Goal: Task Accomplishment & Management: Use online tool/utility

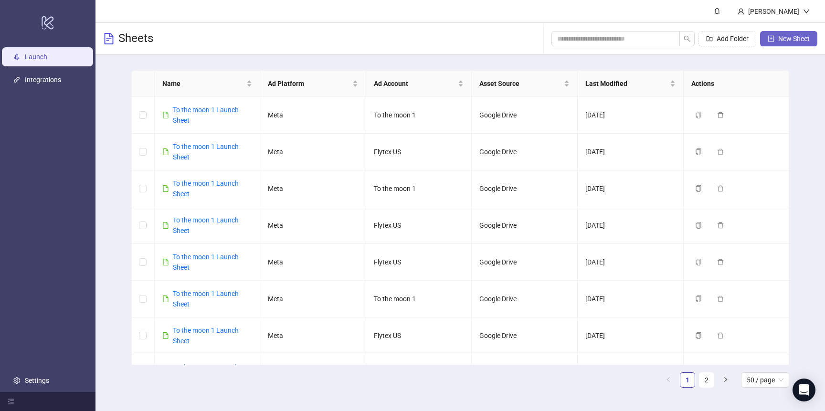
click at [798, 40] on span "New Sheet" at bounding box center [793, 39] width 31 height 8
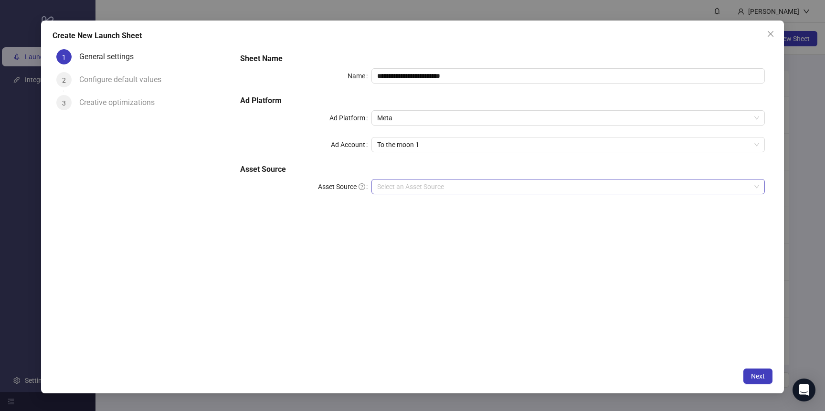
click at [435, 185] on input "Asset Source" at bounding box center [563, 186] width 373 height 14
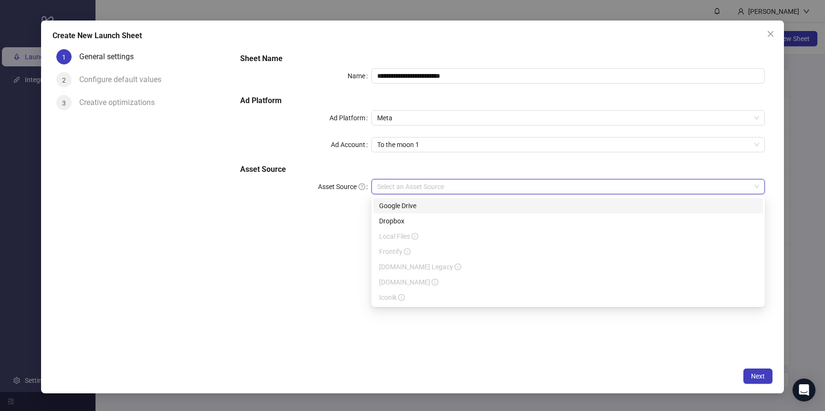
click at [435, 185] on input "Asset Source" at bounding box center [563, 186] width 373 height 14
click at [427, 208] on div "Google Drive" at bounding box center [568, 205] width 378 height 10
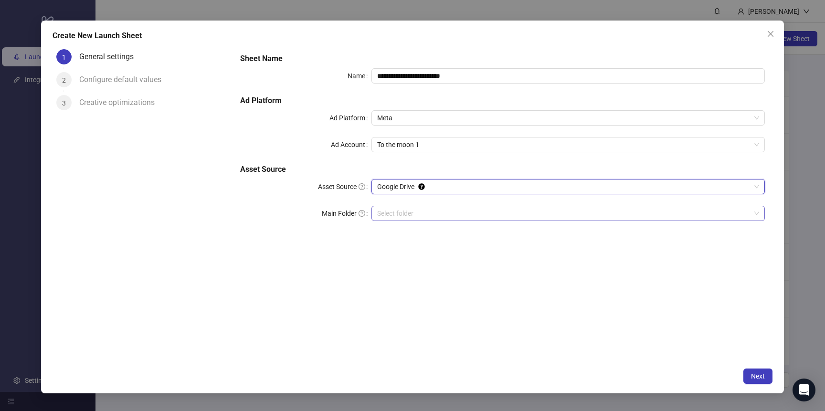
click at [425, 214] on input "Main Folder" at bounding box center [563, 213] width 373 height 14
click at [764, 377] on button "Next" at bounding box center [757, 375] width 29 height 15
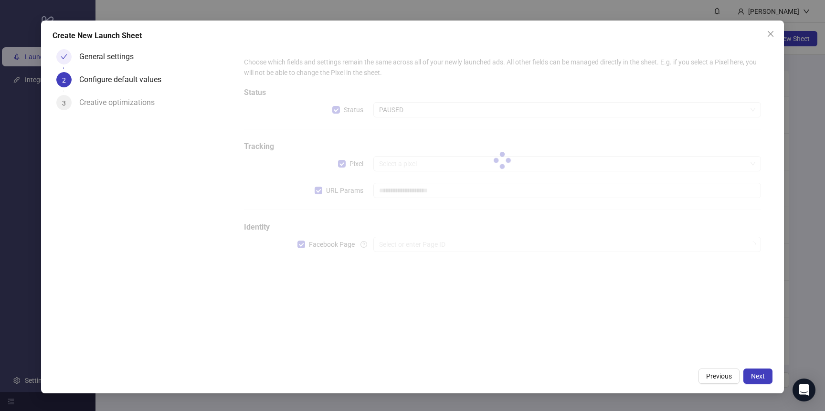
type input "**********"
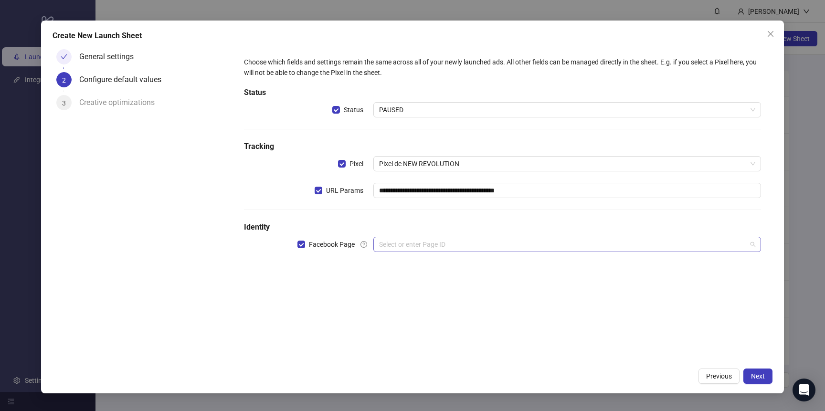
click at [458, 246] on input "search" at bounding box center [562, 244] width 367 height 14
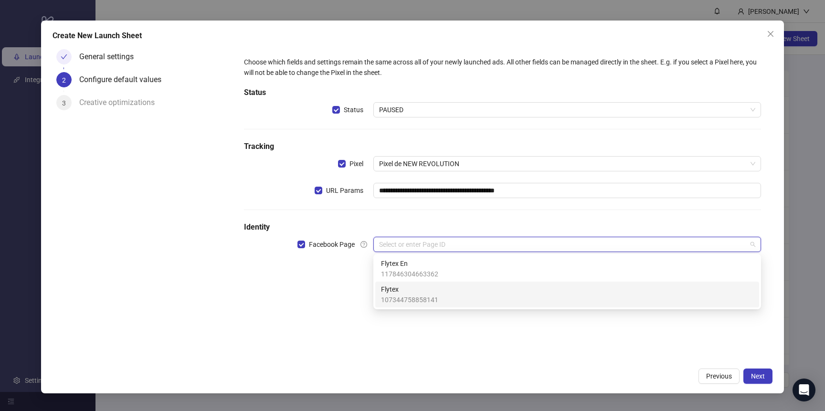
click at [428, 296] on span "107344758858141" at bounding box center [409, 299] width 57 height 10
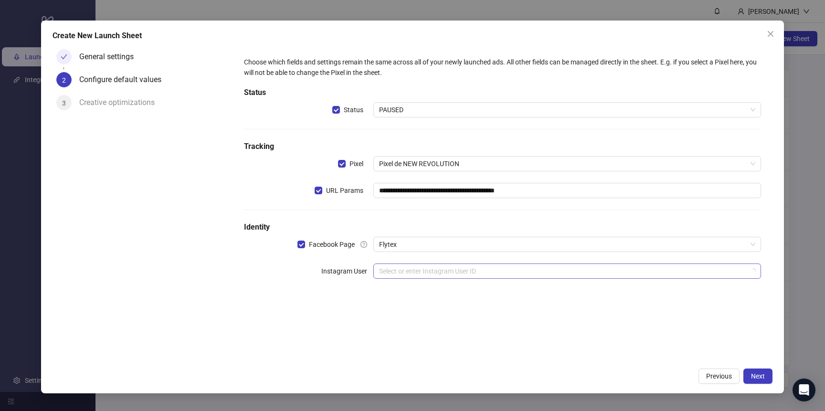
click at [428, 272] on input "search" at bounding box center [562, 271] width 367 height 14
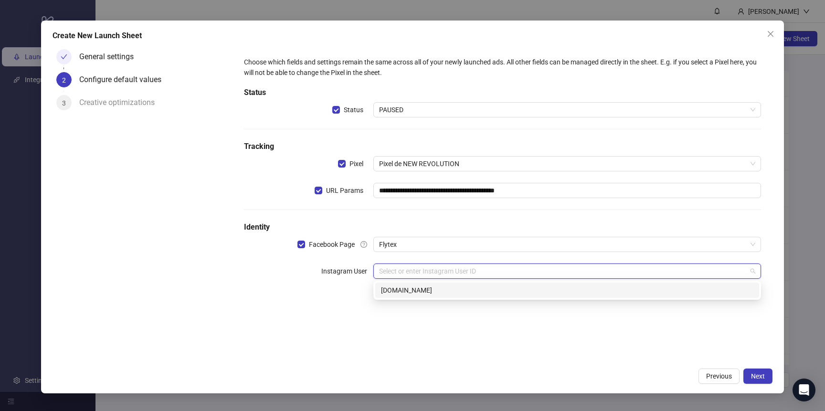
click at [427, 288] on div "[DOMAIN_NAME]" at bounding box center [567, 290] width 372 height 10
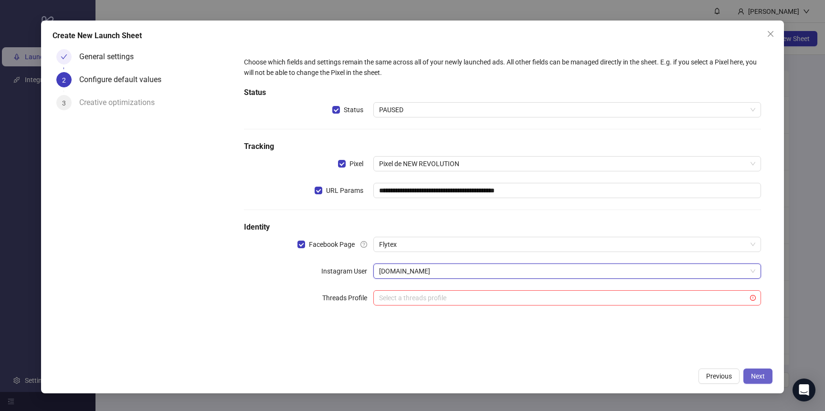
click at [761, 378] on span "Next" at bounding box center [758, 376] width 14 height 8
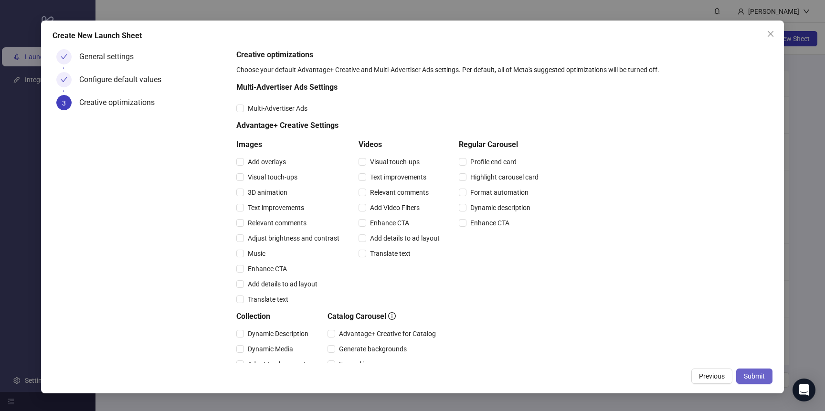
click at [763, 376] on span "Submit" at bounding box center [753, 376] width 21 height 8
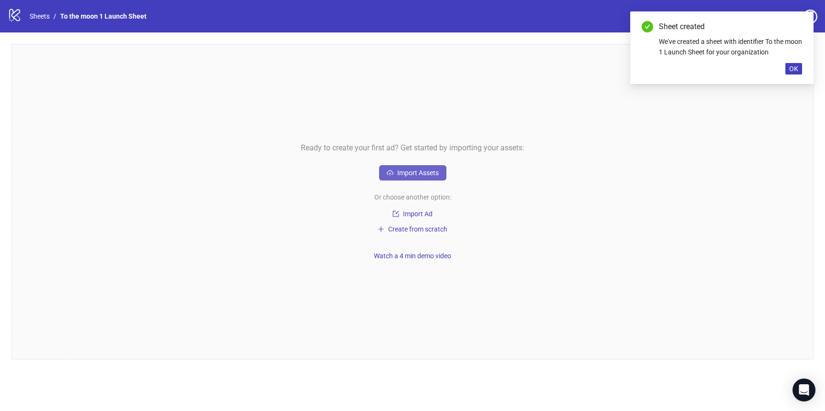
click at [418, 167] on button "Import Assets" at bounding box center [412, 172] width 67 height 15
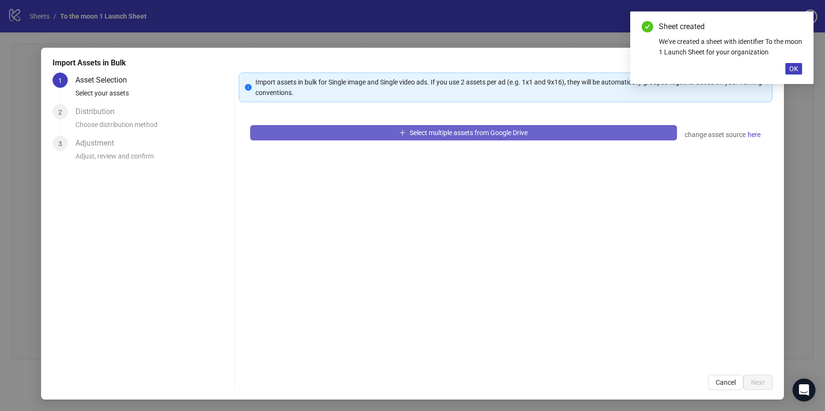
click at [410, 135] on span "Select multiple assets from Google Drive" at bounding box center [468, 133] width 118 height 8
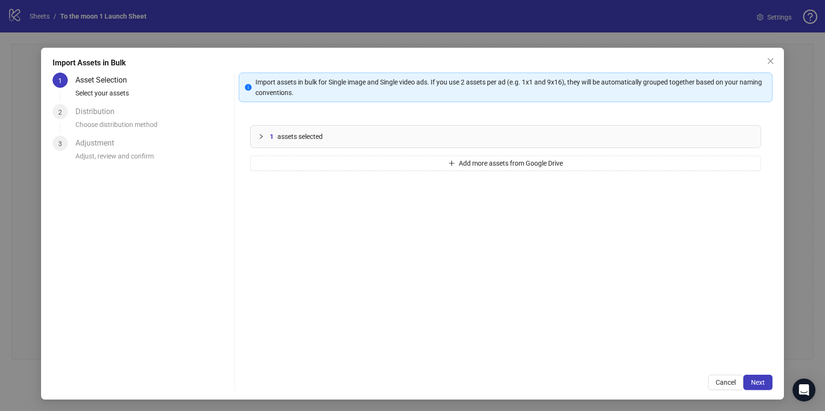
click at [339, 154] on div "1 assets selected Add more assets from Google Drive" at bounding box center [505, 239] width 533 height 250
click at [338, 166] on button "Add more assets from Google Drive" at bounding box center [505, 163] width 511 height 15
click at [344, 168] on button "Add more assets from Google Drive" at bounding box center [505, 163] width 511 height 15
click at [340, 162] on button "Add more assets from Google Drive" at bounding box center [505, 163] width 511 height 15
click at [330, 158] on button "Add more assets from Google Drive" at bounding box center [505, 163] width 511 height 15
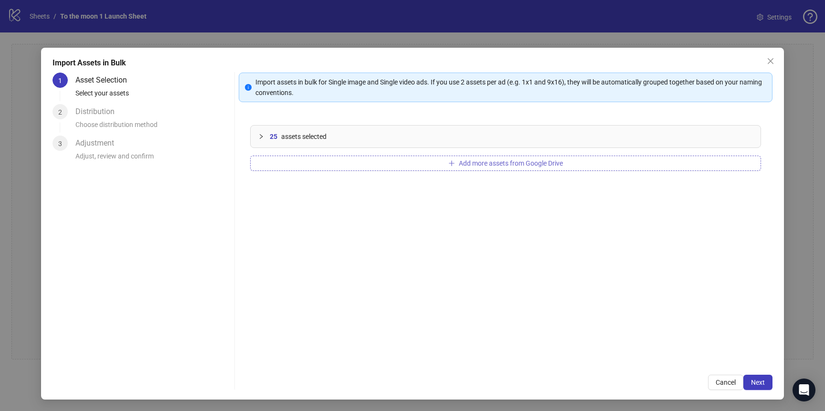
click at [293, 167] on button "Add more assets from Google Drive" at bounding box center [505, 163] width 511 height 15
click at [759, 388] on button "Next" at bounding box center [757, 382] width 29 height 15
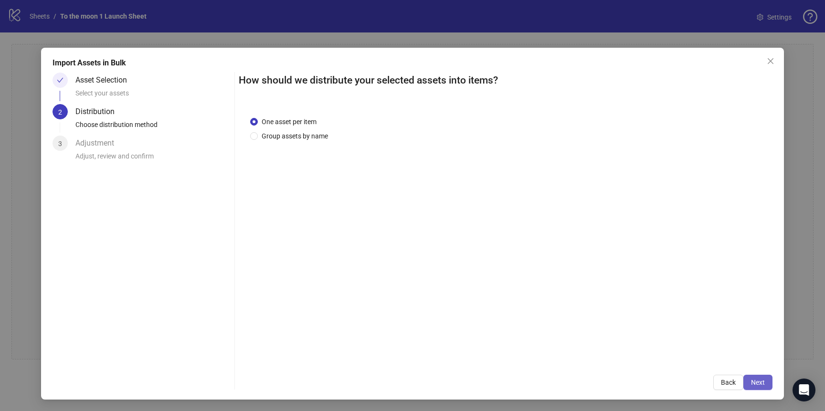
click at [757, 381] on span "Next" at bounding box center [758, 382] width 14 height 8
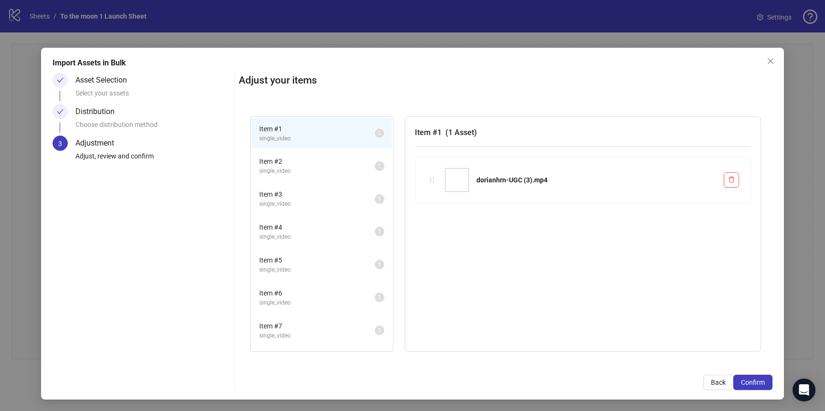
click at [757, 381] on span "Confirm" at bounding box center [753, 382] width 24 height 8
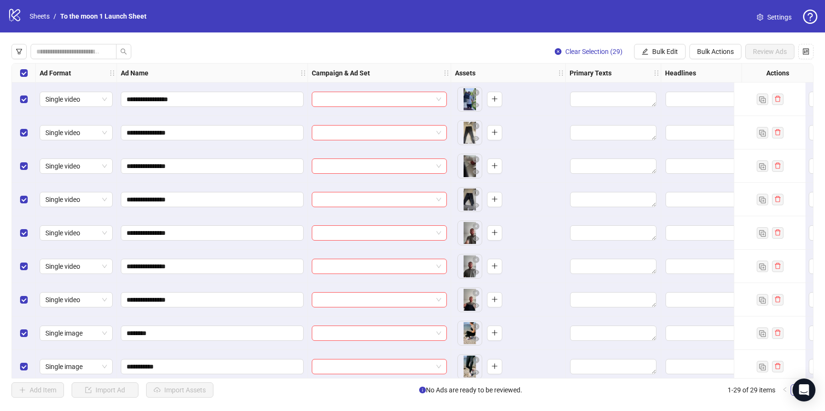
click at [776, 17] on span "Settings" at bounding box center [779, 17] width 24 height 10
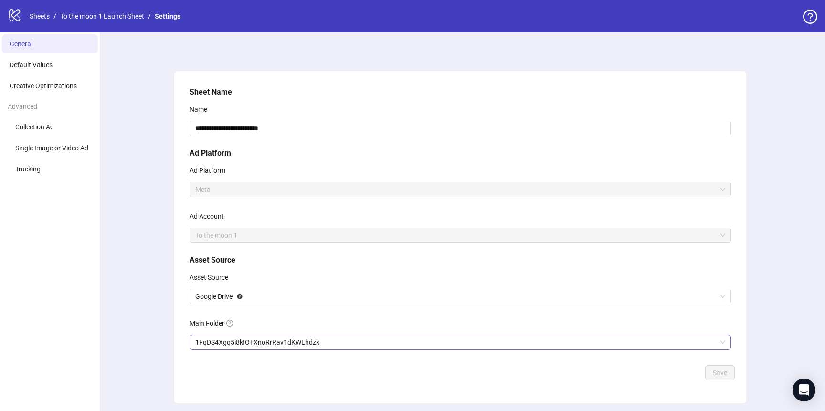
click at [316, 344] on span "1FqDS4Xgq5i8kIOTXnoRrRav1dKWEhdzk" at bounding box center [460, 342] width 530 height 14
click at [714, 374] on span "Save" at bounding box center [719, 373] width 14 height 8
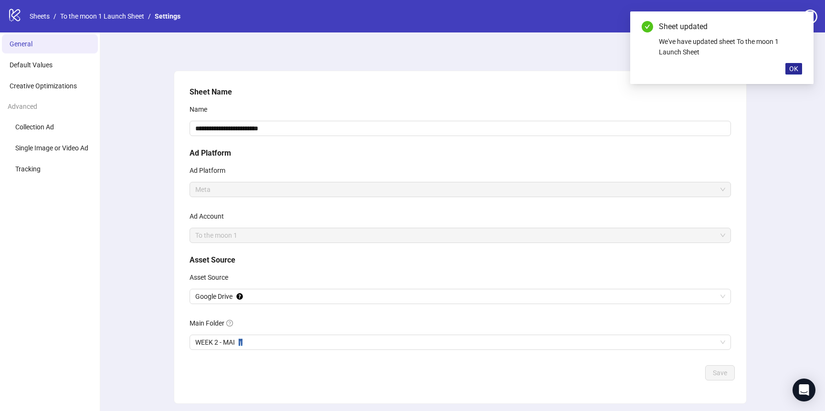
click at [792, 70] on span "OK" at bounding box center [793, 69] width 9 height 8
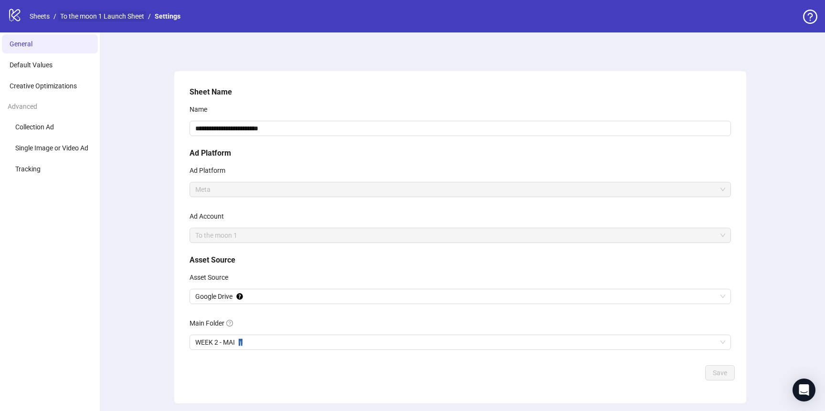
click at [97, 12] on link "To the moon 1 Launch Sheet" at bounding box center [102, 16] width 88 height 10
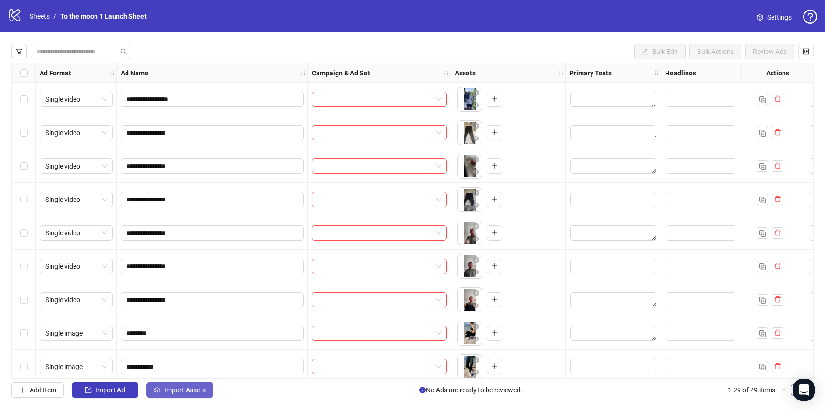
click at [181, 390] on span "Import Assets" at bounding box center [185, 390] width 42 height 8
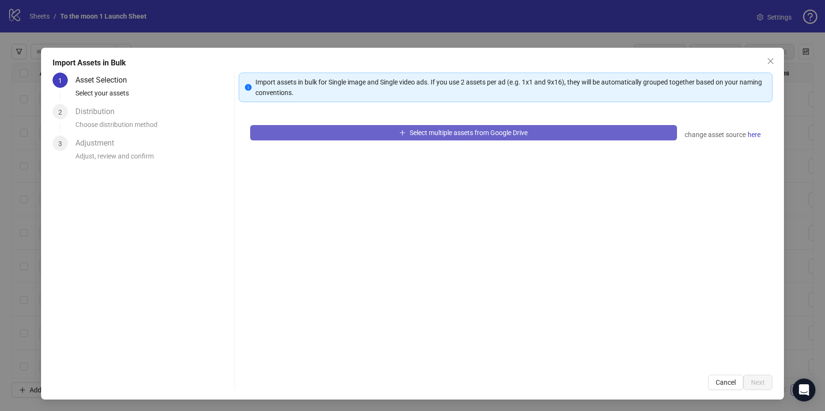
click at [394, 131] on button "Select multiple assets from Google Drive" at bounding box center [463, 132] width 427 height 15
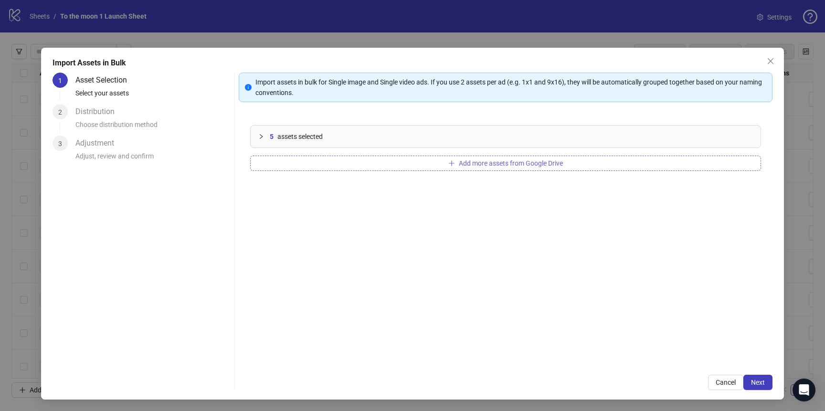
click at [522, 166] on span "Add more assets from Google Drive" at bounding box center [511, 163] width 104 height 8
click at [380, 160] on button "Add more assets from Google Drive" at bounding box center [505, 163] width 511 height 15
click at [328, 161] on button "Add more assets from Google Drive" at bounding box center [505, 163] width 511 height 15
click at [339, 163] on button "Add more assets from Google Drive" at bounding box center [505, 163] width 511 height 15
click at [330, 161] on button "Add more assets from Google Drive" at bounding box center [505, 163] width 511 height 15
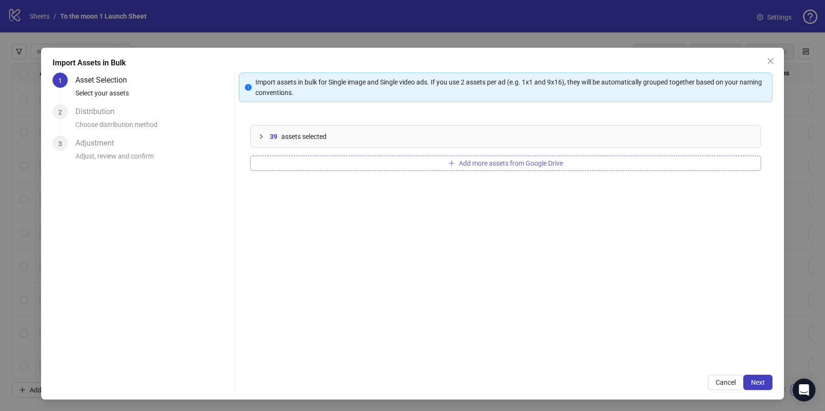
click at [344, 160] on button "Add more assets from Google Drive" at bounding box center [505, 163] width 511 height 15
click at [289, 157] on button "Add more assets from Google Drive" at bounding box center [505, 163] width 511 height 15
click at [347, 161] on button "Add more assets from Google Drive" at bounding box center [505, 163] width 511 height 15
click at [350, 163] on button "Add more assets from Google Drive" at bounding box center [505, 163] width 511 height 15
click at [290, 156] on button "Add more assets from Google Drive" at bounding box center [505, 163] width 511 height 15
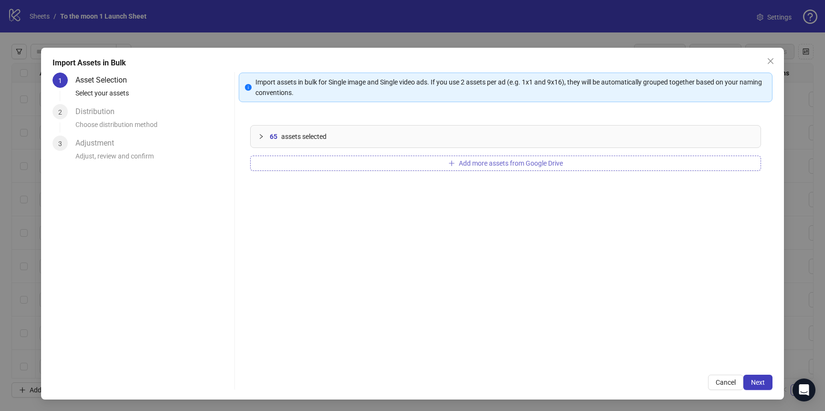
click at [343, 162] on button "Add more assets from Google Drive" at bounding box center [505, 163] width 511 height 15
click at [299, 166] on button "Add more assets from Google Drive" at bounding box center [505, 163] width 511 height 15
click at [377, 168] on button "Add more assets from Google Drive" at bounding box center [505, 163] width 511 height 15
click at [356, 165] on button "Add more assets from Google Drive" at bounding box center [505, 163] width 511 height 15
click at [346, 164] on button "Add more assets from Google Drive" at bounding box center [505, 163] width 511 height 15
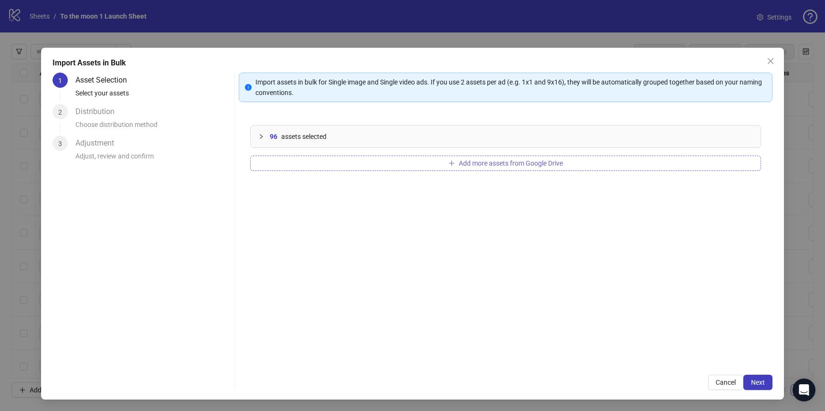
click at [328, 164] on button "Add more assets from Google Drive" at bounding box center [505, 163] width 511 height 15
click at [756, 378] on span "Next" at bounding box center [758, 382] width 14 height 8
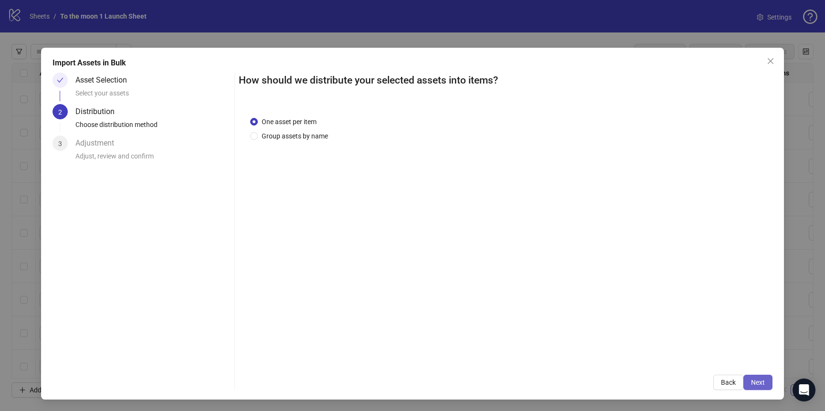
click at [754, 382] on span "Next" at bounding box center [758, 382] width 14 height 8
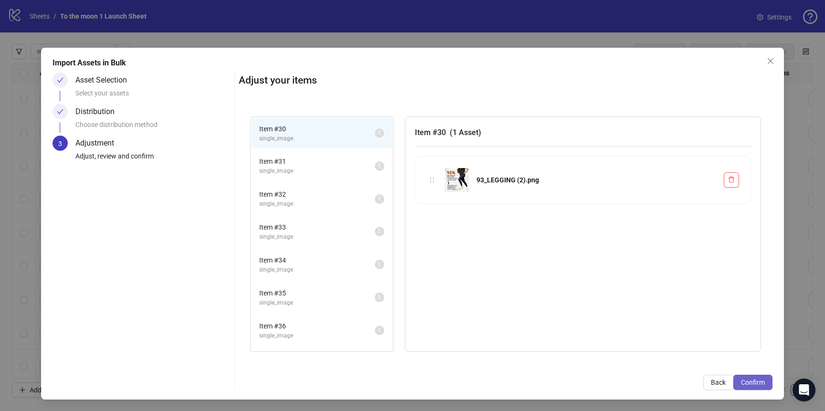
click at [748, 378] on span "Confirm" at bounding box center [753, 382] width 24 height 8
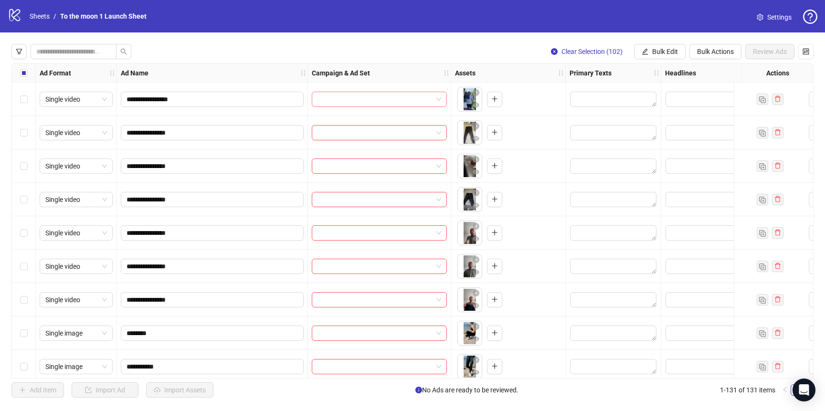
click at [394, 101] on input "search" at bounding box center [374, 99] width 115 height 14
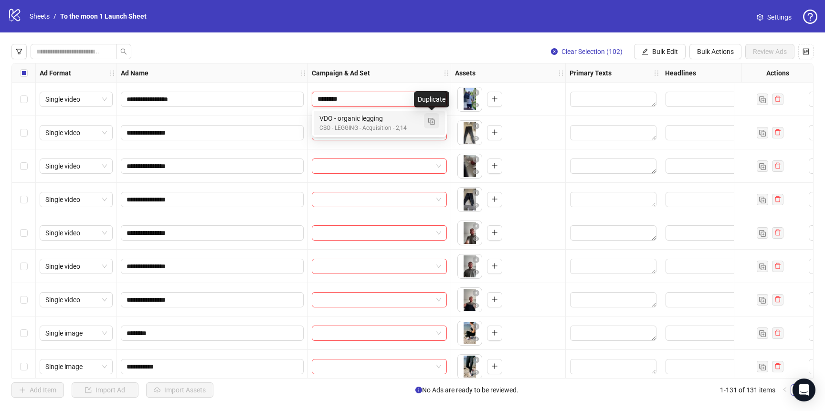
click at [429, 121] on img "button" at bounding box center [431, 121] width 7 height 7
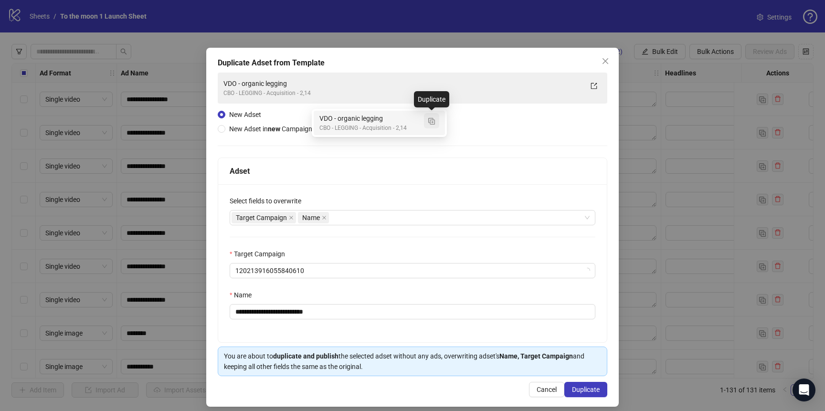
type input "********"
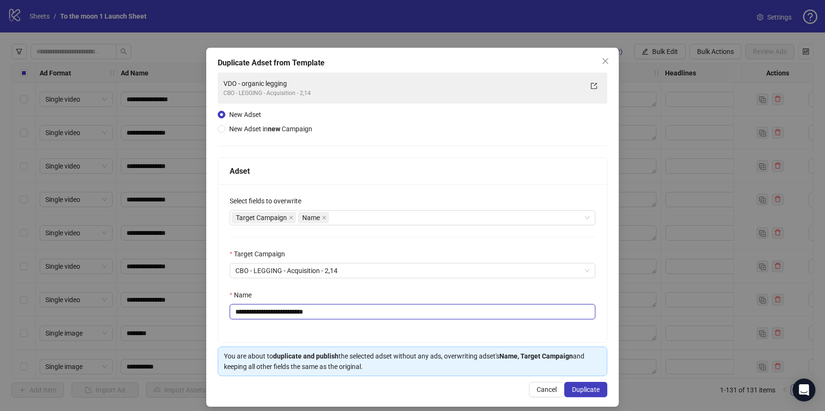
click at [342, 314] on input "**********" at bounding box center [413, 311] width 366 height 15
type input "**********"
click at [588, 388] on span "Duplicate" at bounding box center [586, 390] width 28 height 8
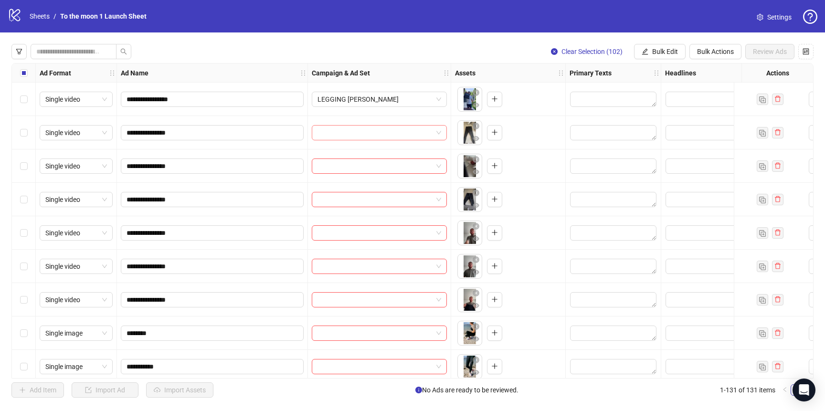
click at [391, 134] on input "search" at bounding box center [374, 132] width 115 height 14
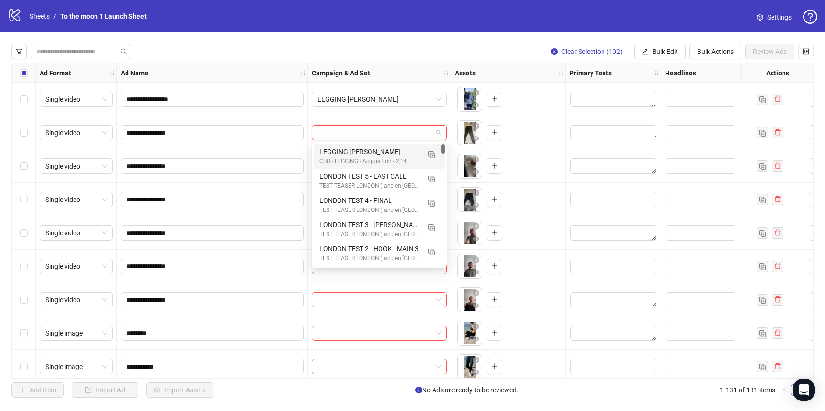
click at [371, 160] on div "CBO - LEGGING - Acquisition - 2,14" at bounding box center [369, 161] width 101 height 9
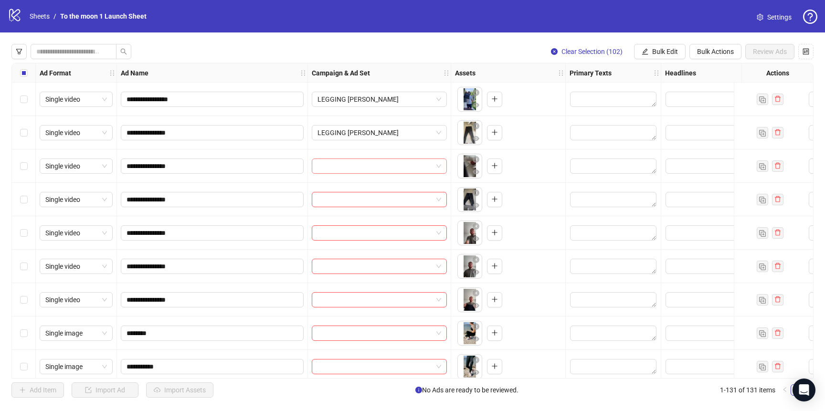
click at [370, 168] on input "search" at bounding box center [374, 166] width 115 height 14
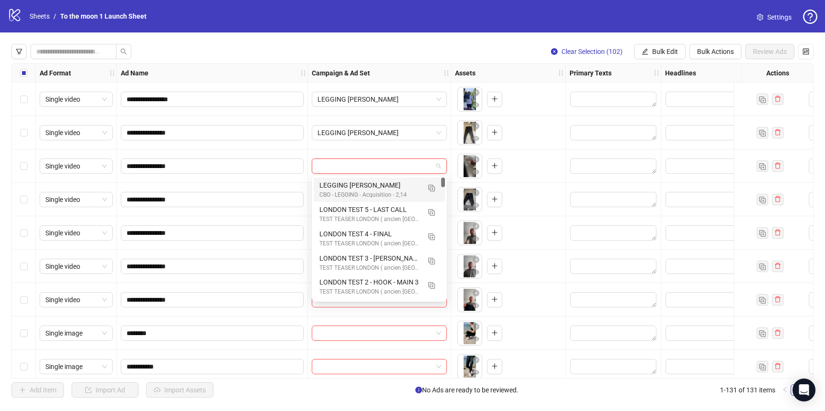
click at [370, 182] on div "LEGGING [PERSON_NAME]" at bounding box center [369, 185] width 101 height 10
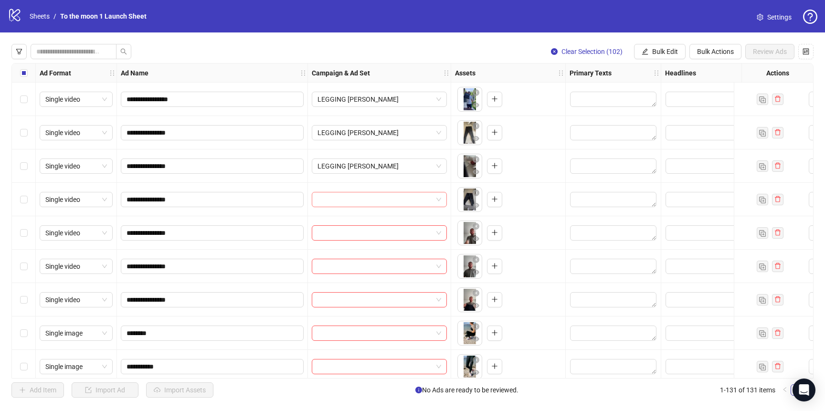
click at [370, 195] on input "search" at bounding box center [374, 199] width 115 height 14
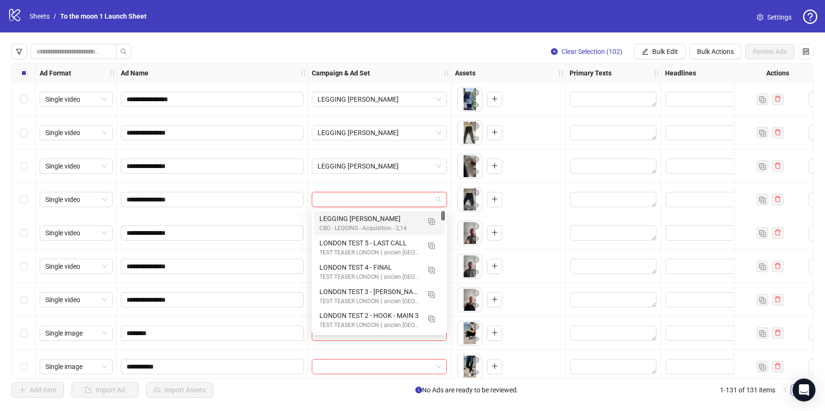
click at [369, 217] on div "LEGGING [PERSON_NAME]" at bounding box center [369, 218] width 101 height 10
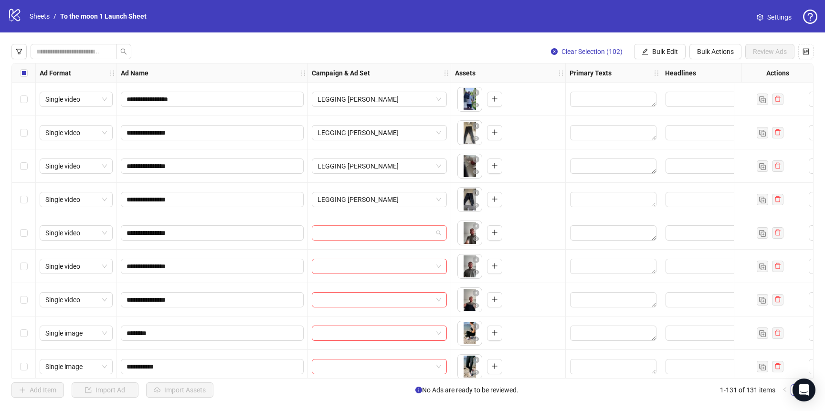
click at [369, 234] on input "search" at bounding box center [374, 233] width 115 height 14
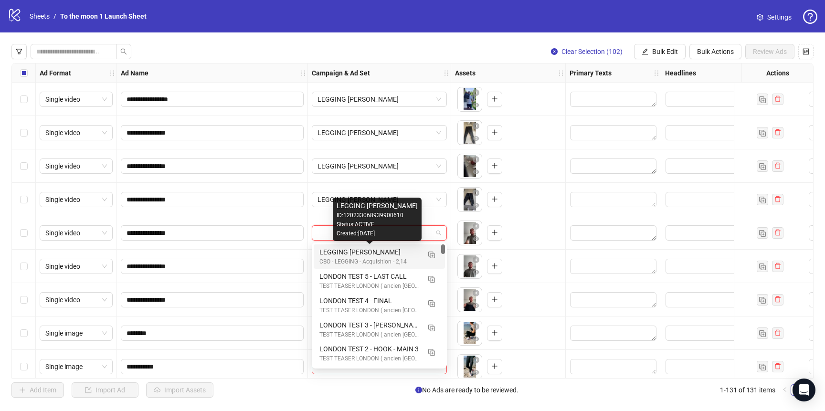
click at [369, 252] on div "LEGGING [PERSON_NAME]" at bounding box center [369, 252] width 101 height 10
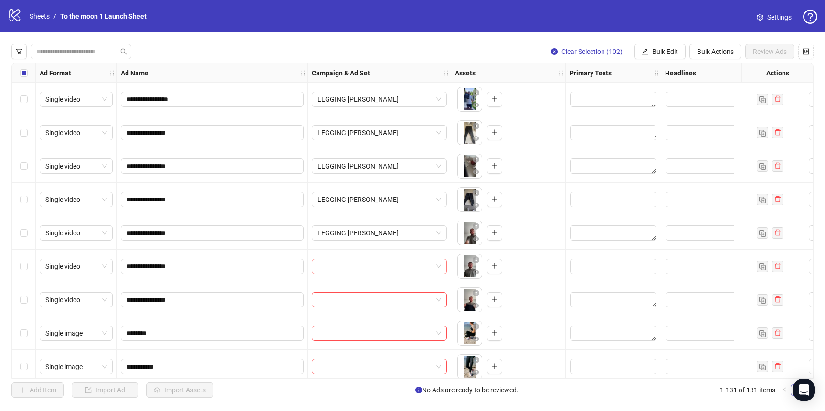
click at [368, 267] on input "search" at bounding box center [374, 266] width 115 height 14
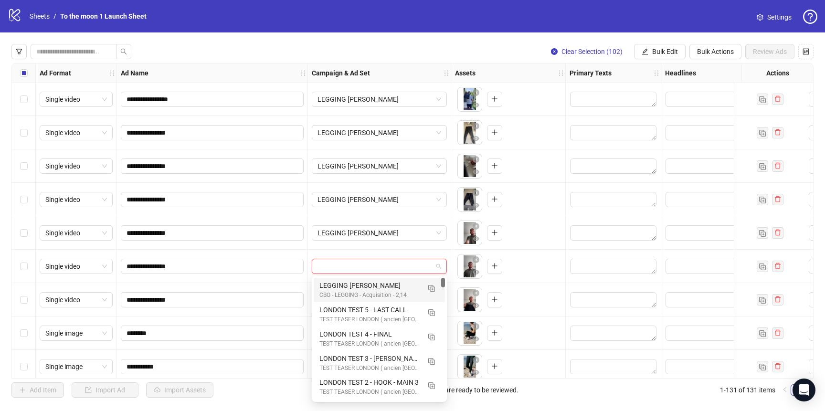
click at [368, 287] on div "LEGGING [PERSON_NAME]" at bounding box center [369, 285] width 101 height 10
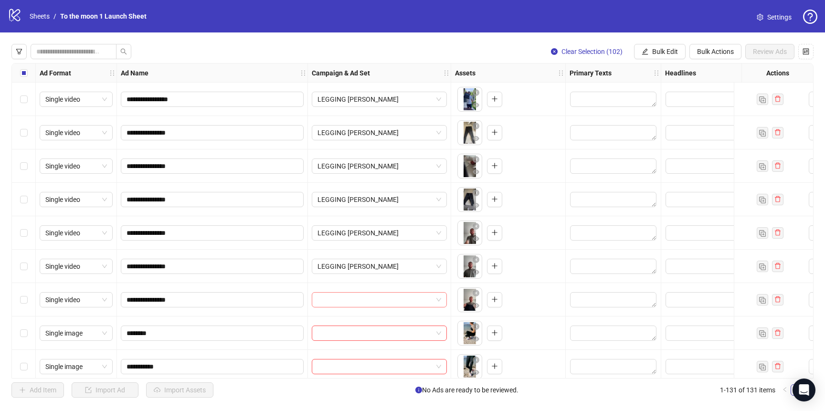
click at [368, 301] on input "search" at bounding box center [374, 299] width 115 height 14
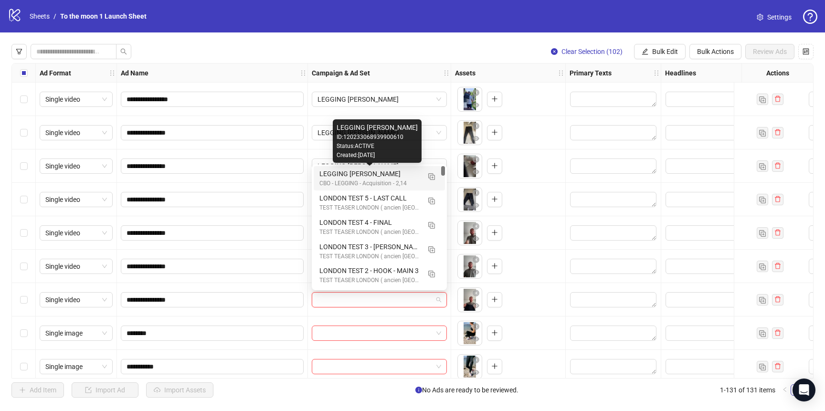
click at [370, 177] on div "LEGGING [PERSON_NAME]" at bounding box center [369, 173] width 101 height 10
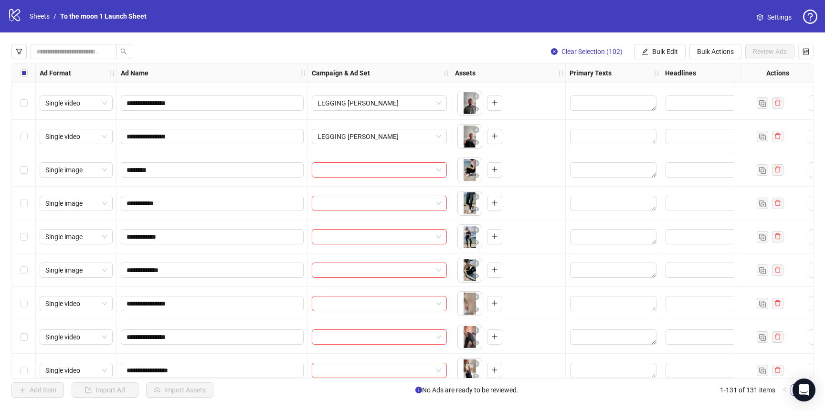
scroll to position [172, 0]
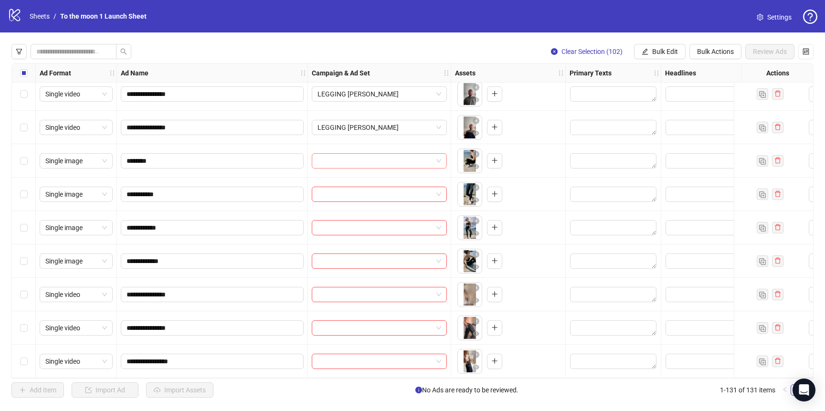
click at [396, 161] on input "search" at bounding box center [374, 161] width 115 height 14
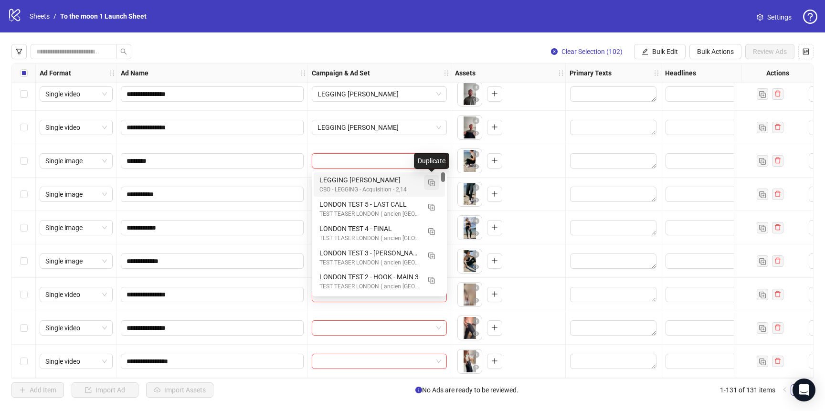
click at [432, 182] on img "button" at bounding box center [431, 182] width 7 height 7
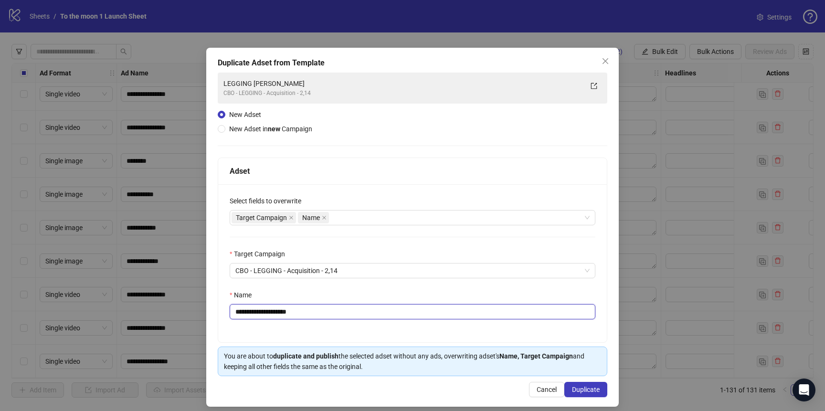
click at [317, 308] on input "**********" at bounding box center [413, 311] width 366 height 15
paste input "*"
type input "**********"
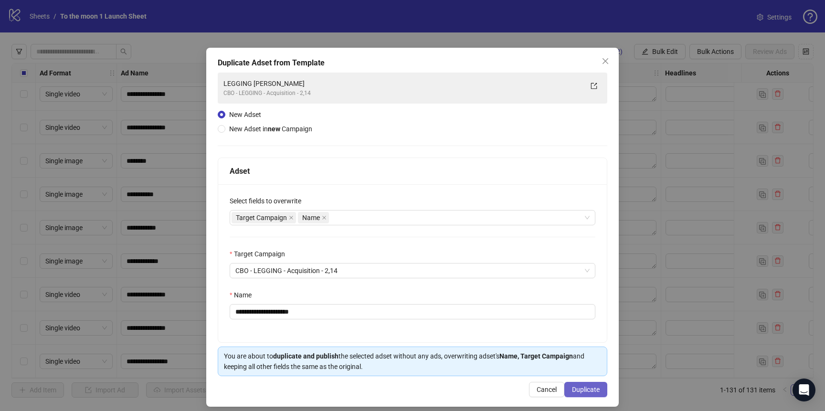
click at [582, 389] on span "Duplicate" at bounding box center [586, 390] width 28 height 8
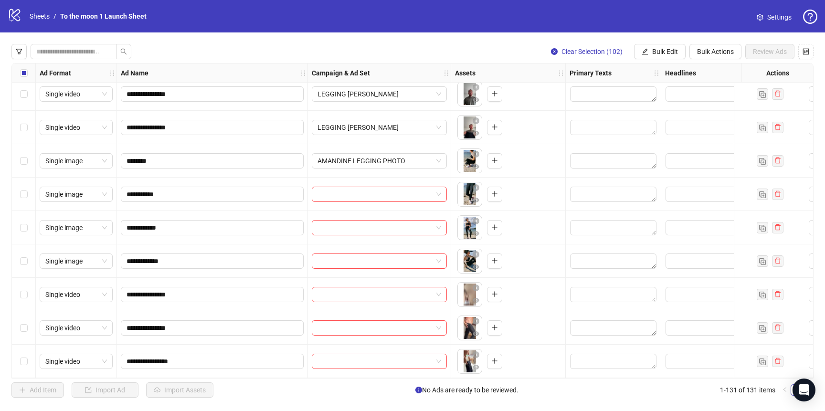
scroll to position [247, 0]
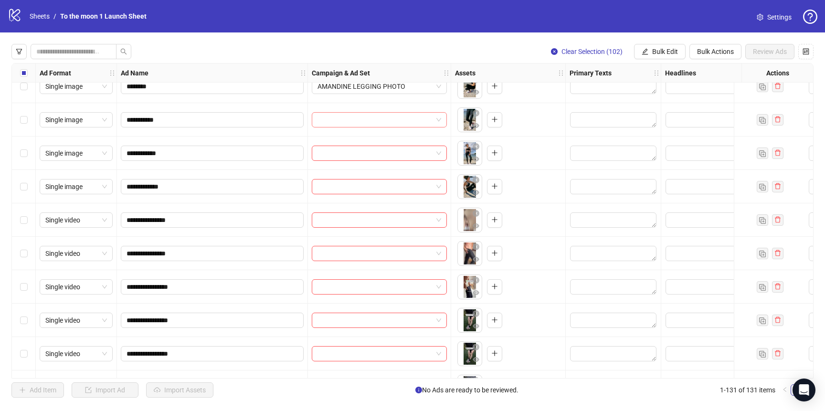
click at [390, 117] on input "search" at bounding box center [374, 120] width 115 height 14
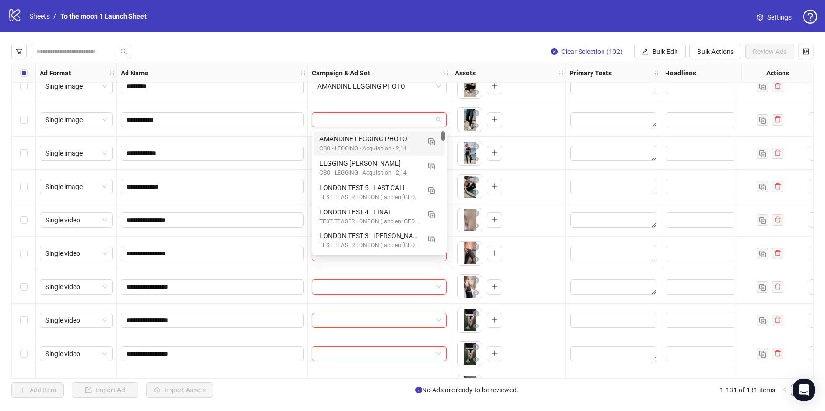
click at [381, 141] on div "AMANDINE LEGGING PHOTO" at bounding box center [369, 139] width 101 height 10
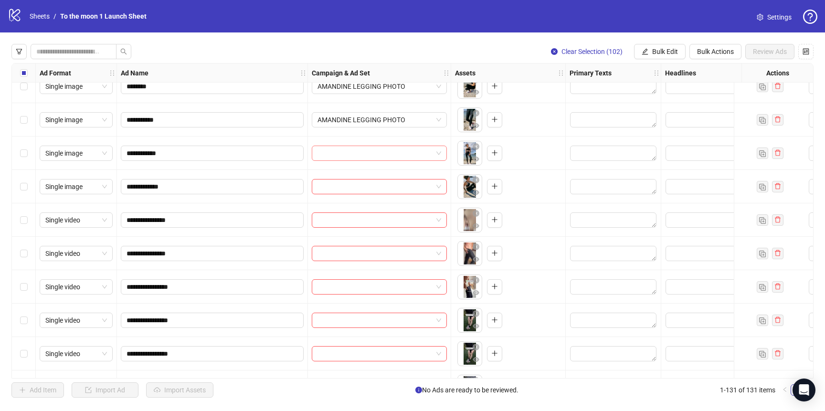
click at [376, 149] on input "search" at bounding box center [374, 153] width 115 height 14
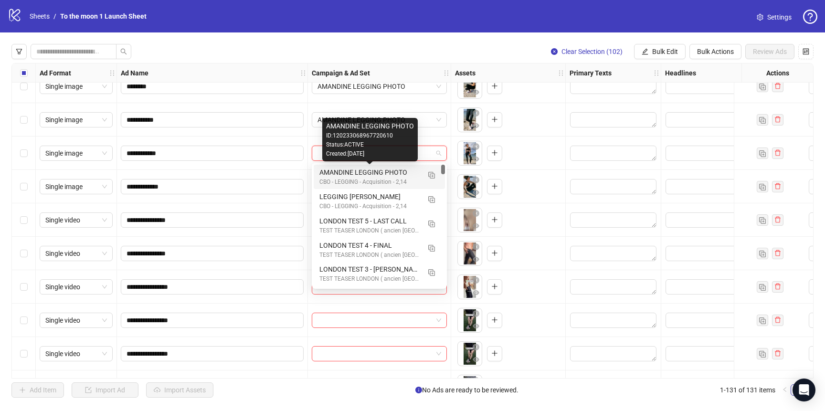
click at [376, 171] on div "AMANDINE LEGGING PHOTO" at bounding box center [369, 172] width 101 height 10
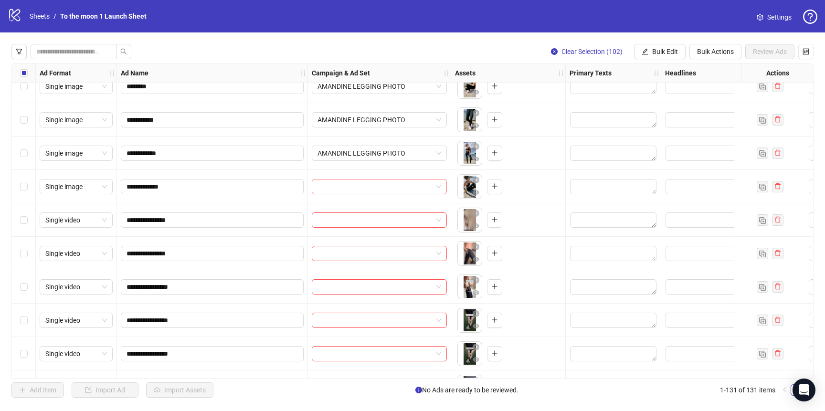
click at [376, 186] on input "search" at bounding box center [374, 186] width 115 height 14
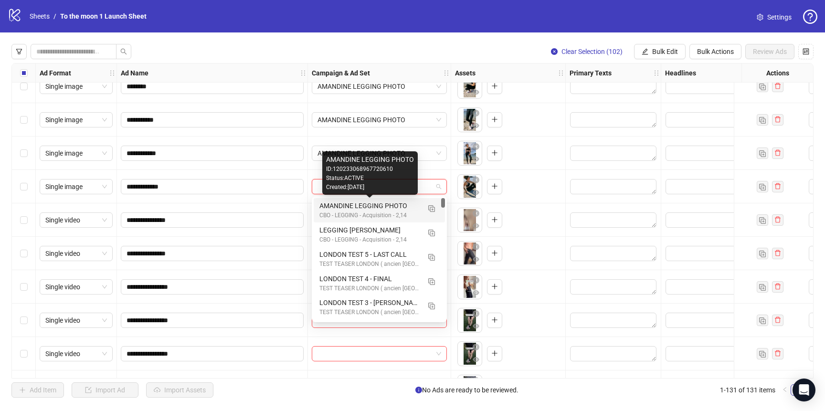
click at [376, 205] on div "AMANDINE LEGGING PHOTO" at bounding box center [369, 205] width 101 height 10
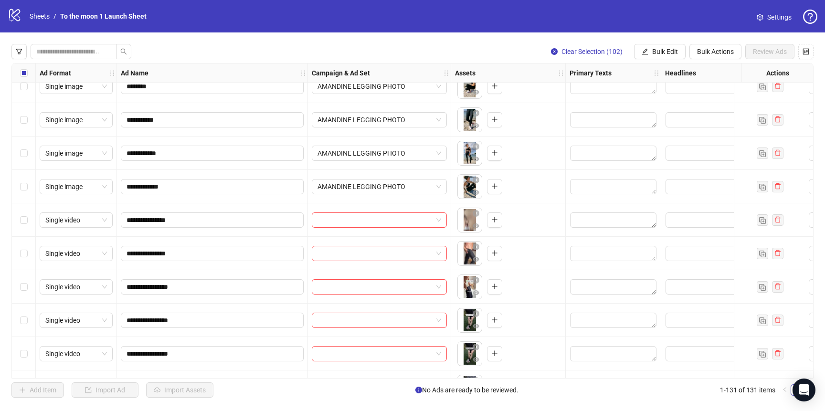
scroll to position [291, 0]
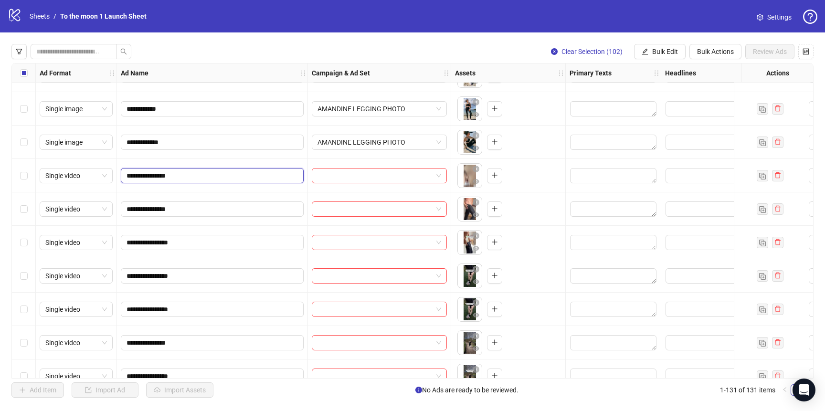
click at [196, 174] on input "**********" at bounding box center [210, 175] width 169 height 10
drag, startPoint x: 197, startPoint y: 174, endPoint x: 136, endPoint y: 174, distance: 60.6
click at [136, 174] on input "**********" at bounding box center [210, 175] width 169 height 10
click at [361, 178] on input "search" at bounding box center [374, 175] width 115 height 14
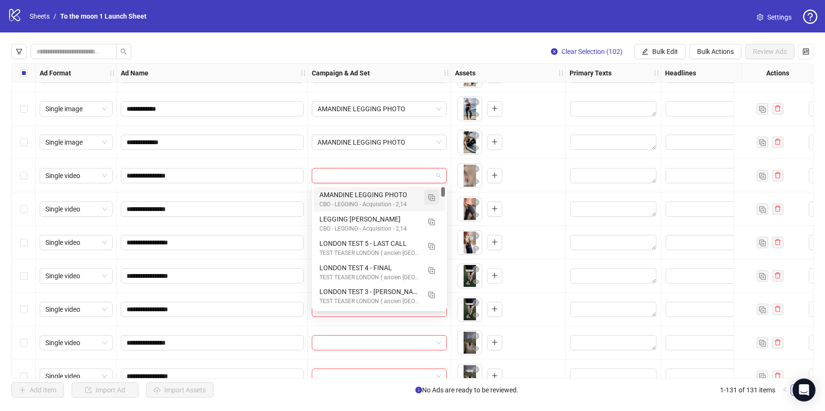
click at [431, 194] on img "button" at bounding box center [431, 197] width 7 height 7
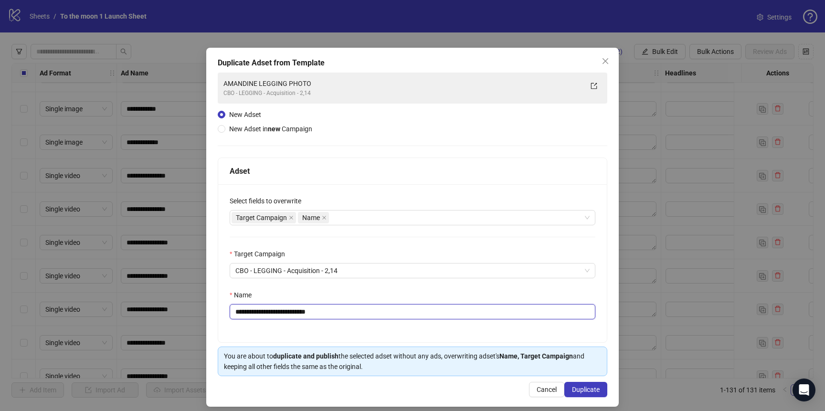
click at [297, 313] on input "**********" at bounding box center [413, 311] width 366 height 15
paste input "text"
type input "**********"
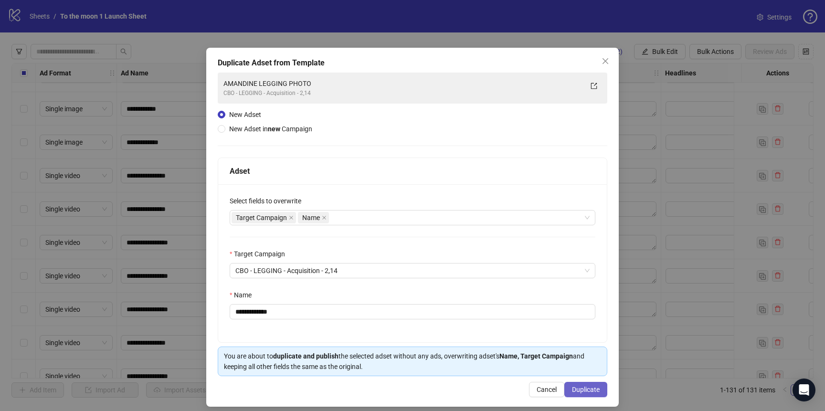
click at [594, 387] on span "Duplicate" at bounding box center [586, 390] width 28 height 8
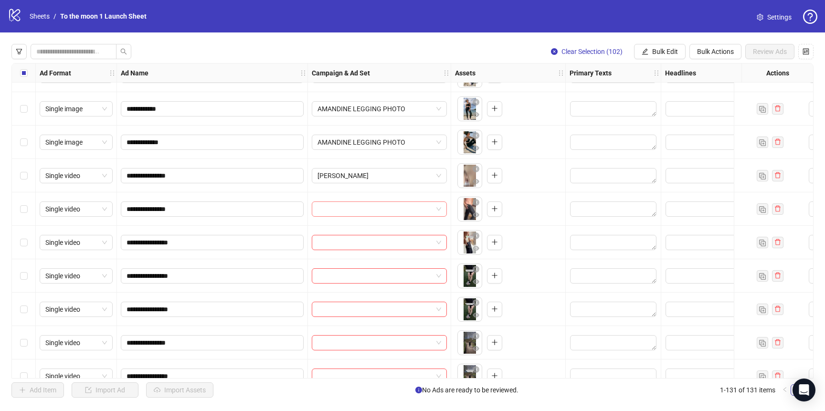
click at [351, 211] on input "search" at bounding box center [374, 209] width 115 height 14
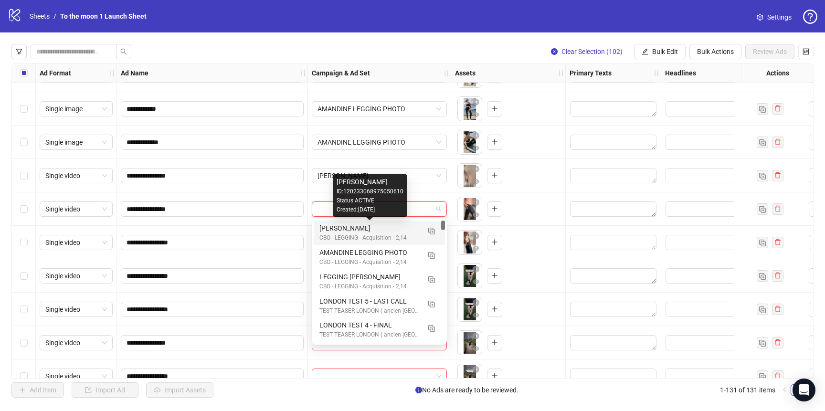
click at [351, 234] on div "CBO - LEGGING - Acquisition - 2,14" at bounding box center [369, 237] width 101 height 9
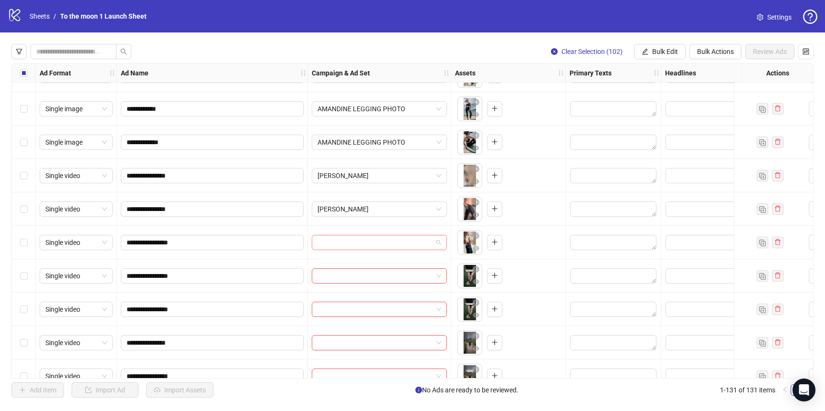
click at [351, 238] on input "search" at bounding box center [374, 242] width 115 height 14
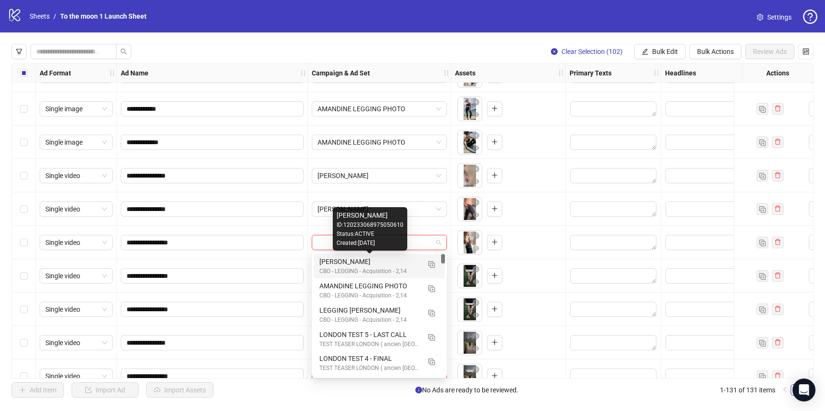
click at [351, 267] on div "CBO - LEGGING - Acquisition - 2,14" at bounding box center [369, 271] width 101 height 9
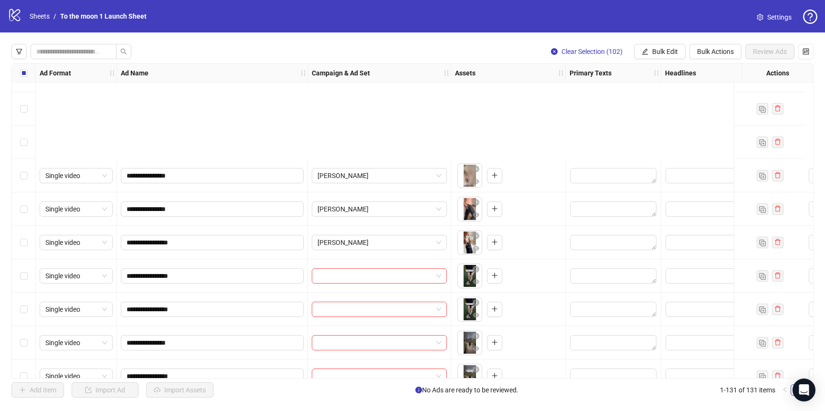
scroll to position [450, 0]
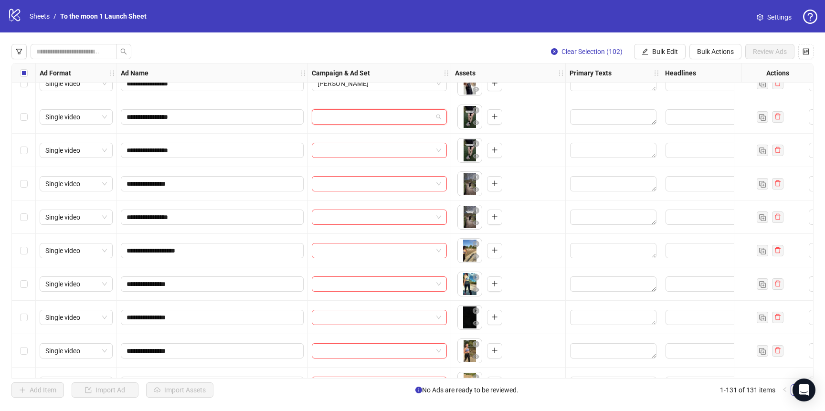
click at [380, 120] on input "search" at bounding box center [374, 117] width 115 height 14
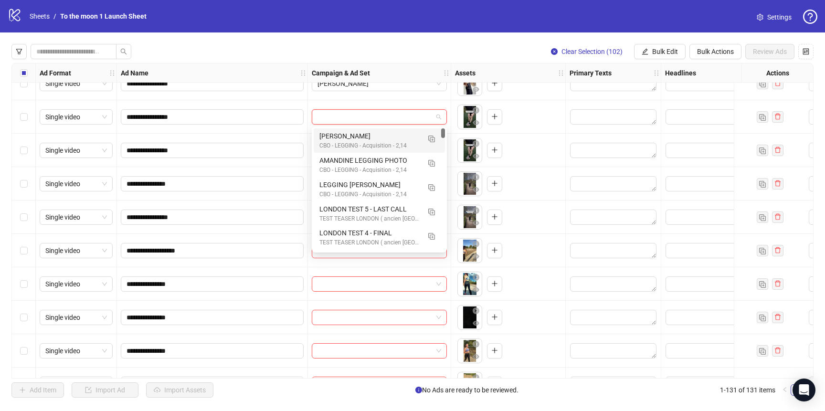
click at [380, 136] on div "[PERSON_NAME]" at bounding box center [369, 136] width 101 height 10
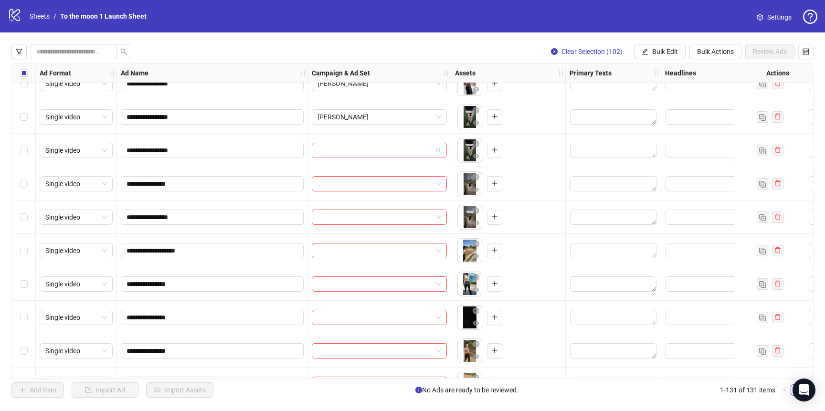
click at [380, 154] on input "search" at bounding box center [374, 150] width 115 height 14
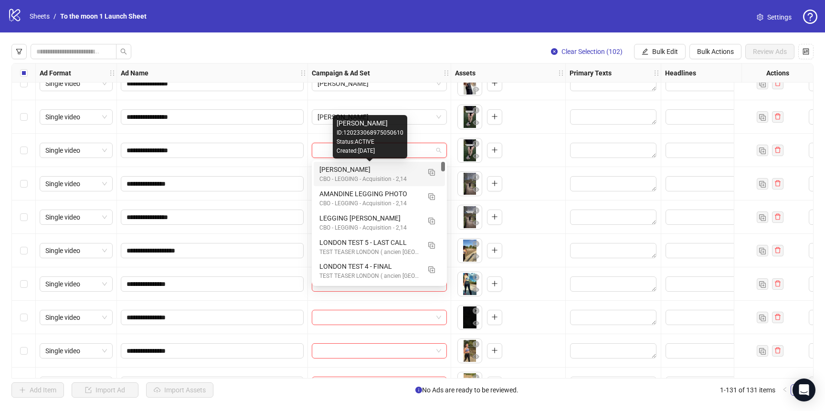
click at [379, 171] on div "[PERSON_NAME]" at bounding box center [369, 169] width 101 height 10
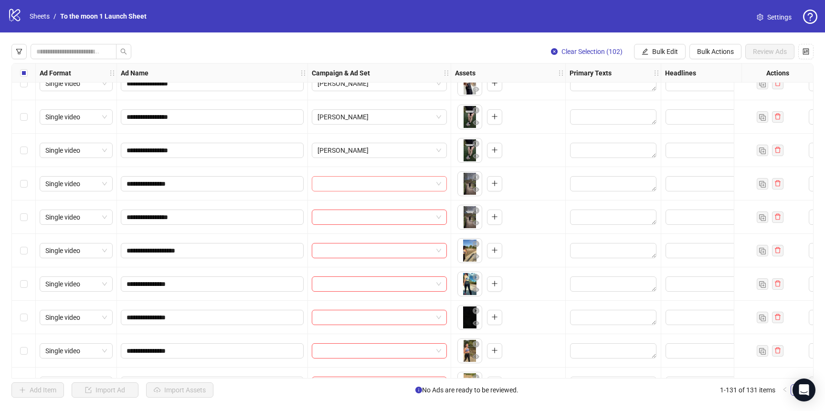
click at [377, 186] on input "search" at bounding box center [374, 184] width 115 height 14
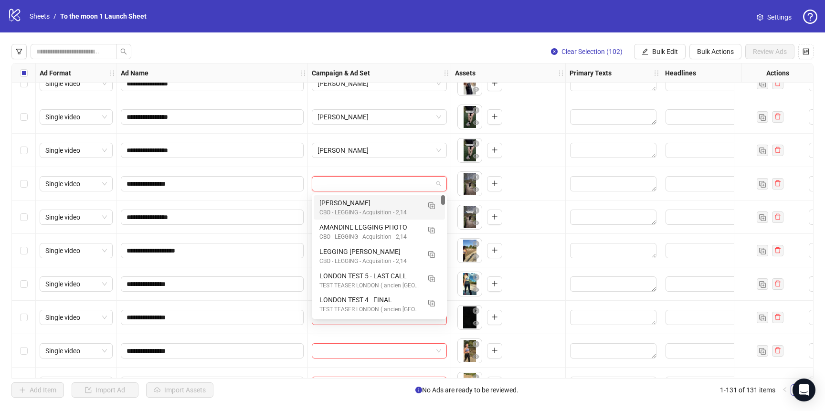
click at [377, 205] on div "[PERSON_NAME]" at bounding box center [369, 203] width 101 height 10
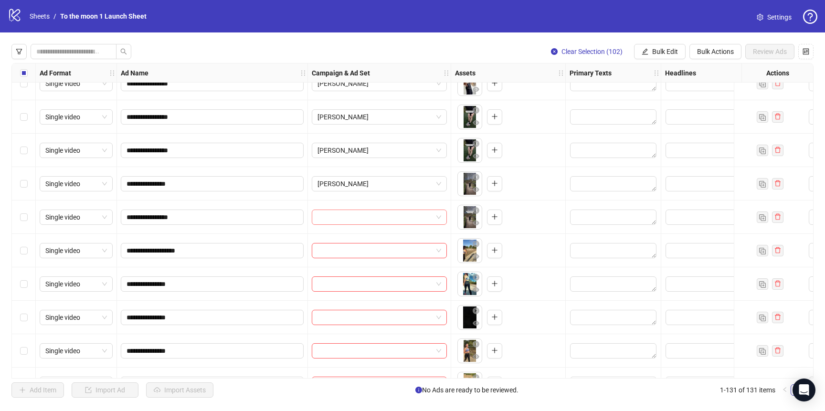
click at [376, 216] on input "search" at bounding box center [374, 217] width 115 height 14
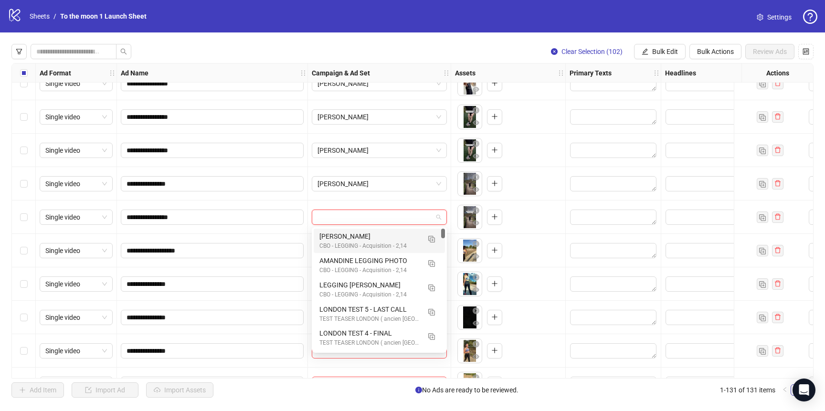
click at [376, 231] on div "[PERSON_NAME]" at bounding box center [369, 236] width 101 height 10
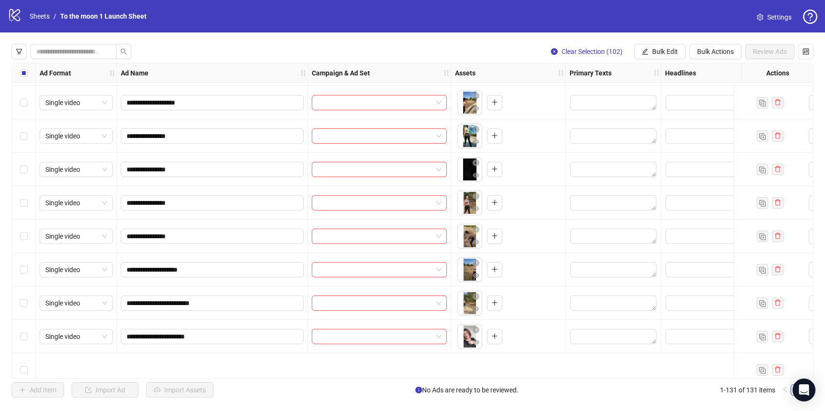
scroll to position [526, 0]
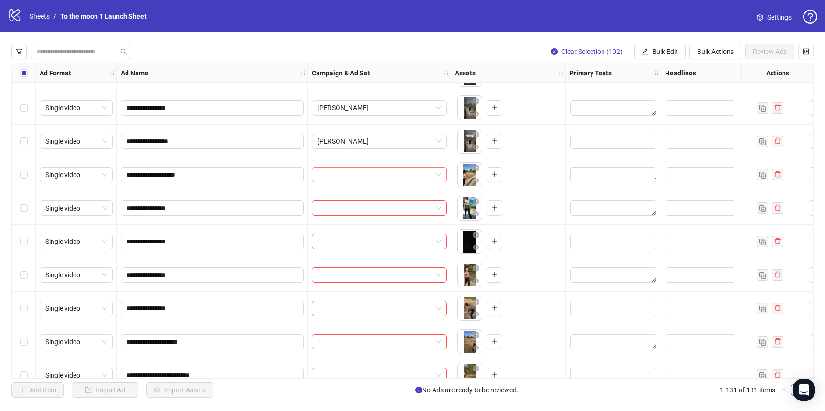
click at [406, 174] on input "search" at bounding box center [374, 174] width 115 height 14
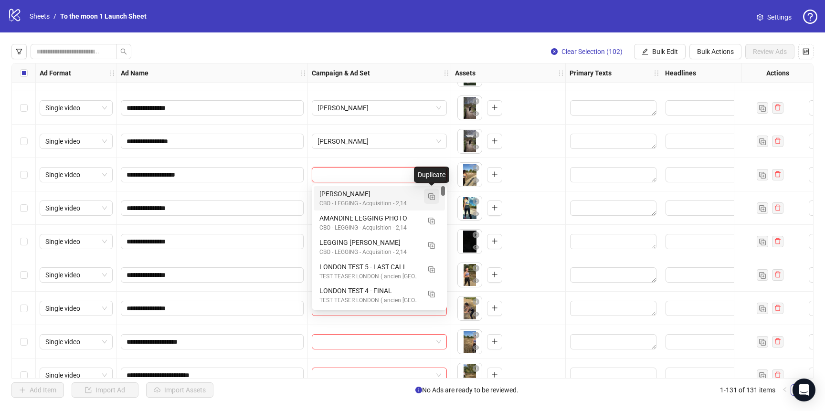
click at [432, 198] on img "button" at bounding box center [431, 196] width 7 height 7
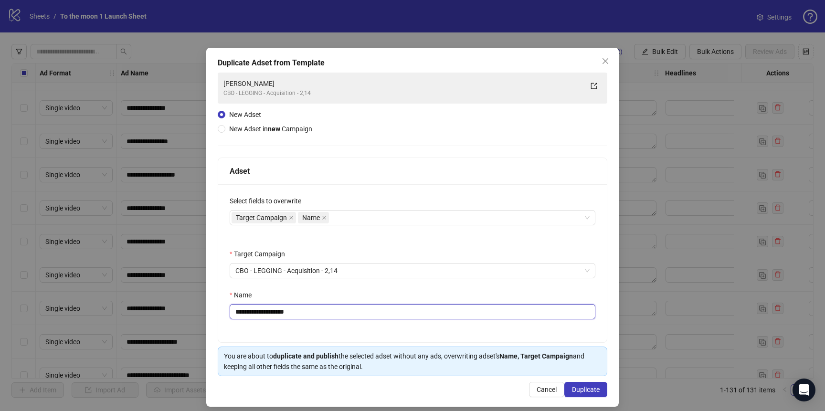
click at [313, 309] on input "**********" at bounding box center [413, 311] width 366 height 15
paste input "text"
type input "**********"
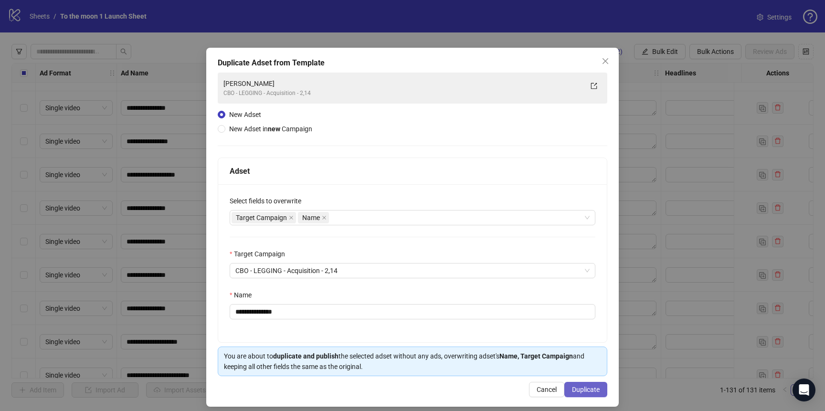
click at [585, 389] on span "Duplicate" at bounding box center [586, 390] width 28 height 8
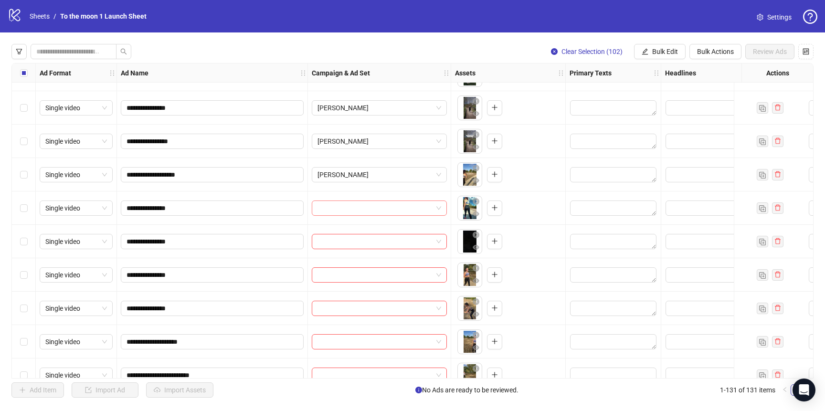
click at [361, 204] on input "search" at bounding box center [374, 208] width 115 height 14
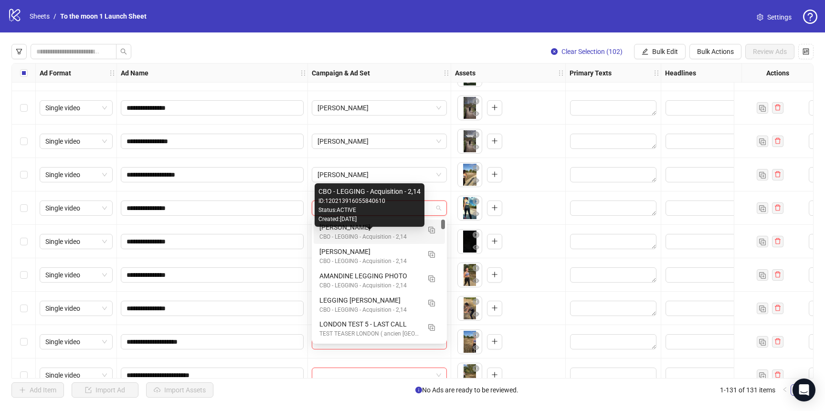
click at [364, 229] on div "[PERSON_NAME]" at bounding box center [369, 227] width 101 height 10
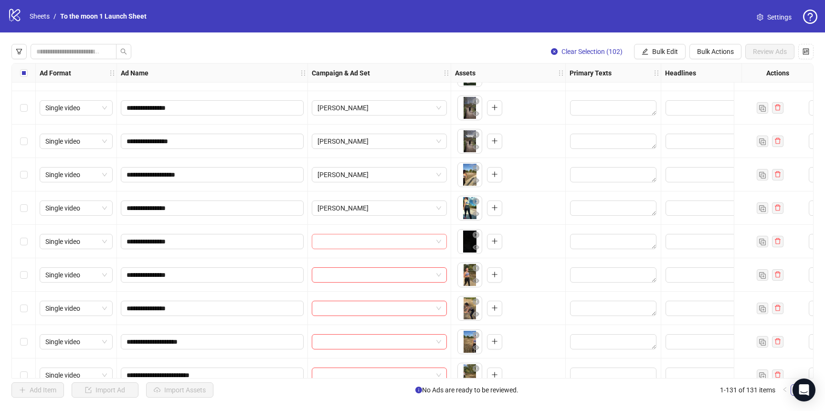
click at [364, 244] on input "search" at bounding box center [374, 241] width 115 height 14
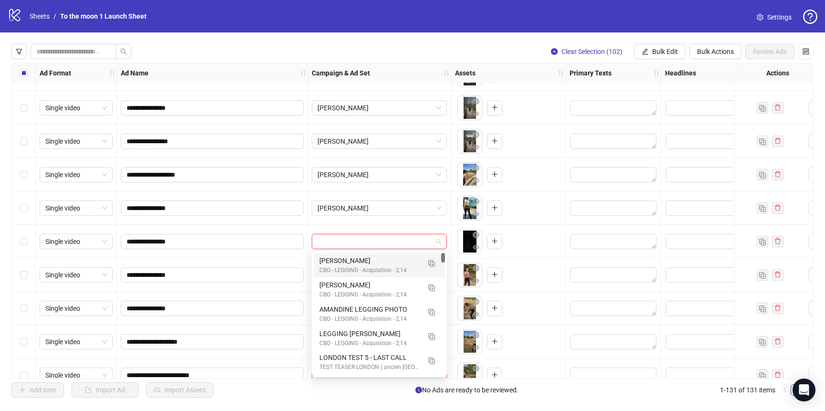
click at [364, 258] on div "[PERSON_NAME]" at bounding box center [369, 260] width 101 height 10
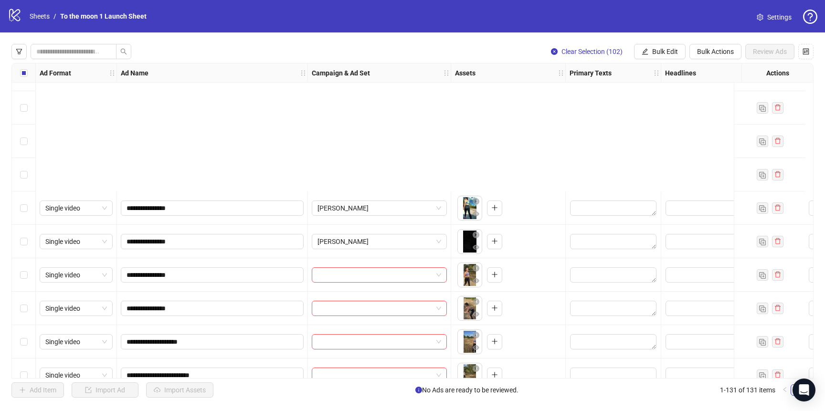
scroll to position [692, 0]
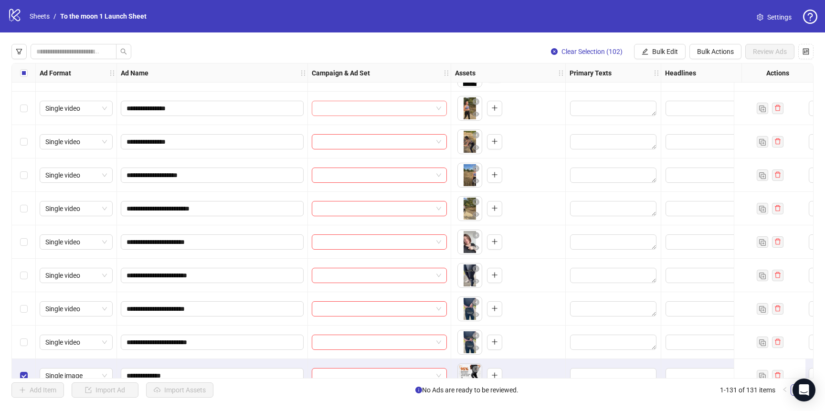
click at [368, 104] on input "search" at bounding box center [374, 108] width 115 height 14
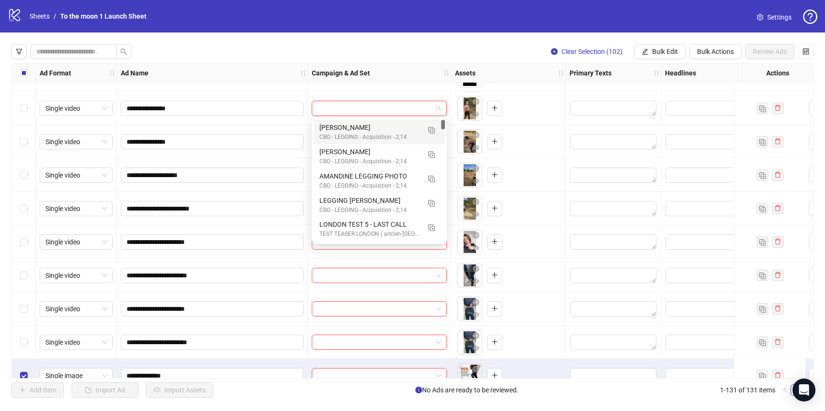
click at [368, 128] on div "[PERSON_NAME]" at bounding box center [369, 127] width 101 height 10
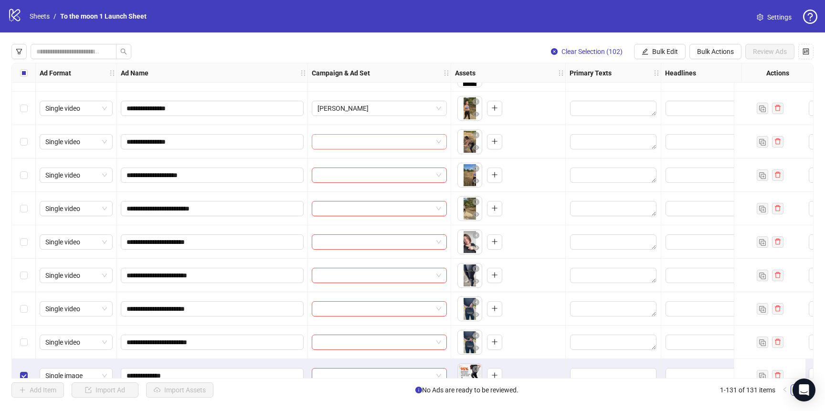
click at [368, 143] on input "search" at bounding box center [374, 142] width 115 height 14
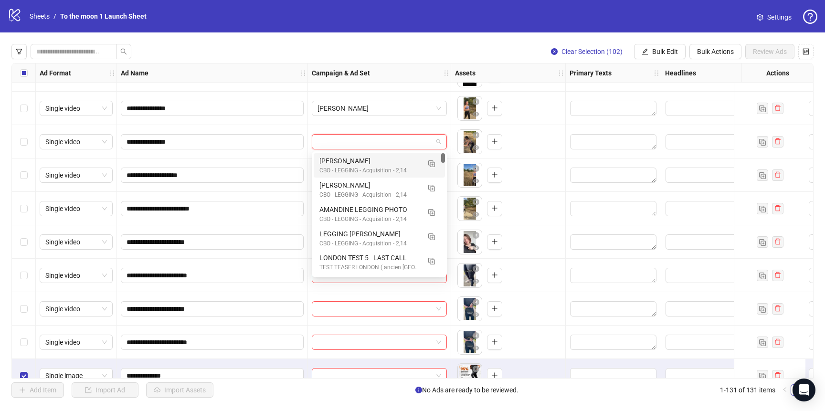
click at [368, 161] on div "[PERSON_NAME]" at bounding box center [369, 161] width 101 height 10
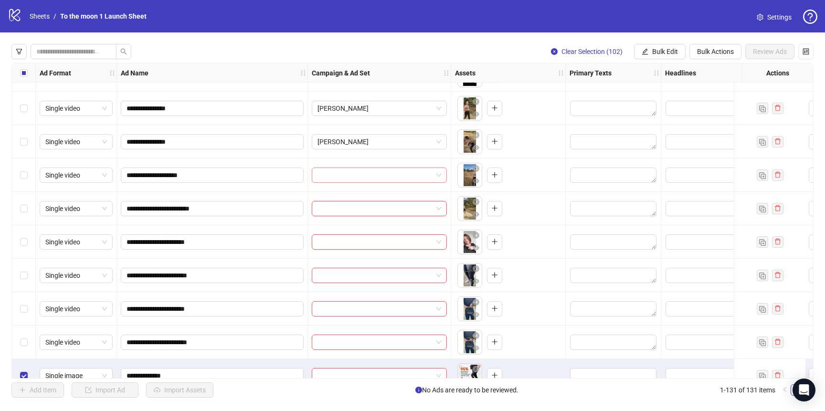
click at [368, 170] on input "search" at bounding box center [374, 175] width 115 height 14
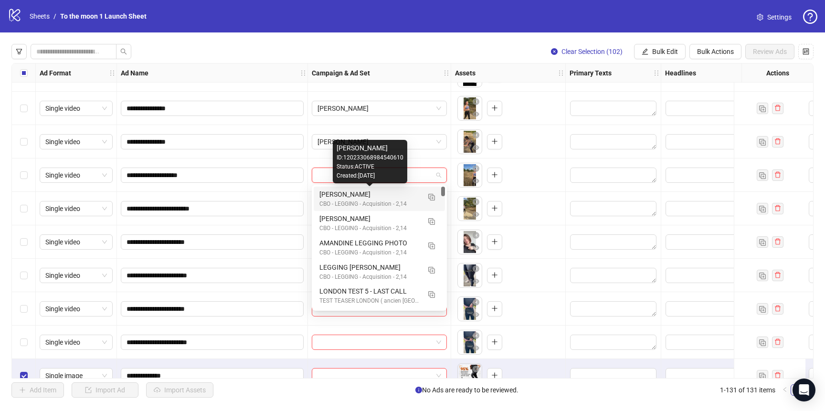
click at [368, 194] on div "[PERSON_NAME]" at bounding box center [369, 194] width 101 height 10
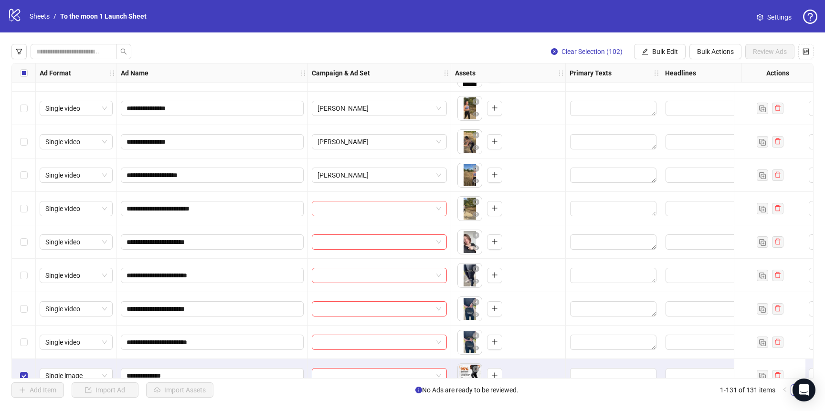
click at [368, 211] on input "search" at bounding box center [374, 208] width 115 height 14
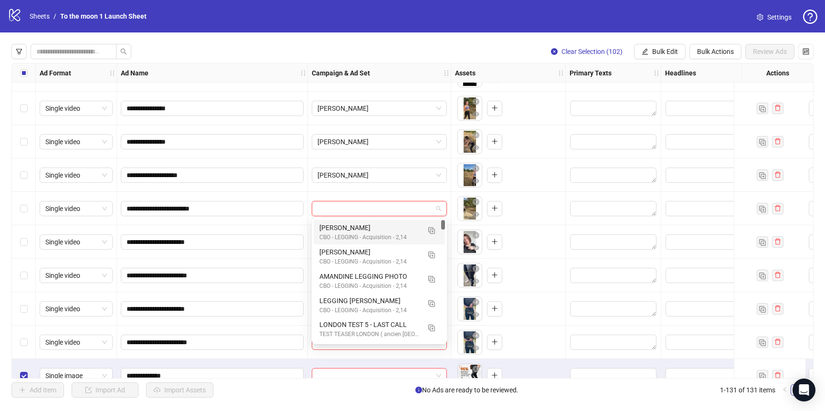
click at [368, 230] on div "[PERSON_NAME]" at bounding box center [369, 227] width 101 height 10
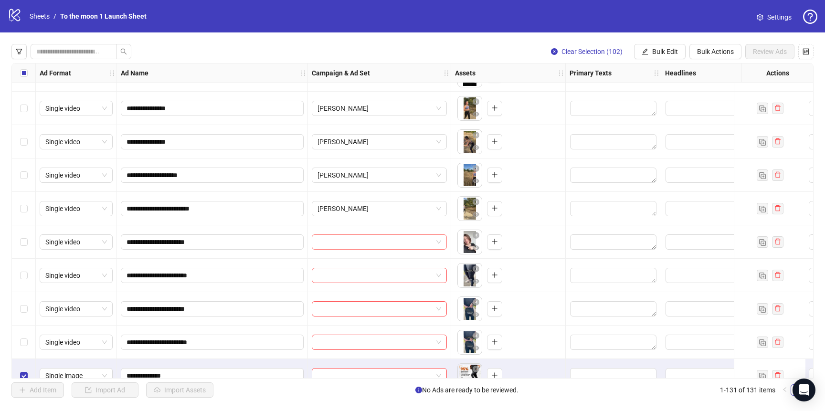
click at [368, 236] on input "search" at bounding box center [374, 242] width 115 height 14
drag, startPoint x: 200, startPoint y: 242, endPoint x: 137, endPoint y: 243, distance: 63.0
click at [137, 243] on input "**********" at bounding box center [210, 242] width 169 height 10
click at [390, 241] on input "search" at bounding box center [374, 242] width 115 height 14
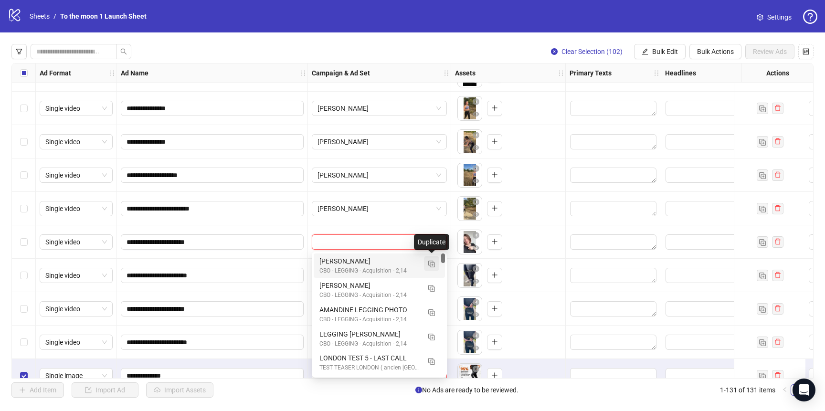
click at [432, 264] on img "button" at bounding box center [431, 264] width 7 height 7
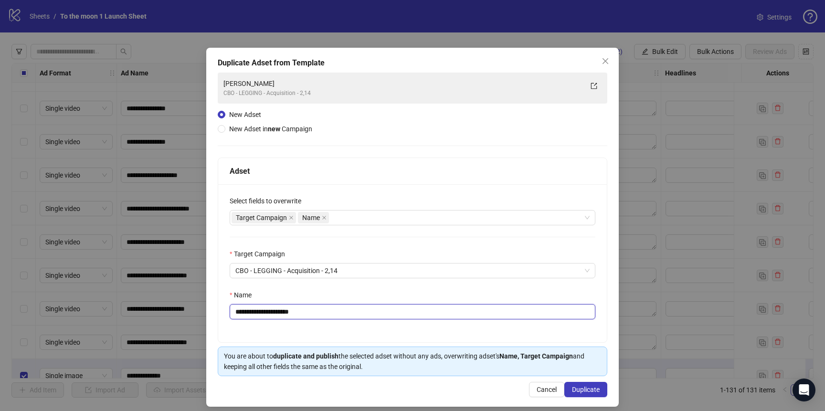
click at [306, 311] on input "**********" at bounding box center [413, 311] width 366 height 15
paste input "text"
type input "**********"
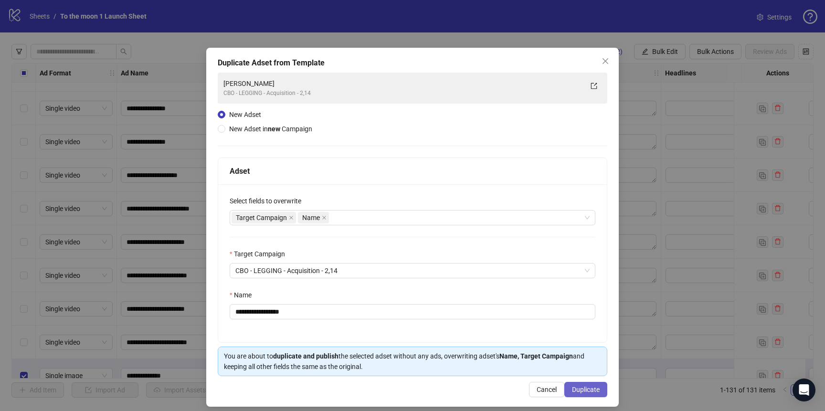
click at [580, 386] on span "Duplicate" at bounding box center [586, 390] width 28 height 8
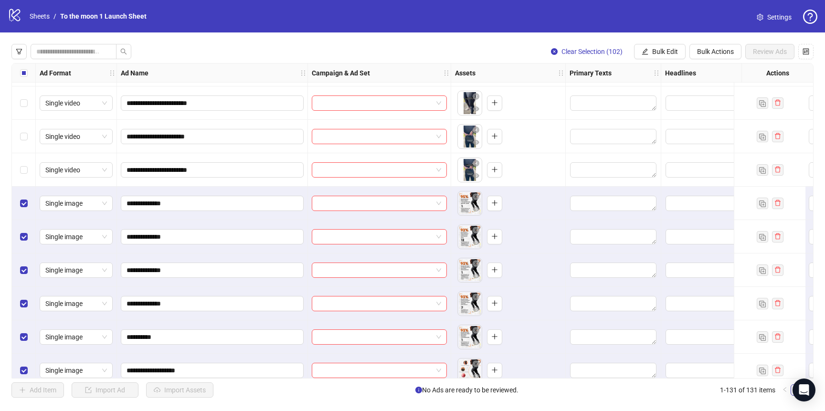
scroll to position [823, 0]
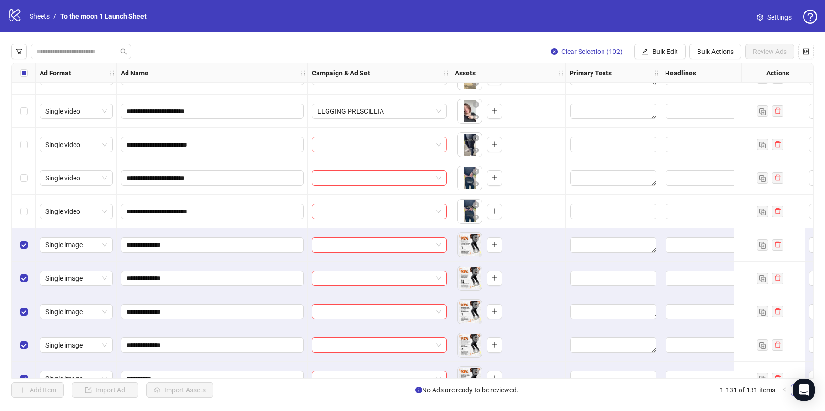
click at [381, 145] on input "search" at bounding box center [374, 144] width 115 height 14
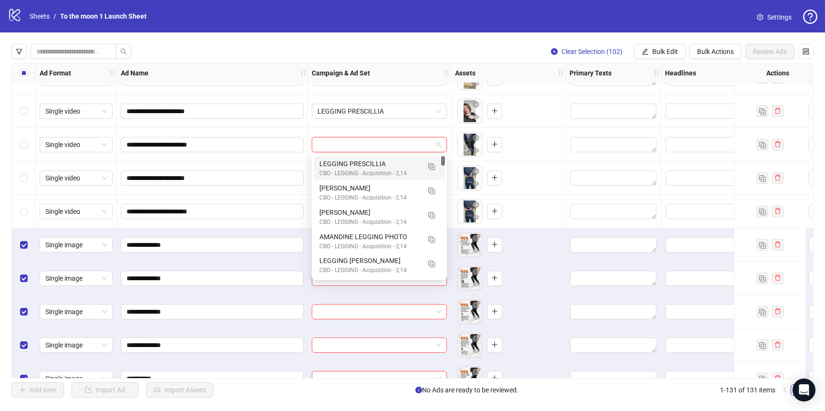
click at [381, 164] on div "LEGGING PRESCILLIA" at bounding box center [369, 163] width 101 height 10
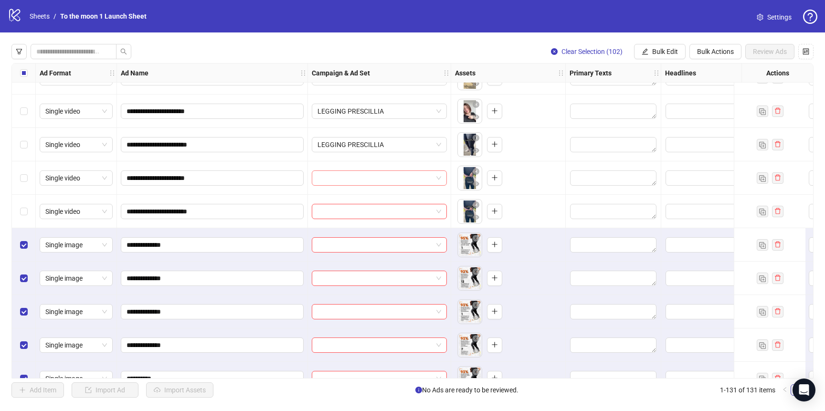
click at [380, 172] on input "search" at bounding box center [374, 178] width 115 height 14
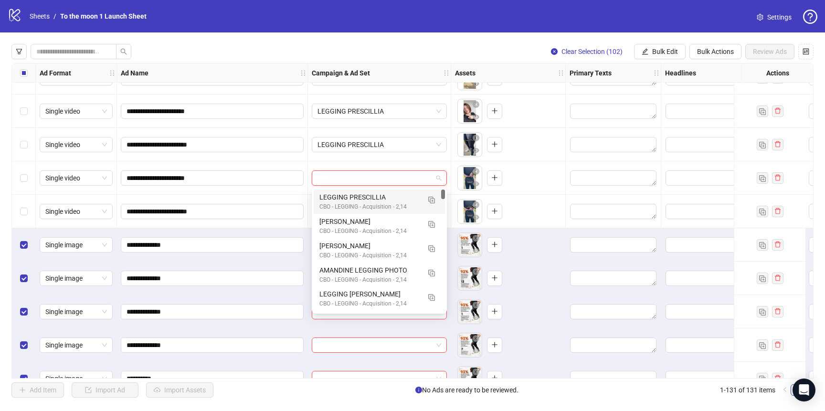
click at [380, 200] on div "LEGGING PRESCILLIA" at bounding box center [369, 197] width 101 height 10
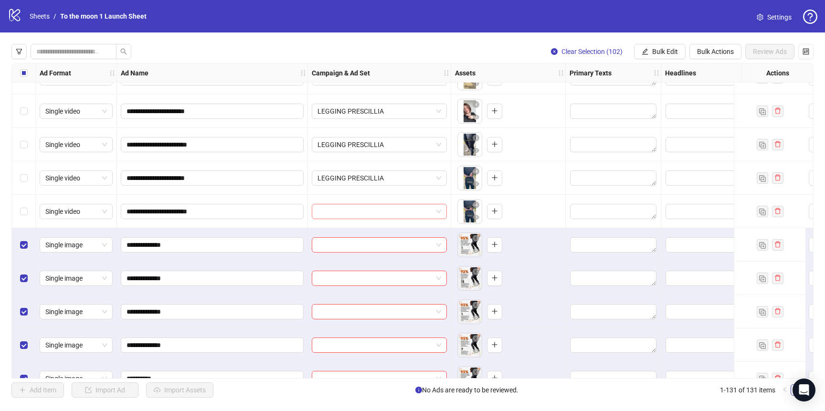
click at [380, 209] on input "search" at bounding box center [374, 211] width 115 height 14
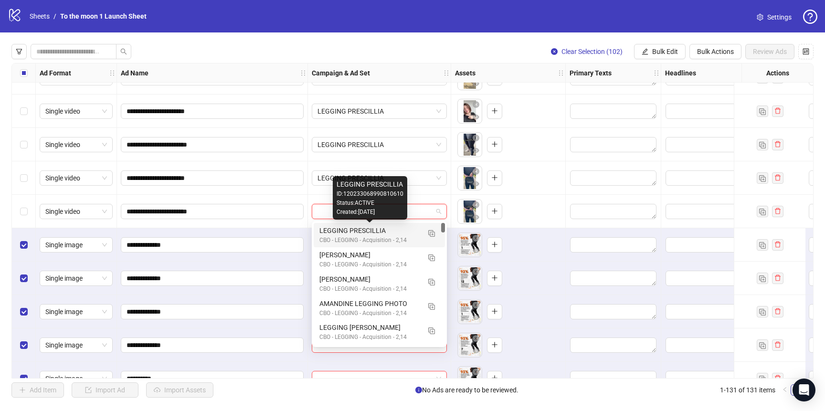
click at [380, 228] on div "LEGGING PRESCILLIA" at bounding box center [369, 230] width 101 height 10
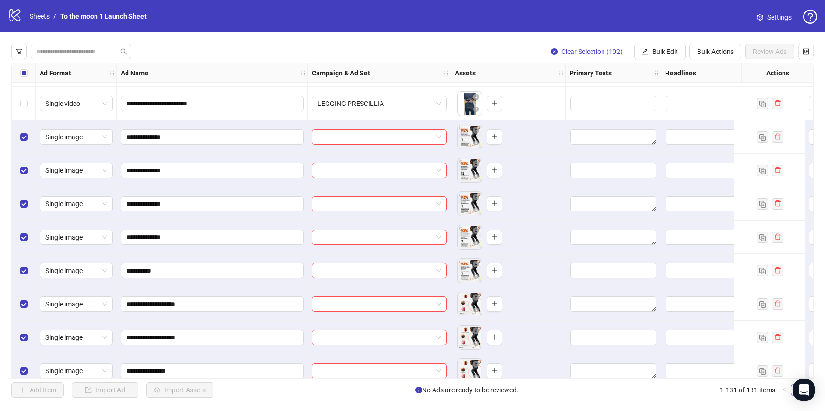
scroll to position [939, 0]
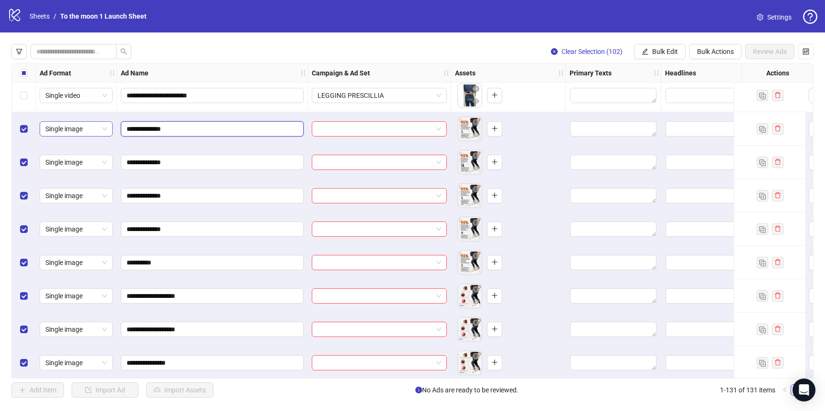
drag, startPoint x: 163, startPoint y: 126, endPoint x: 105, endPoint y: 126, distance: 57.3
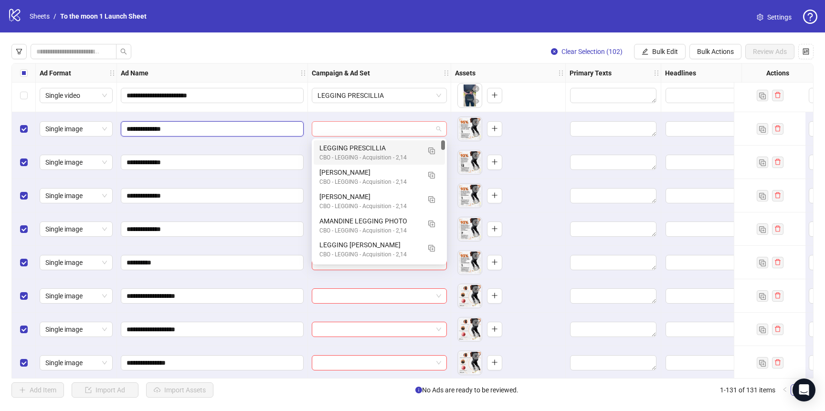
click at [433, 125] on span at bounding box center [379, 129] width 124 height 14
click at [430, 149] on img "button" at bounding box center [431, 150] width 7 height 7
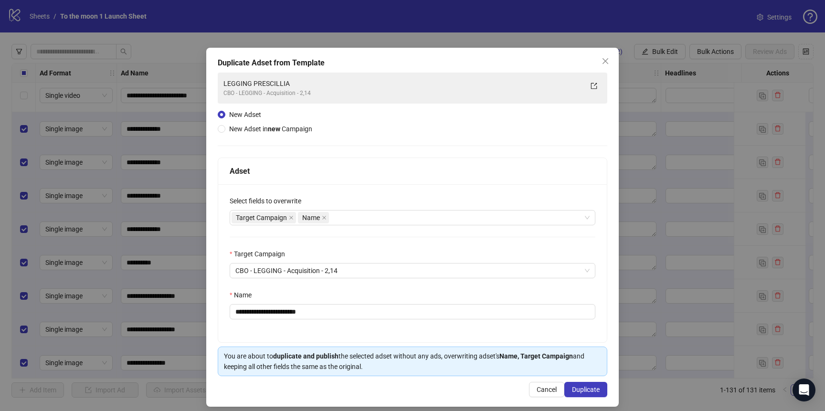
click at [295, 320] on div "**********" at bounding box center [412, 263] width 388 height 158
click at [303, 313] on input "**********" at bounding box center [413, 311] width 366 height 15
paste input "text"
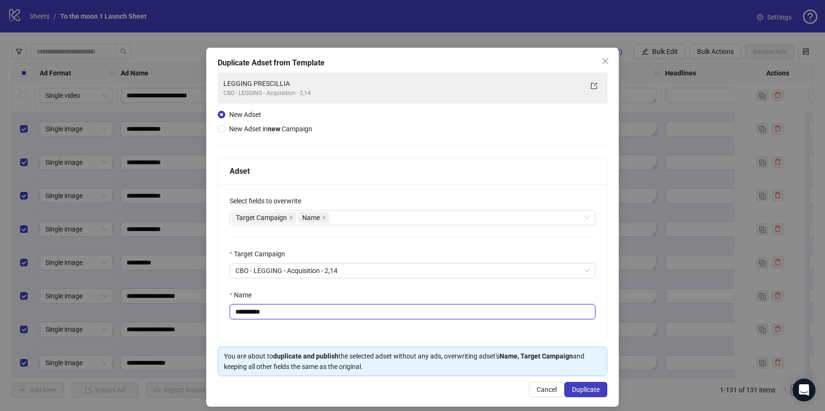
click at [245, 314] on input "**********" at bounding box center [413, 311] width 366 height 15
type input "**********"
click at [585, 388] on span "Duplicate" at bounding box center [586, 390] width 28 height 8
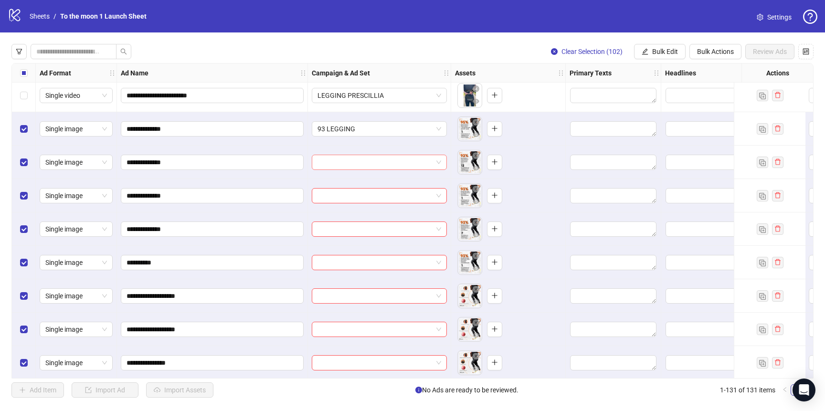
click at [410, 165] on input "search" at bounding box center [374, 162] width 115 height 14
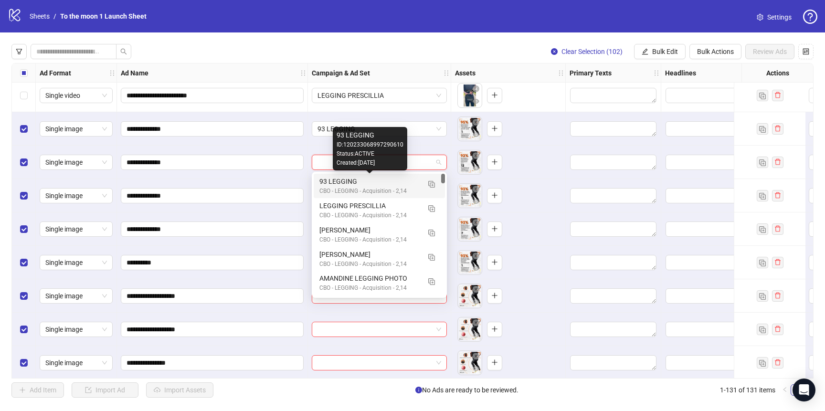
click at [415, 184] on div "93 LEGGING" at bounding box center [369, 181] width 101 height 10
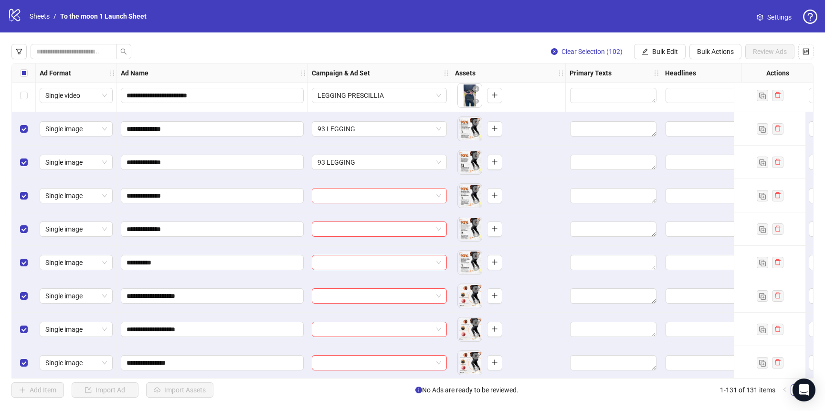
click at [398, 193] on input "search" at bounding box center [374, 195] width 115 height 14
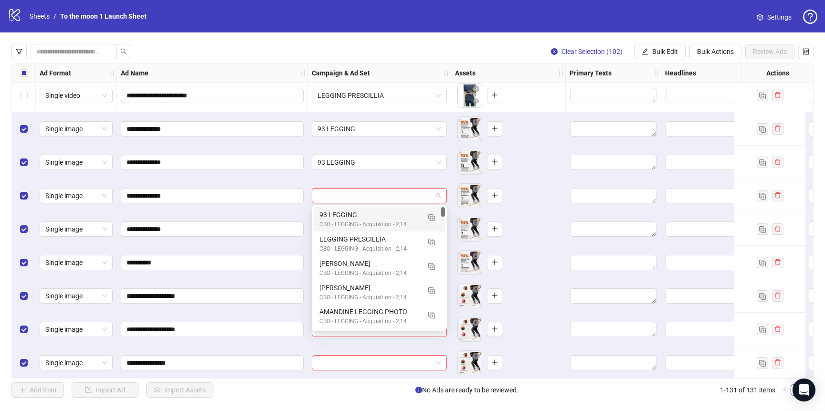
click at [377, 220] on div "CBO - LEGGING - Acquisition - 2,14" at bounding box center [369, 224] width 101 height 9
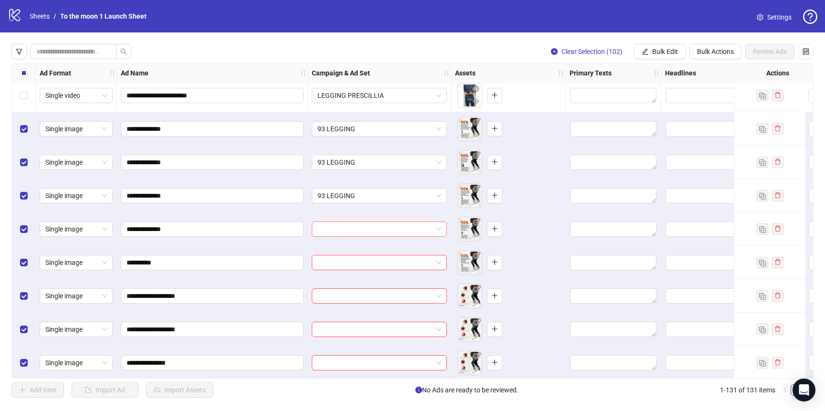
click at [371, 232] on input "search" at bounding box center [374, 229] width 115 height 14
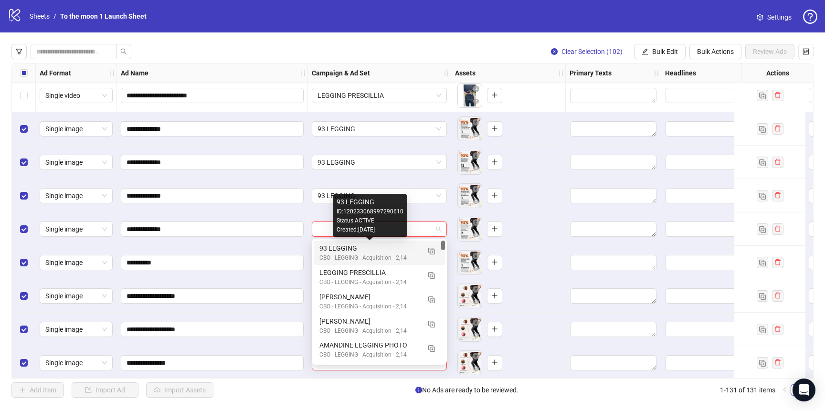
click at [364, 250] on div "93 LEGGING" at bounding box center [369, 248] width 101 height 10
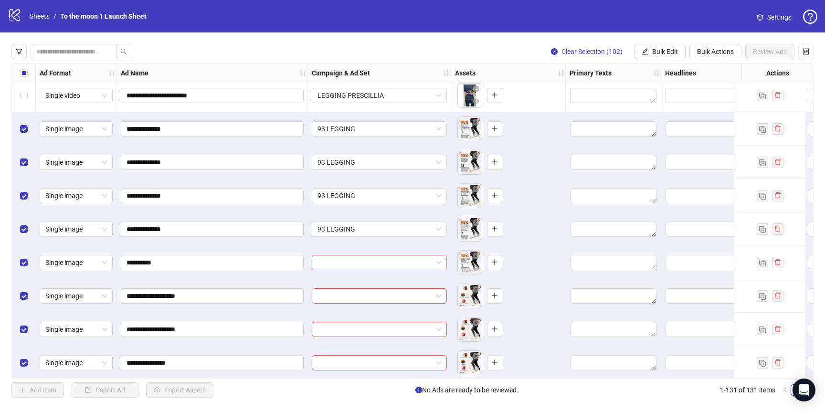
click at [364, 263] on input "search" at bounding box center [374, 262] width 115 height 14
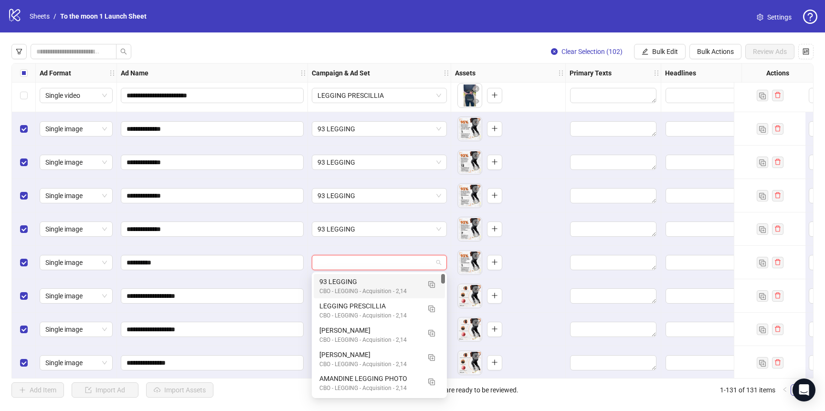
click at [364, 282] on div "93 LEGGING" at bounding box center [369, 281] width 101 height 10
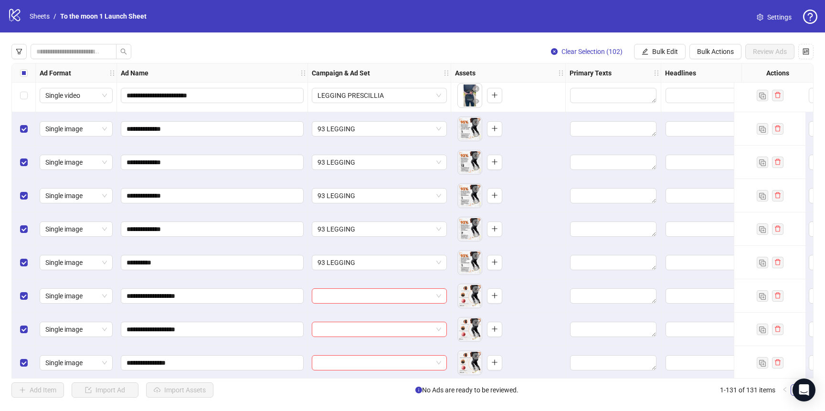
scroll to position [1073, 0]
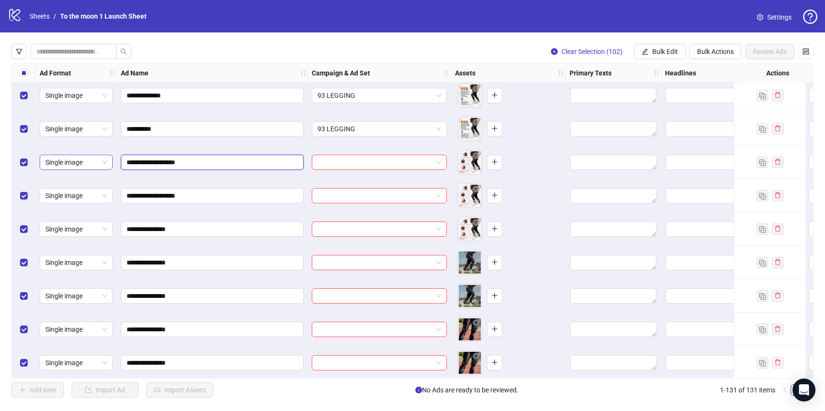
drag, startPoint x: 189, startPoint y: 162, endPoint x: 74, endPoint y: 162, distance: 115.0
click at [419, 162] on input "search" at bounding box center [374, 162] width 115 height 14
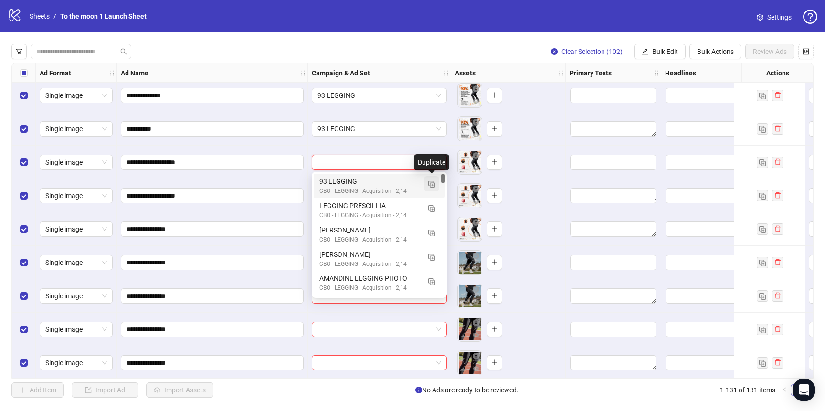
click at [430, 184] on img "button" at bounding box center [431, 184] width 7 height 7
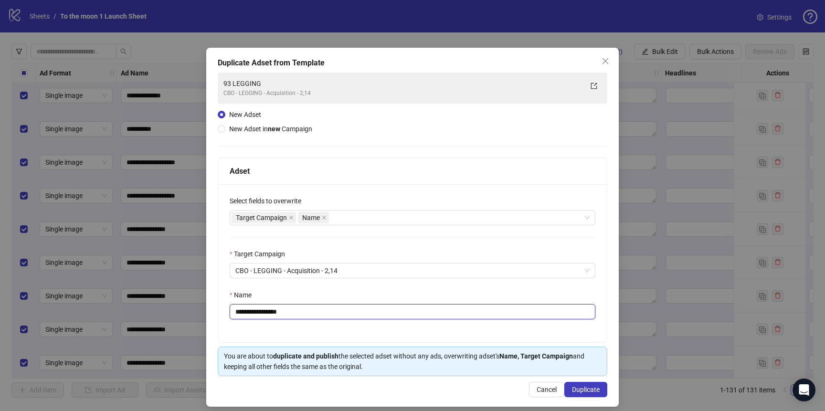
click at [305, 315] on input "**********" at bounding box center [413, 311] width 366 height 15
paste input "text"
click at [270, 313] on input "**********" at bounding box center [413, 311] width 366 height 15
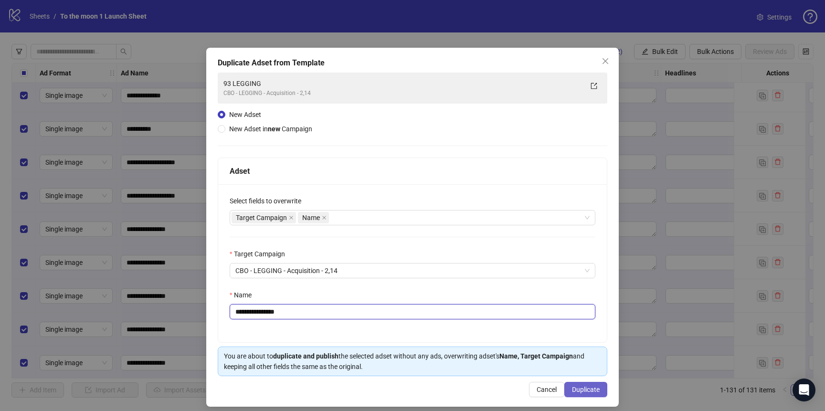
type input "**********"
click at [580, 387] on span "Duplicate" at bounding box center [586, 390] width 28 height 8
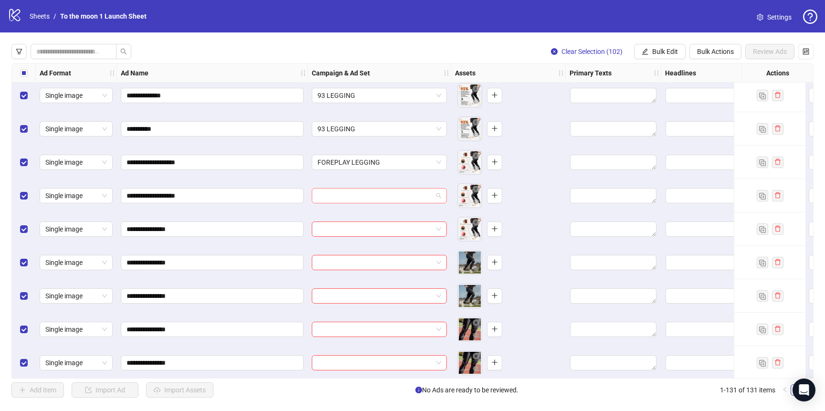
click at [415, 199] on input "search" at bounding box center [374, 195] width 115 height 14
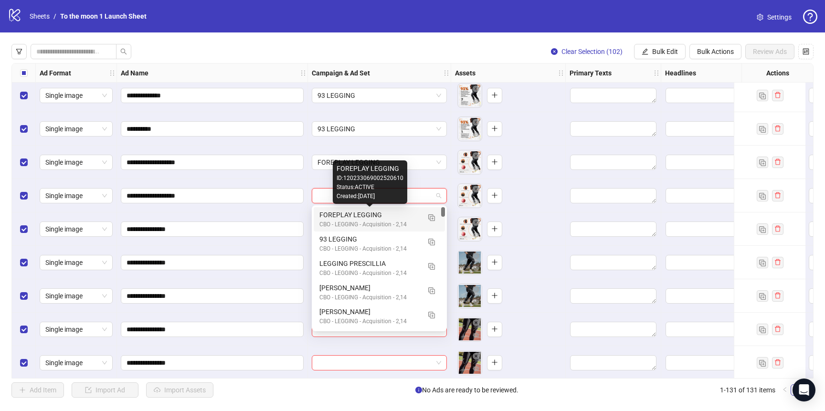
click at [397, 215] on div "FOREPLAY LEGGING" at bounding box center [369, 214] width 101 height 10
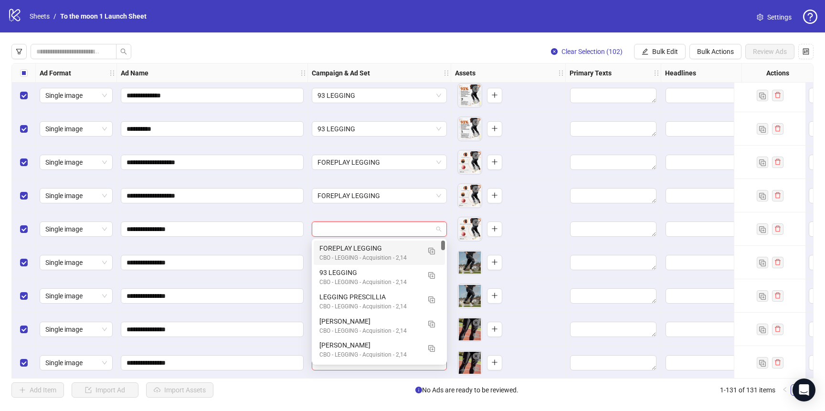
click at [382, 231] on input "search" at bounding box center [374, 229] width 115 height 14
click at [381, 249] on div "FOREPLAY LEGGING" at bounding box center [369, 248] width 101 height 10
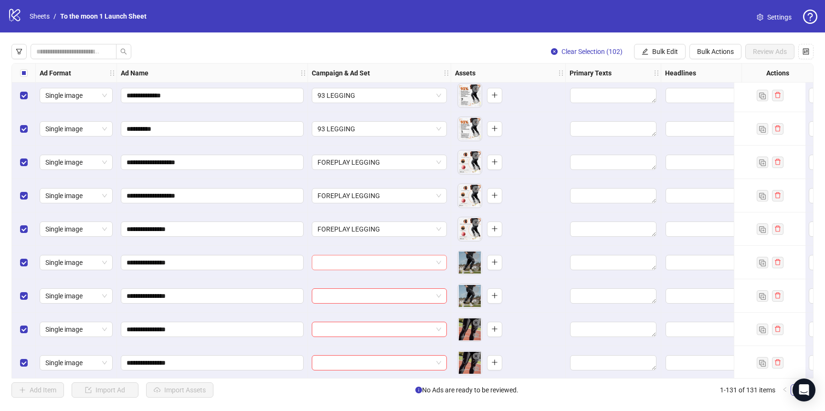
click at [381, 259] on input "search" at bounding box center [374, 262] width 115 height 14
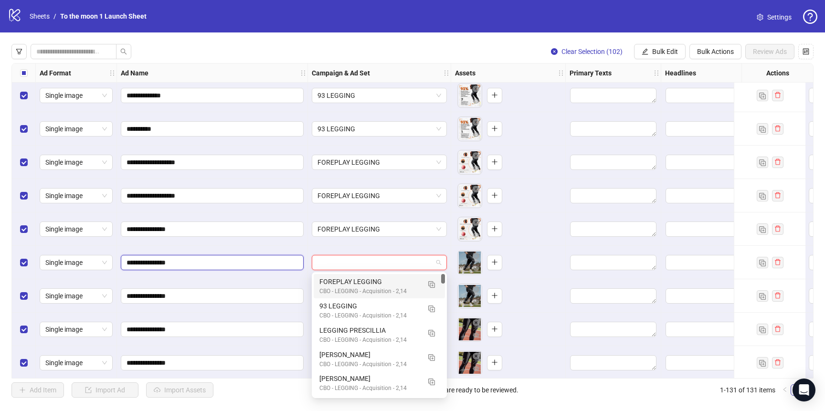
click at [159, 266] on input "**********" at bounding box center [210, 262] width 169 height 10
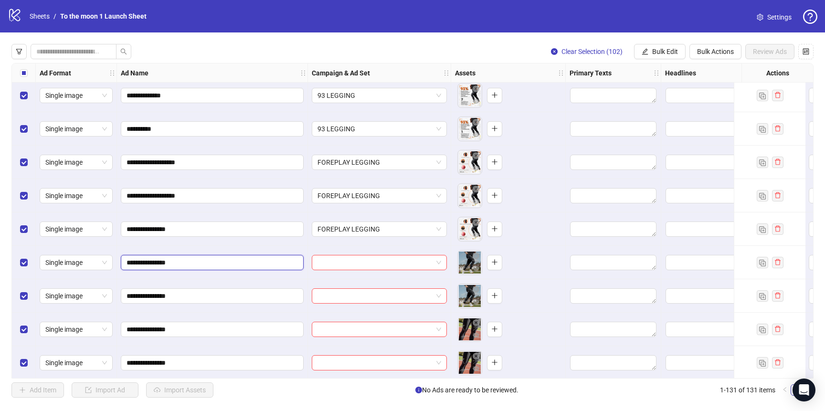
scroll to position [1167, 0]
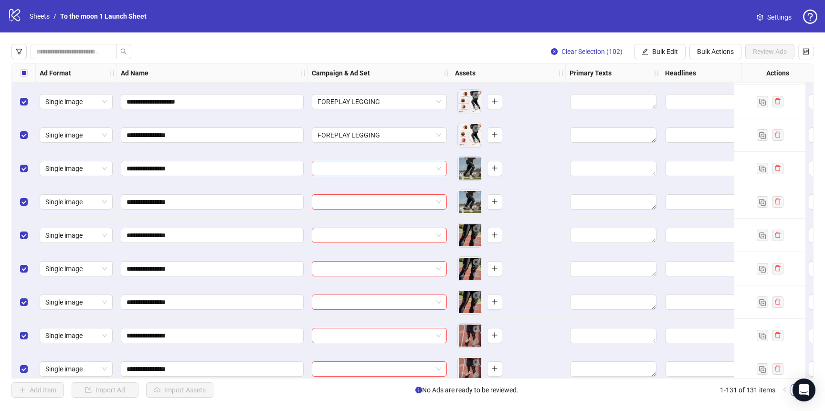
click at [351, 164] on input "search" at bounding box center [374, 168] width 115 height 14
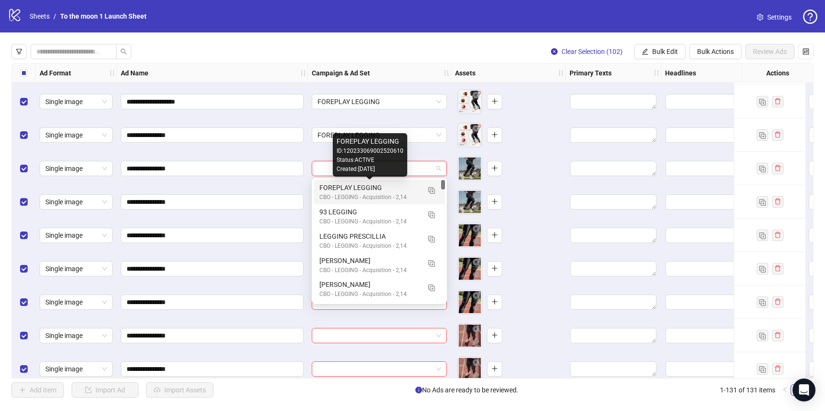
click at [347, 187] on div "FOREPLAY LEGGING" at bounding box center [369, 187] width 101 height 10
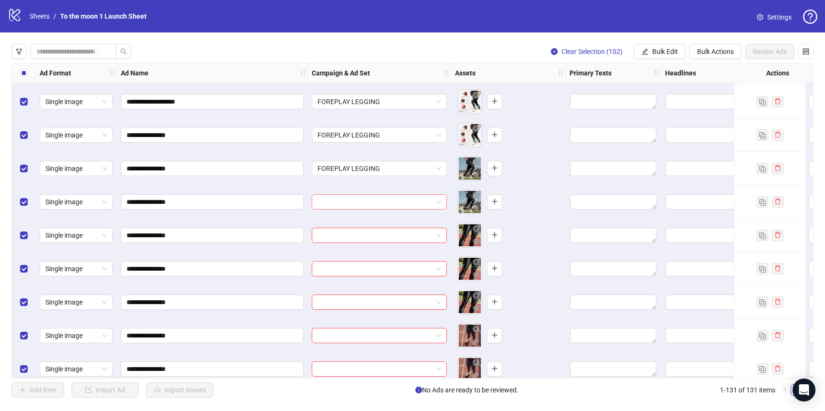
click at [347, 208] on input "search" at bounding box center [374, 202] width 115 height 14
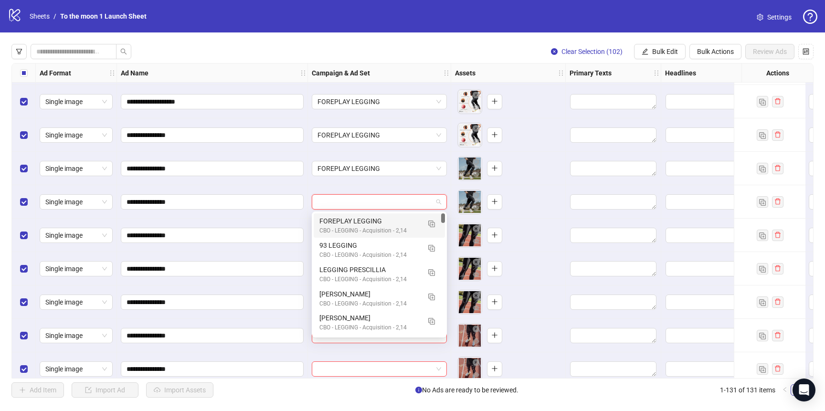
click at [347, 224] on div "FOREPLAY LEGGING" at bounding box center [369, 221] width 101 height 10
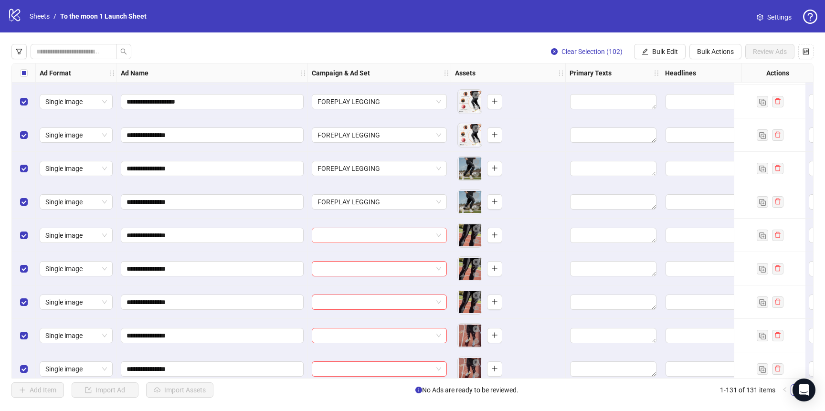
click at [347, 234] on input "search" at bounding box center [374, 235] width 115 height 14
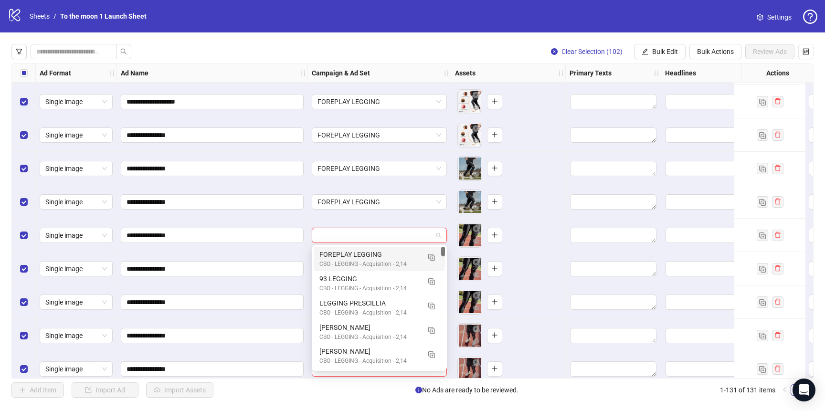
click at [347, 251] on div "FOREPLAY LEGGING" at bounding box center [369, 254] width 101 height 10
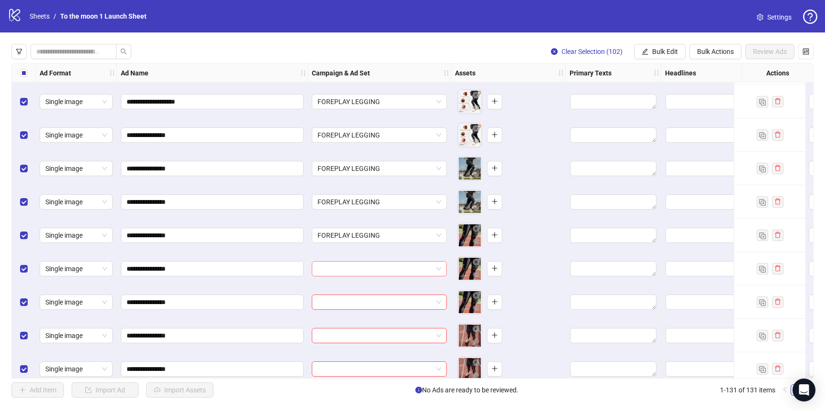
click at [347, 265] on input "search" at bounding box center [374, 268] width 115 height 14
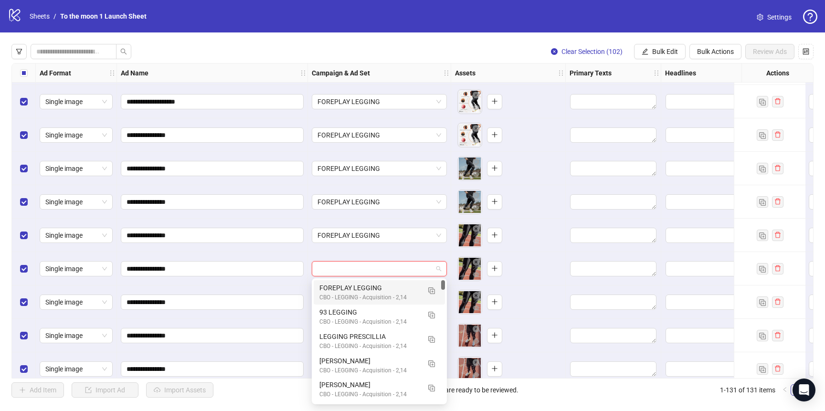
click at [346, 289] on div "FOREPLAY LEGGING" at bounding box center [369, 287] width 101 height 10
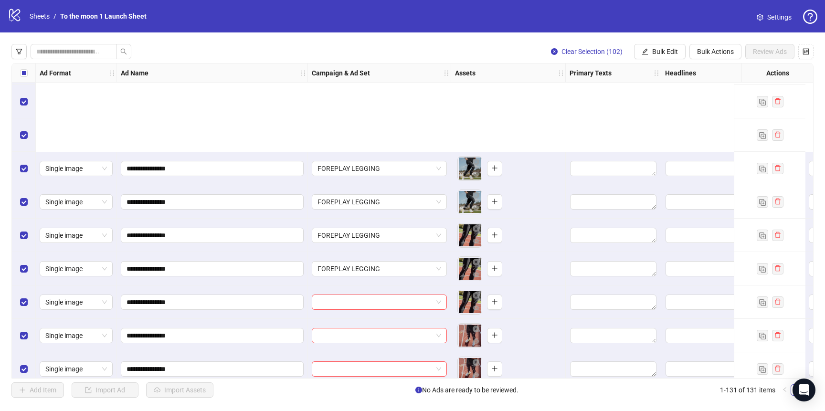
scroll to position [1321, 0]
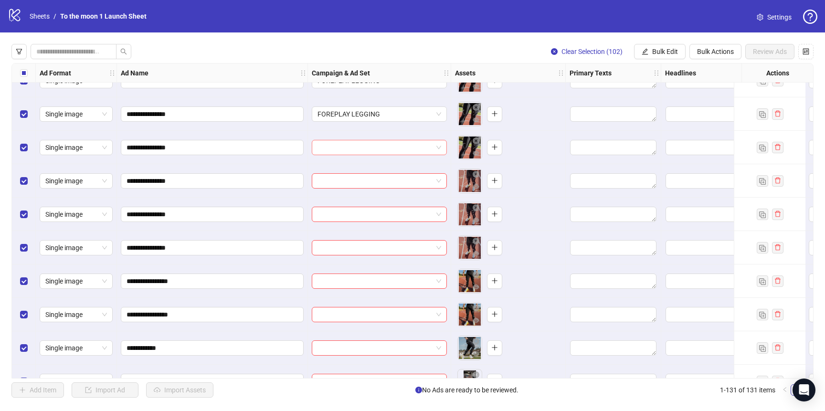
click at [370, 151] on input "search" at bounding box center [374, 147] width 115 height 14
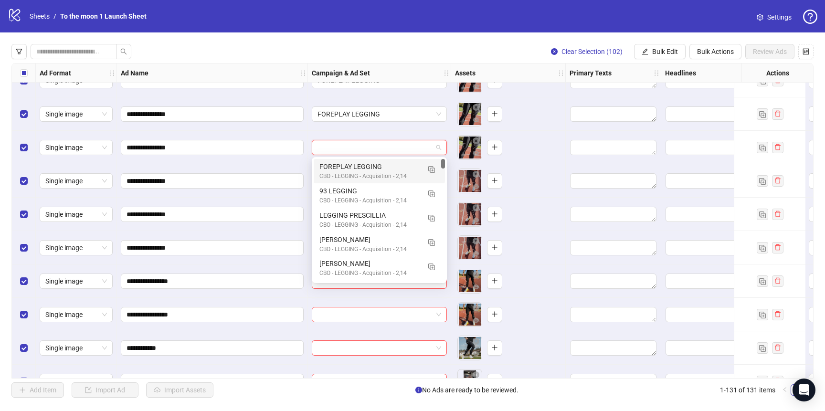
click at [370, 175] on div "CBO - LEGGING - Acquisition - 2,14" at bounding box center [369, 176] width 101 height 9
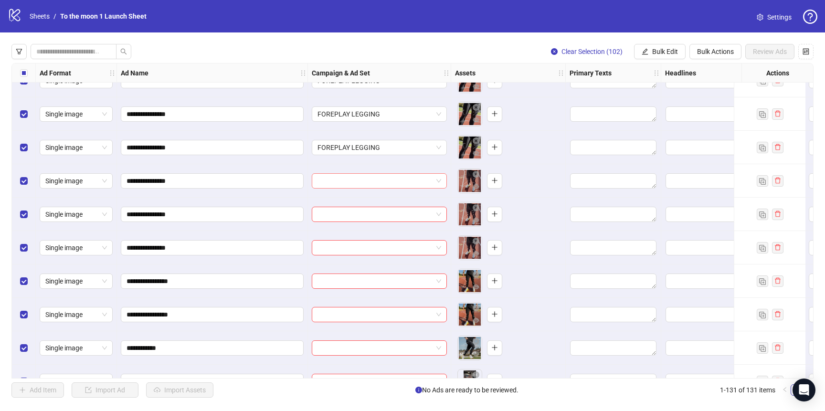
click at [370, 182] on input "search" at bounding box center [374, 181] width 115 height 14
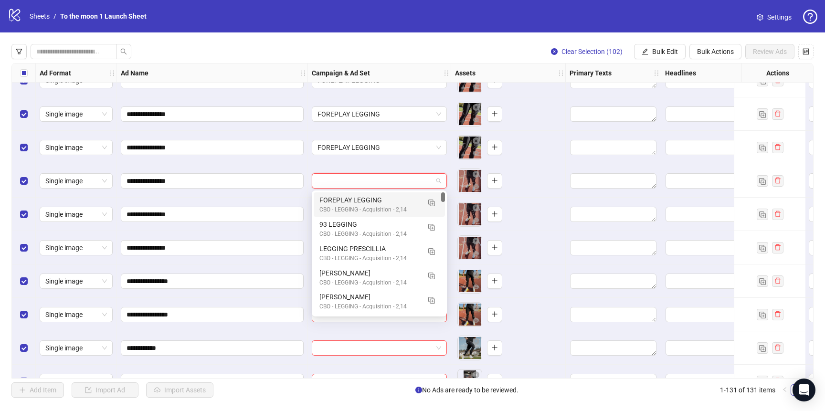
click at [370, 208] on div "CBO - LEGGING - Acquisition - 2,14" at bounding box center [369, 209] width 101 height 9
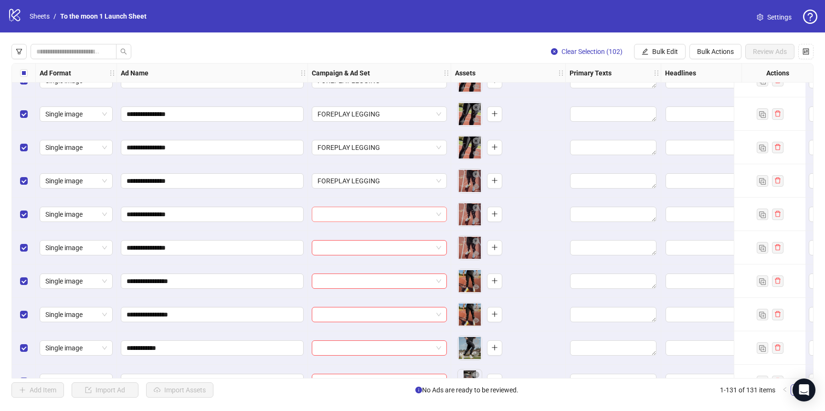
click at [369, 219] on input "search" at bounding box center [374, 214] width 115 height 14
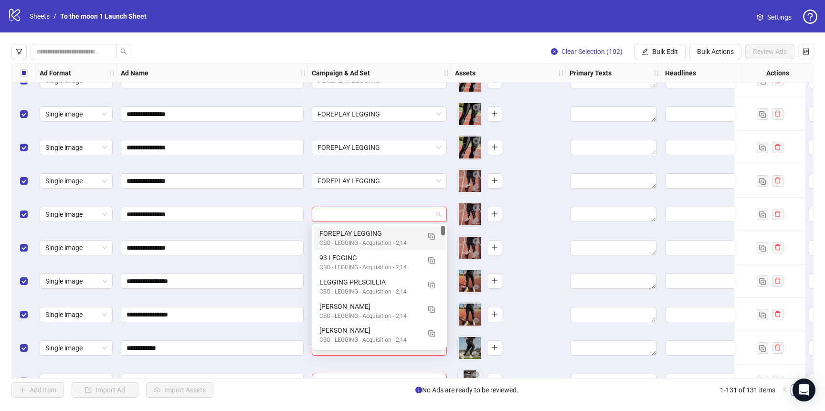
click at [369, 231] on div "FOREPLAY LEGGING" at bounding box center [369, 233] width 101 height 10
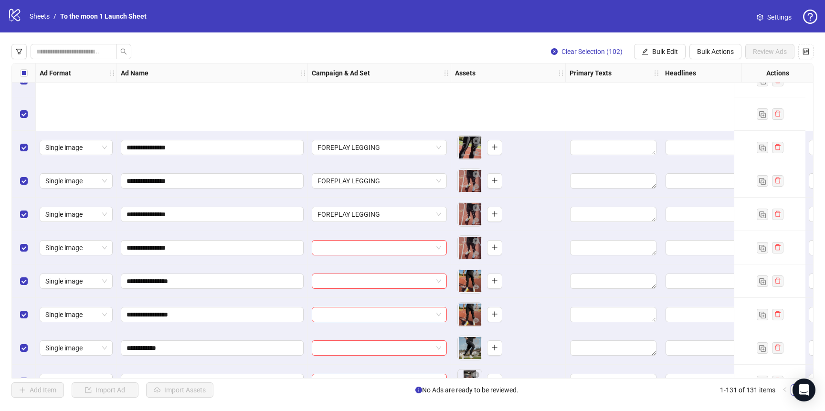
scroll to position [1430, 0]
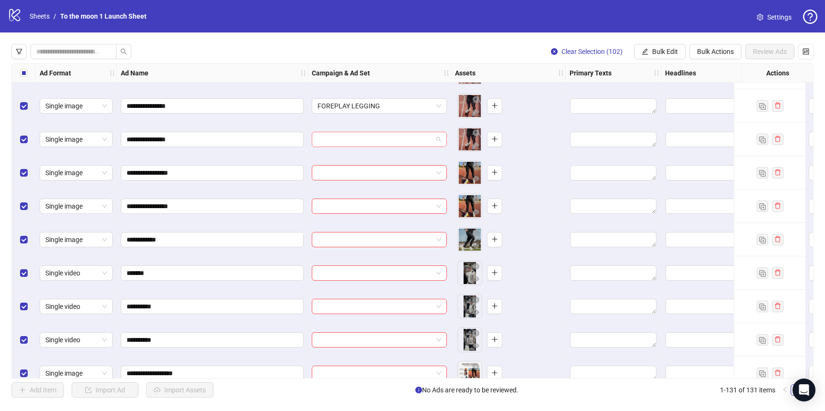
click at [373, 140] on input "search" at bounding box center [374, 139] width 115 height 14
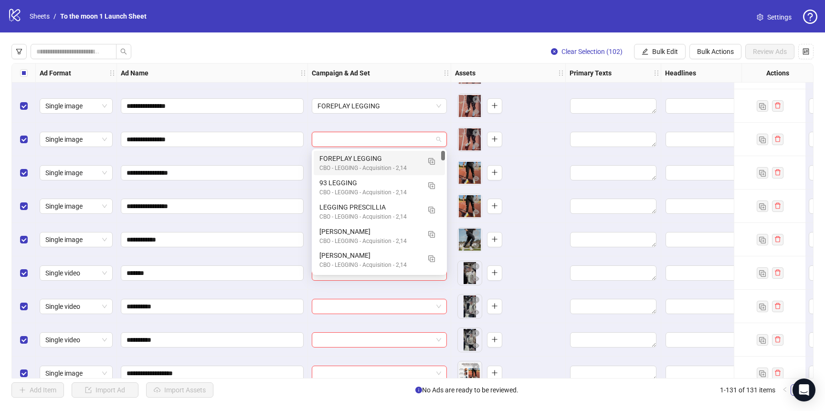
click at [373, 163] on div "FOREPLAY LEGGING" at bounding box center [369, 158] width 101 height 10
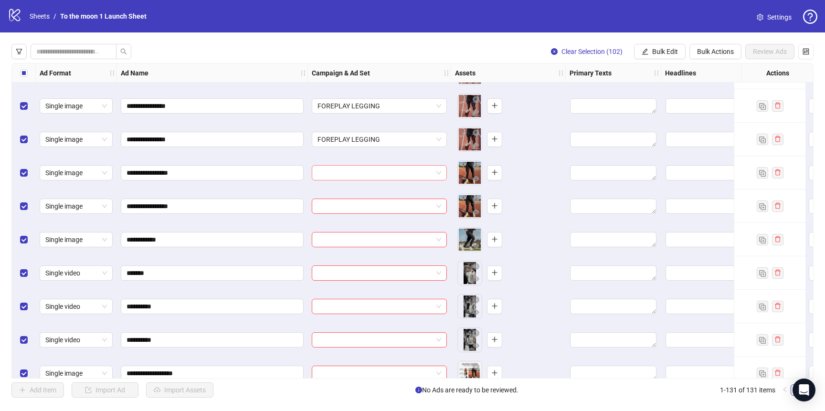
click at [373, 172] on input "search" at bounding box center [374, 173] width 115 height 14
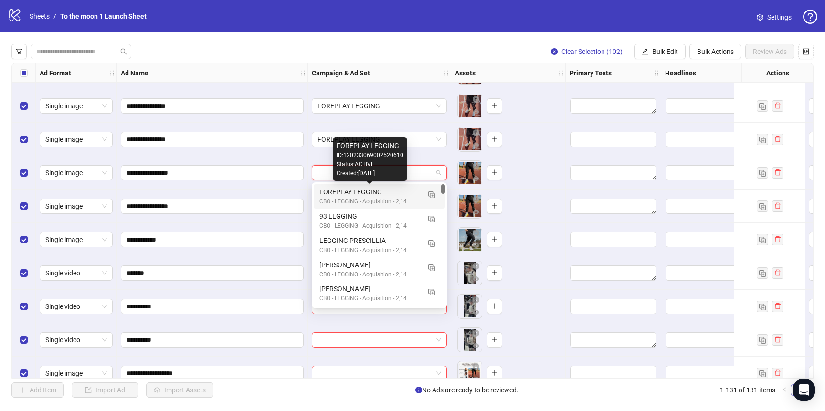
click at [373, 196] on div "FOREPLAY LEGGING" at bounding box center [369, 192] width 101 height 10
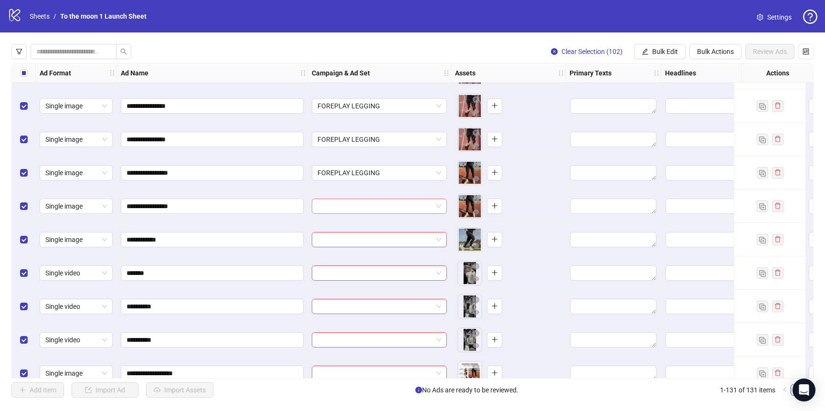
click at [373, 209] on input "search" at bounding box center [374, 206] width 115 height 14
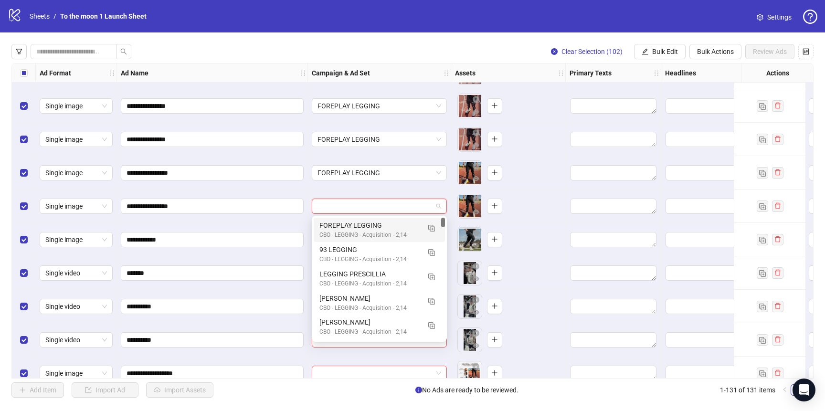
click at [373, 223] on div "FOREPLAY LEGGING" at bounding box center [369, 225] width 101 height 10
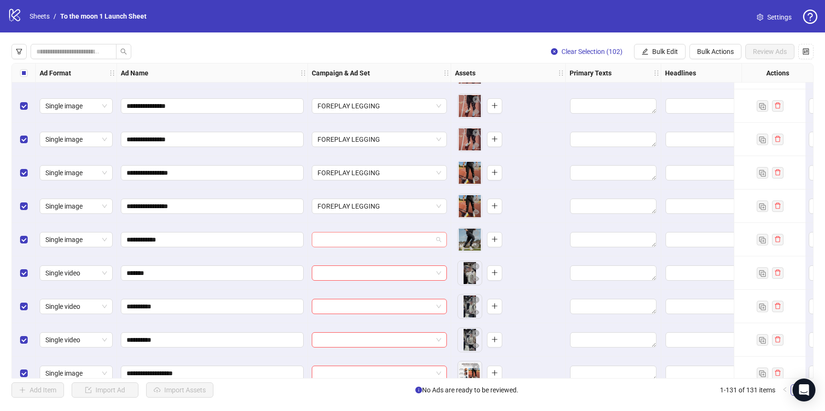
click at [367, 242] on input "search" at bounding box center [374, 239] width 115 height 14
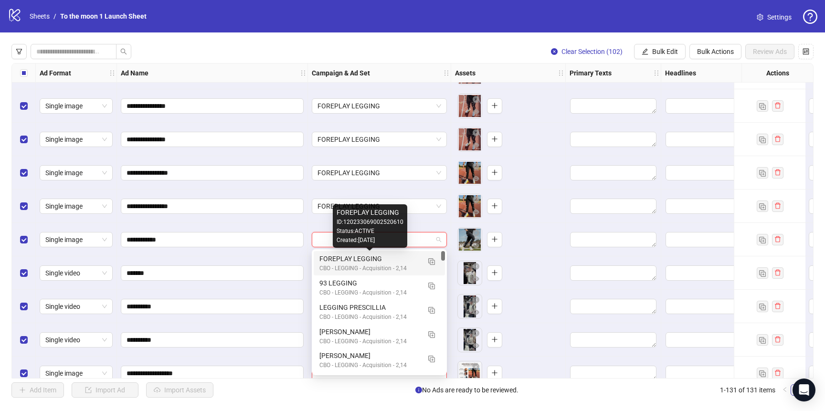
click at [367, 256] on div "FOREPLAY LEGGING" at bounding box center [369, 258] width 101 height 10
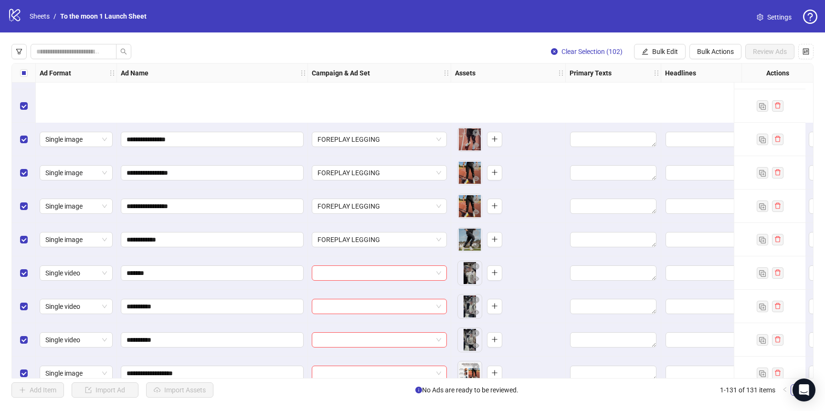
scroll to position [1546, 0]
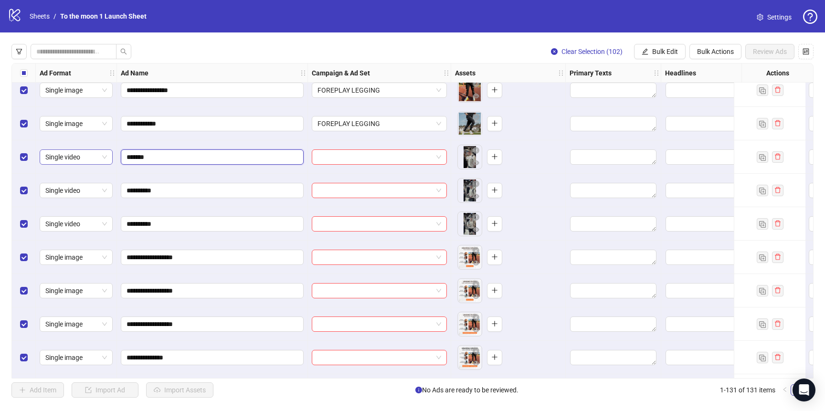
drag, startPoint x: 157, startPoint y: 156, endPoint x: 79, endPoint y: 156, distance: 78.3
click at [364, 157] on input "search" at bounding box center [374, 157] width 115 height 14
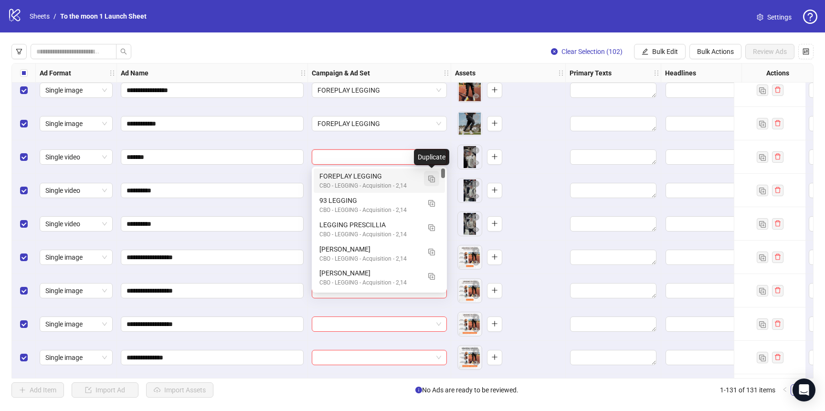
click at [431, 178] on img "button" at bounding box center [431, 179] width 7 height 7
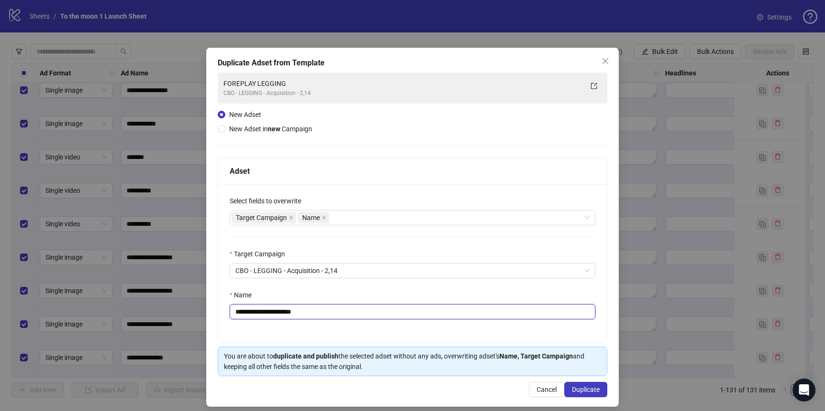
click at [326, 313] on input "**********" at bounding box center [413, 311] width 366 height 15
paste input "text"
type input "*******"
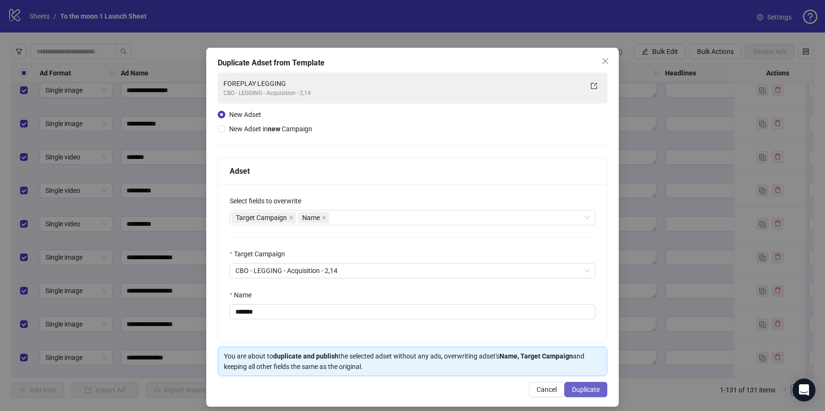
click at [584, 390] on span "Duplicate" at bounding box center [586, 390] width 28 height 8
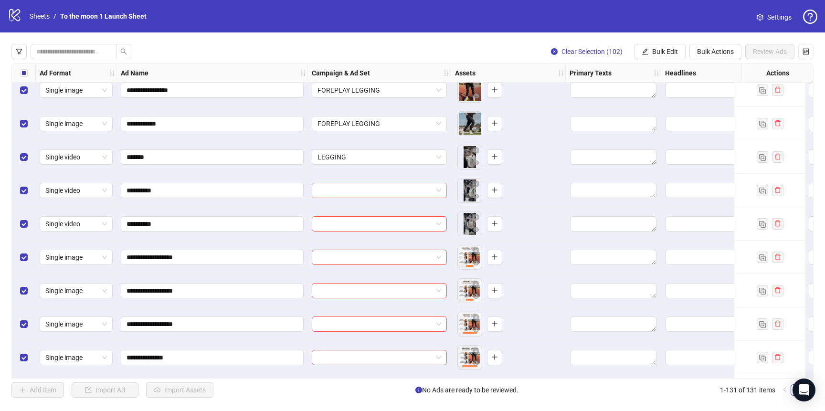
click at [378, 194] on input "search" at bounding box center [374, 190] width 115 height 14
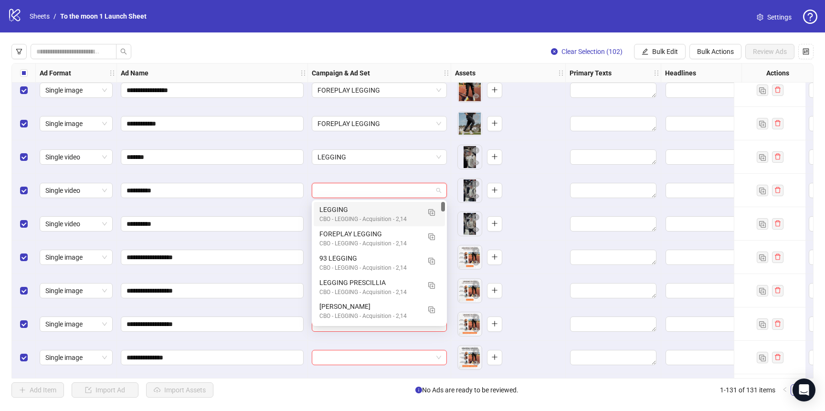
click at [371, 208] on div "LEGGING" at bounding box center [369, 209] width 101 height 10
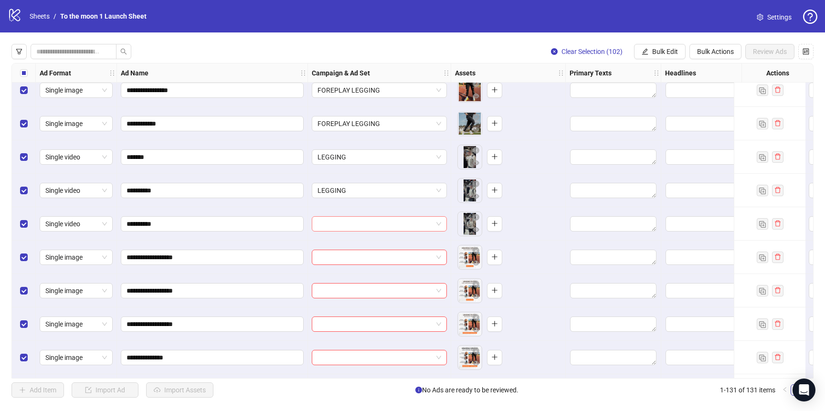
click at [371, 220] on input "search" at bounding box center [374, 224] width 115 height 14
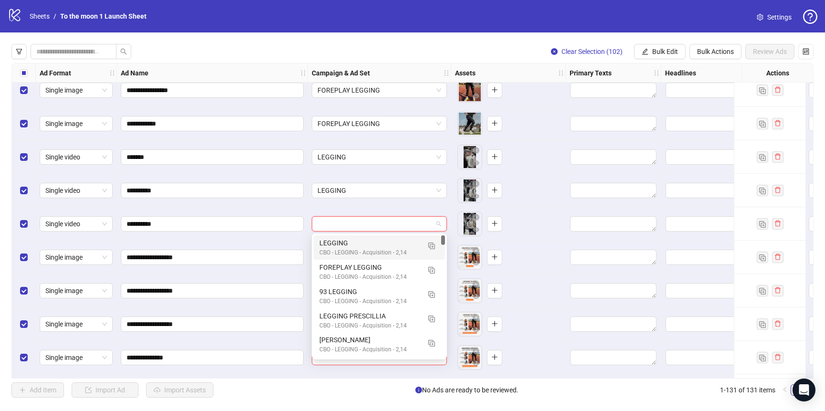
click at [371, 241] on div "LEGGING" at bounding box center [369, 243] width 101 height 10
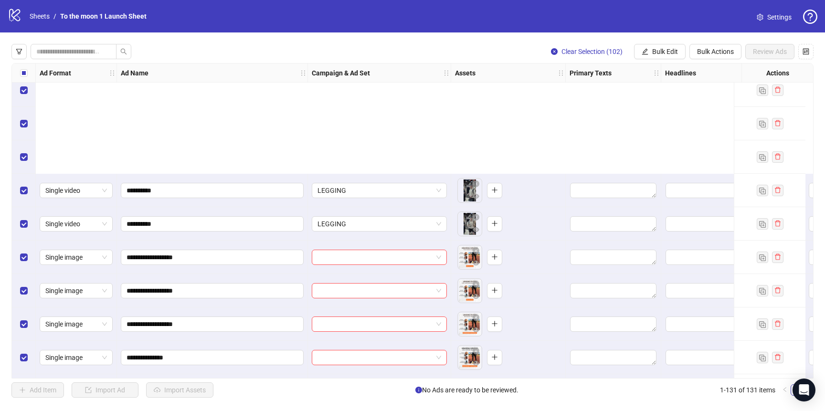
scroll to position [1694, 0]
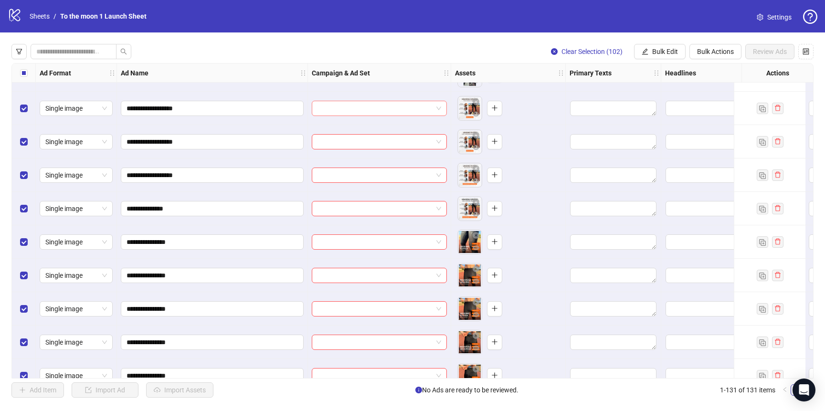
click at [437, 110] on span at bounding box center [379, 108] width 124 height 14
drag, startPoint x: 172, startPoint y: 109, endPoint x: 57, endPoint y: 107, distance: 114.5
click at [424, 112] on input "search" at bounding box center [374, 108] width 115 height 14
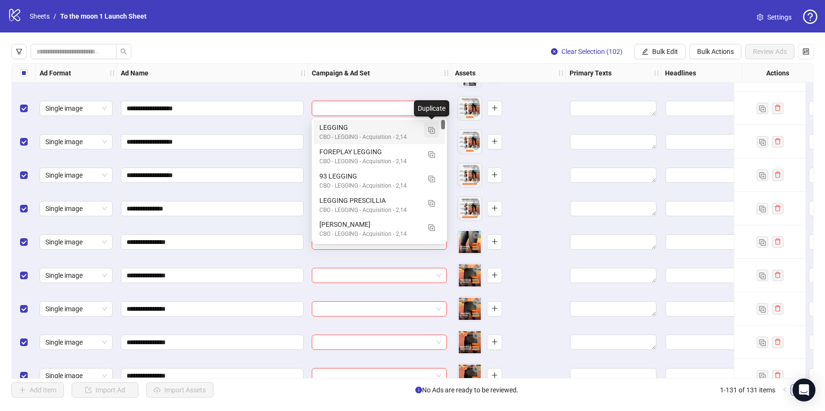
click at [429, 128] on img "button" at bounding box center [431, 130] width 7 height 7
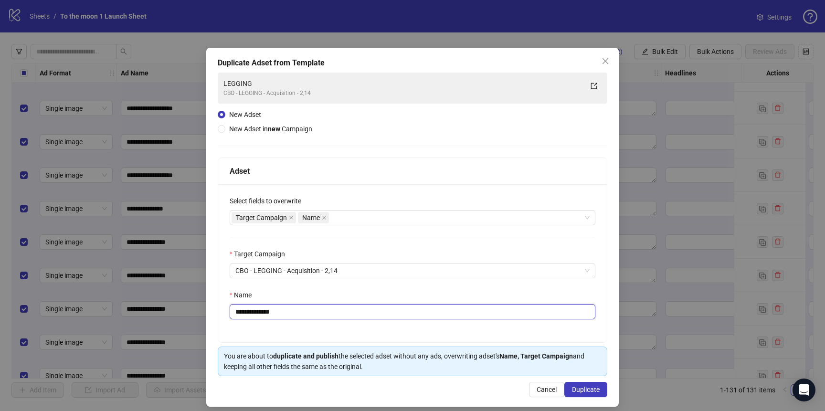
click at [299, 313] on input "**********" at bounding box center [413, 311] width 366 height 15
paste input "text"
click at [266, 314] on input "**********" at bounding box center [413, 311] width 366 height 15
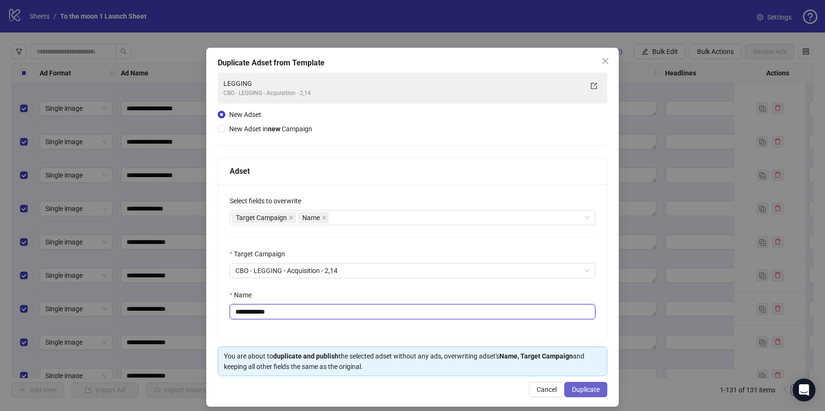
type input "**********"
click at [575, 386] on span "Duplicate" at bounding box center [586, 390] width 28 height 8
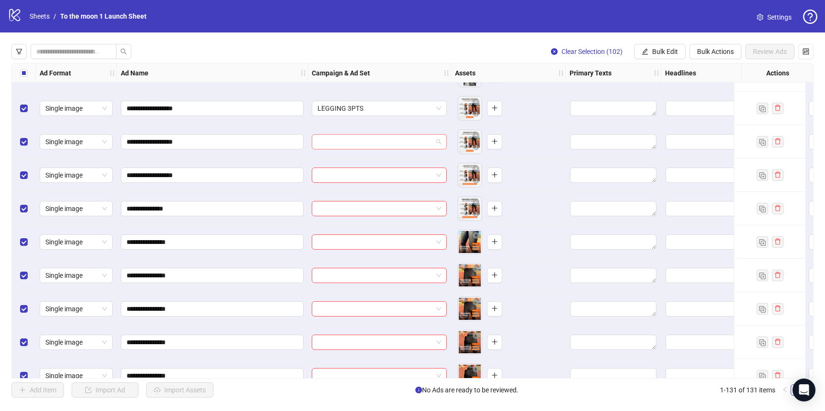
click at [384, 142] on input "search" at bounding box center [374, 142] width 115 height 14
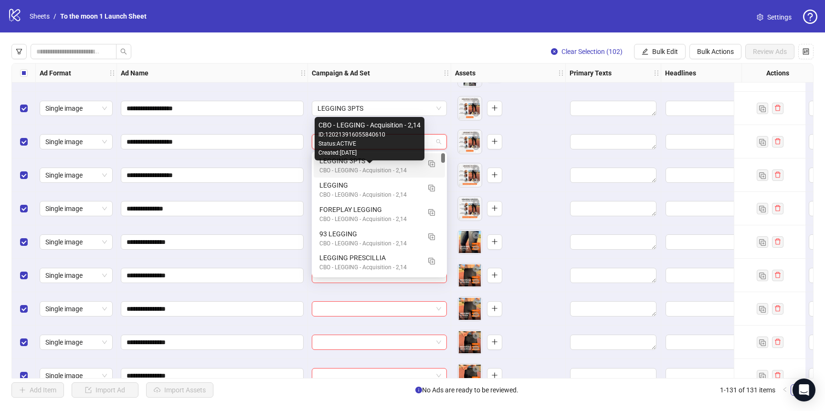
click at [382, 168] on div "CBO - LEGGING - Acquisition - 2,14" at bounding box center [369, 170] width 101 height 9
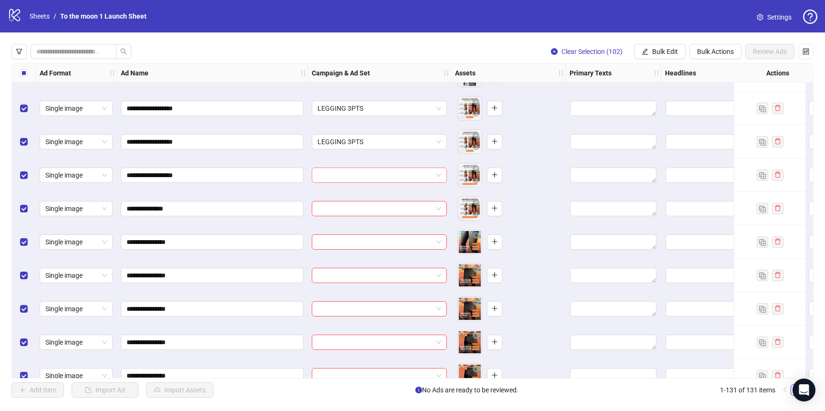
click at [382, 177] on input "search" at bounding box center [374, 175] width 115 height 14
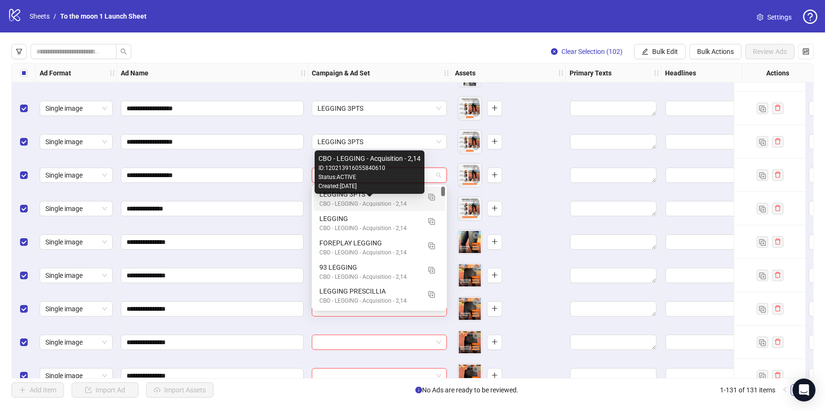
click at [382, 202] on div "CBO - LEGGING - Acquisition - 2,14" at bounding box center [369, 203] width 101 height 9
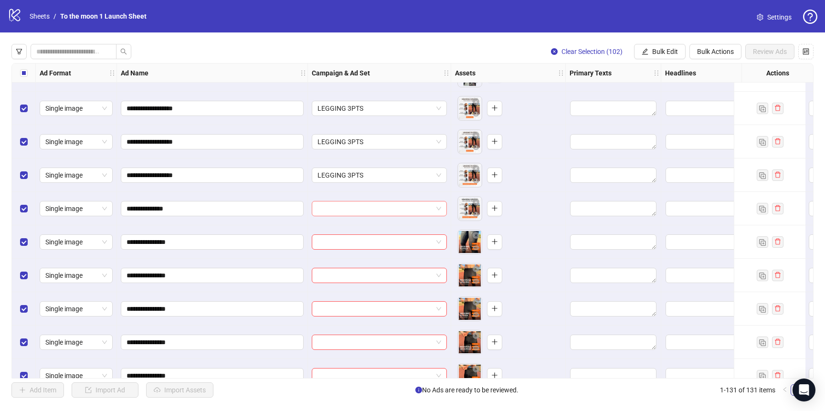
click at [380, 213] on input "search" at bounding box center [374, 208] width 115 height 14
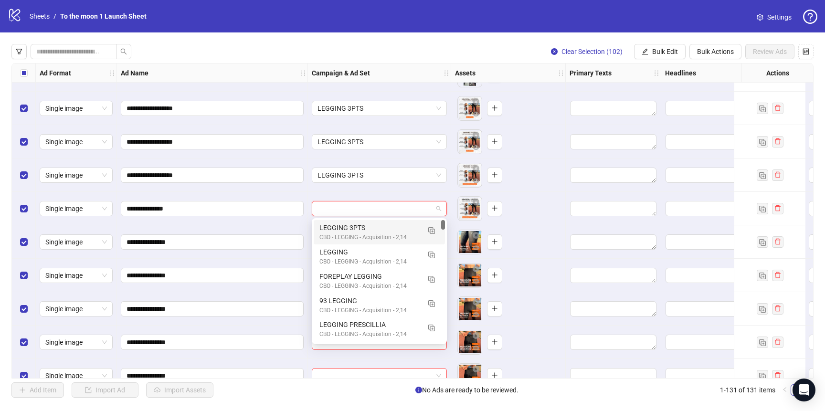
click at [380, 228] on div "LEGGING 3PTS" at bounding box center [369, 227] width 101 height 10
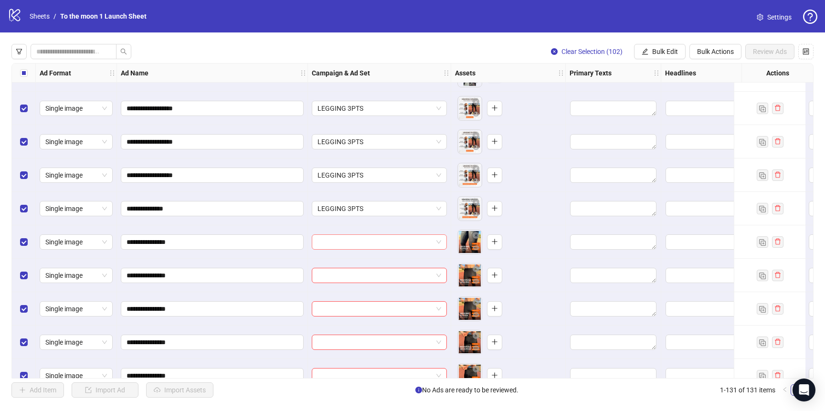
click at [380, 237] on input "search" at bounding box center [374, 242] width 115 height 14
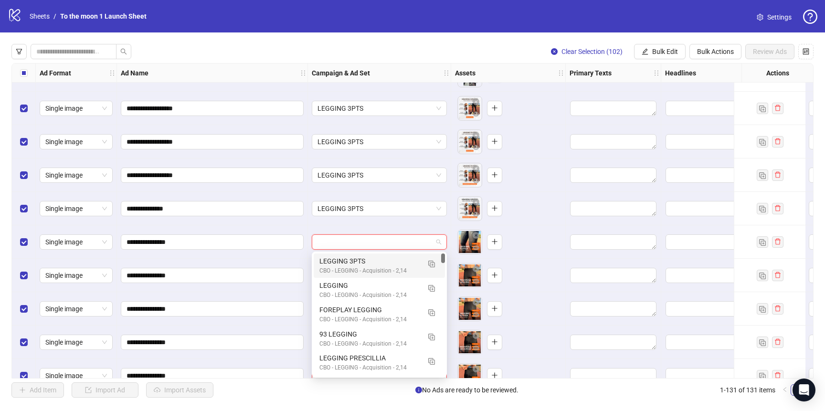
click at [380, 260] on div "LEGGING 3PTS" at bounding box center [369, 261] width 101 height 10
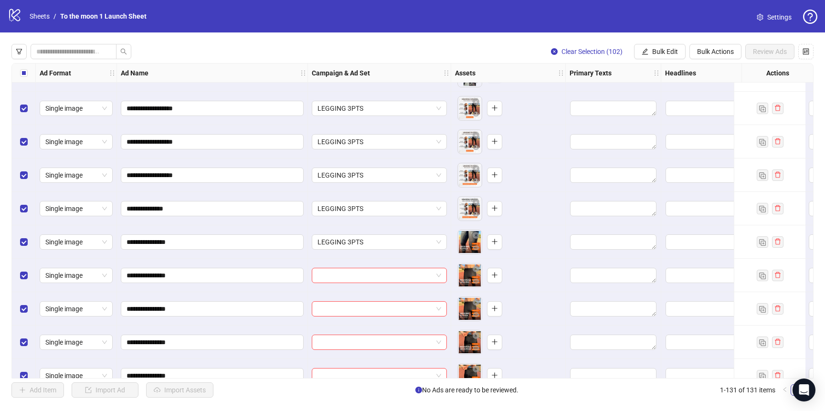
scroll to position [1798, 0]
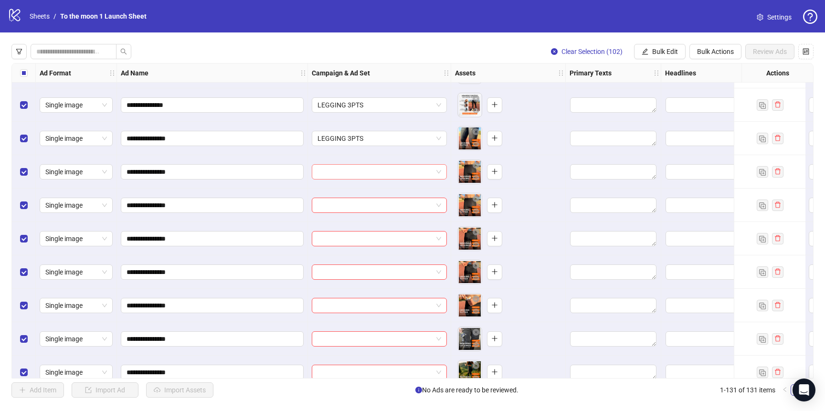
drag, startPoint x: 380, startPoint y: 173, endPoint x: 380, endPoint y: 178, distance: 5.7
click at [380, 173] on input "search" at bounding box center [374, 172] width 115 height 14
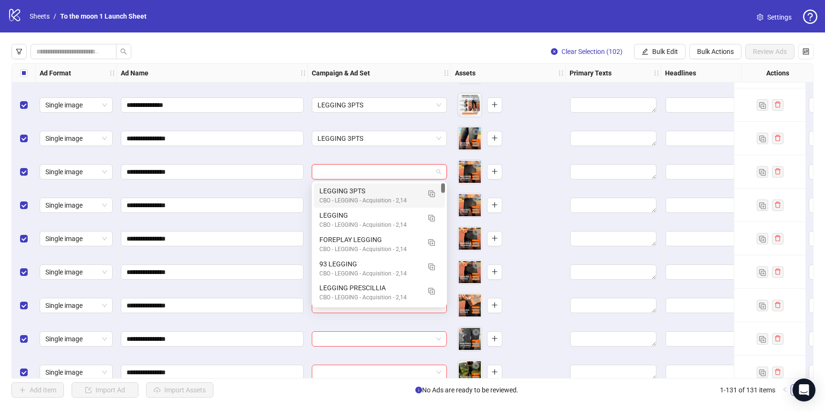
click at [380, 193] on div "LEGGING 3PTS" at bounding box center [369, 191] width 101 height 10
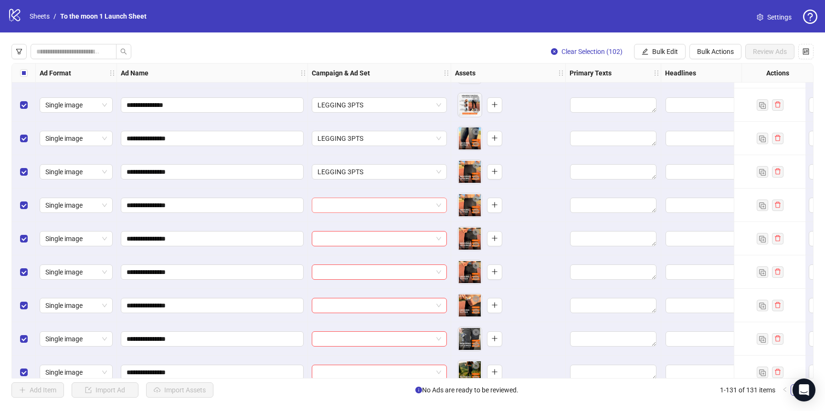
click at [380, 208] on input "search" at bounding box center [374, 205] width 115 height 14
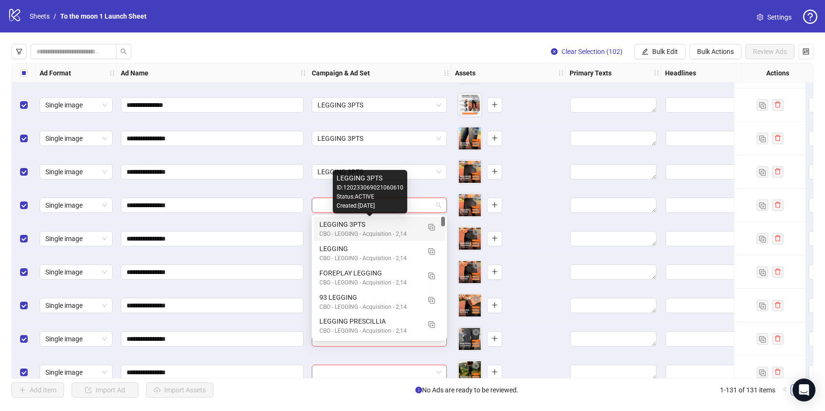
click at [380, 222] on div "LEGGING 3PTS" at bounding box center [369, 224] width 101 height 10
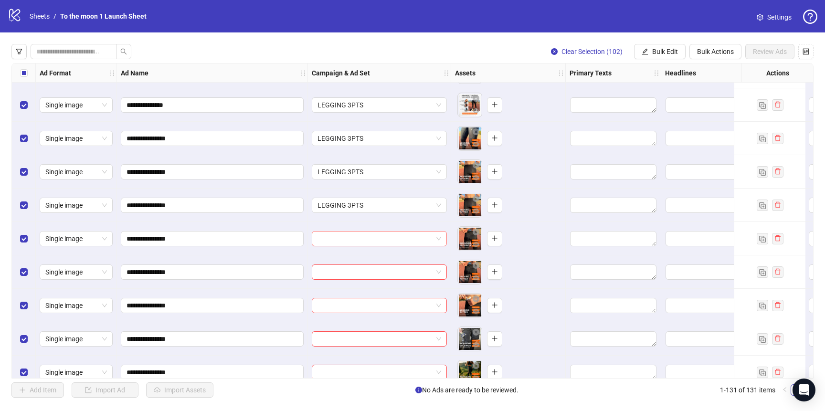
click at [380, 235] on input "search" at bounding box center [374, 238] width 115 height 14
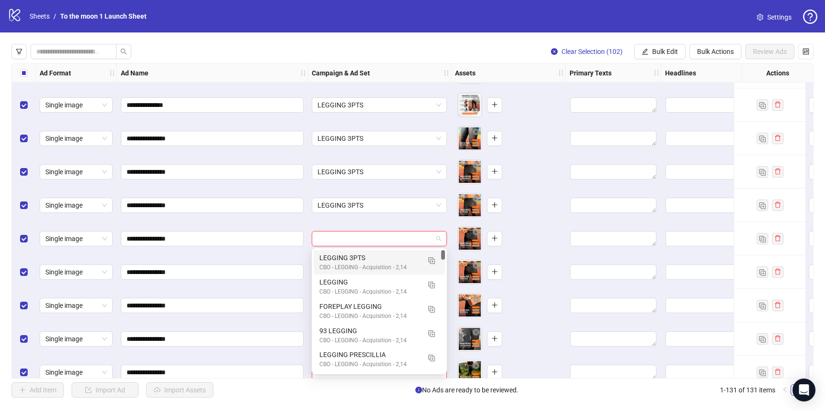
click at [380, 257] on div "LEGGING 3PTS" at bounding box center [369, 257] width 101 height 10
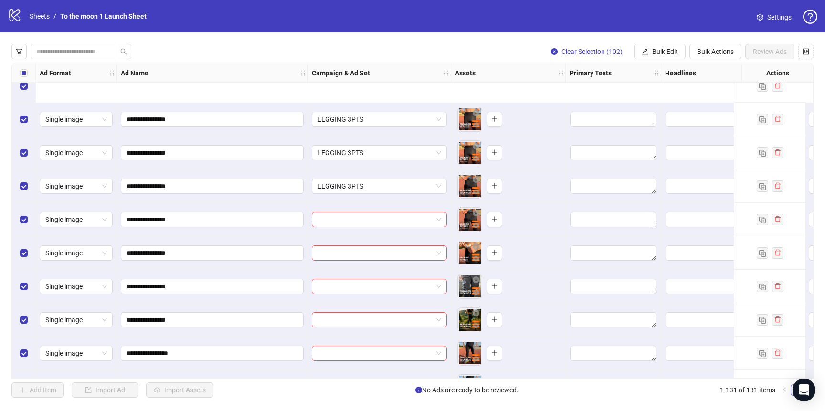
scroll to position [1953, 0]
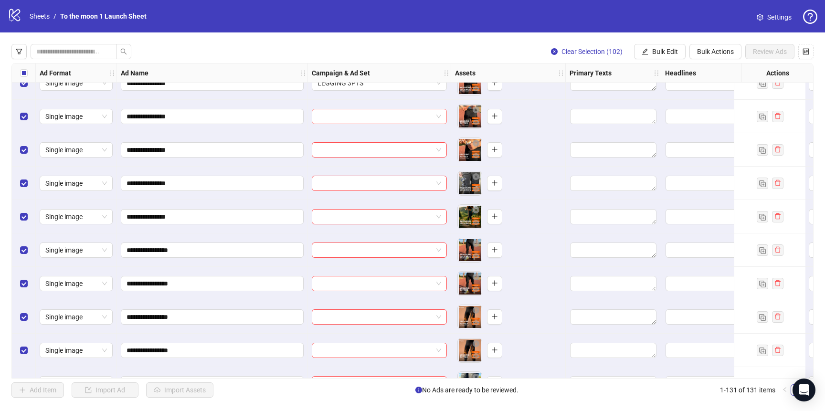
click at [382, 111] on input "search" at bounding box center [374, 116] width 115 height 14
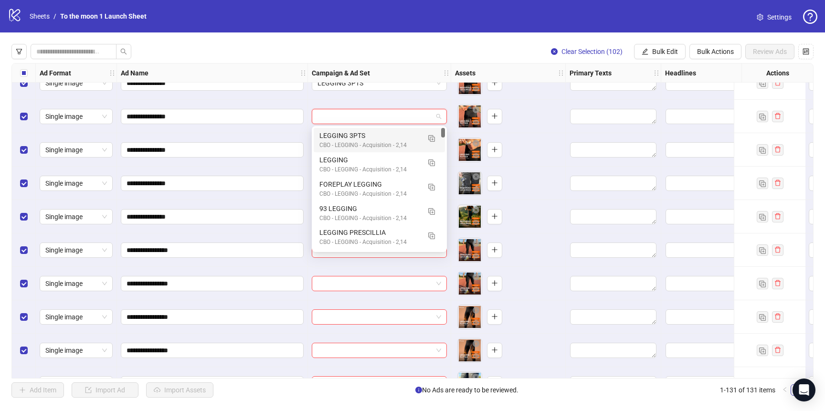
click at [382, 142] on div "CBO - LEGGING - Acquisition - 2,14" at bounding box center [369, 145] width 101 height 9
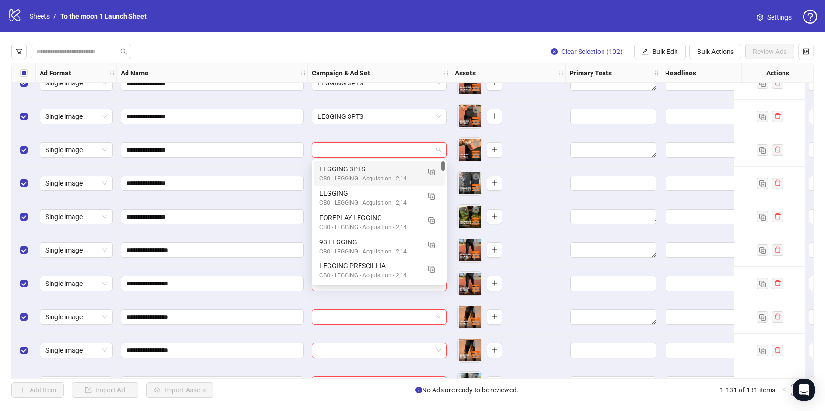
click at [382, 151] on input "search" at bounding box center [374, 150] width 115 height 14
click at [382, 170] on div "LEGGING 3PTS" at bounding box center [369, 169] width 101 height 10
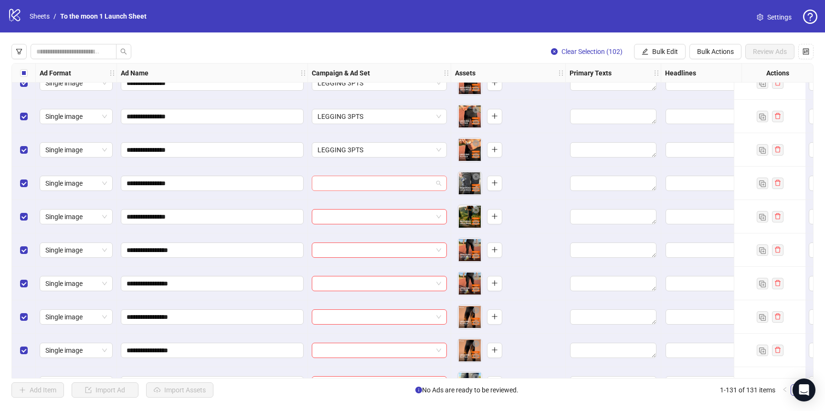
click at [382, 184] on input "search" at bounding box center [374, 183] width 115 height 14
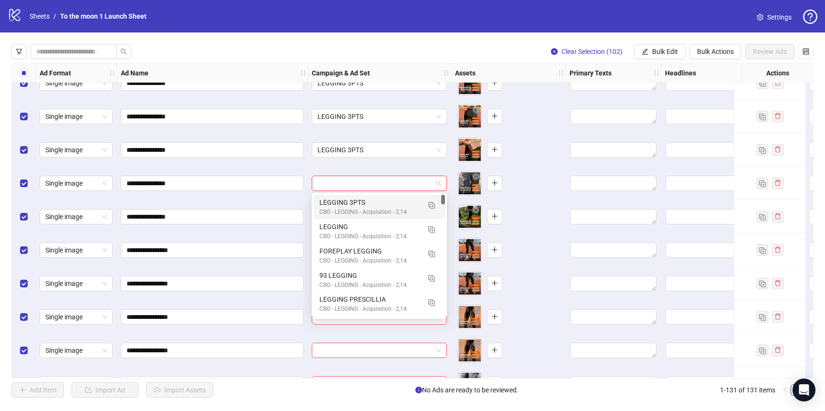
click at [382, 204] on div "LEGGING 3PTS" at bounding box center [369, 202] width 101 height 10
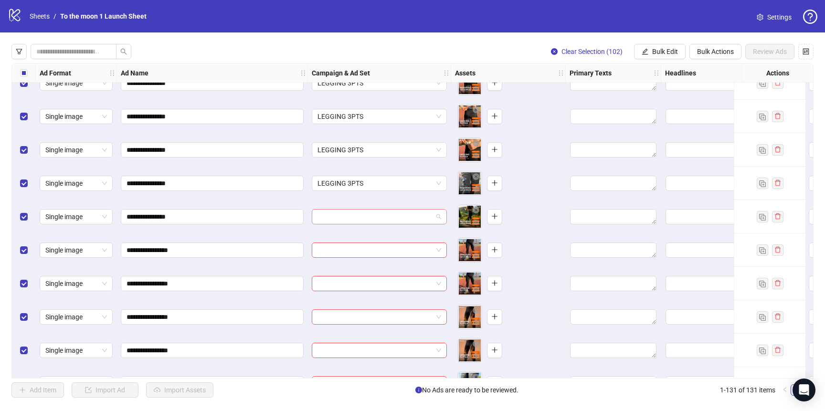
click at [379, 223] on input "search" at bounding box center [374, 216] width 115 height 14
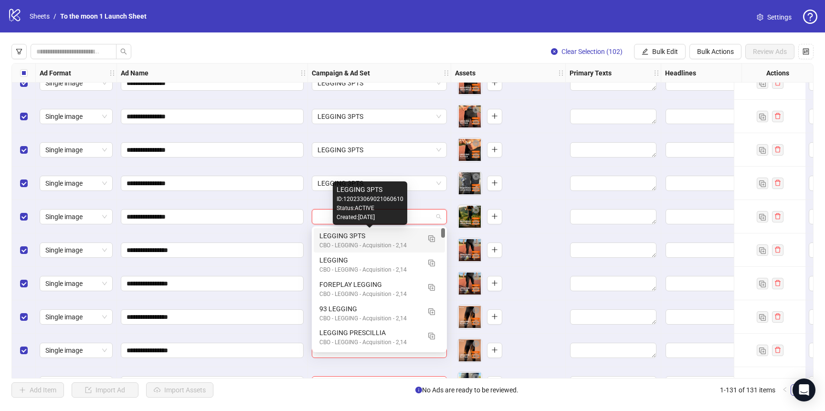
click at [379, 233] on div "LEGGING 3PTS" at bounding box center [369, 235] width 101 height 10
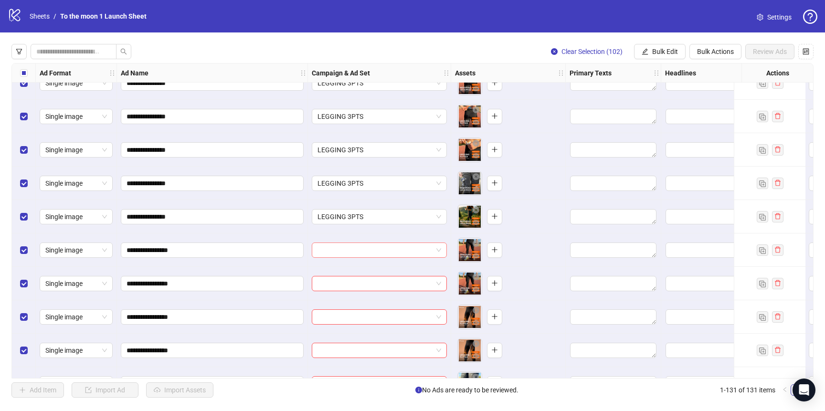
click at [379, 249] on input "search" at bounding box center [374, 250] width 115 height 14
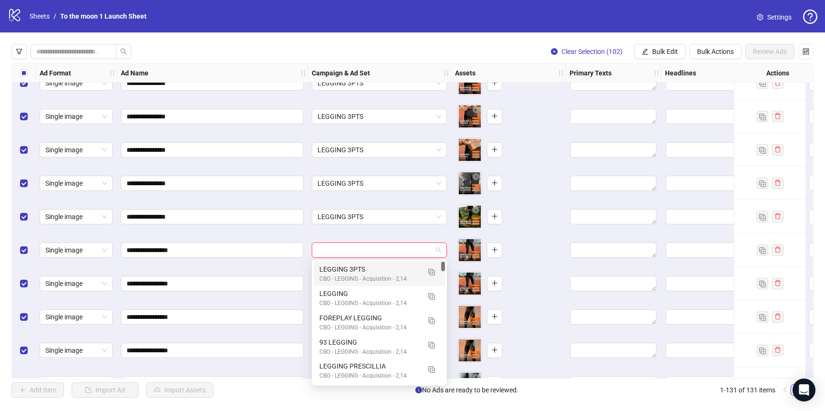
click at [378, 272] on div "LEGGING 3PTS" at bounding box center [369, 269] width 101 height 10
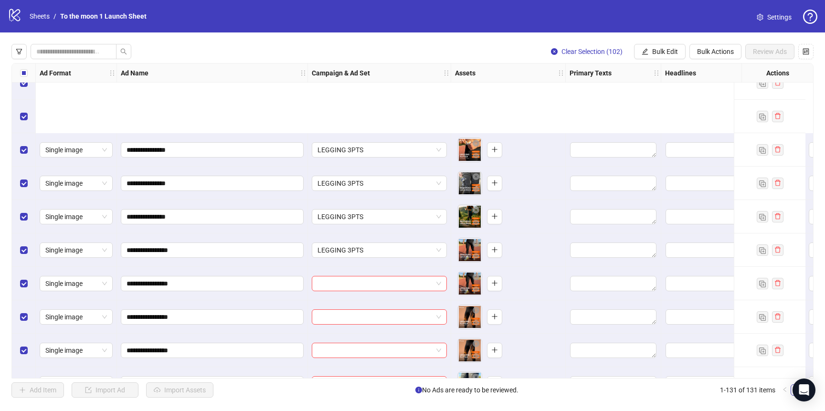
scroll to position [2098, 0]
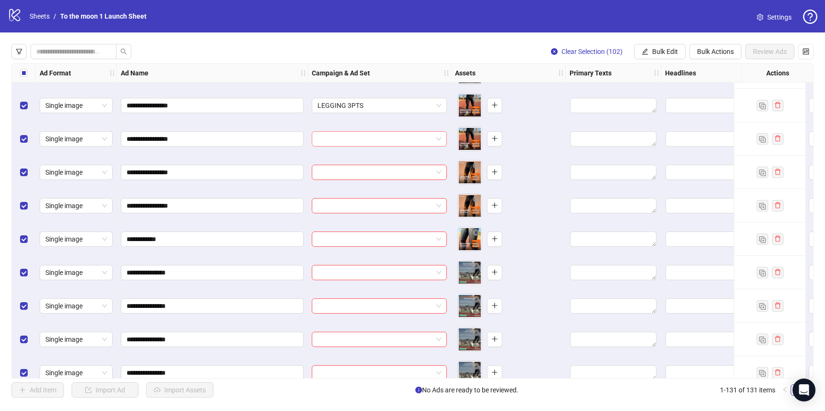
click at [384, 140] on input "search" at bounding box center [374, 139] width 115 height 14
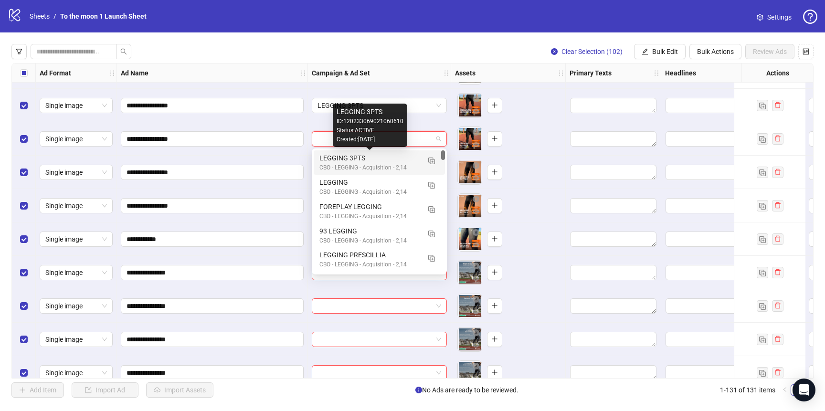
click at [384, 159] on div "LEGGING 3PTS" at bounding box center [369, 158] width 101 height 10
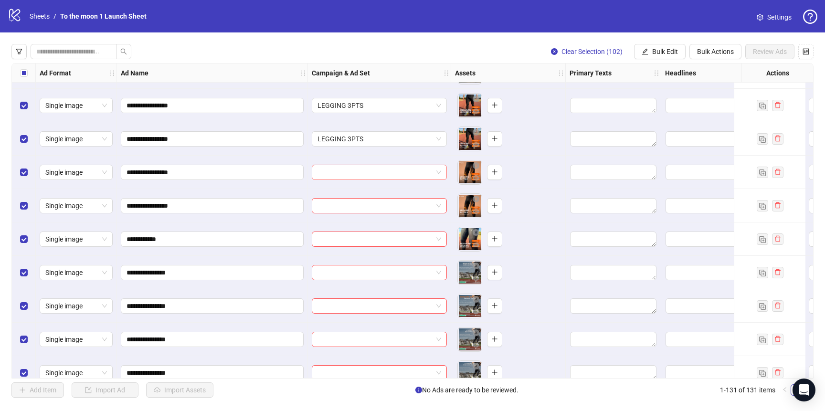
click at [381, 177] on input "search" at bounding box center [374, 172] width 115 height 14
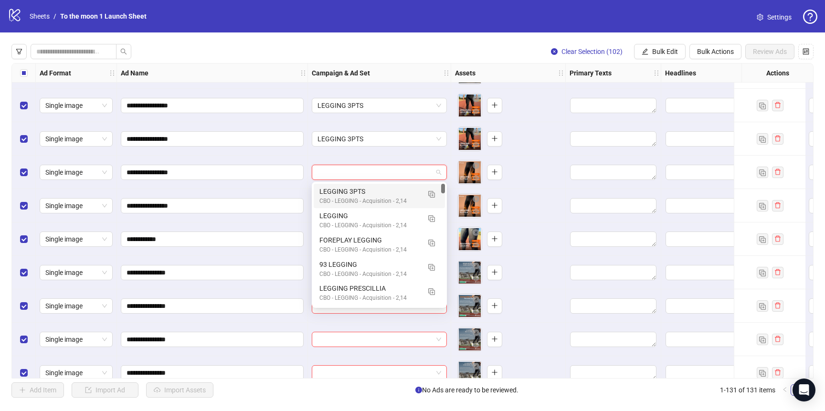
click at [380, 189] on div "LEGGING 3PTS" at bounding box center [369, 191] width 101 height 10
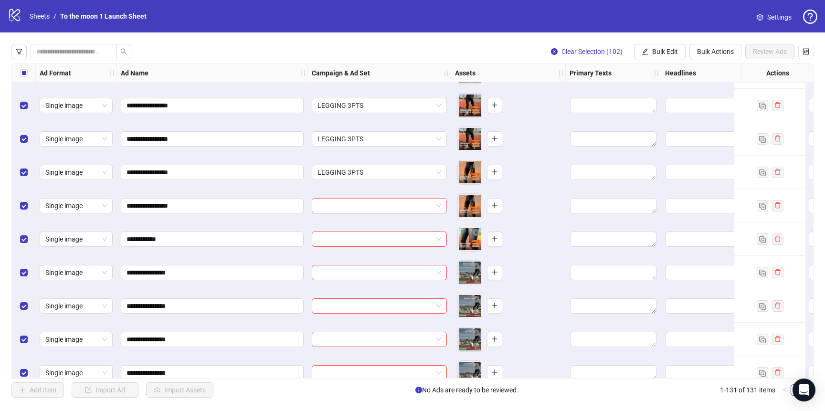
click at [378, 199] on input "search" at bounding box center [374, 205] width 115 height 14
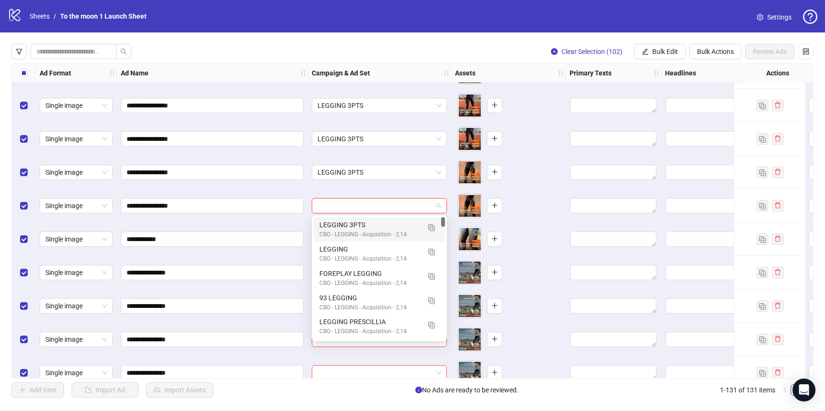
click at [378, 225] on div "LEGGING 3PTS" at bounding box center [369, 224] width 101 height 10
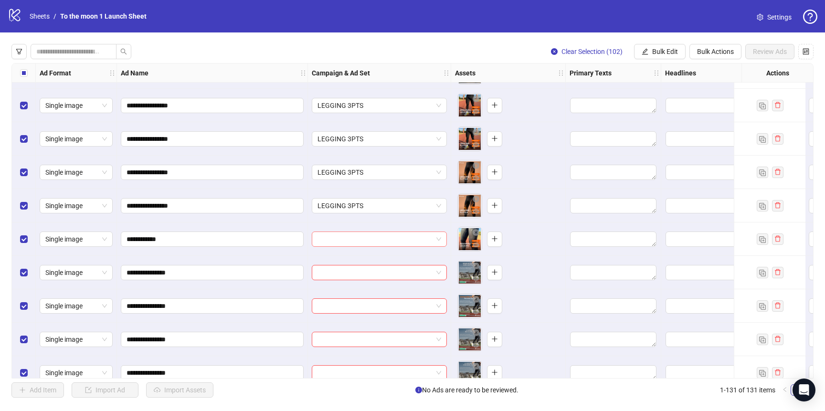
click at [376, 245] on input "search" at bounding box center [374, 239] width 115 height 14
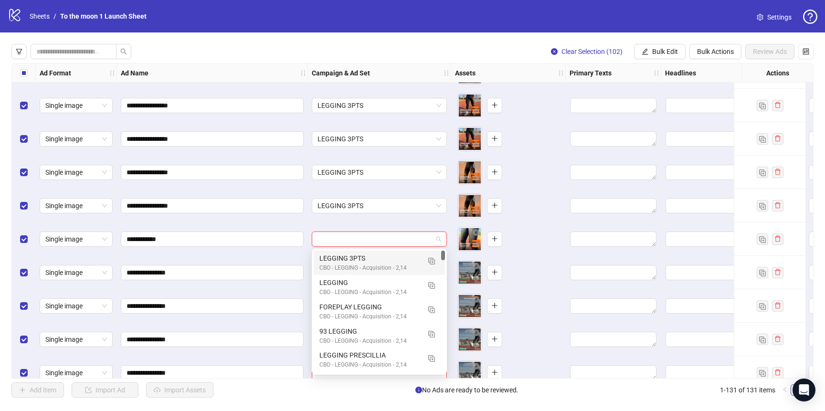
click at [374, 264] on div "CBO - LEGGING - Acquisition - 2,14" at bounding box center [369, 267] width 101 height 9
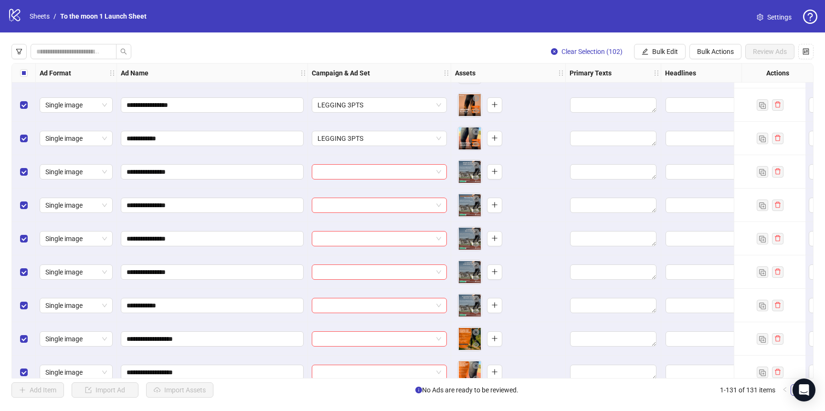
scroll to position [2252, 0]
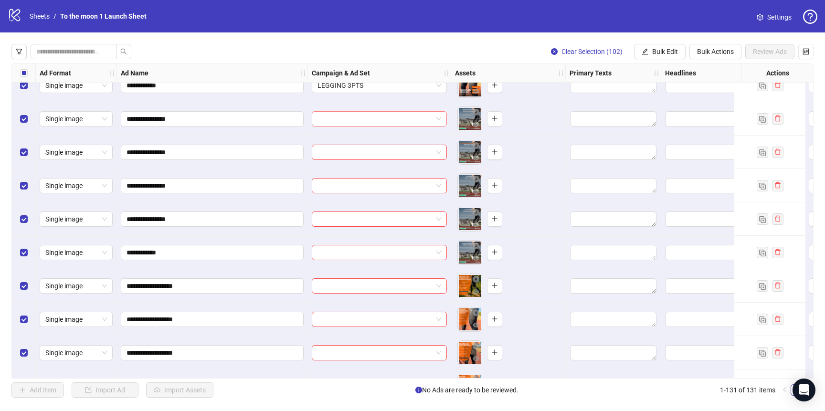
click at [436, 113] on span at bounding box center [379, 119] width 124 height 14
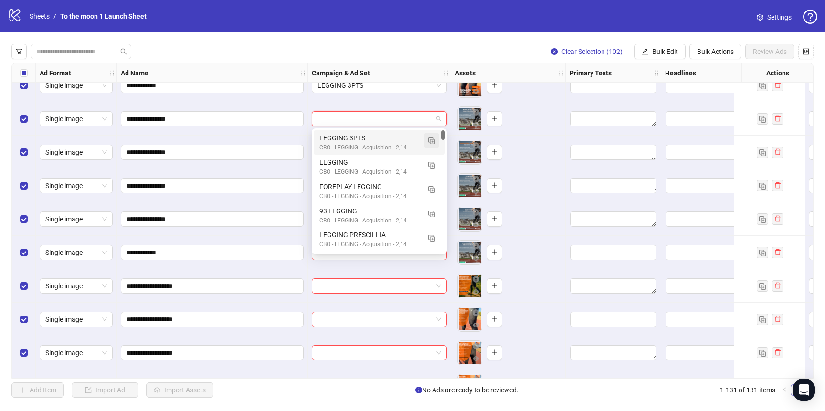
click at [430, 137] on img "button" at bounding box center [431, 140] width 7 height 7
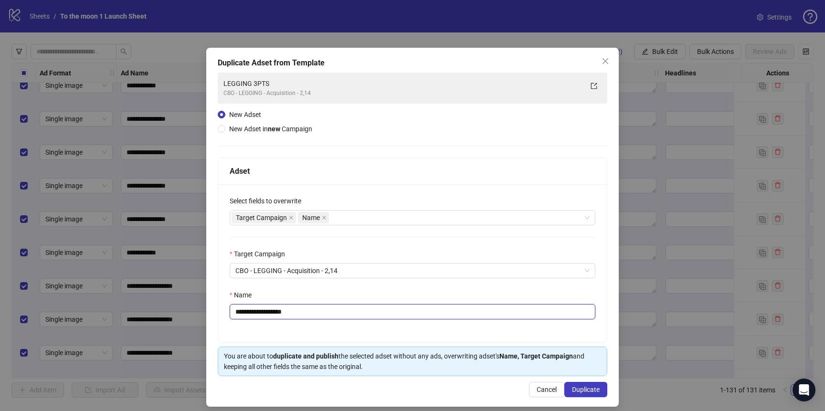
click at [267, 313] on input "**********" at bounding box center [413, 311] width 366 height 15
drag, startPoint x: 282, startPoint y: 313, endPoint x: 352, endPoint y: 313, distance: 70.1
click at [352, 313] on input "**********" at bounding box center [413, 311] width 366 height 15
type input "**********"
click at [590, 391] on span "Duplicate" at bounding box center [586, 390] width 28 height 8
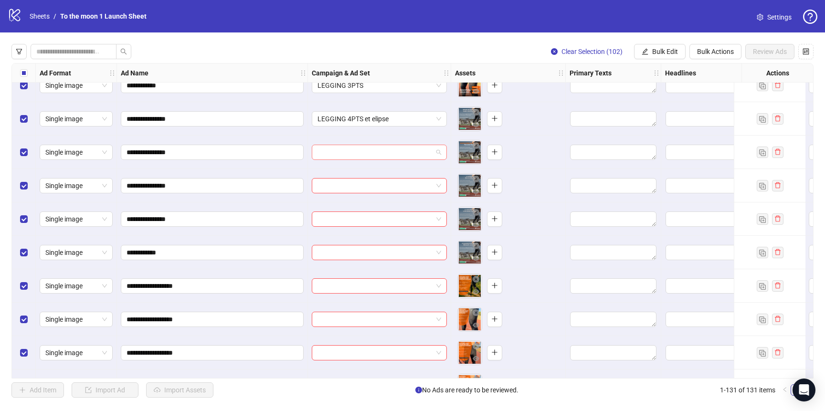
click at [391, 151] on input "search" at bounding box center [374, 152] width 115 height 14
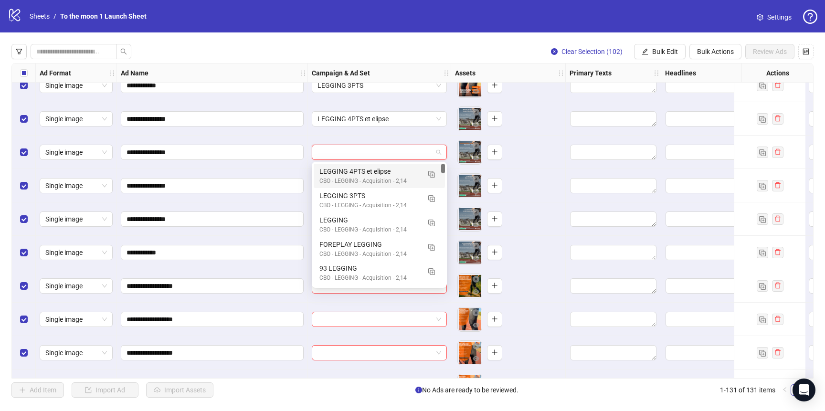
click at [388, 168] on div "LEGGING 4PTS et elipse" at bounding box center [369, 171] width 101 height 10
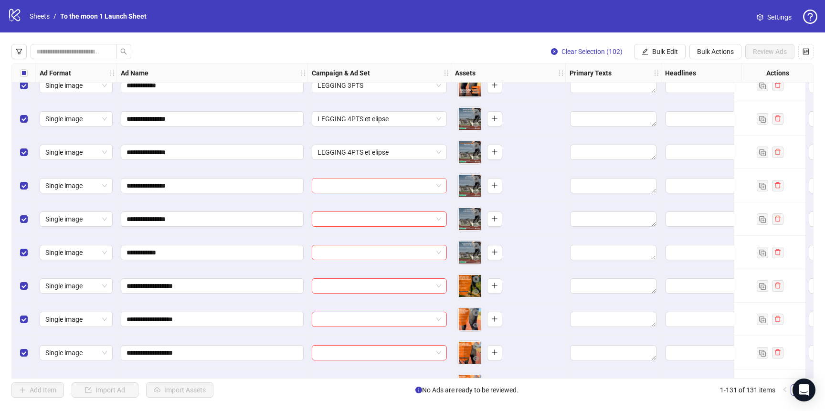
click at [388, 187] on input "search" at bounding box center [374, 185] width 115 height 14
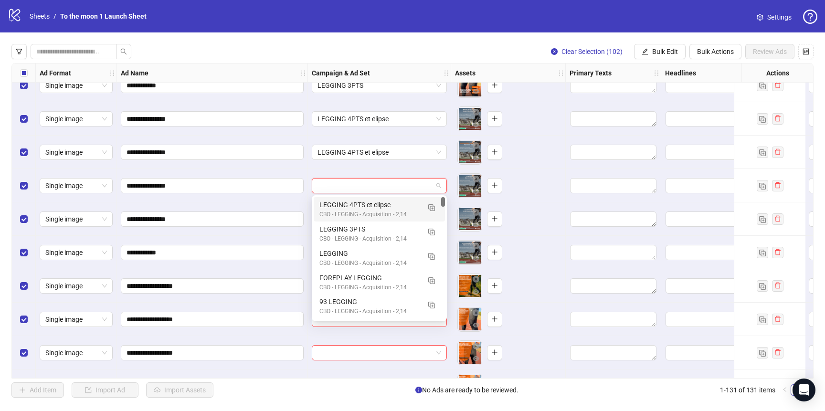
click at [387, 205] on div "LEGGING 4PTS et elipse" at bounding box center [369, 204] width 101 height 10
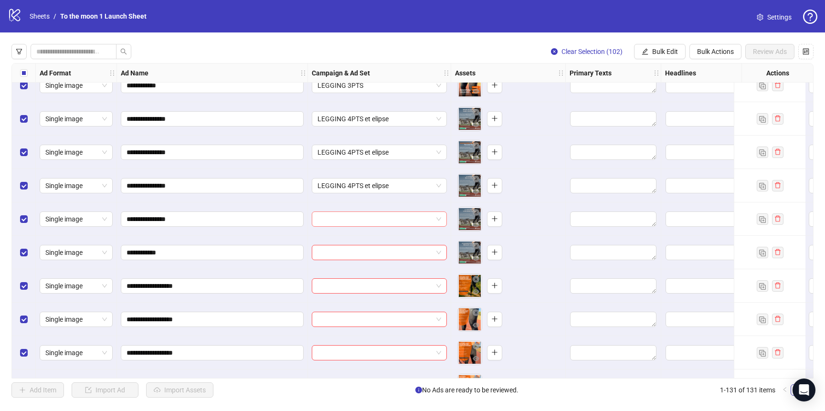
click at [387, 220] on input "search" at bounding box center [374, 219] width 115 height 14
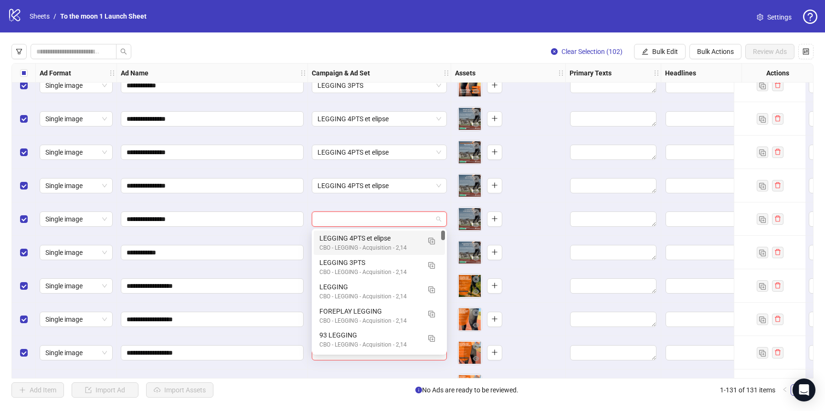
click at [385, 235] on div "LEGGING 4PTS et elipse" at bounding box center [369, 238] width 101 height 10
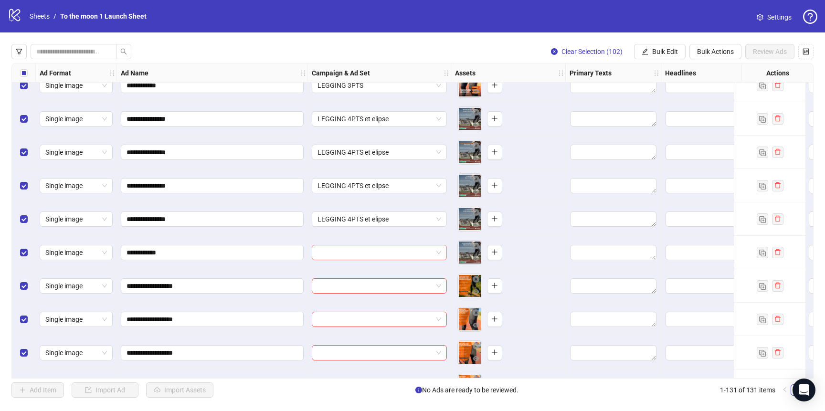
click at [383, 250] on input "search" at bounding box center [374, 252] width 115 height 14
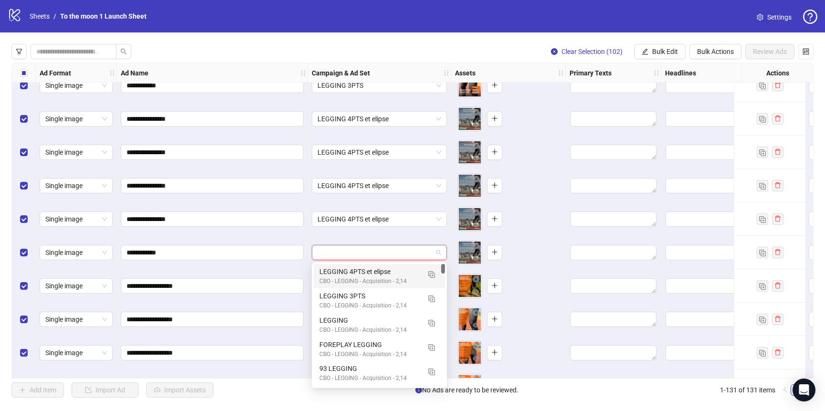
click at [383, 267] on div "LEGGING 4PTS et elipse" at bounding box center [369, 271] width 101 height 10
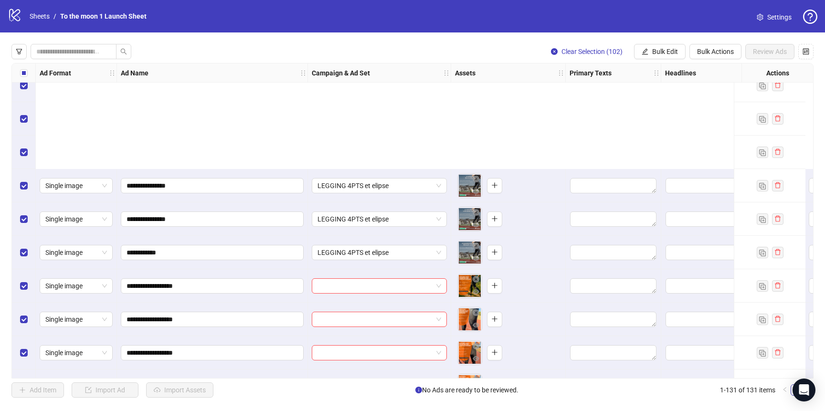
scroll to position [2435, 0]
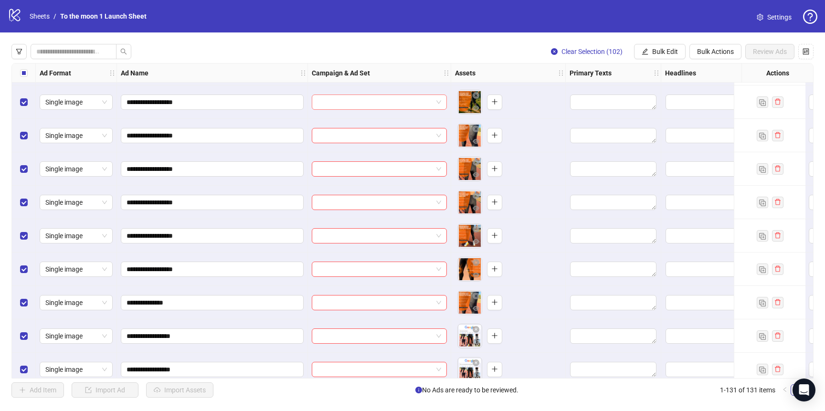
click at [381, 101] on input "search" at bounding box center [374, 102] width 115 height 14
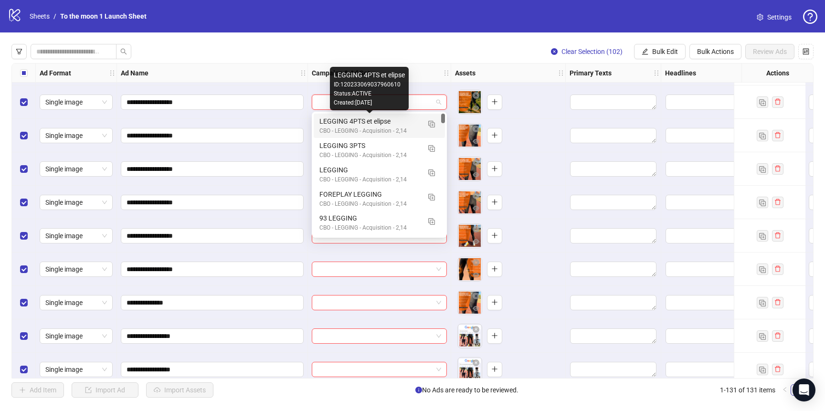
click at [381, 120] on div "LEGGING 4PTS et elipse" at bounding box center [369, 121] width 101 height 10
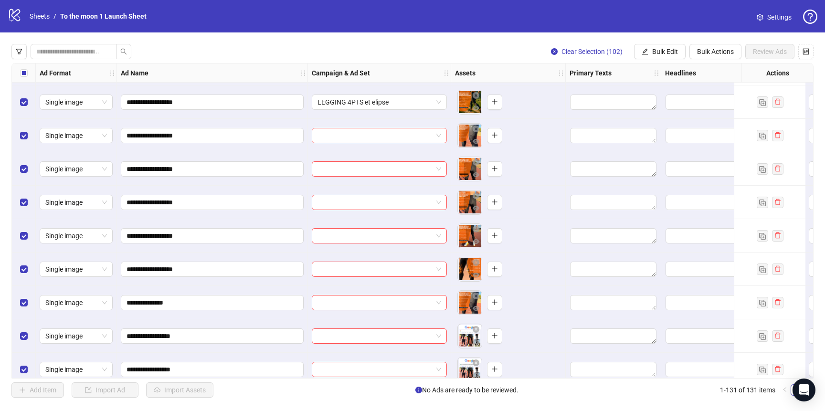
click at [381, 137] on input "search" at bounding box center [374, 135] width 115 height 14
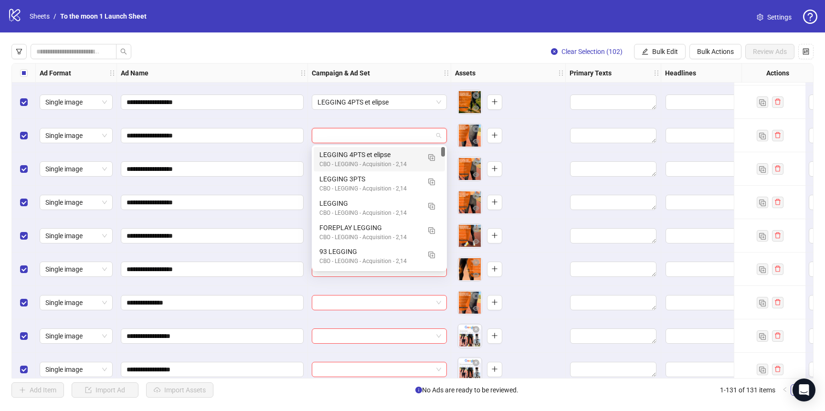
click at [381, 157] on div "LEGGING 4PTS et elipse" at bounding box center [369, 154] width 101 height 10
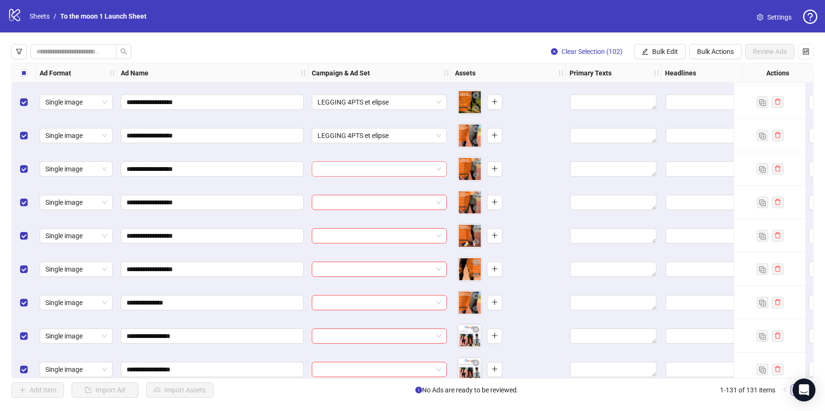
click at [381, 168] on input "search" at bounding box center [374, 169] width 115 height 14
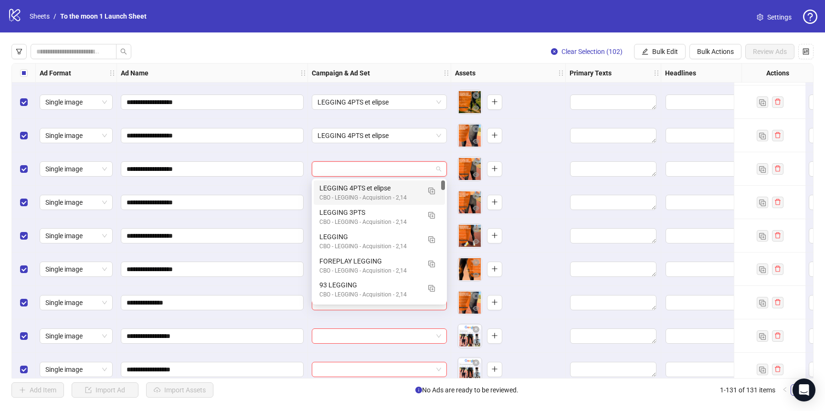
click at [381, 185] on div "LEGGING 4PTS et elipse" at bounding box center [369, 188] width 101 height 10
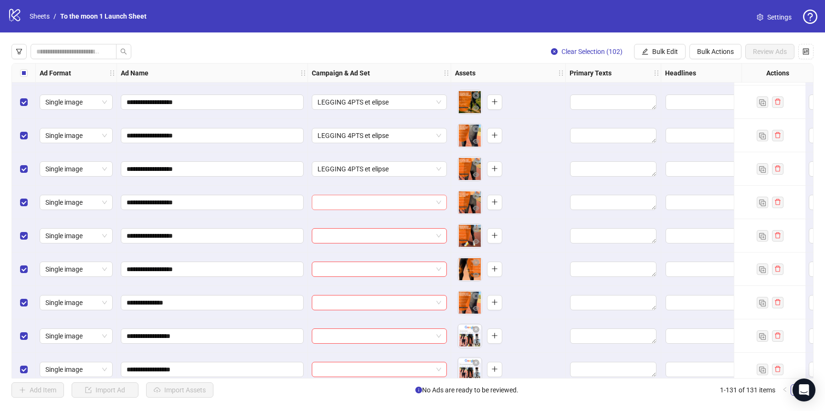
click at [378, 199] on input "search" at bounding box center [374, 202] width 115 height 14
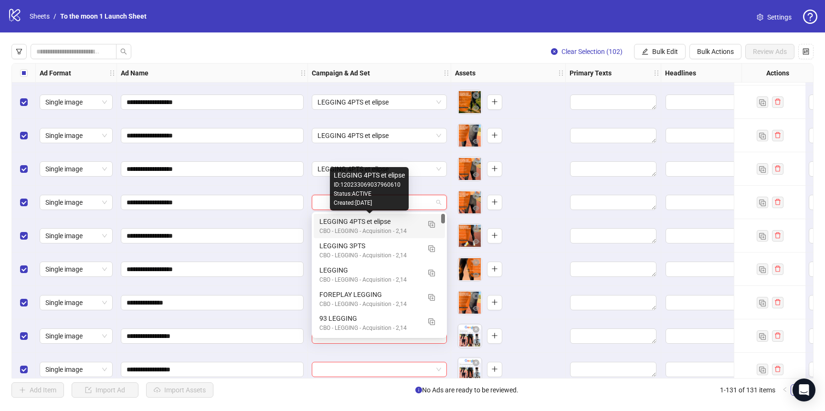
click at [378, 220] on div "LEGGING 4PTS et elipse" at bounding box center [369, 221] width 101 height 10
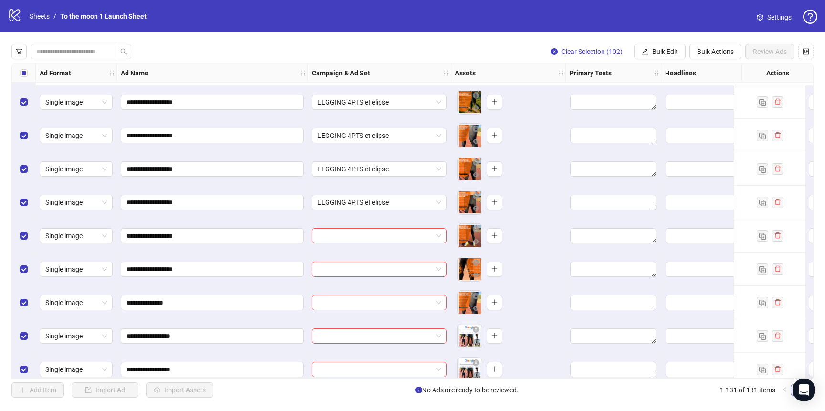
scroll to position [2522, 0]
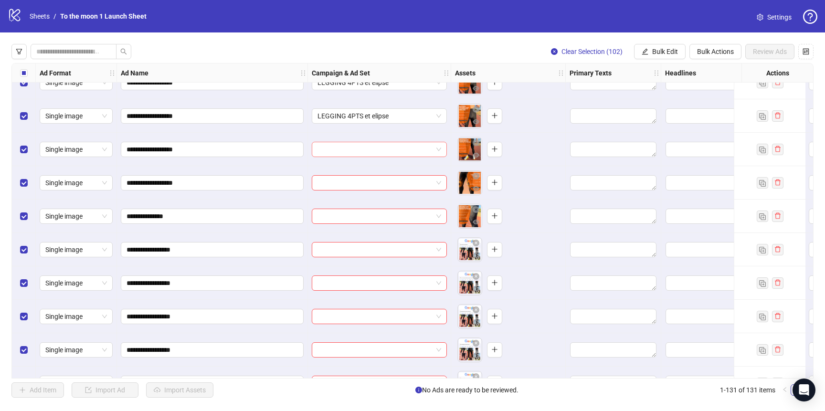
click at [366, 153] on input "search" at bounding box center [374, 149] width 115 height 14
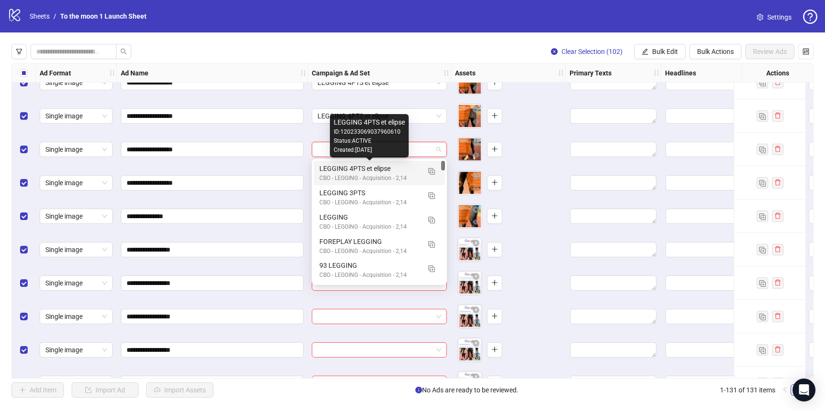
click at [366, 177] on div "CBO - LEGGING - Acquisition - 2,14" at bounding box center [369, 178] width 101 height 9
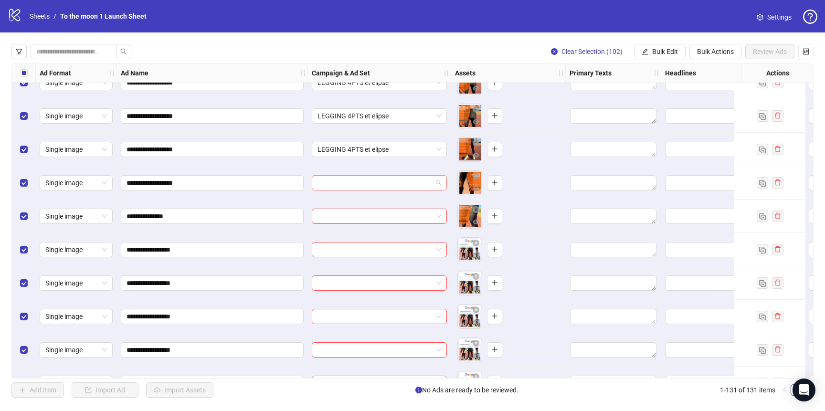
click at [366, 185] on input "search" at bounding box center [374, 183] width 115 height 14
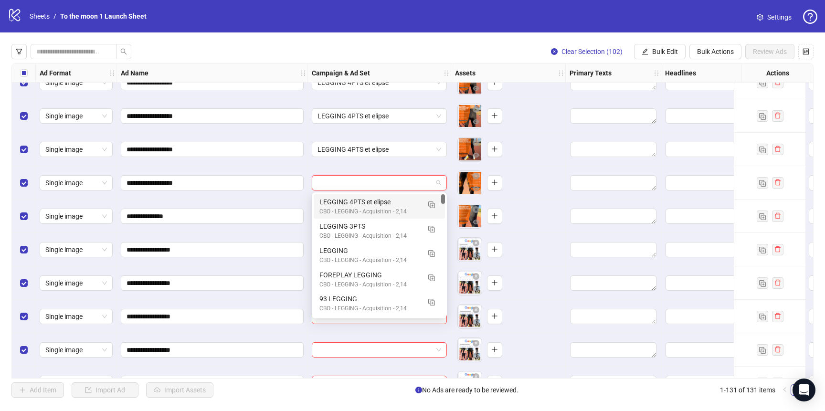
click at [366, 199] on div "LEGGING 4PTS et elipse" at bounding box center [369, 202] width 101 height 10
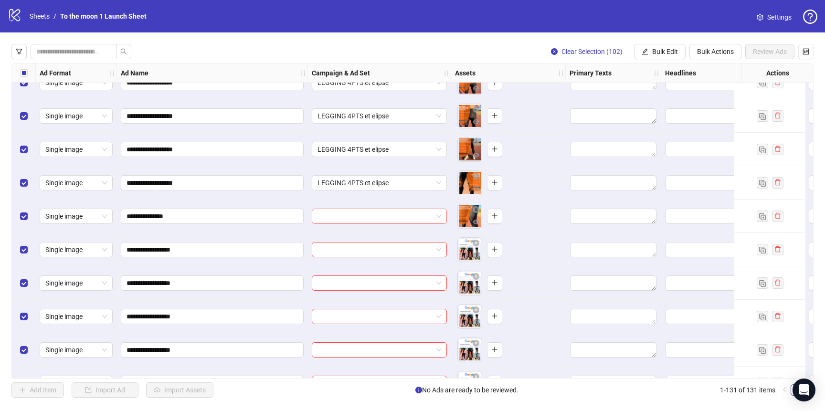
click at [366, 221] on input "search" at bounding box center [374, 216] width 115 height 14
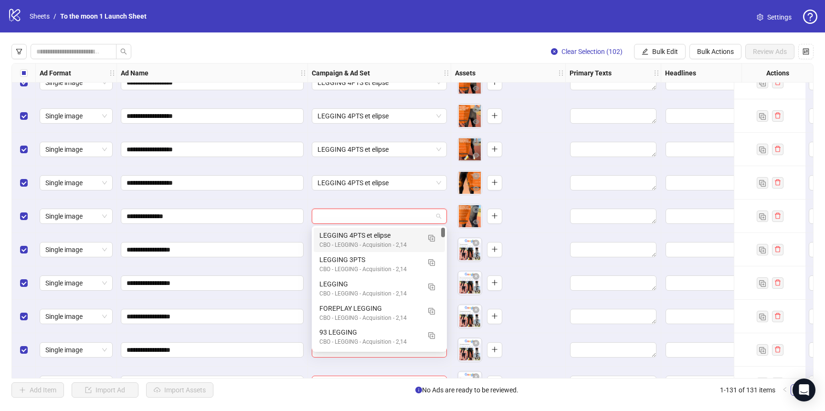
click at [366, 239] on div "LEGGING 4PTS et elipse" at bounding box center [369, 235] width 101 height 10
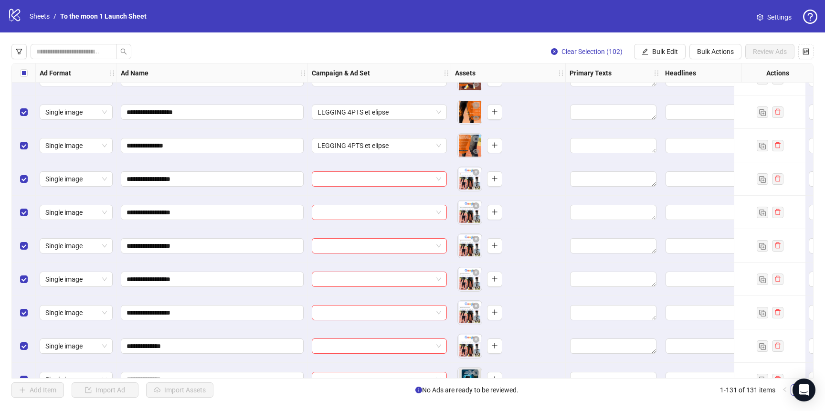
scroll to position [2590, 0]
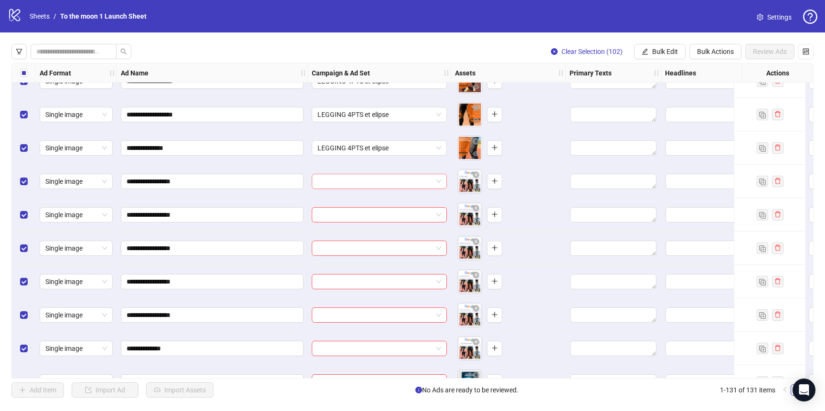
click at [374, 180] on input "search" at bounding box center [374, 181] width 115 height 14
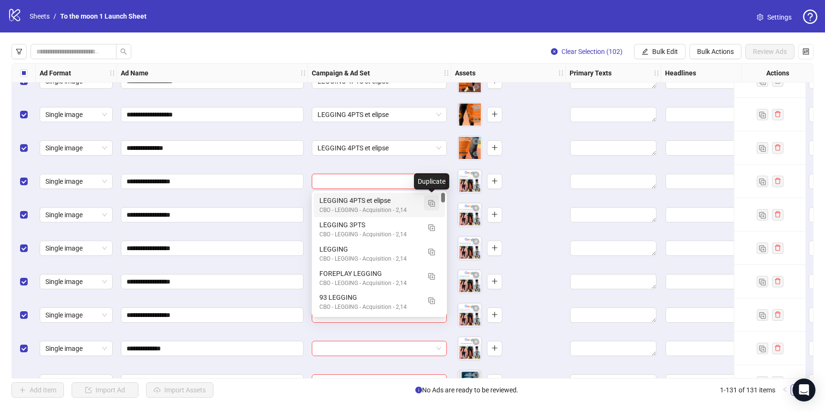
click at [433, 202] on img "button" at bounding box center [431, 203] width 7 height 7
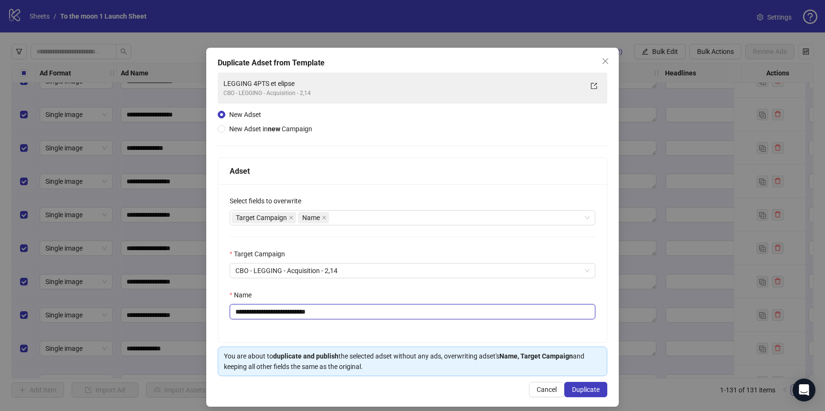
drag, startPoint x: 265, startPoint y: 313, endPoint x: 418, endPoint y: 301, distance: 153.6
click at [418, 301] on div "**********" at bounding box center [413, 305] width 366 height 30
drag, startPoint x: 277, startPoint y: 312, endPoint x: 453, endPoint y: 315, distance: 176.1
click at [453, 315] on input "**********" at bounding box center [413, 311] width 366 height 15
type input "**********"
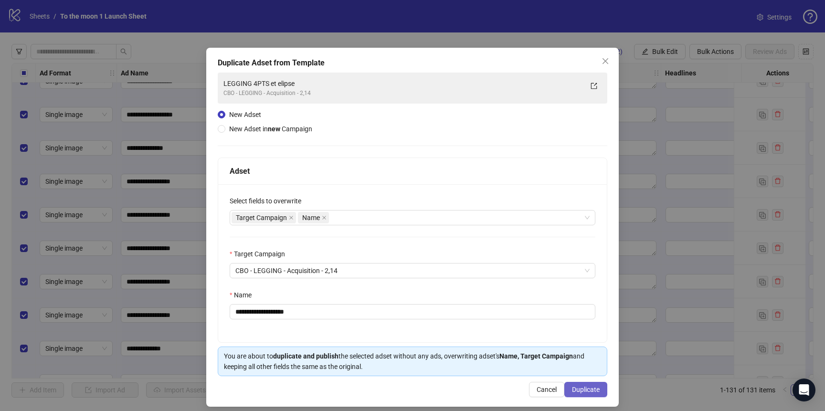
click at [587, 392] on span "Duplicate" at bounding box center [586, 390] width 28 height 8
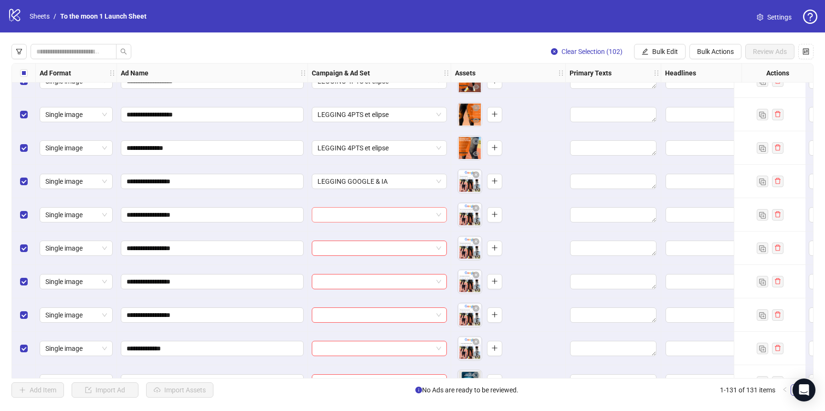
click at [362, 210] on input "search" at bounding box center [374, 215] width 115 height 14
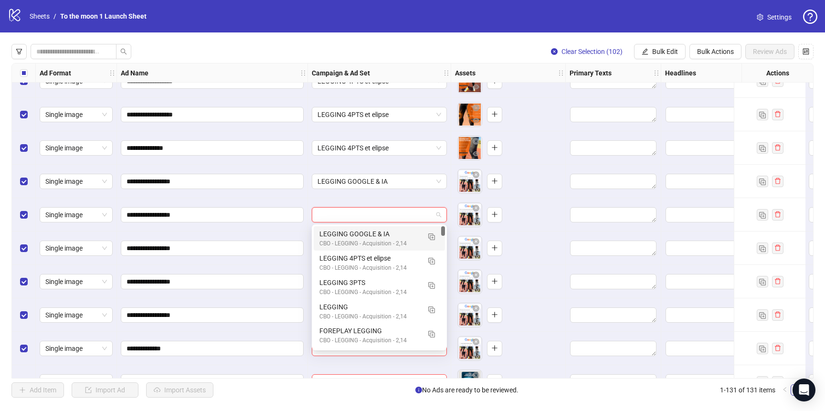
click at [358, 230] on div "LEGGING GOOGLE & IA" at bounding box center [369, 234] width 101 height 10
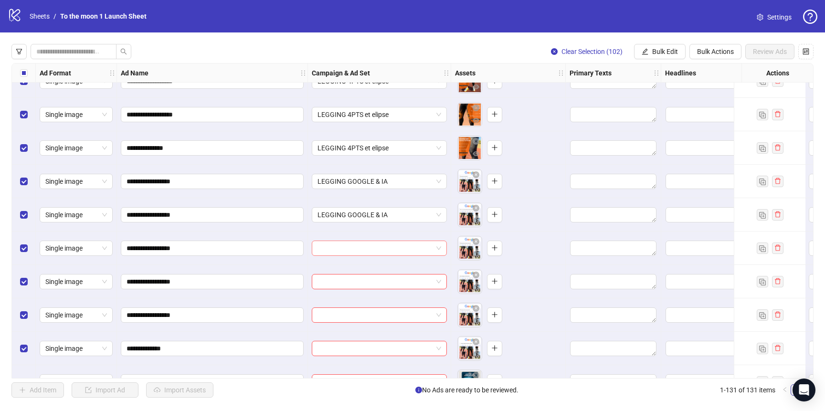
click at [353, 243] on input "search" at bounding box center [374, 248] width 115 height 14
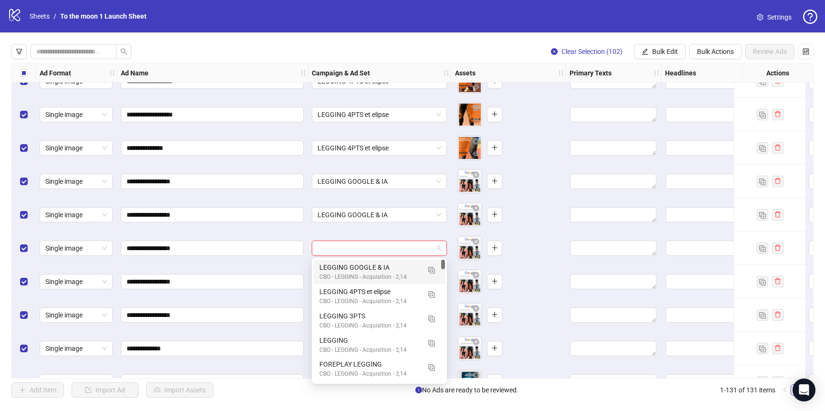
click at [348, 263] on div "LEGGING GOOGLE & IA" at bounding box center [369, 267] width 101 height 10
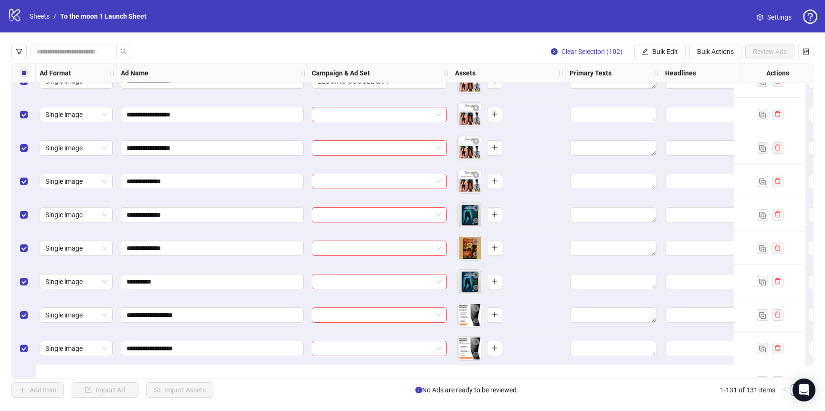
scroll to position [2692, 0]
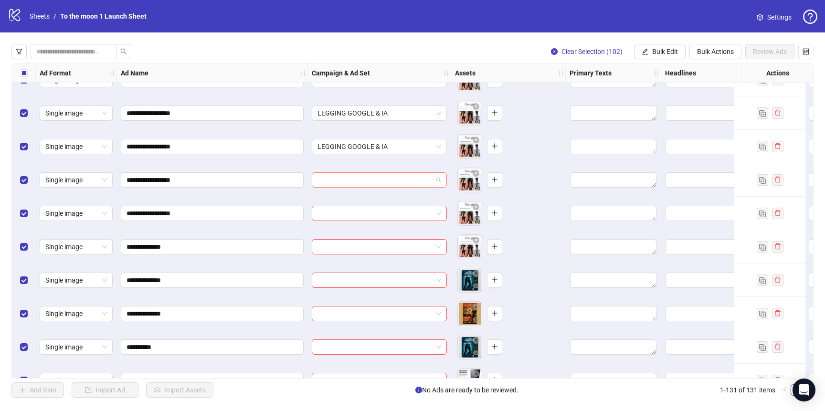
click at [375, 179] on input "search" at bounding box center [374, 180] width 115 height 14
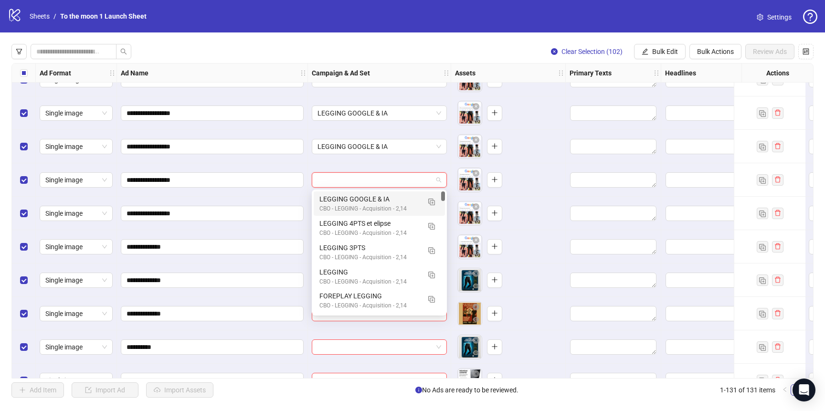
click at [374, 200] on div "LEGGING GOOGLE & IA" at bounding box center [369, 199] width 101 height 10
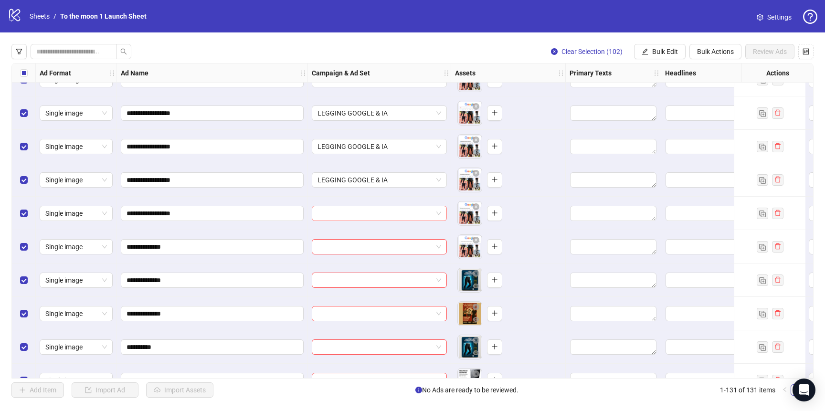
click at [370, 216] on input "search" at bounding box center [374, 213] width 115 height 14
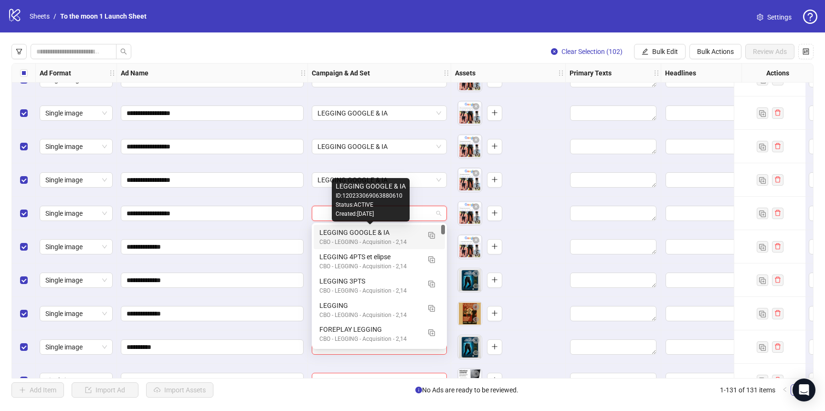
click at [370, 233] on div "LEGGING GOOGLE & IA" at bounding box center [369, 232] width 101 height 10
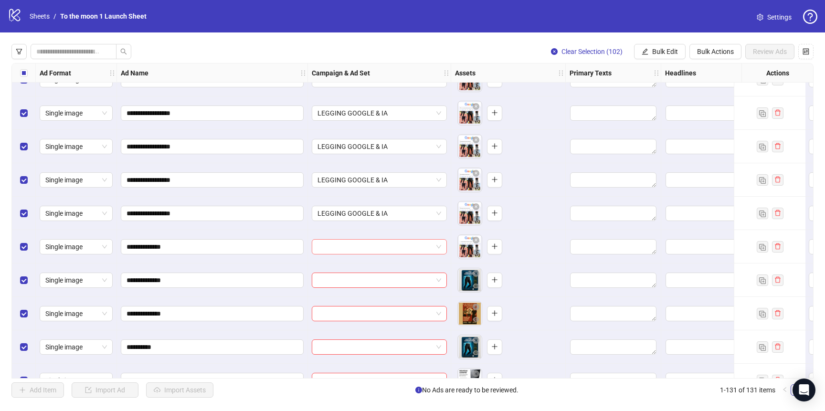
click at [372, 246] on input "search" at bounding box center [374, 247] width 115 height 14
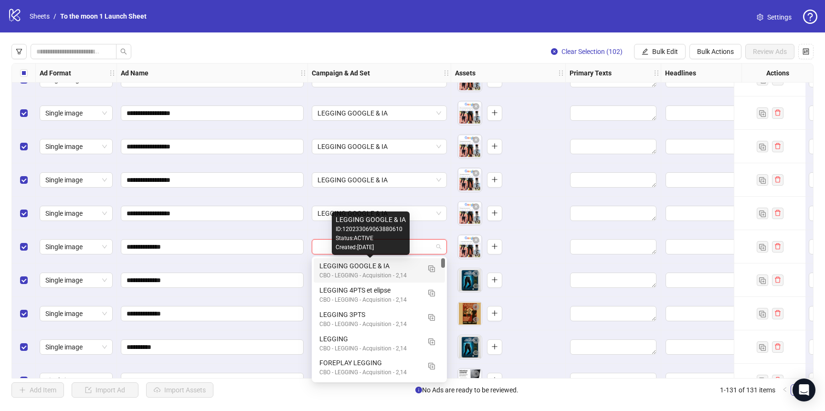
click at [369, 272] on div "CBO - LEGGING - Acquisition - 2,14" at bounding box center [369, 275] width 101 height 9
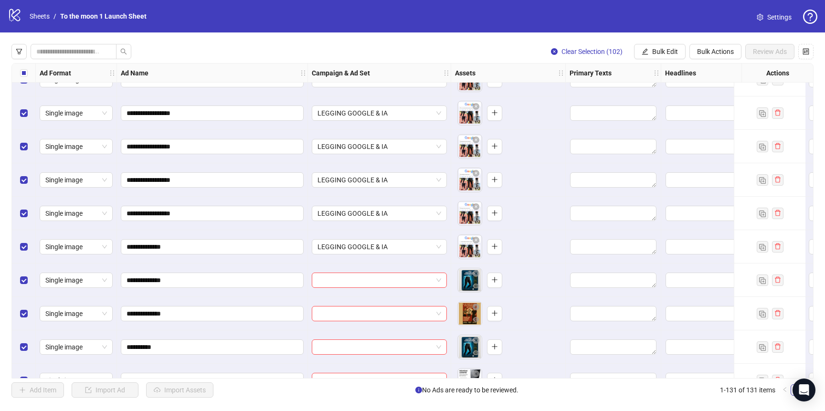
scroll to position [2797, 0]
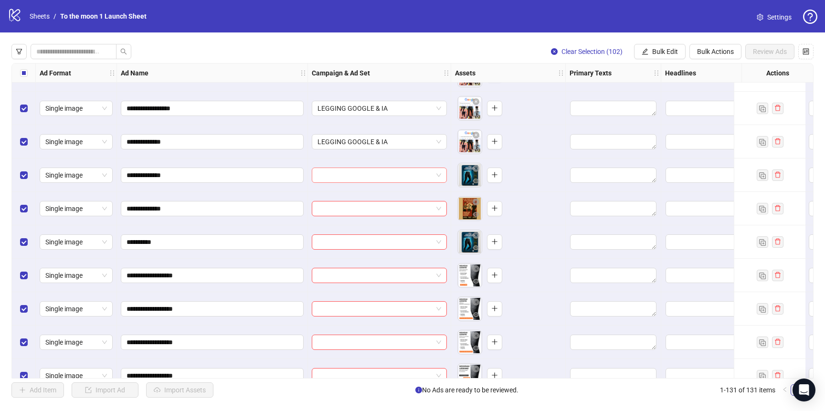
click at [388, 175] on input "search" at bounding box center [374, 175] width 115 height 14
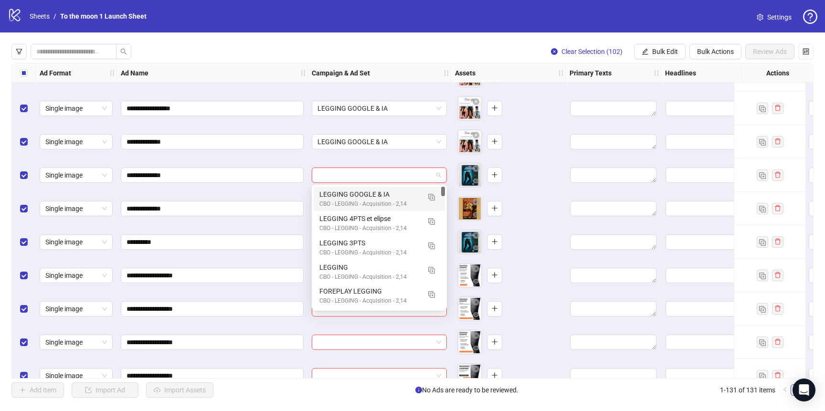
click at [383, 191] on div "LEGGING GOOGLE & IA" at bounding box center [369, 194] width 101 height 10
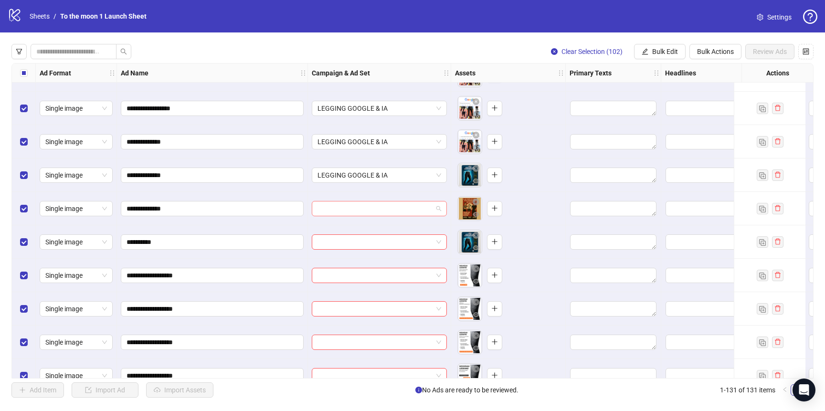
click at [365, 215] on input "search" at bounding box center [374, 208] width 115 height 14
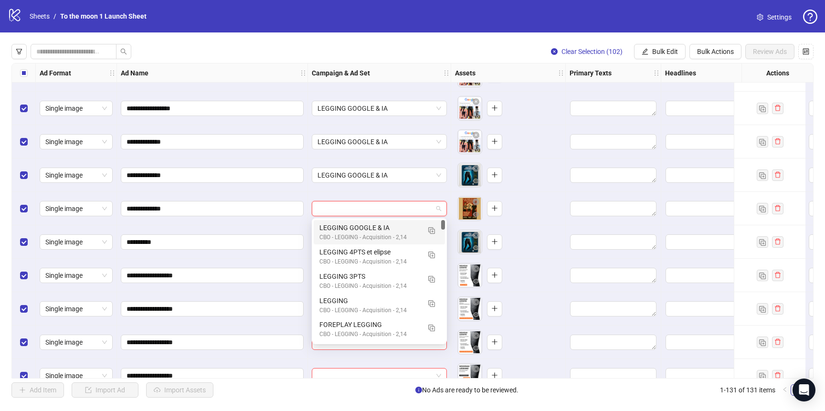
click at [365, 233] on div "CBO - LEGGING - Acquisition - 2,14" at bounding box center [369, 237] width 101 height 9
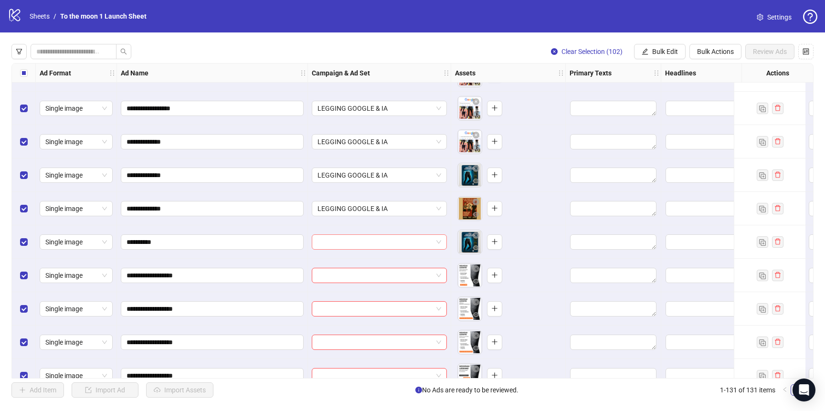
click at [361, 241] on input "search" at bounding box center [374, 242] width 115 height 14
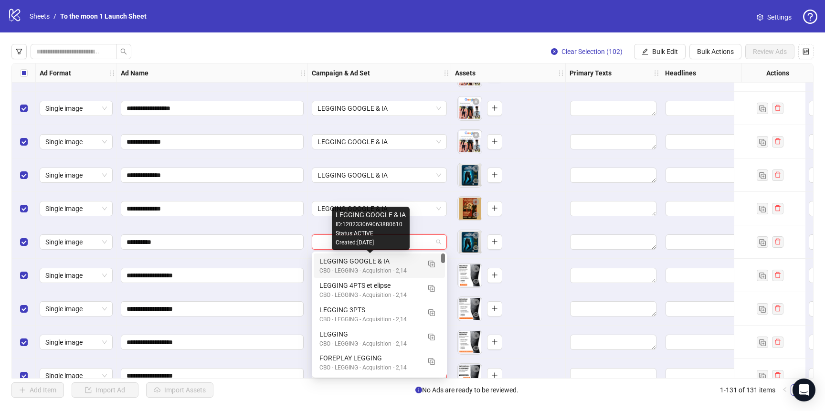
click at [360, 259] on div "LEGGING GOOGLE & IA" at bounding box center [369, 261] width 101 height 10
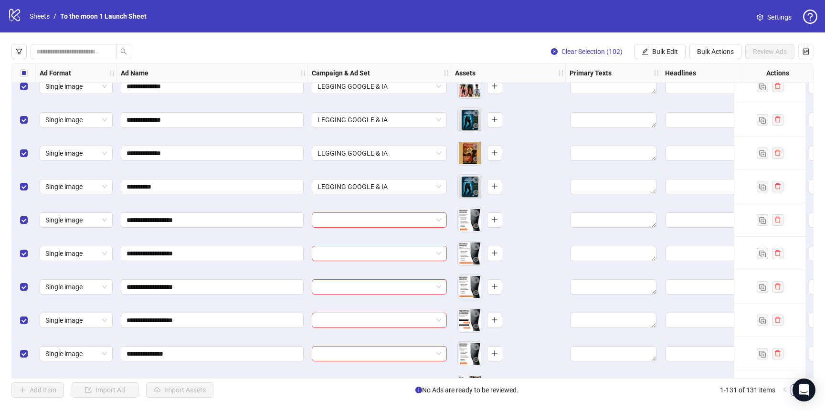
scroll to position [2824, 0]
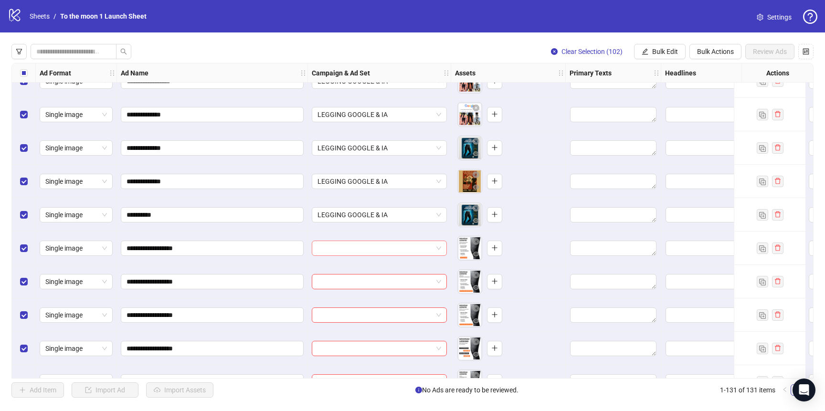
click at [435, 246] on span at bounding box center [379, 248] width 124 height 14
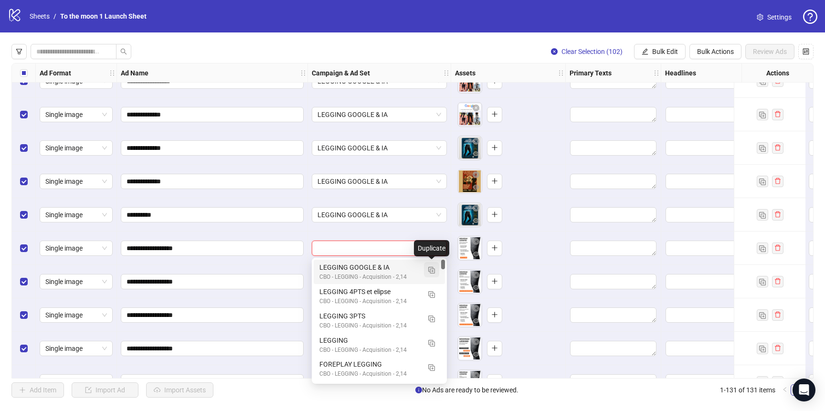
click at [433, 268] on img "button" at bounding box center [431, 270] width 7 height 7
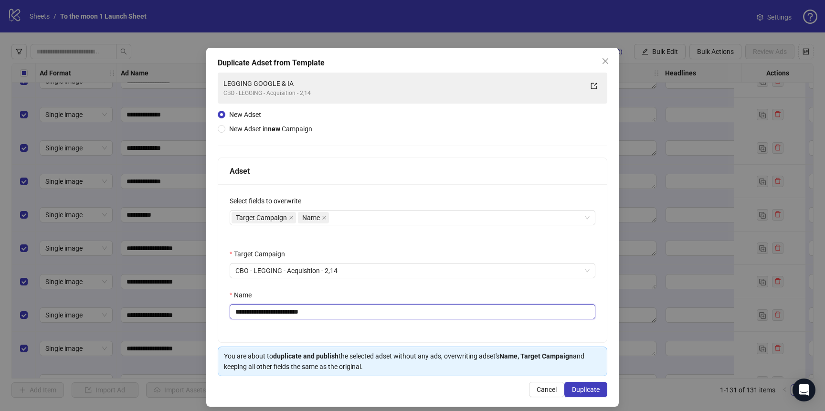
drag, startPoint x: 265, startPoint y: 310, endPoint x: 450, endPoint y: 308, distance: 185.1
click at [449, 310] on input "**********" at bounding box center [413, 311] width 366 height 15
type input "**********"
click at [592, 394] on button "Duplicate" at bounding box center [585, 389] width 43 height 15
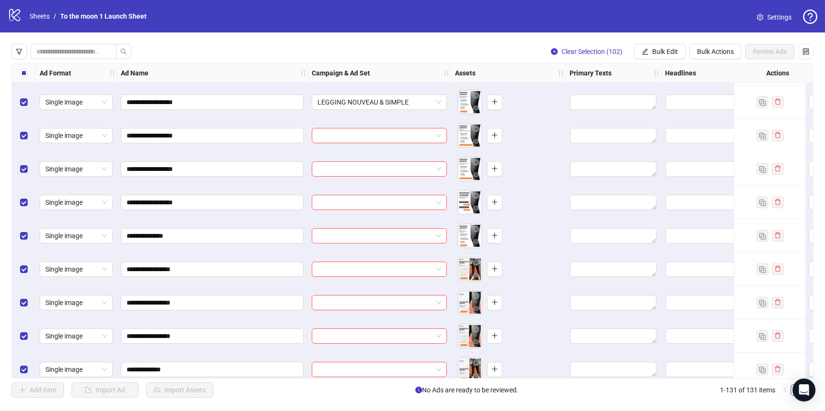
scroll to position [2977, 0]
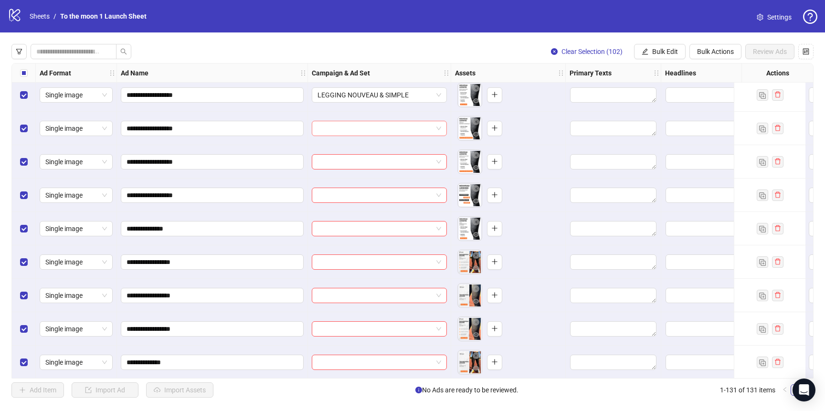
click at [390, 130] on input "search" at bounding box center [374, 128] width 115 height 14
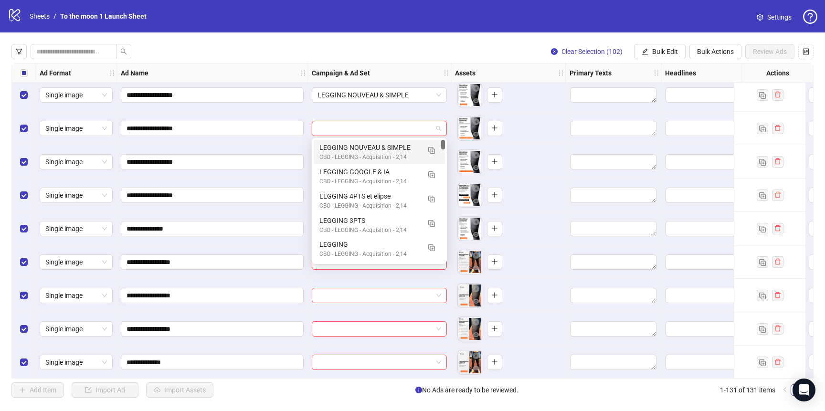
click at [372, 157] on div "CBO - LEGGING - Acquisition - 2,14" at bounding box center [369, 157] width 101 height 9
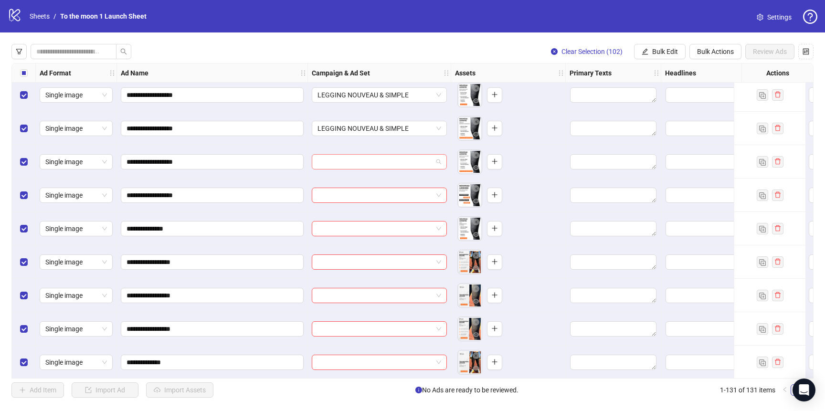
click at [370, 163] on input "search" at bounding box center [374, 162] width 115 height 14
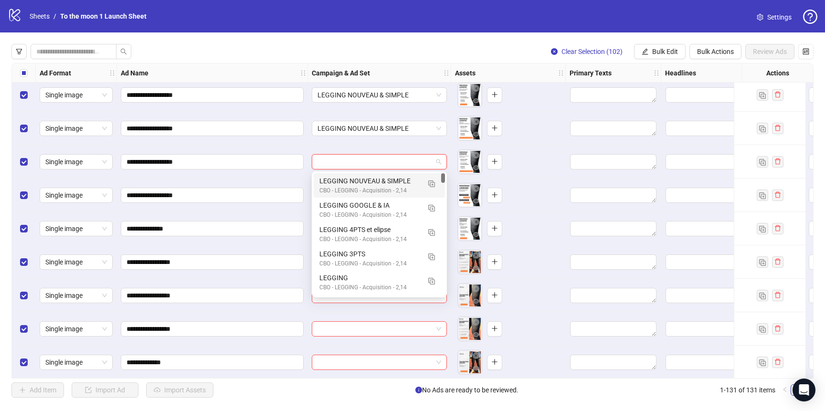
click at [370, 180] on div "LEGGING NOUVEAU & SIMPLE" at bounding box center [369, 181] width 101 height 10
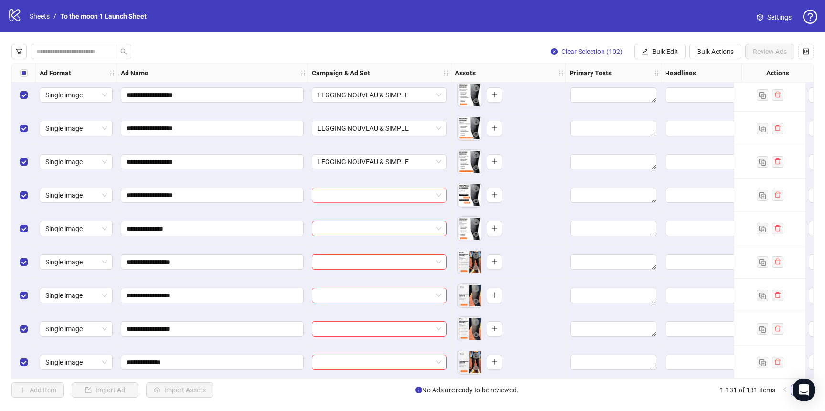
click at [366, 193] on input "search" at bounding box center [374, 195] width 115 height 14
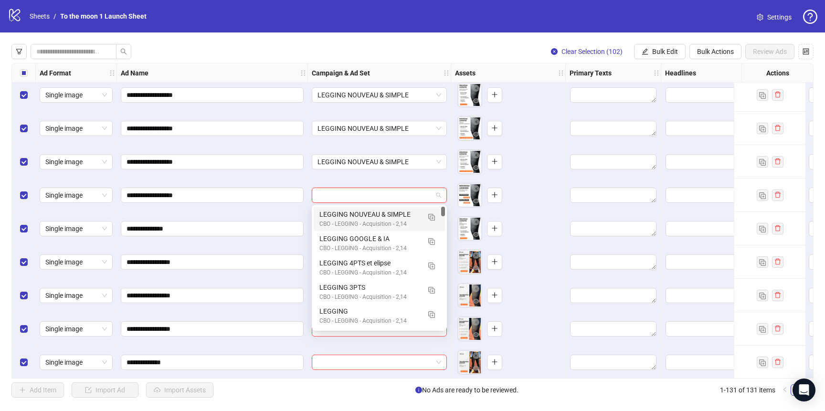
click at [365, 214] on div "LEGGING NOUVEAU & SIMPLE" at bounding box center [369, 214] width 101 height 10
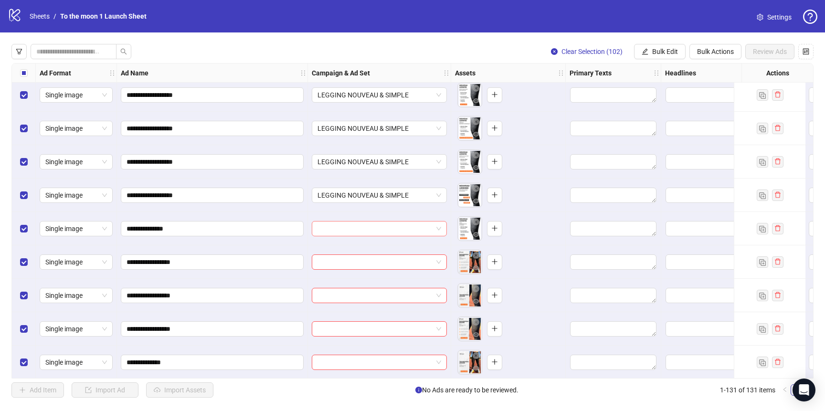
click at [365, 232] on input "search" at bounding box center [374, 228] width 115 height 14
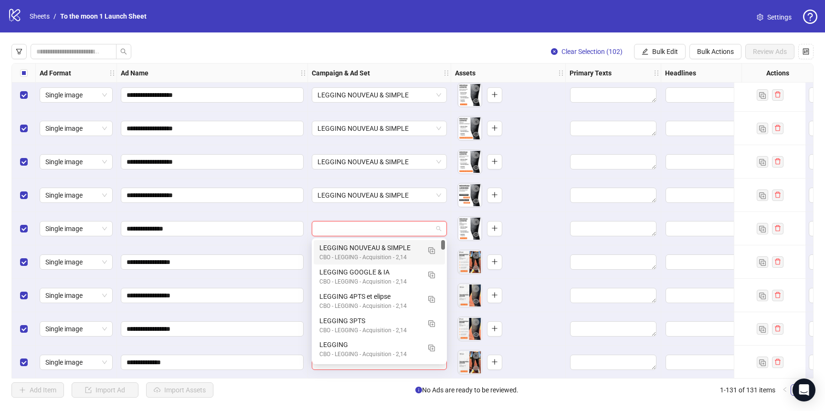
click at [365, 243] on div "LEGGING NOUVEAU & SIMPLE" at bounding box center [369, 247] width 101 height 10
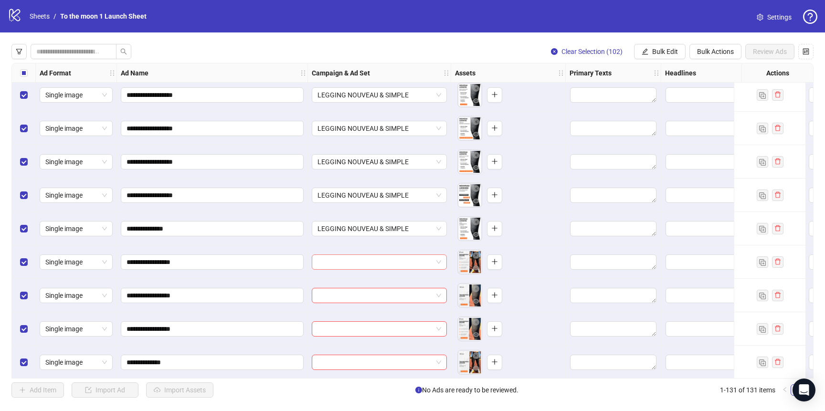
click at [365, 257] on input "search" at bounding box center [374, 262] width 115 height 14
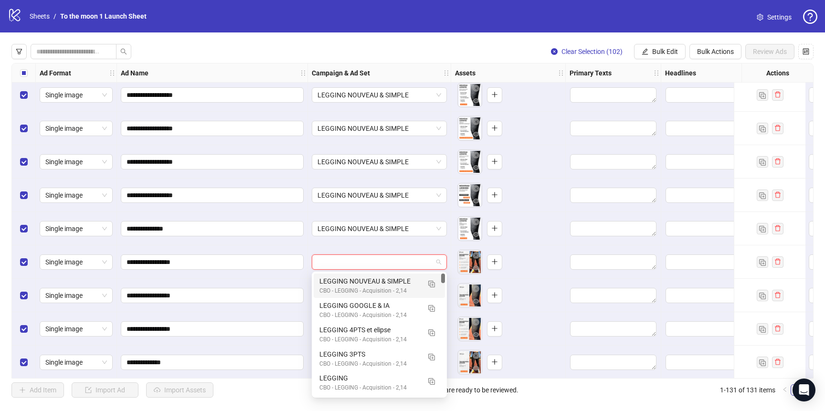
click at [362, 280] on div "LEGGING NOUVEAU & SIMPLE" at bounding box center [369, 281] width 101 height 10
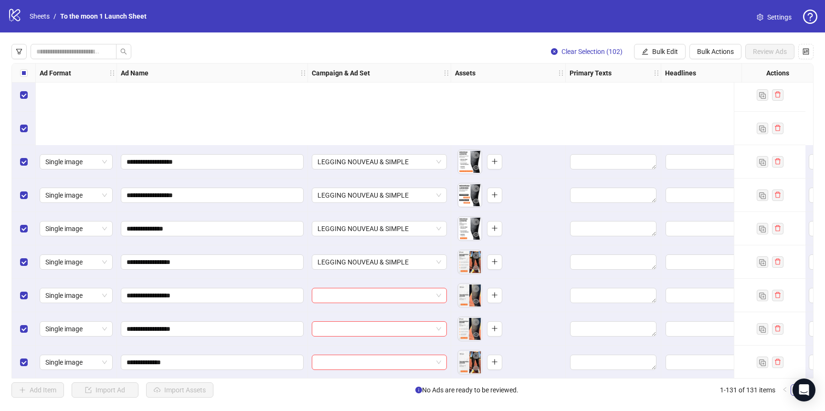
scroll to position [3120, 0]
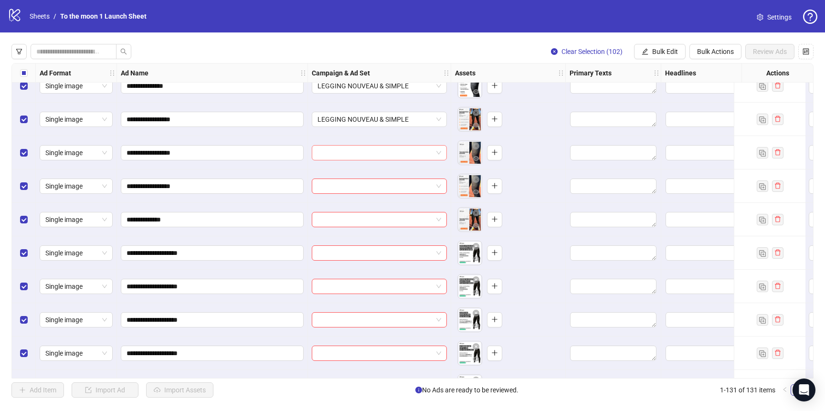
click at [372, 152] on input "search" at bounding box center [374, 153] width 115 height 14
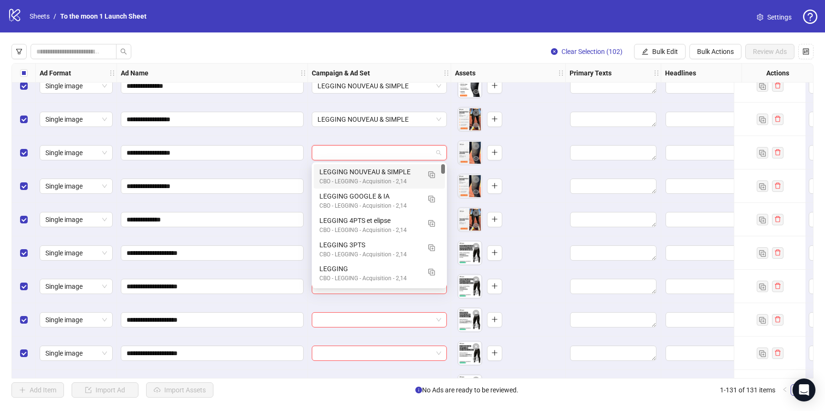
click at [371, 180] on div "CBO - LEGGING - Acquisition - 2,14" at bounding box center [369, 181] width 101 height 9
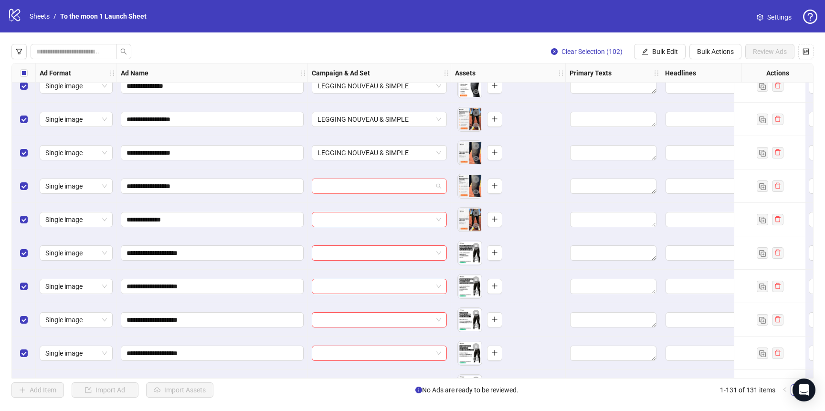
click at [371, 189] on input "search" at bounding box center [374, 186] width 115 height 14
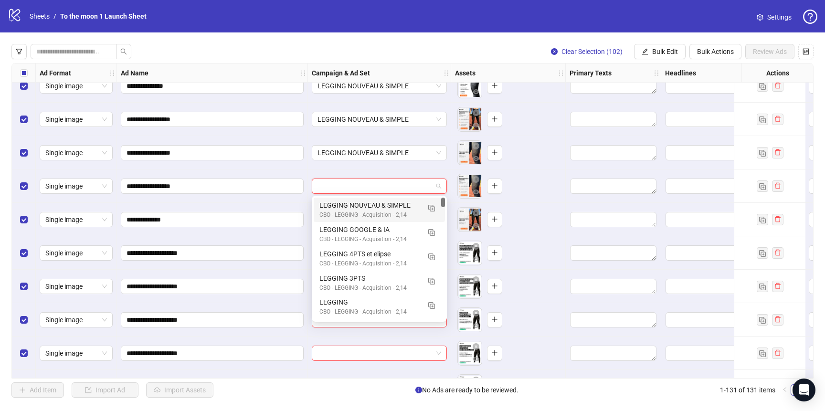
click at [371, 202] on div "LEGGING NOUVEAU & SIMPLE" at bounding box center [369, 205] width 101 height 10
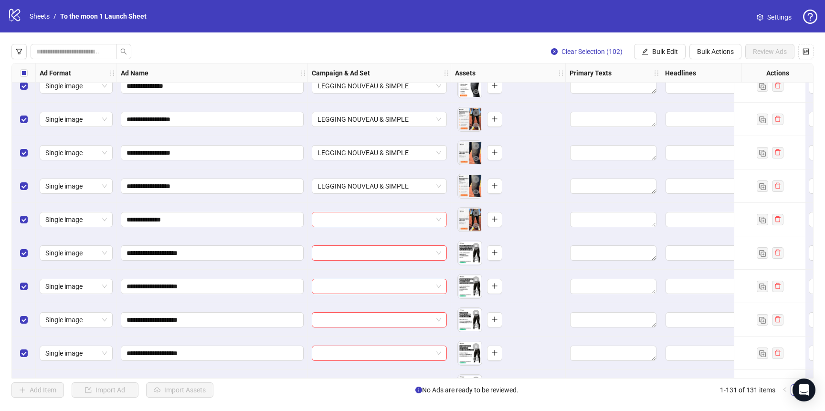
click at [371, 217] on input "search" at bounding box center [374, 219] width 115 height 14
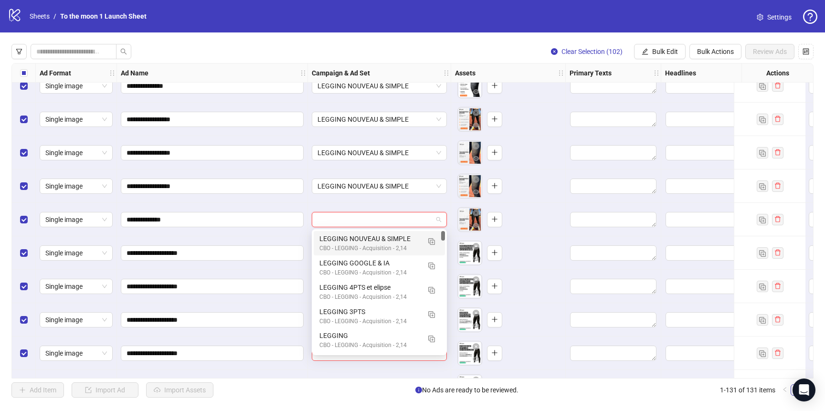
click at [369, 237] on div "LEGGING NOUVEAU & SIMPLE" at bounding box center [369, 238] width 101 height 10
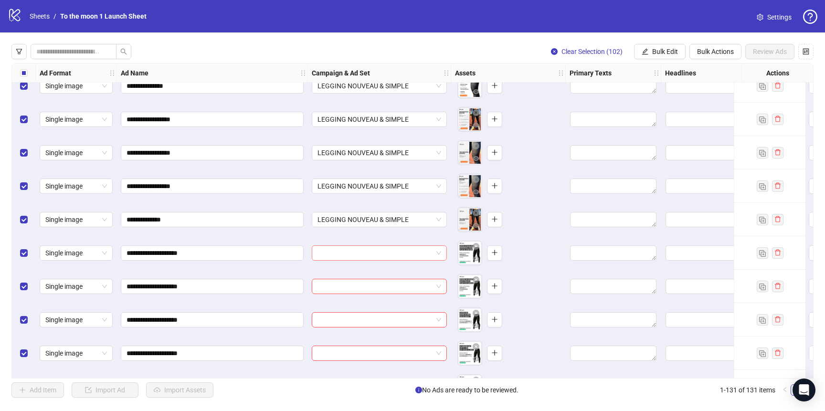
click at [369, 249] on input "search" at bounding box center [374, 253] width 115 height 14
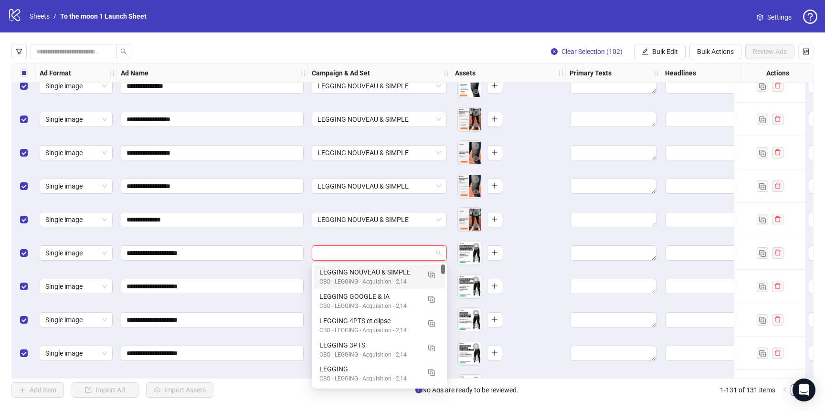
click at [367, 267] on div "LEGGING NOUVEAU & SIMPLE" at bounding box center [369, 272] width 101 height 10
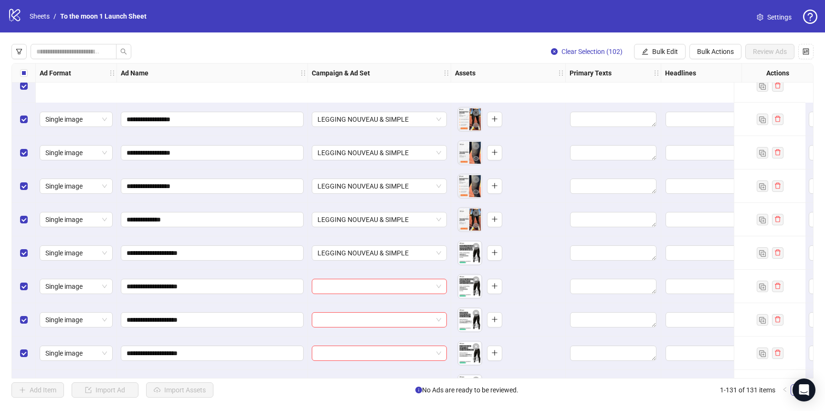
scroll to position [3233, 0]
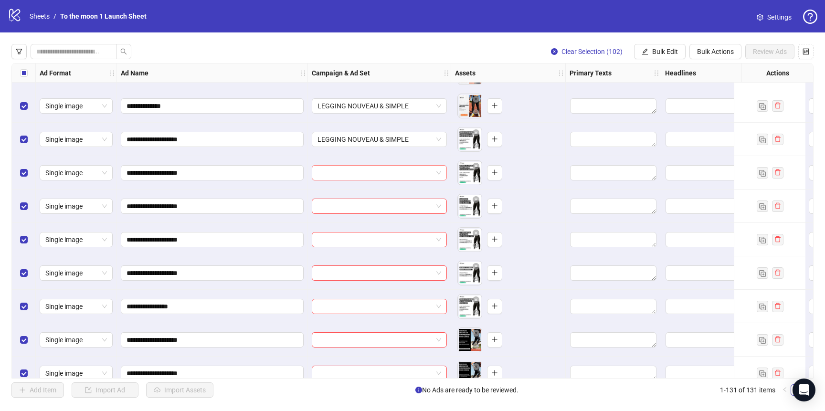
click at [433, 172] on span at bounding box center [379, 173] width 124 height 14
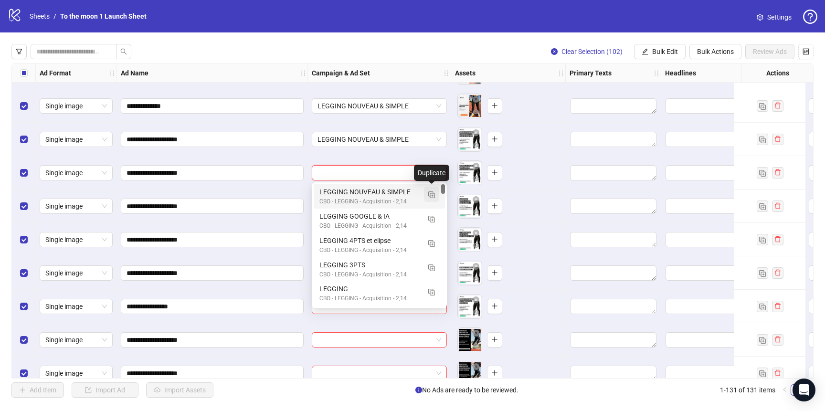
click at [432, 194] on img "button" at bounding box center [431, 194] width 7 height 7
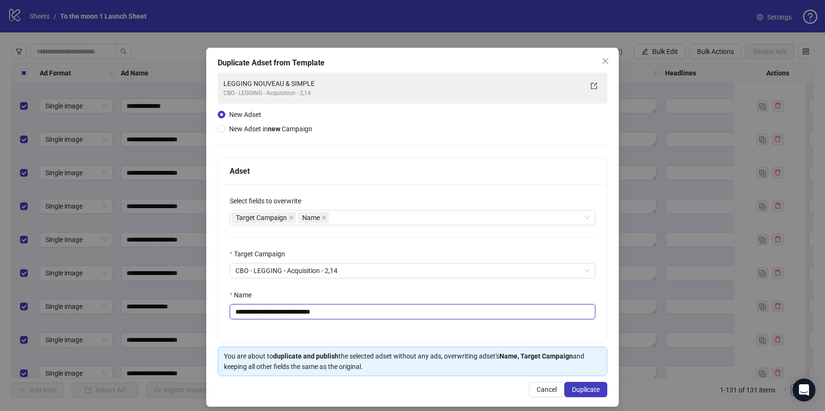
drag, startPoint x: 264, startPoint y: 312, endPoint x: 304, endPoint y: 313, distance: 40.1
click at [304, 313] on input "**********" at bounding box center [413, 311] width 366 height 15
drag, startPoint x: 288, startPoint y: 312, endPoint x: 391, endPoint y: 312, distance: 103.1
click at [387, 312] on input "**********" at bounding box center [413, 311] width 366 height 15
type input "**********"
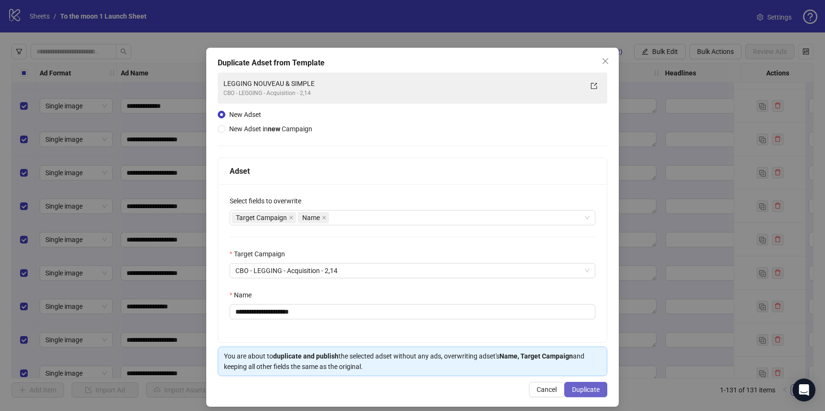
click at [590, 391] on span "Duplicate" at bounding box center [586, 390] width 28 height 8
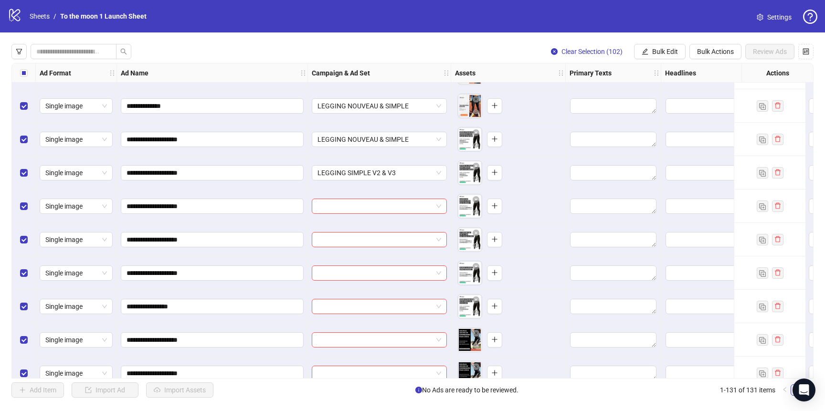
click at [412, 190] on div at bounding box center [379, 205] width 143 height 33
click at [407, 206] on input "search" at bounding box center [374, 206] width 115 height 14
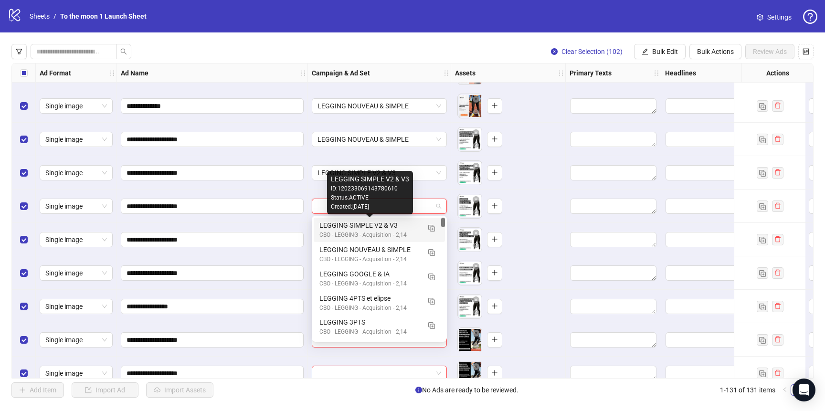
click at [395, 224] on div "LEGGING SIMPLE V2 & V3" at bounding box center [369, 225] width 101 height 10
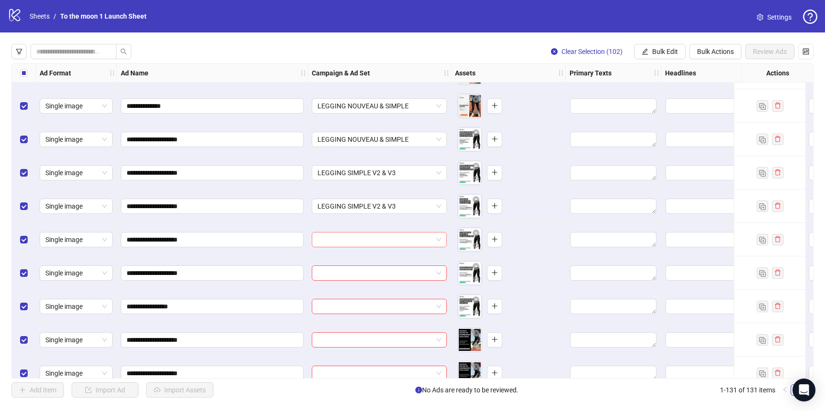
click at [391, 239] on input "search" at bounding box center [374, 239] width 115 height 14
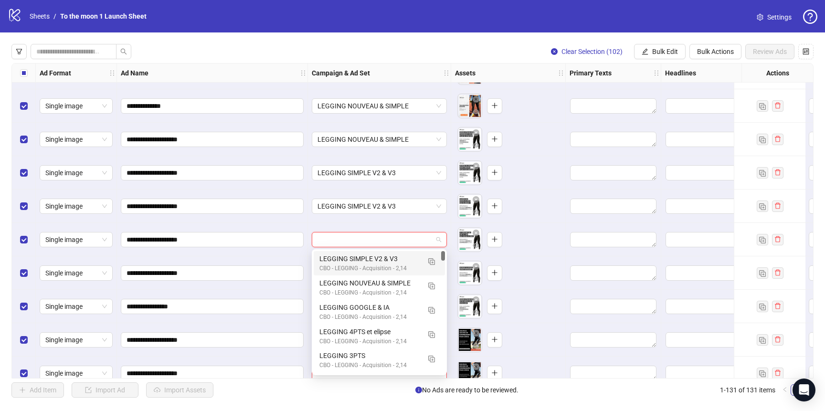
click at [389, 260] on div "LEGGING SIMPLE V2 & V3" at bounding box center [369, 258] width 101 height 10
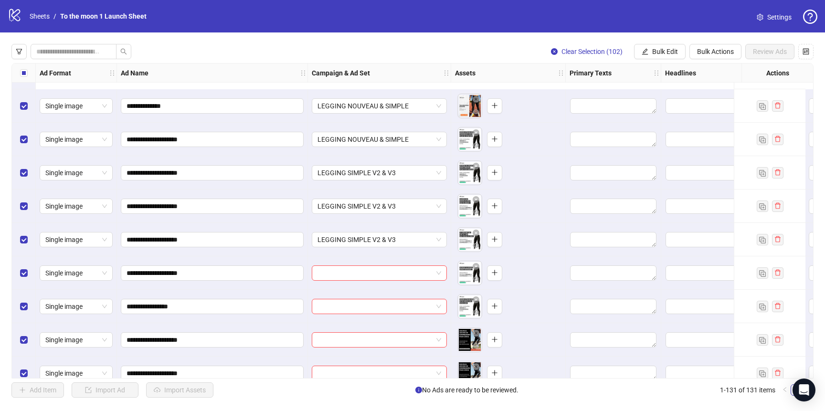
scroll to position [3338, 0]
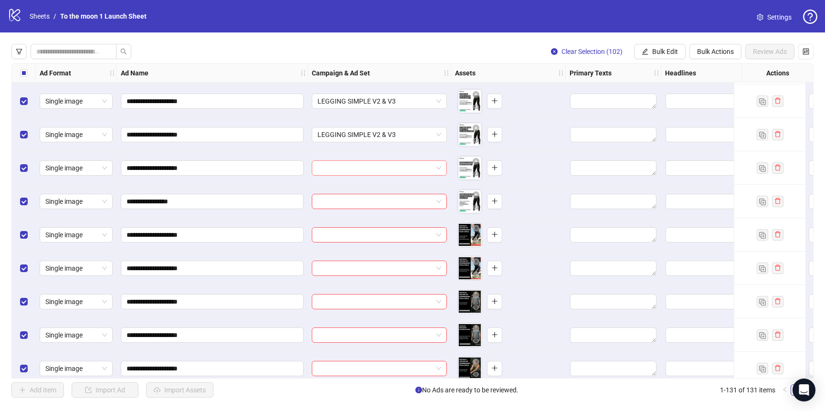
click at [401, 170] on input "search" at bounding box center [374, 168] width 115 height 14
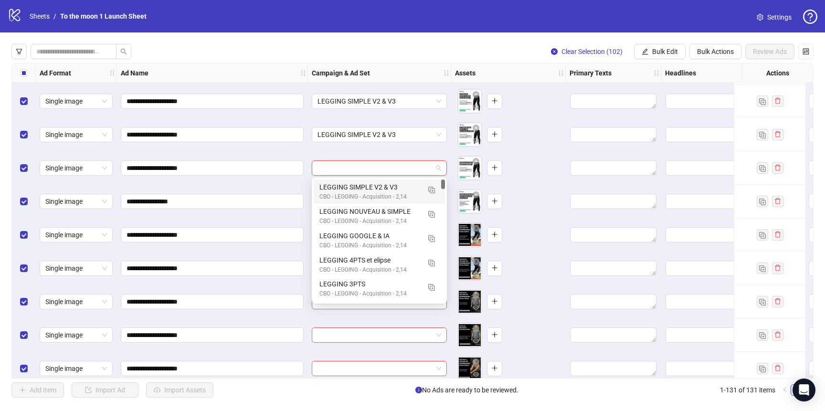
click at [397, 185] on div "LEGGING SIMPLE V2 & V3" at bounding box center [369, 187] width 101 height 10
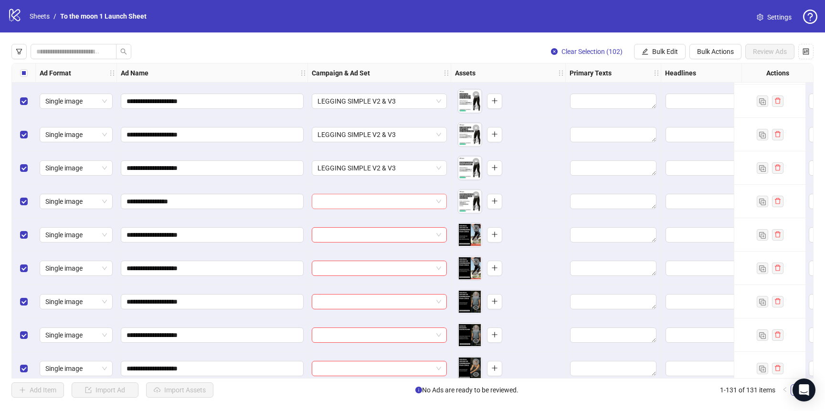
click at [393, 200] on input "search" at bounding box center [374, 201] width 115 height 14
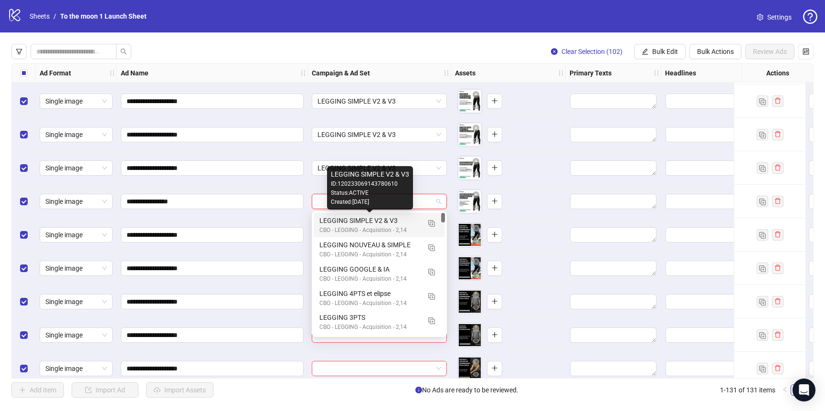
click at [393, 221] on div "LEGGING SIMPLE V2 & V3" at bounding box center [369, 220] width 101 height 10
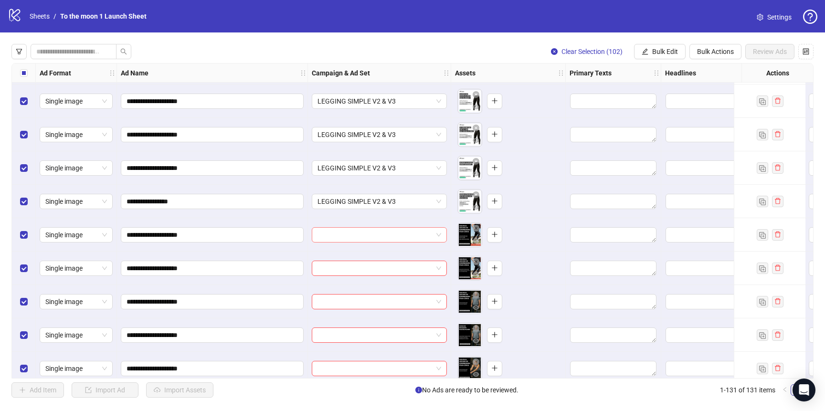
click at [388, 239] on input "search" at bounding box center [374, 235] width 115 height 14
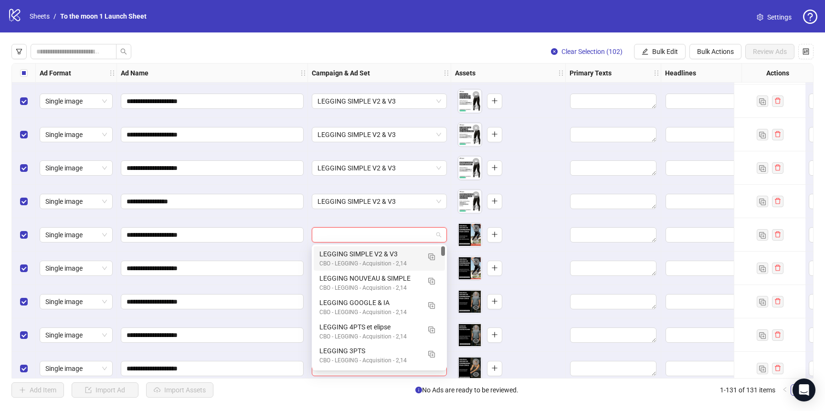
click at [385, 255] on div "LEGGING SIMPLE V2 & V3" at bounding box center [369, 254] width 101 height 10
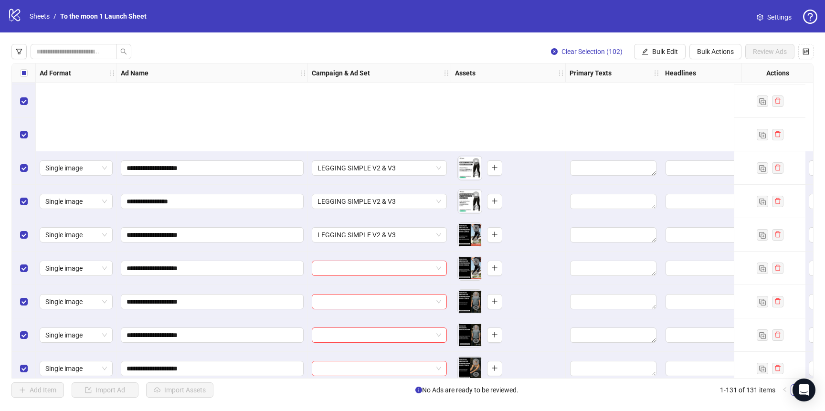
scroll to position [3477, 0]
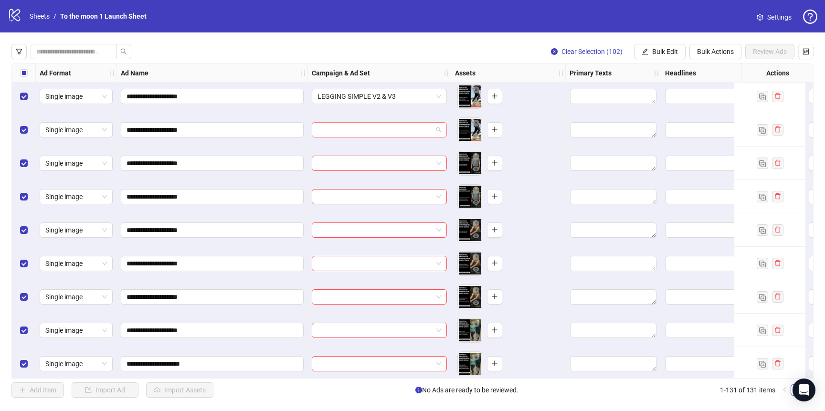
click at [401, 129] on input "search" at bounding box center [374, 130] width 115 height 14
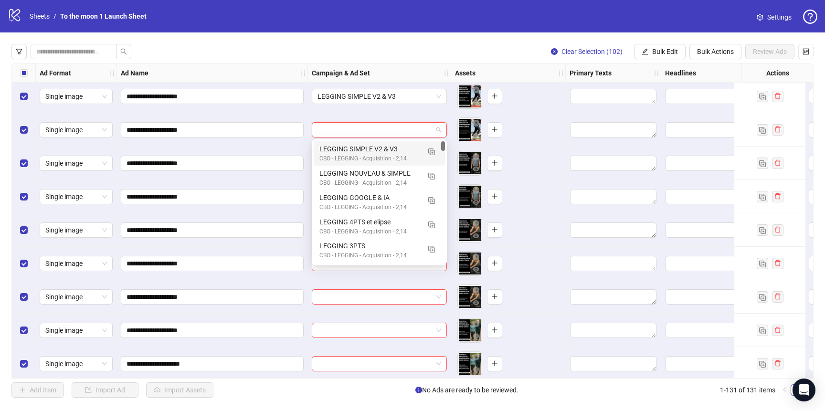
click at [390, 154] on div "LEGGING SIMPLE V2 & V3 CBO - LEGGING - Acquisition - 2,14" at bounding box center [369, 154] width 101 height 20
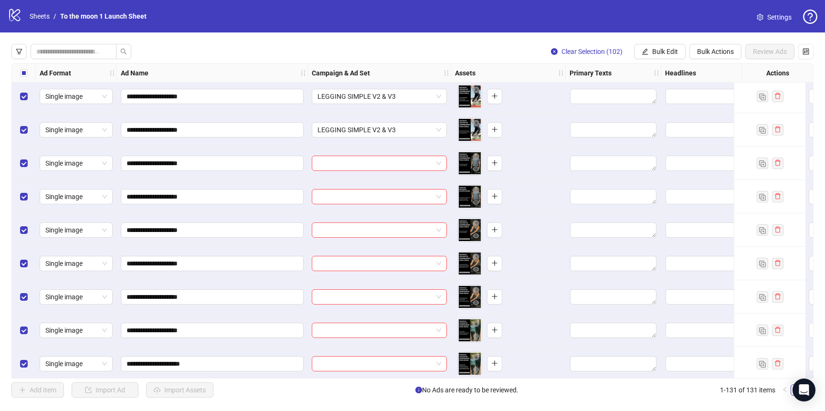
click at [390, 172] on div at bounding box center [379, 162] width 143 height 33
click at [390, 155] on div at bounding box center [379, 162] width 143 height 33
click at [390, 157] on input "search" at bounding box center [374, 163] width 115 height 14
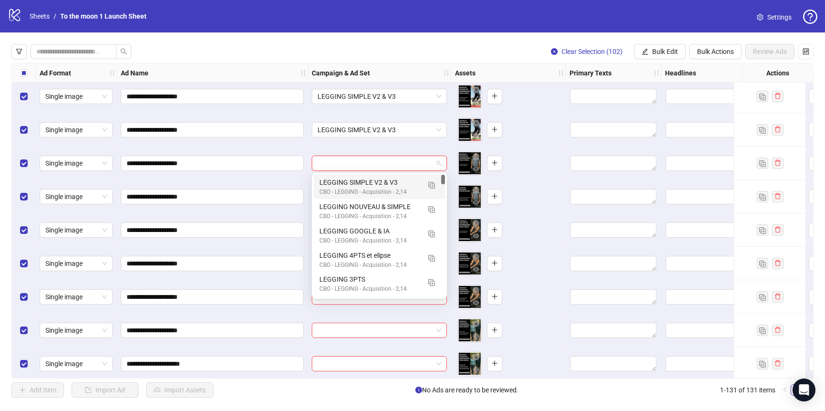
click at [386, 180] on div "LEGGING SIMPLE V2 & V3" at bounding box center [369, 182] width 101 height 10
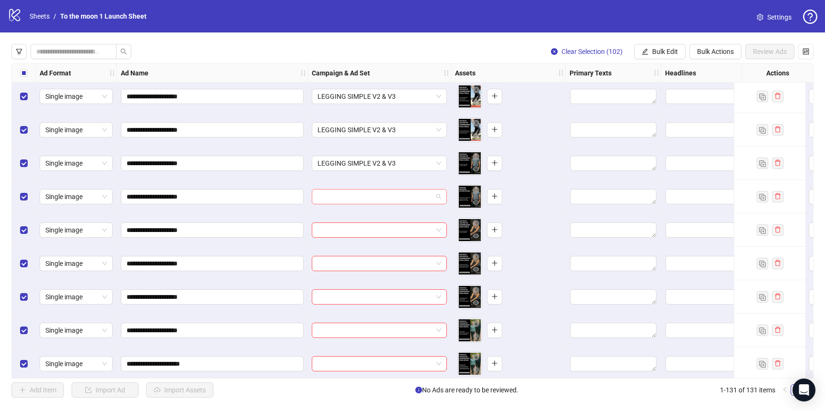
click at [386, 196] on input "search" at bounding box center [374, 196] width 115 height 14
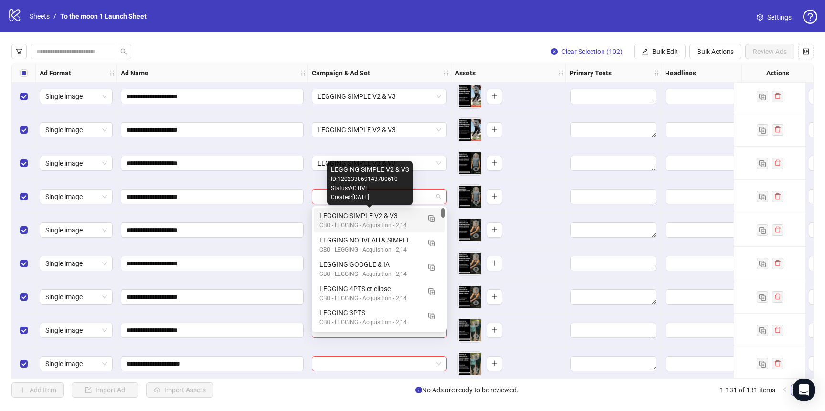
click at [378, 222] on div "CBO - LEGGING - Acquisition - 2,14" at bounding box center [369, 225] width 101 height 9
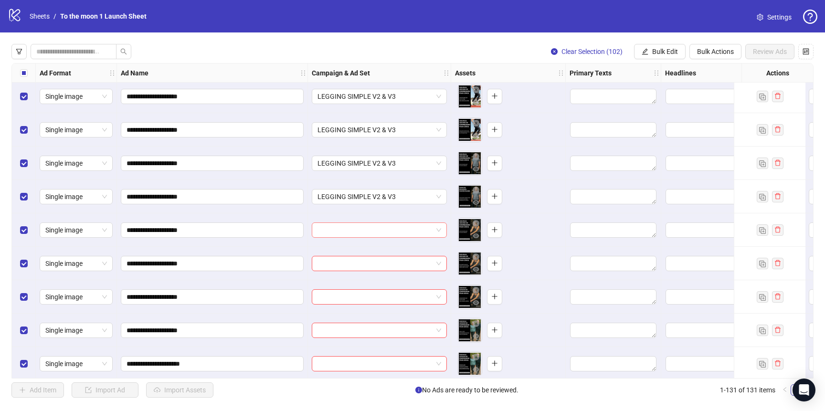
click at [378, 229] on input "search" at bounding box center [374, 230] width 115 height 14
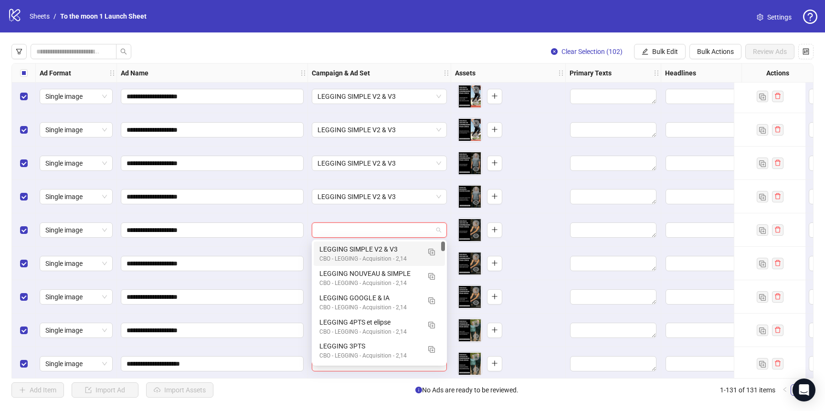
click at [378, 244] on div "LEGGING SIMPLE V2 & V3" at bounding box center [369, 249] width 101 height 10
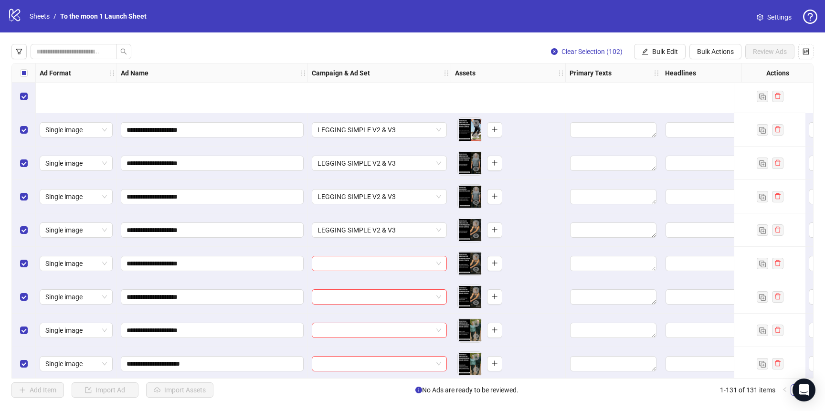
scroll to position [3607, 0]
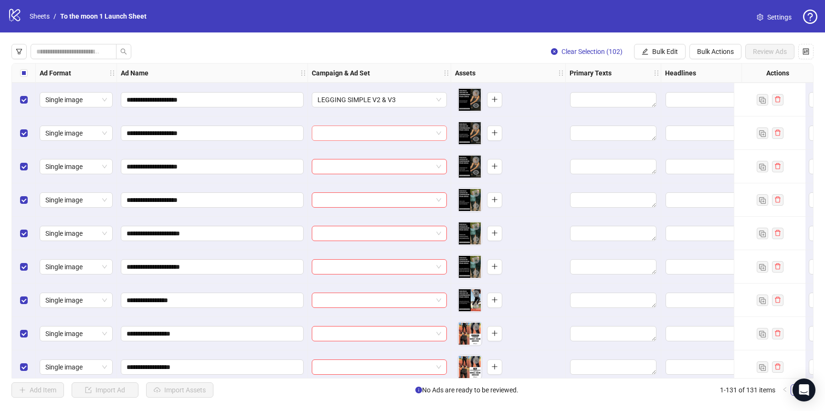
click at [418, 128] on input "search" at bounding box center [374, 133] width 115 height 14
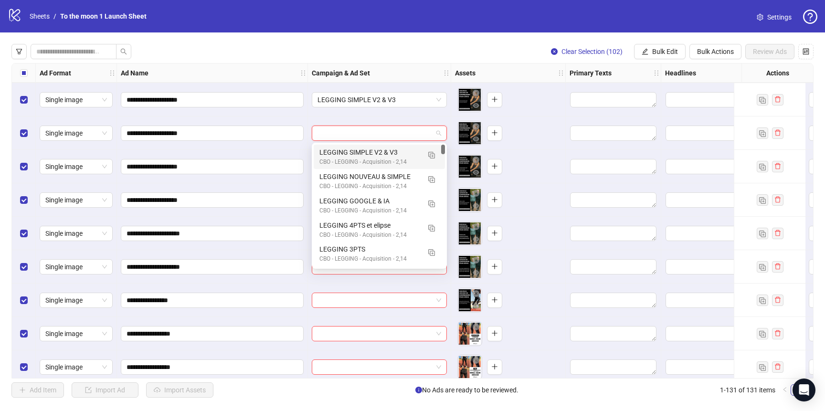
click at [401, 157] on div "CBO - LEGGING - Acquisition - 2,14" at bounding box center [369, 161] width 101 height 9
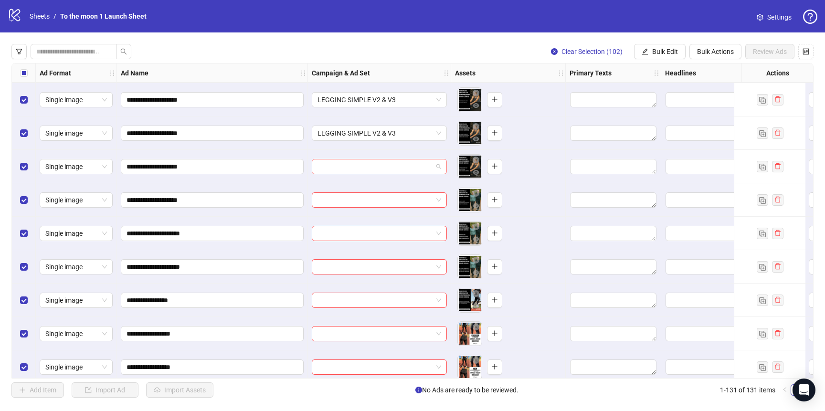
click at [401, 172] on input "search" at bounding box center [374, 166] width 115 height 14
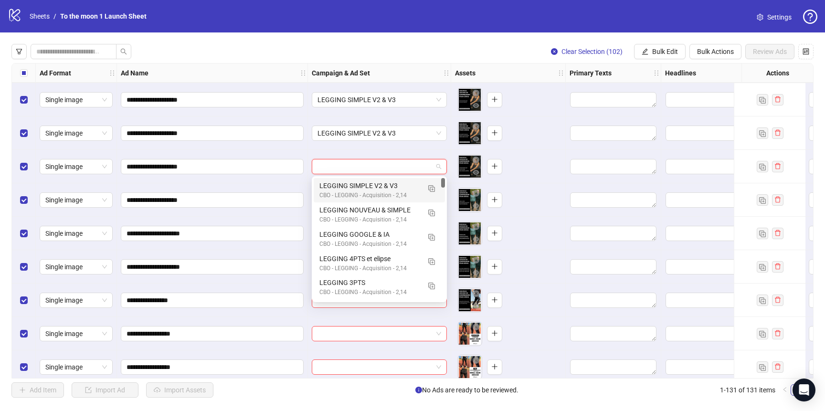
click at [400, 188] on div "LEGGING SIMPLE V2 & V3" at bounding box center [369, 185] width 101 height 10
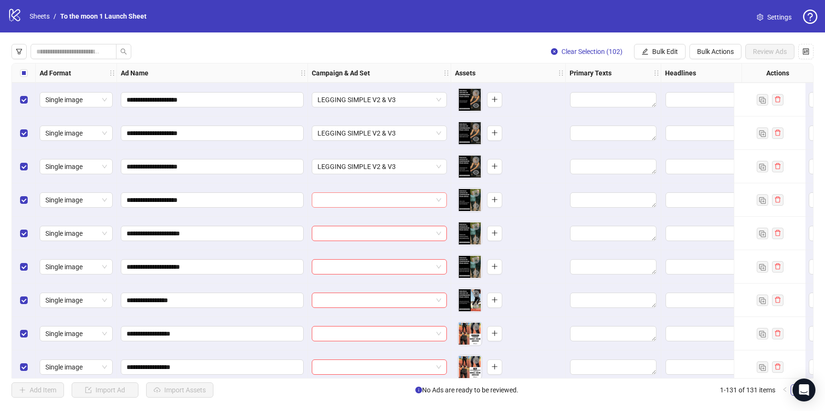
click at [400, 198] on input "search" at bounding box center [374, 200] width 115 height 14
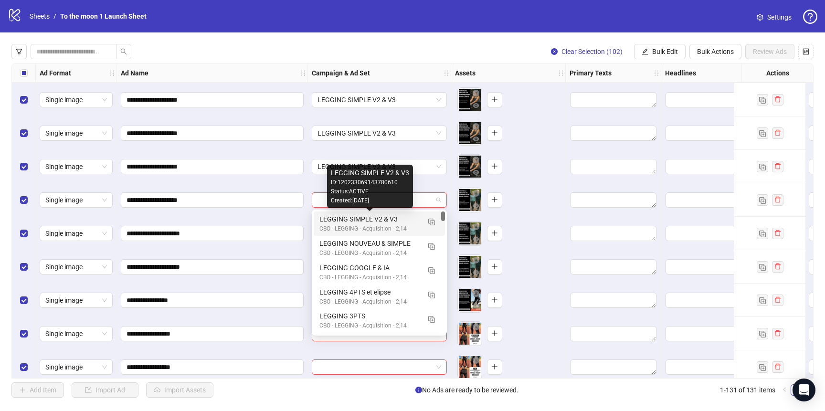
click at [398, 218] on div "LEGGING SIMPLE V2 & V3" at bounding box center [369, 219] width 101 height 10
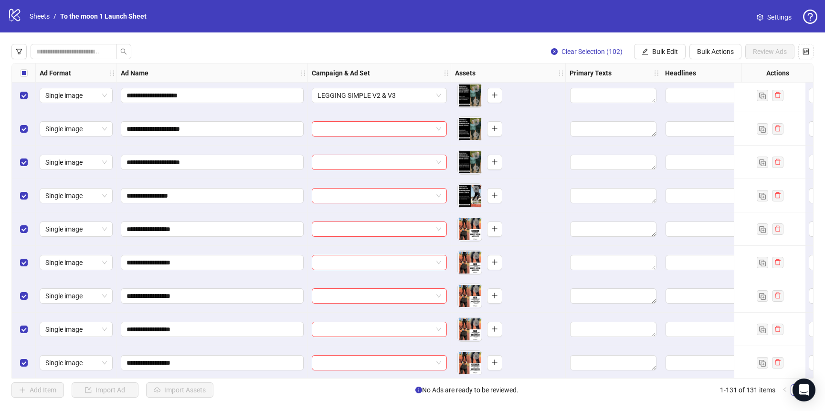
scroll to position [3721, 0]
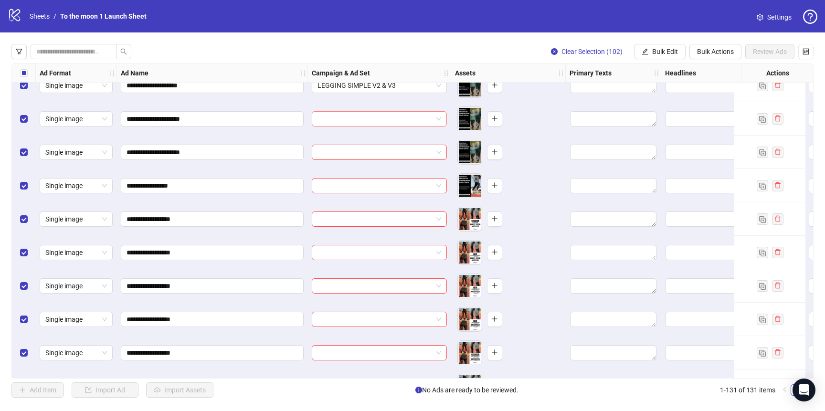
click at [384, 121] on input "search" at bounding box center [374, 119] width 115 height 14
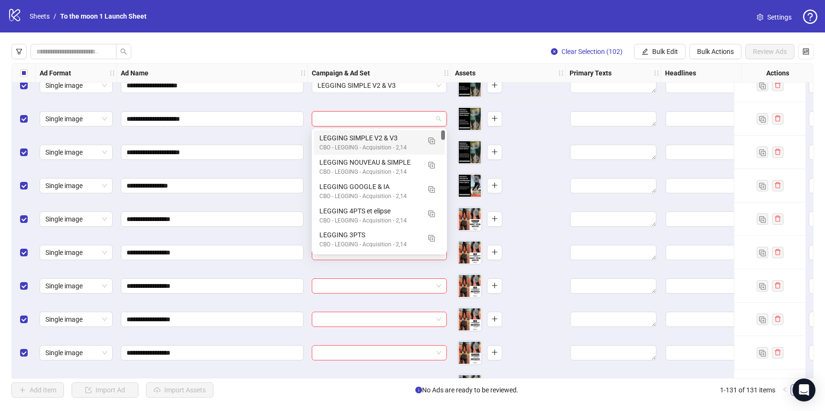
click at [376, 142] on div "LEGGING SIMPLE V2 & V3" at bounding box center [369, 138] width 101 height 10
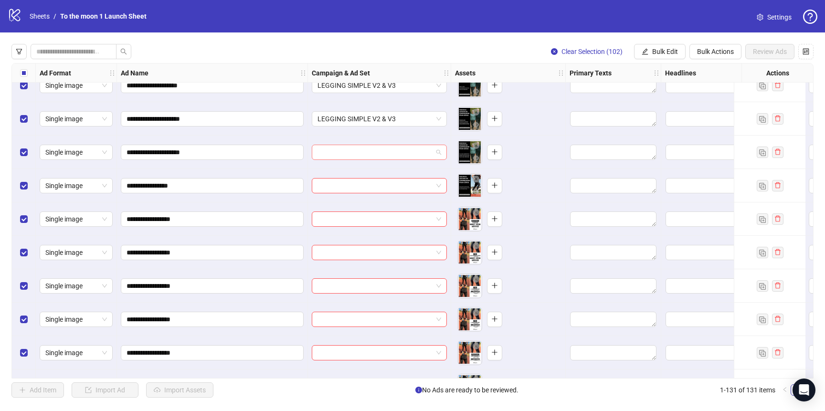
click at [343, 150] on input "search" at bounding box center [374, 152] width 115 height 14
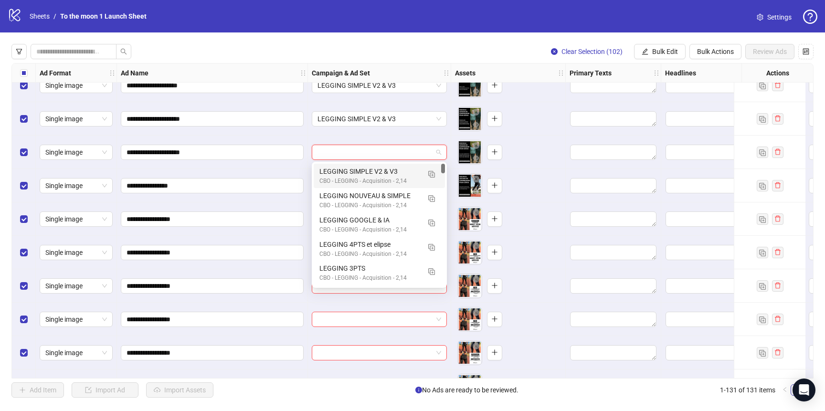
click at [343, 168] on div "LEGGING SIMPLE V2 & V3" at bounding box center [369, 171] width 101 height 10
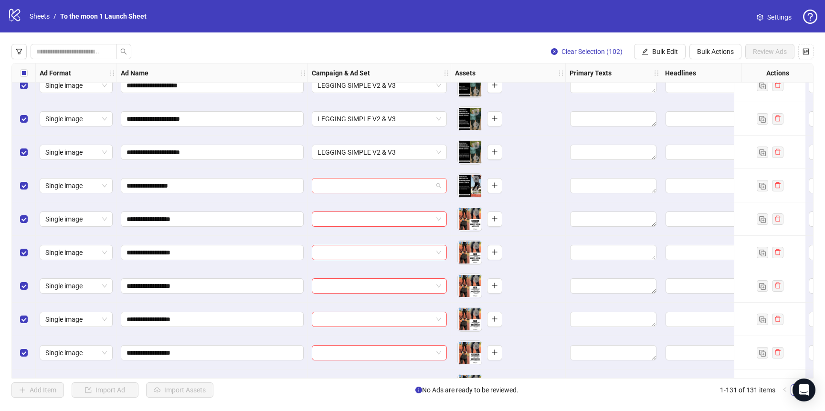
click at [344, 190] on input "search" at bounding box center [374, 185] width 115 height 14
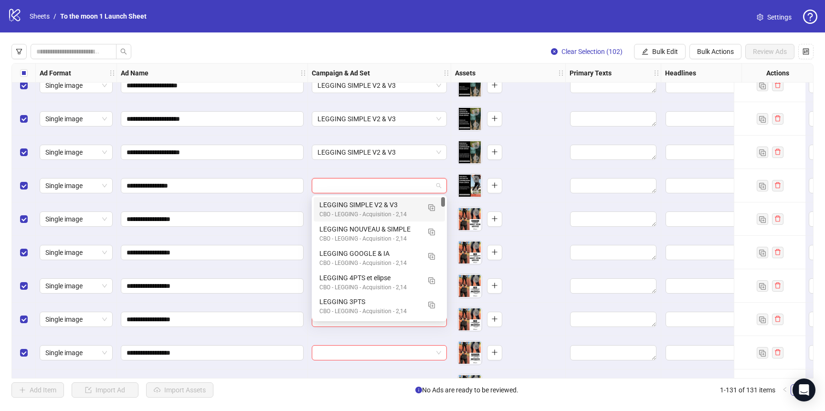
click at [344, 207] on div "LEGGING SIMPLE V2 & V3" at bounding box center [369, 204] width 101 height 10
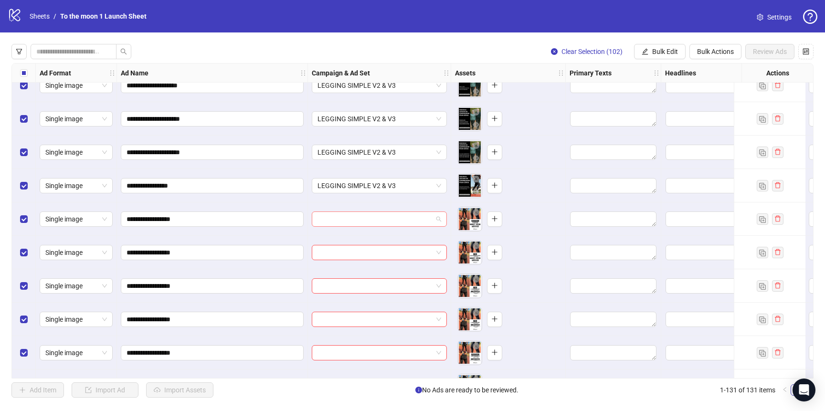
click at [344, 221] on input "search" at bounding box center [374, 219] width 115 height 14
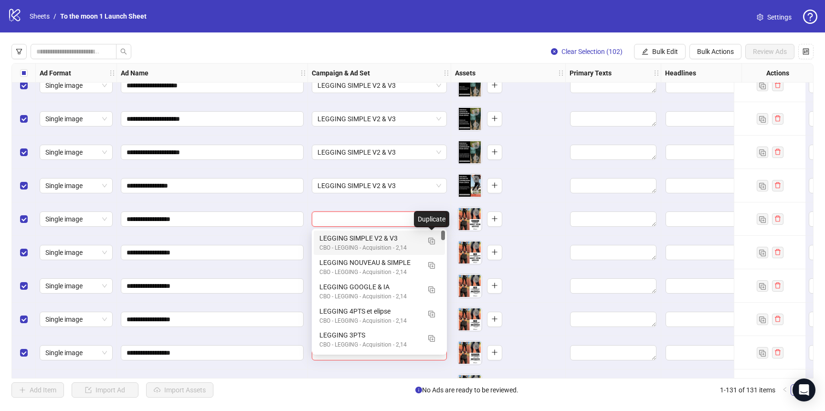
click at [251, 200] on div "**********" at bounding box center [212, 185] width 191 height 33
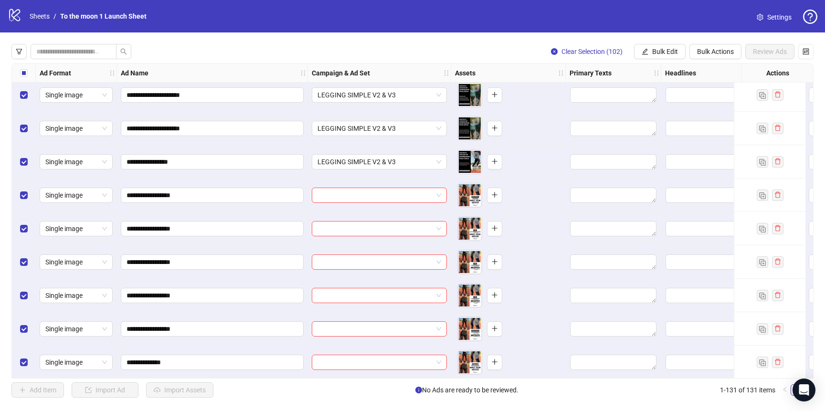
scroll to position [3737, 0]
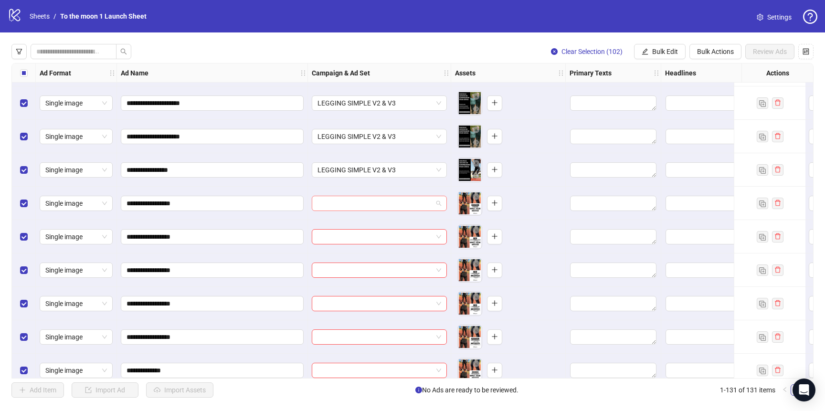
click at [443, 201] on div at bounding box center [379, 203] width 135 height 15
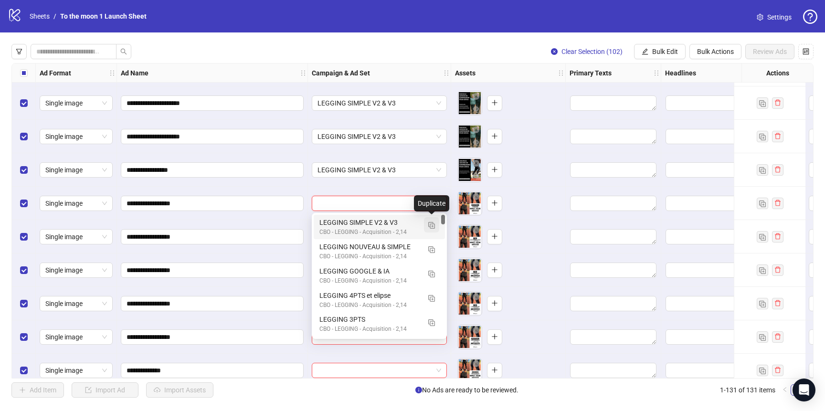
click at [432, 223] on img "button" at bounding box center [431, 225] width 7 height 7
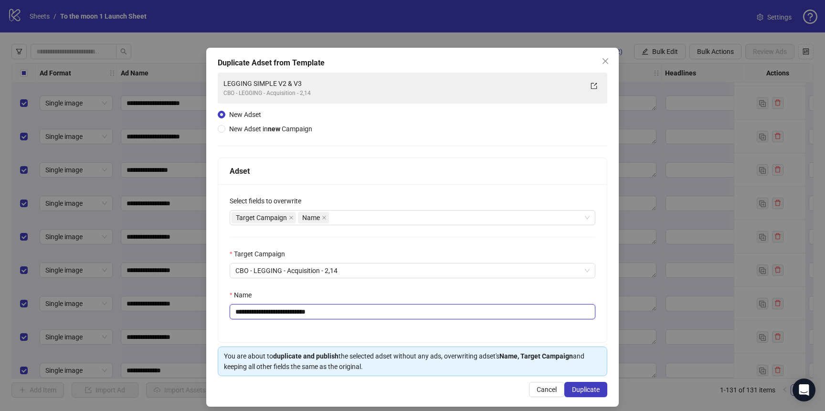
drag, startPoint x: 264, startPoint y: 312, endPoint x: 405, endPoint y: 312, distance: 140.3
click at [405, 312] on input "**********" at bounding box center [413, 311] width 366 height 15
type input "**********"
click at [581, 388] on span "Duplicate" at bounding box center [586, 390] width 28 height 8
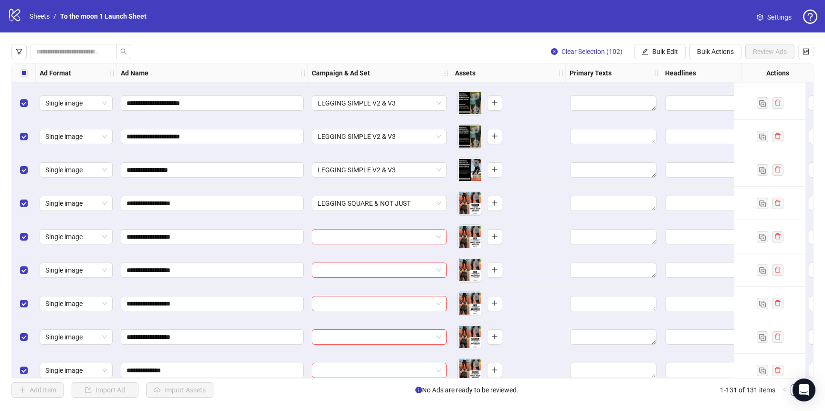
click at [412, 238] on input "search" at bounding box center [374, 237] width 115 height 14
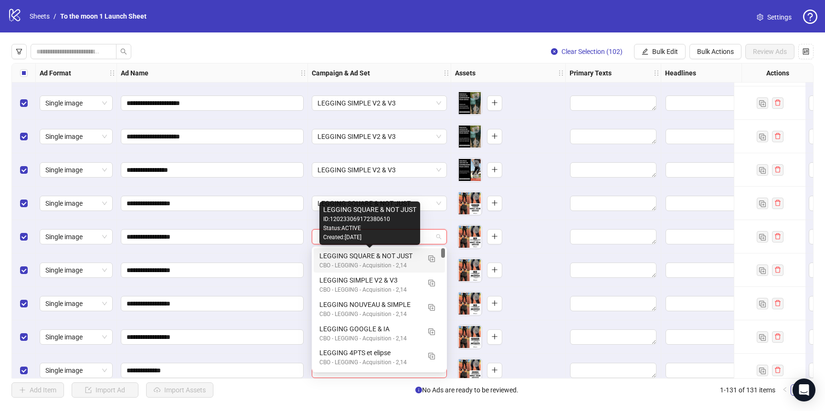
click at [395, 257] on div "LEGGING SQUARE & NOT JUST" at bounding box center [369, 256] width 101 height 10
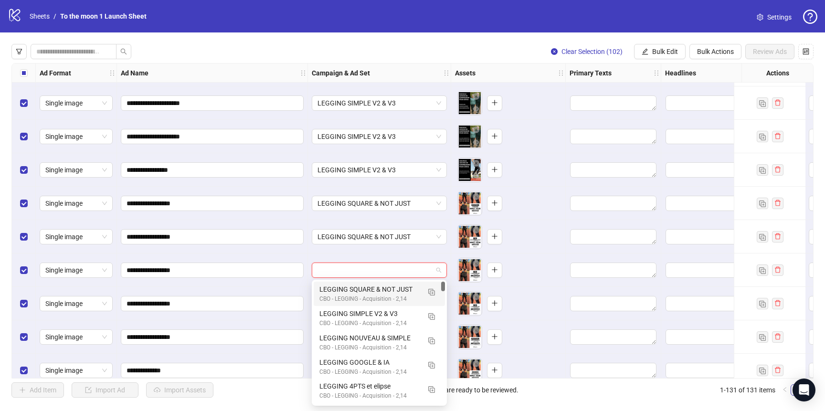
click at [391, 265] on input "search" at bounding box center [374, 270] width 115 height 14
click at [390, 292] on div "LEGGING SQUARE & NOT JUST" at bounding box center [369, 289] width 101 height 10
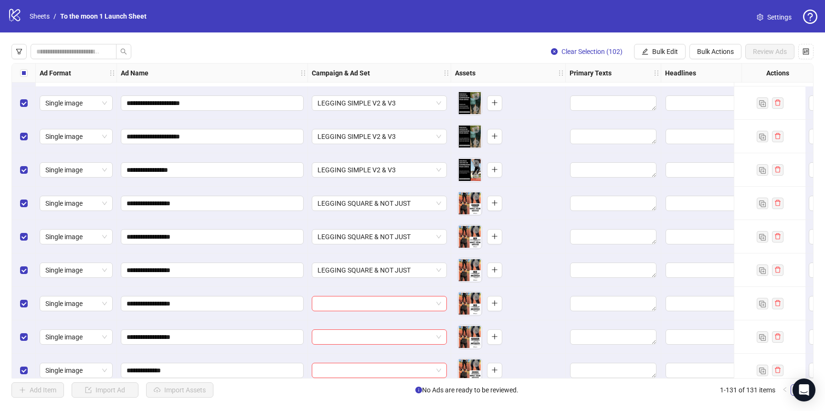
scroll to position [3854, 0]
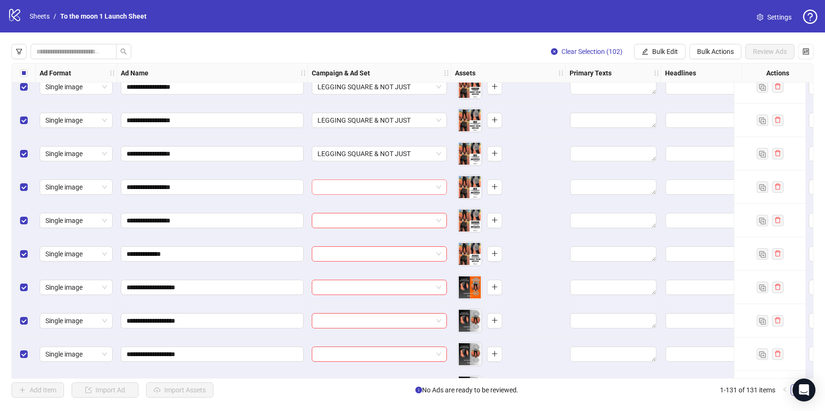
click at [391, 189] on input "search" at bounding box center [374, 187] width 115 height 14
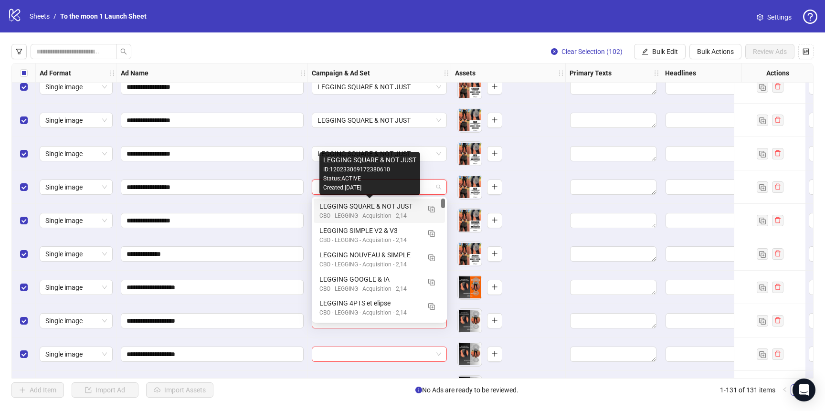
click at [383, 212] on div "CBO - LEGGING - Acquisition - 2,14" at bounding box center [369, 215] width 101 height 9
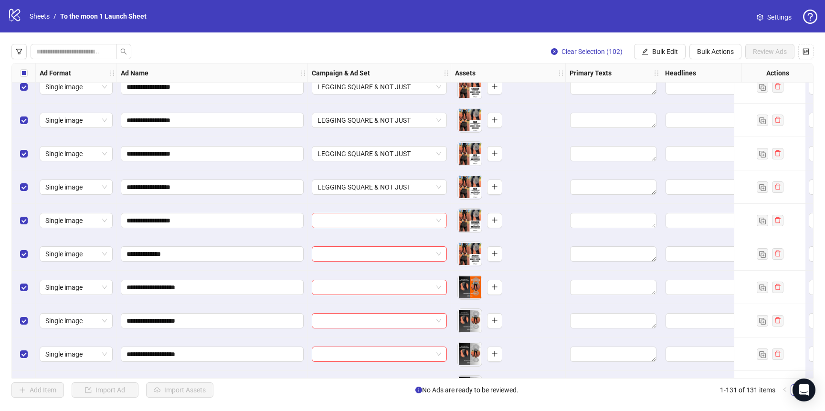
click at [383, 221] on input "search" at bounding box center [374, 220] width 115 height 14
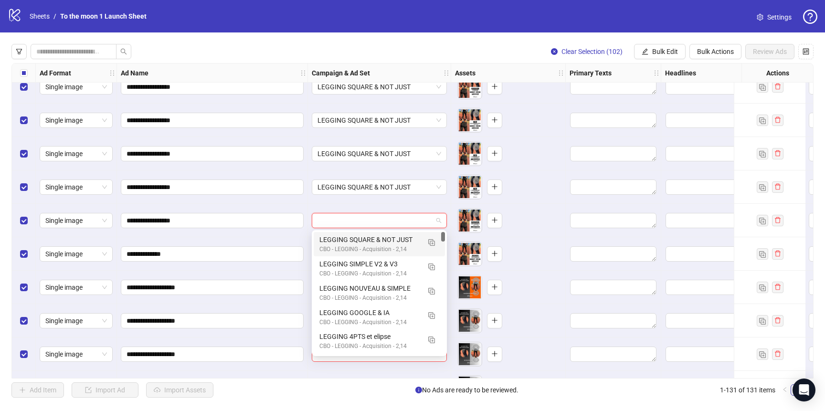
click at [383, 244] on div "LEGGING SQUARE & NOT JUST" at bounding box center [369, 239] width 101 height 10
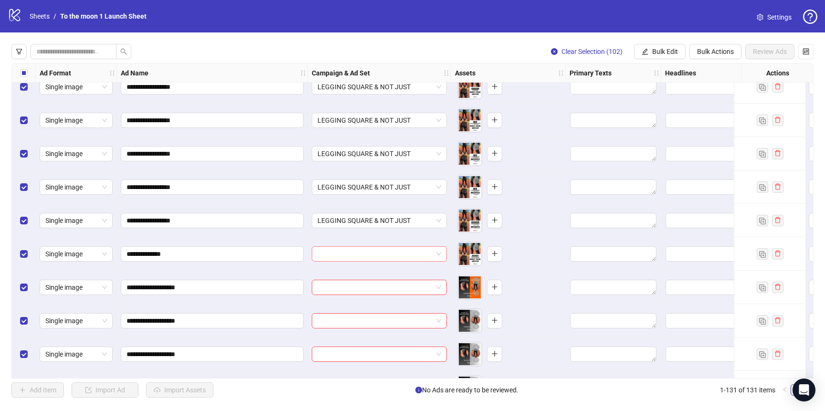
click at [383, 257] on input "search" at bounding box center [374, 254] width 115 height 14
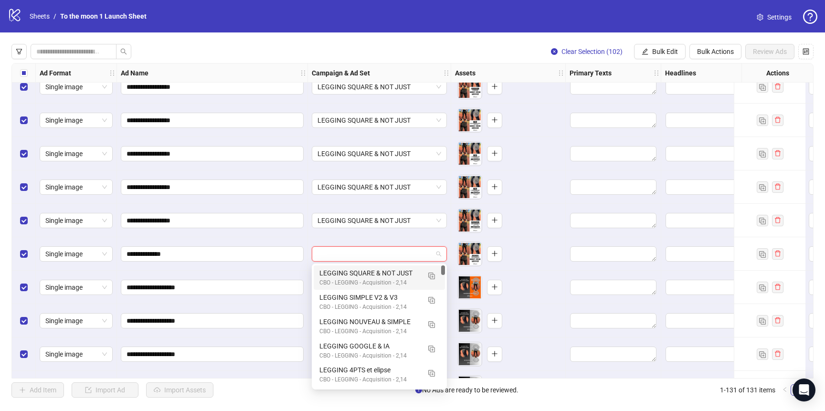
click at [382, 278] on div "CBO - LEGGING - Acquisition - 2,14" at bounding box center [369, 282] width 101 height 9
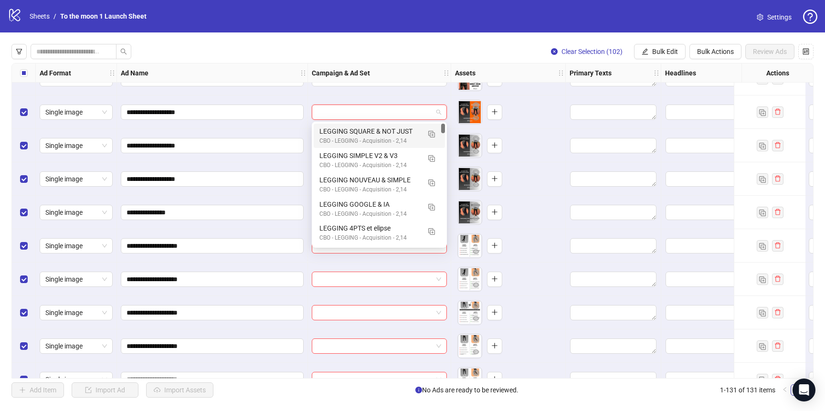
click at [398, 109] on input "search" at bounding box center [374, 112] width 115 height 14
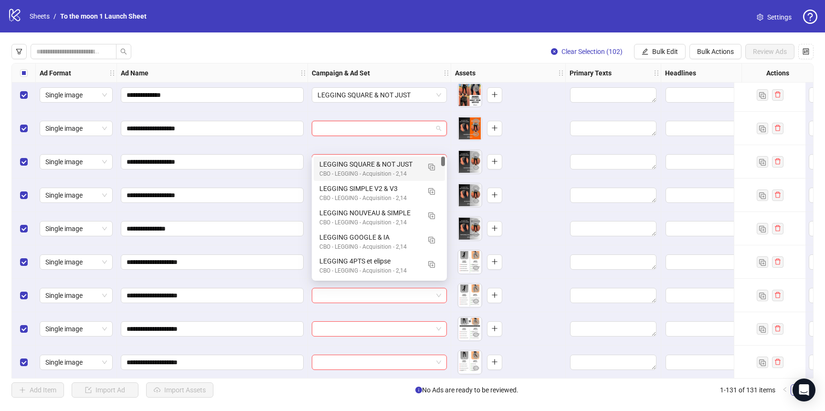
scroll to position [3996, 0]
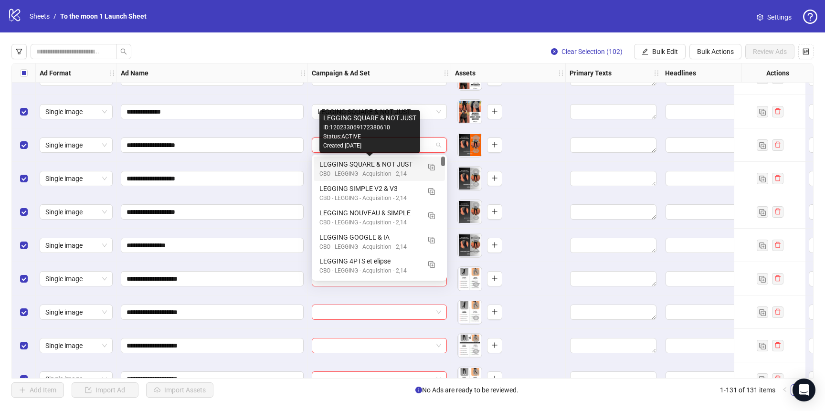
click at [383, 159] on div "LEGGING SQUARE & NOT JUST" at bounding box center [369, 164] width 101 height 10
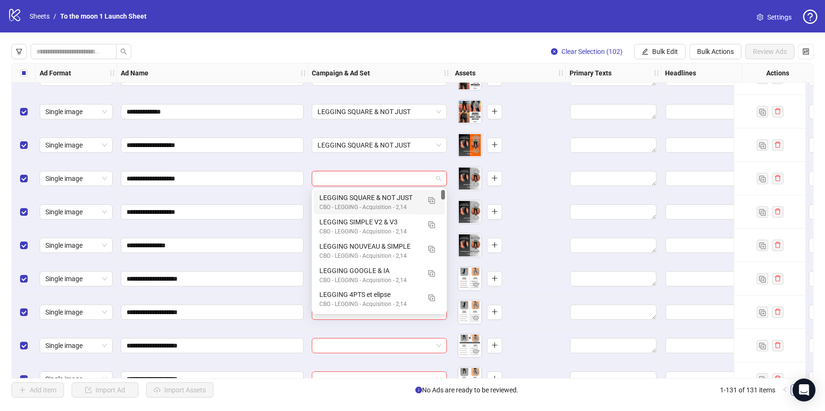
click at [383, 185] on input "search" at bounding box center [374, 178] width 115 height 14
click at [381, 201] on div "LEGGING SQUARE & NOT JUST" at bounding box center [369, 197] width 101 height 10
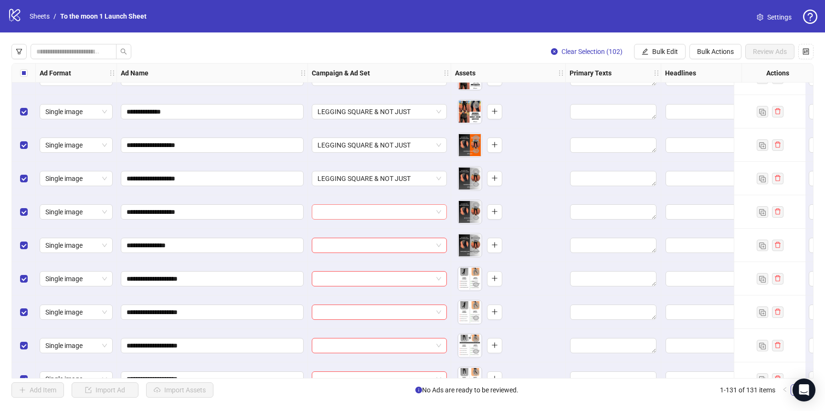
click at [381, 210] on input "search" at bounding box center [374, 212] width 115 height 14
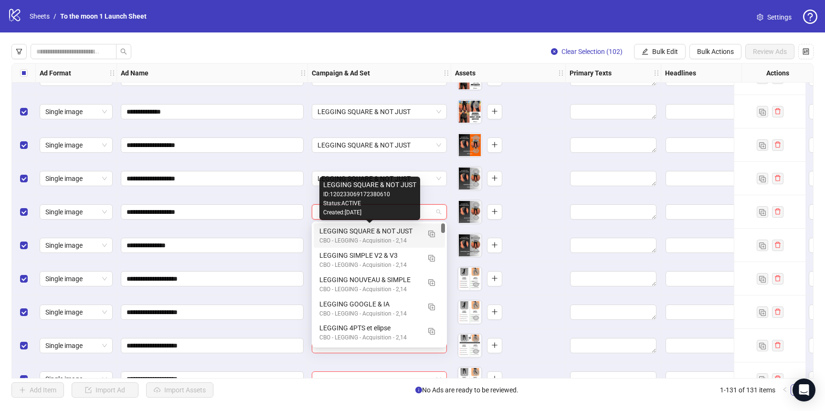
click at [381, 233] on div "LEGGING SQUARE & NOT JUST" at bounding box center [369, 231] width 101 height 10
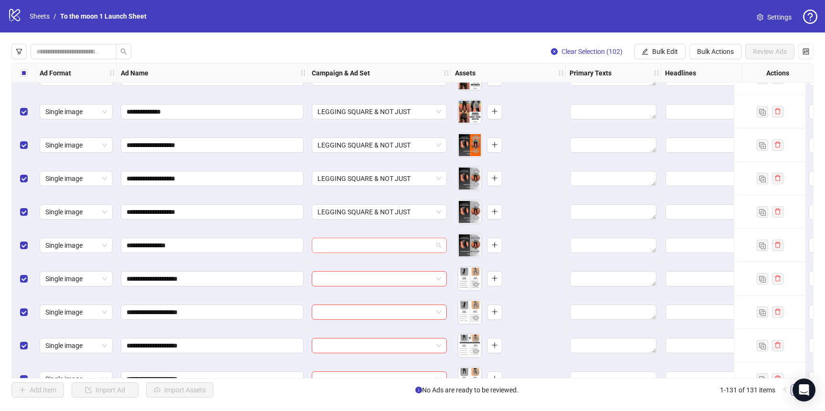
click at [381, 245] on input "search" at bounding box center [374, 245] width 115 height 14
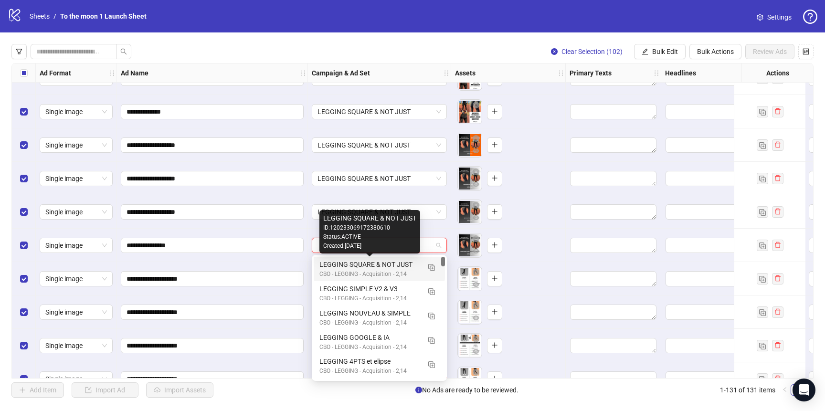
click at [381, 261] on div "LEGGING SQUARE & NOT JUST" at bounding box center [369, 264] width 101 height 10
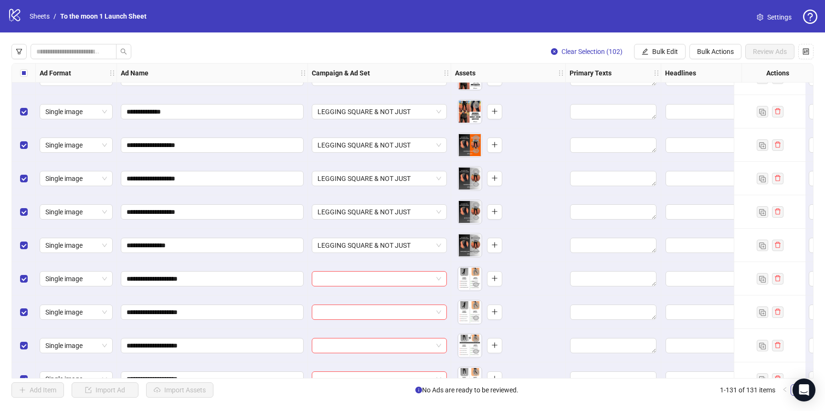
scroll to position [4084, 0]
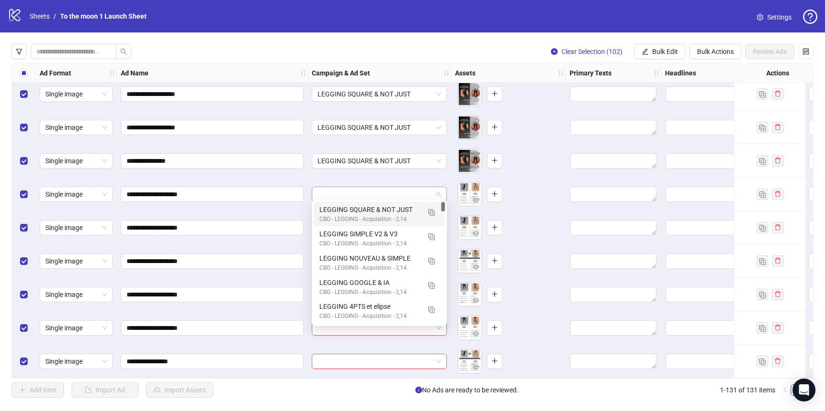
click at [442, 191] on div at bounding box center [379, 194] width 135 height 15
click at [428, 211] on img "button" at bounding box center [431, 212] width 7 height 7
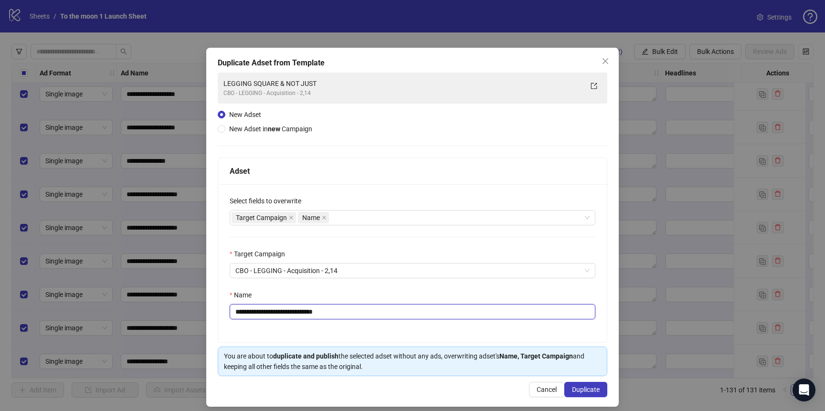
drag, startPoint x: 265, startPoint y: 311, endPoint x: 436, endPoint y: 311, distance: 170.3
click at [436, 311] on input "**********" at bounding box center [413, 311] width 366 height 15
type input "**********"
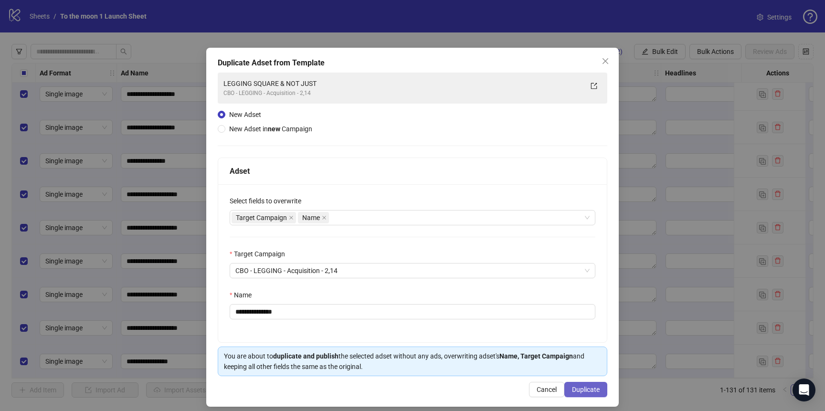
click at [594, 389] on span "Duplicate" at bounding box center [586, 390] width 28 height 8
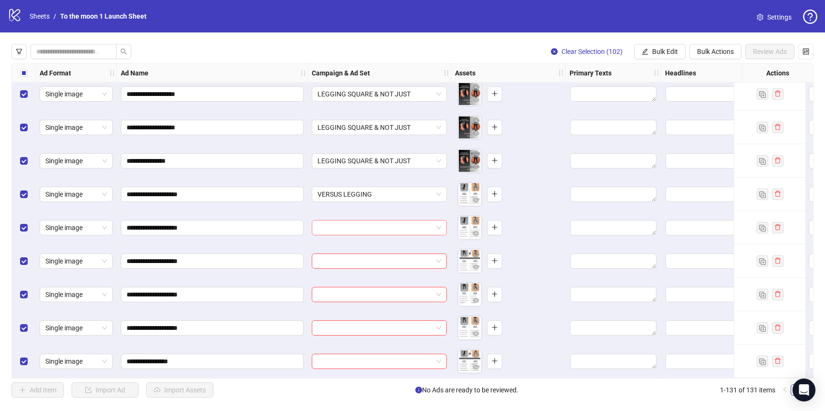
click at [395, 221] on input "search" at bounding box center [374, 227] width 115 height 14
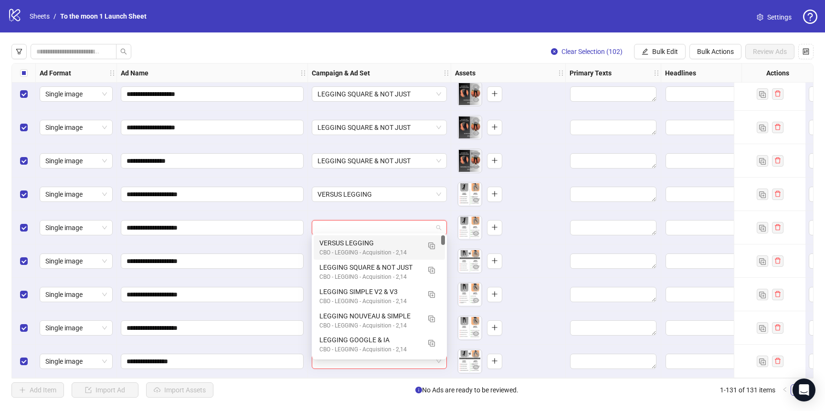
click at [379, 242] on div "VERSUS LEGGING" at bounding box center [369, 243] width 101 height 10
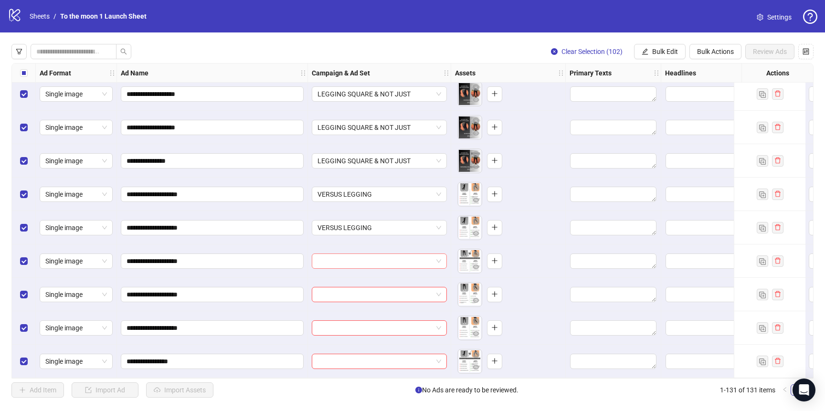
click at [377, 257] on input "search" at bounding box center [374, 261] width 115 height 14
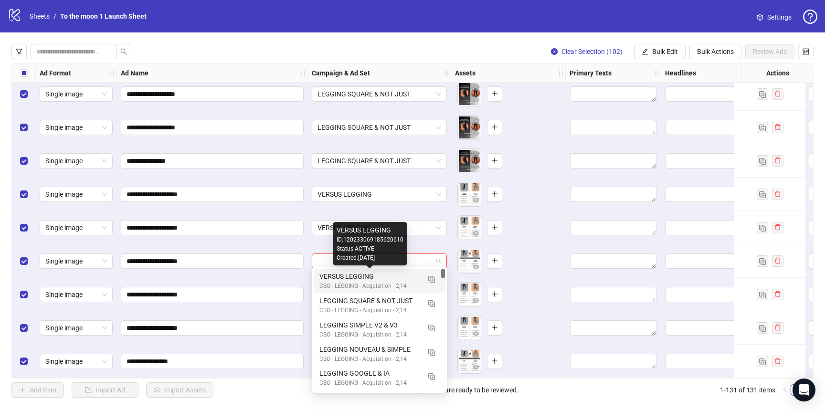
click at [377, 273] on div "VERSUS LEGGING" at bounding box center [369, 276] width 101 height 10
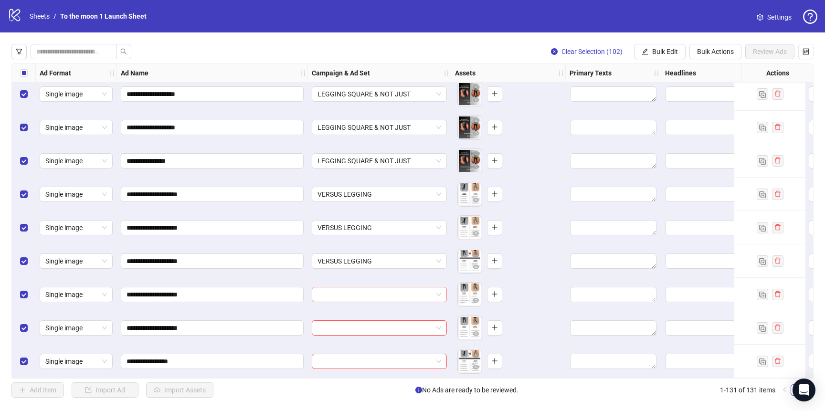
click at [367, 291] on input "search" at bounding box center [374, 294] width 115 height 14
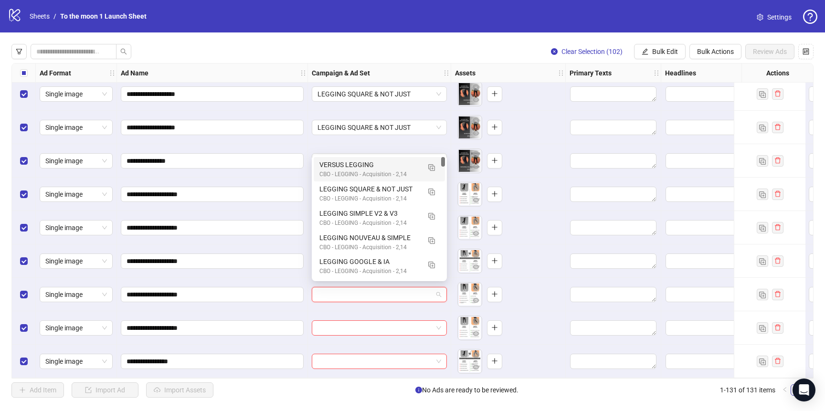
click at [353, 165] on div "VERSUS LEGGING" at bounding box center [369, 164] width 101 height 10
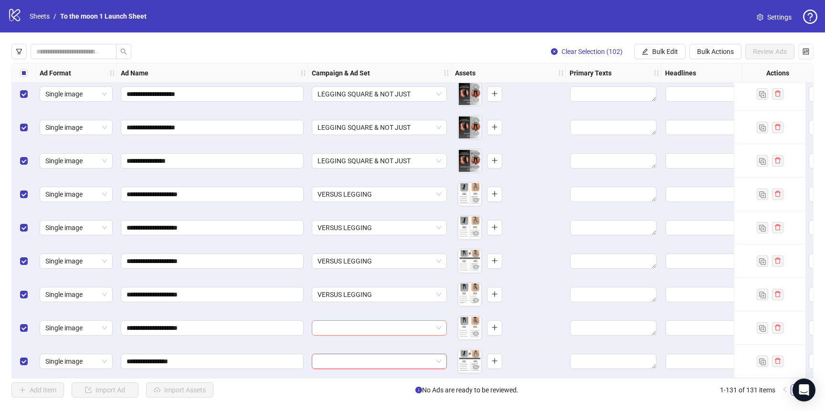
click at [356, 325] on input "search" at bounding box center [374, 328] width 115 height 14
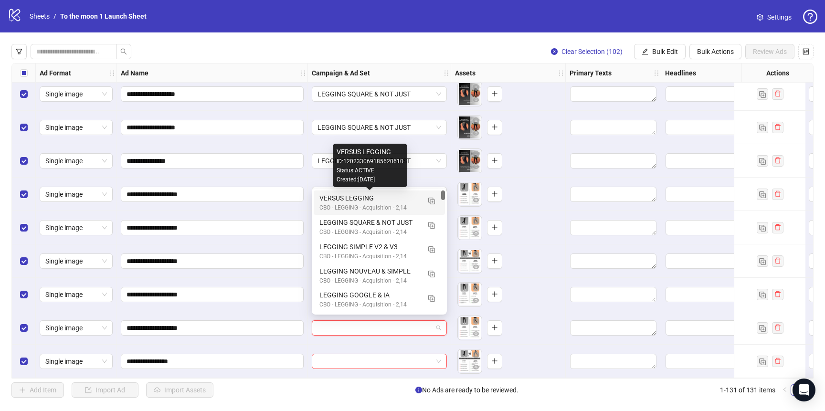
click at [336, 201] on div "VERSUS LEGGING" at bounding box center [369, 198] width 101 height 10
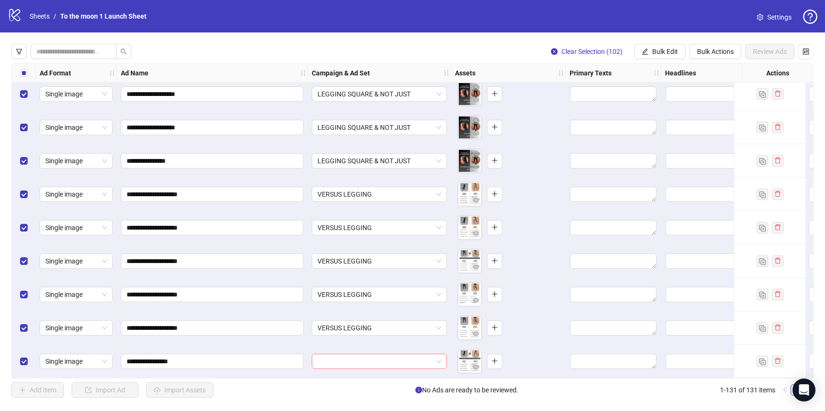
click at [339, 354] on input "search" at bounding box center [374, 361] width 115 height 14
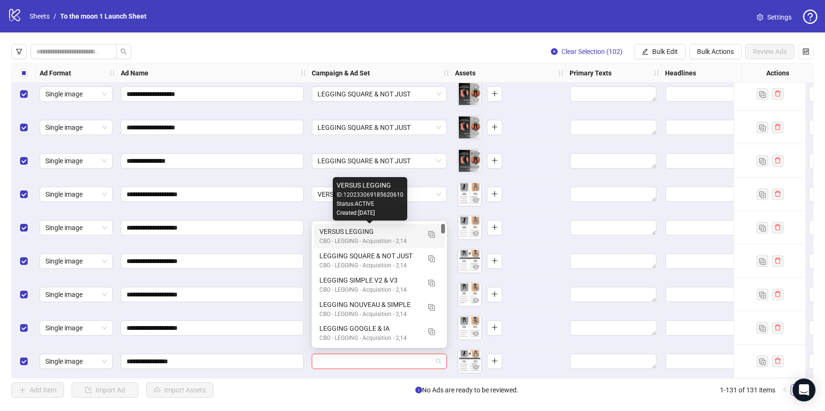
click at [334, 234] on div "VERSUS LEGGING" at bounding box center [369, 231] width 101 height 10
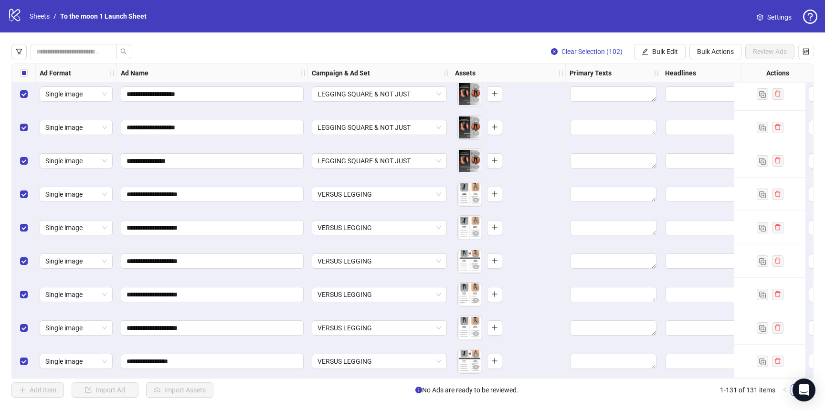
click at [29, 70] on div "Select all rows" at bounding box center [24, 72] width 24 height 19
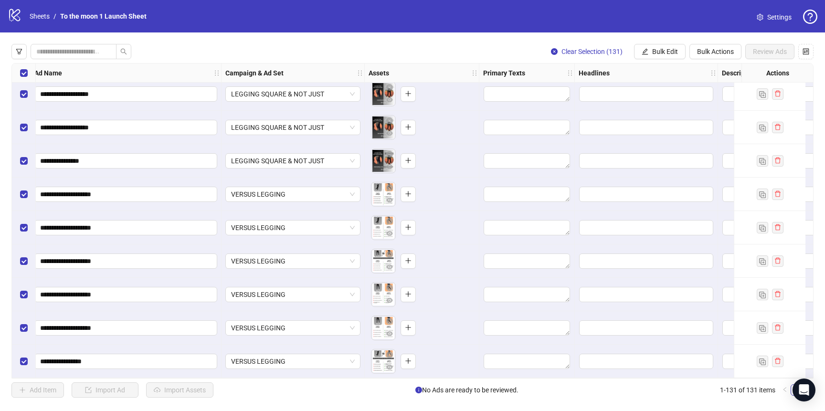
scroll to position [4084, 122]
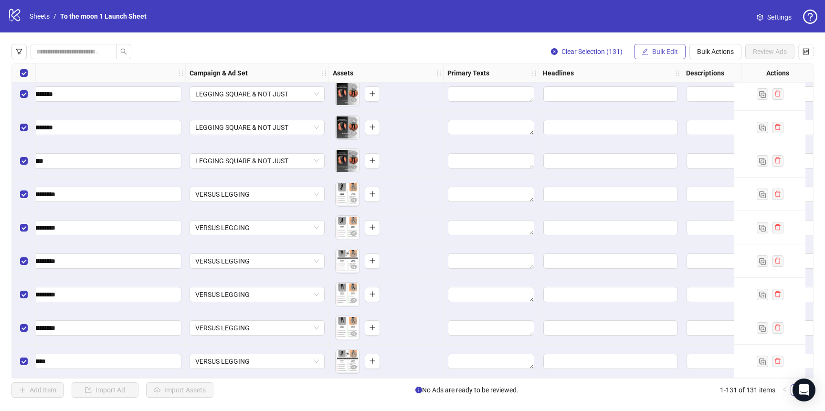
click at [652, 52] on span "Bulk Edit" at bounding box center [665, 52] width 26 height 8
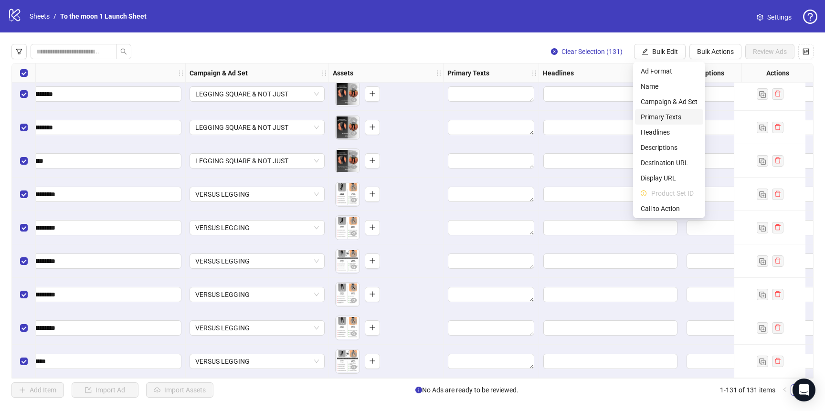
click at [675, 113] on span "Primary Texts" at bounding box center [668, 117] width 57 height 10
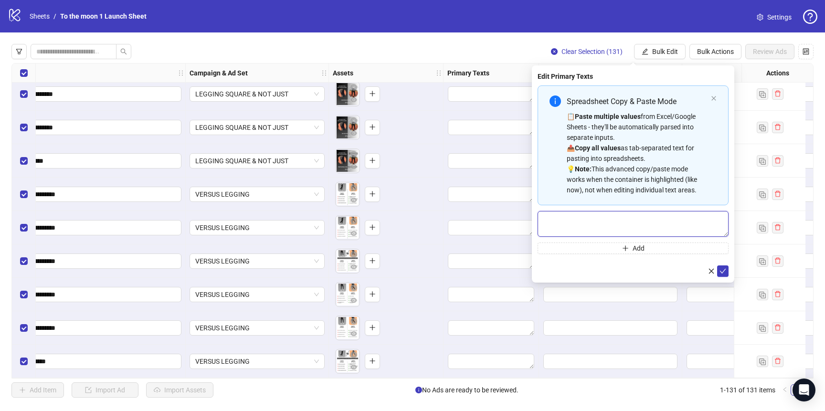
click at [614, 225] on textarea "Multi-text input container - paste or copy values" at bounding box center [632, 224] width 191 height 26
paste textarea "**********"
click at [620, 221] on textarea "**********" at bounding box center [632, 224] width 191 height 26
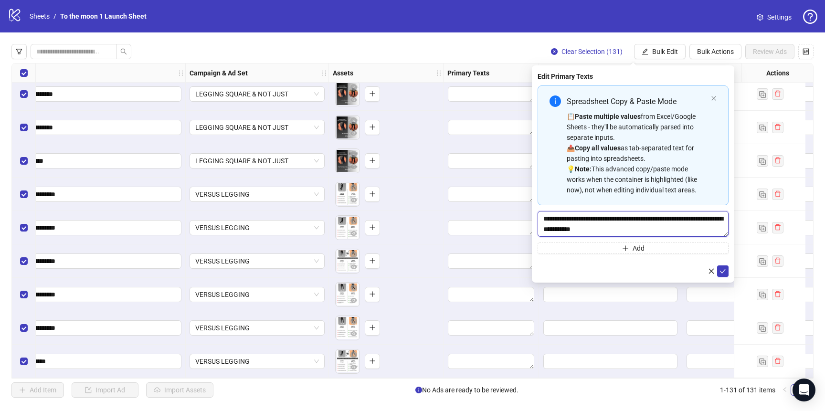
drag, startPoint x: 671, startPoint y: 221, endPoint x: 607, endPoint y: 221, distance: 63.9
click at [607, 221] on textarea "**********" at bounding box center [632, 224] width 191 height 26
click at [649, 219] on textarea "**********" at bounding box center [632, 224] width 191 height 26
type textarea "**********"
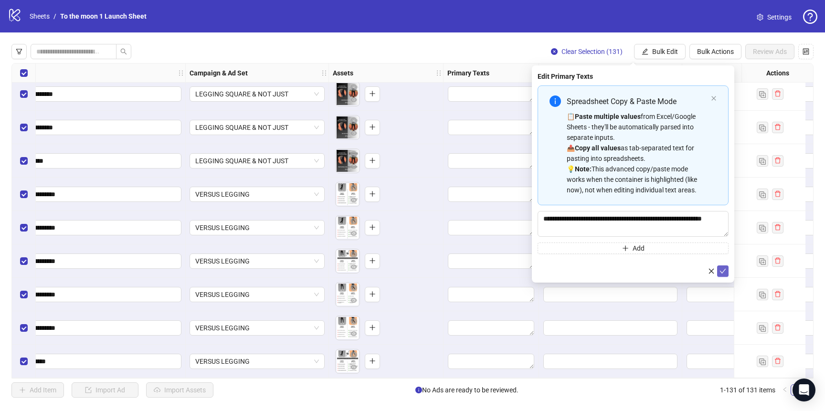
click at [722, 271] on icon "check" at bounding box center [722, 271] width 7 height 7
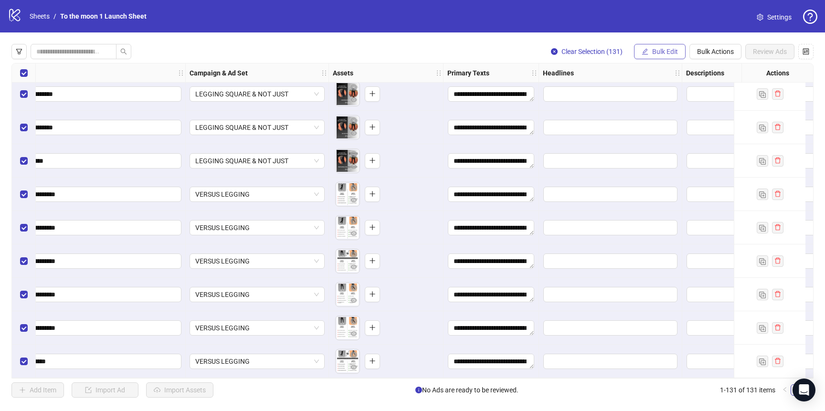
click at [663, 51] on span "Bulk Edit" at bounding box center [665, 52] width 26 height 8
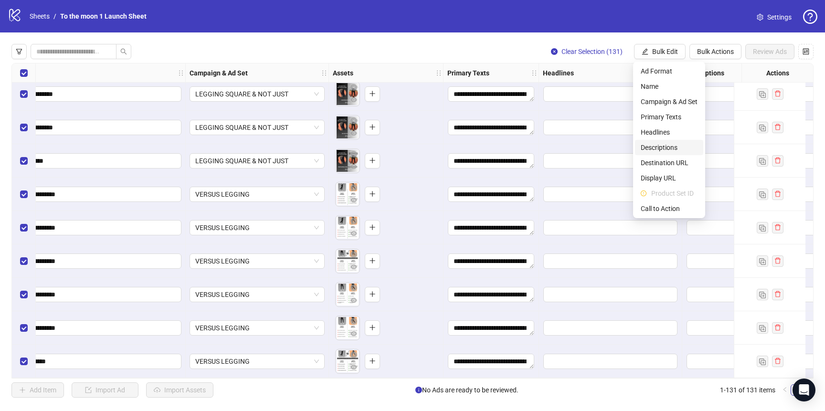
click at [674, 145] on span "Descriptions" at bounding box center [668, 147] width 57 height 10
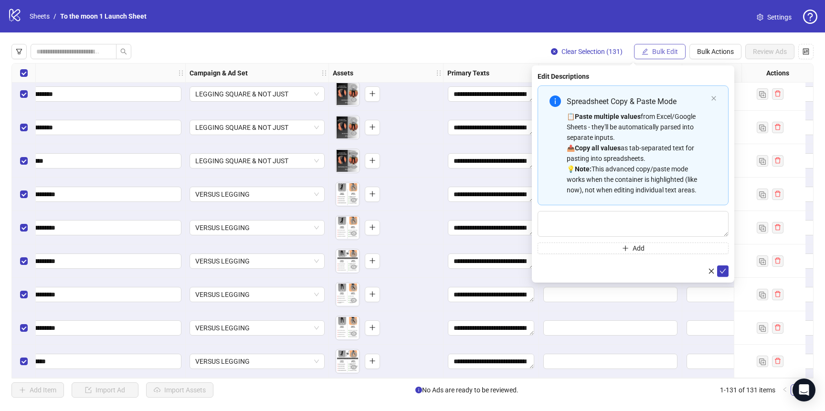
click at [672, 57] on button "Bulk Edit" at bounding box center [660, 51] width 52 height 15
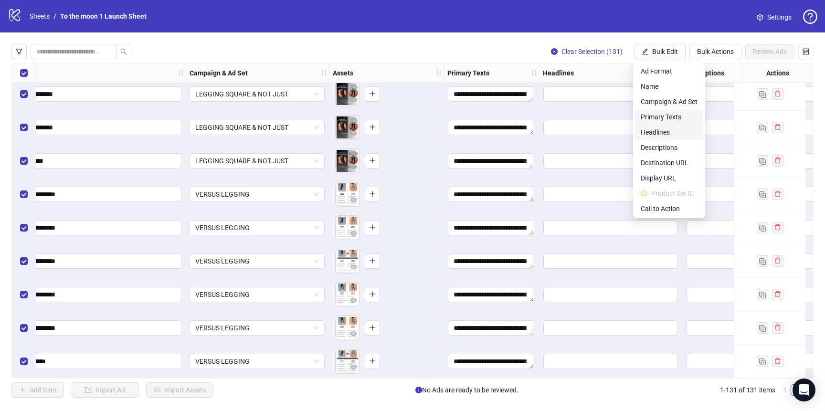
click at [666, 133] on span "Headlines" at bounding box center [668, 132] width 57 height 10
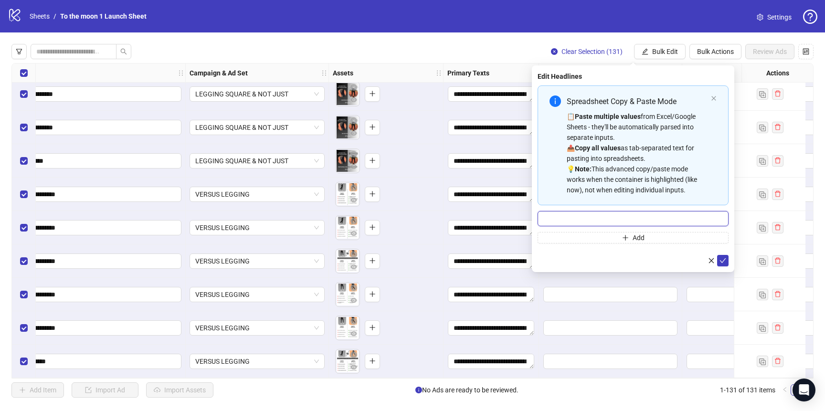
click at [608, 219] on input "Multi-input container - paste or copy values" at bounding box center [632, 218] width 191 height 15
paste input "**********"
type input "**********"
click at [723, 261] on icon "check" at bounding box center [722, 260] width 7 height 7
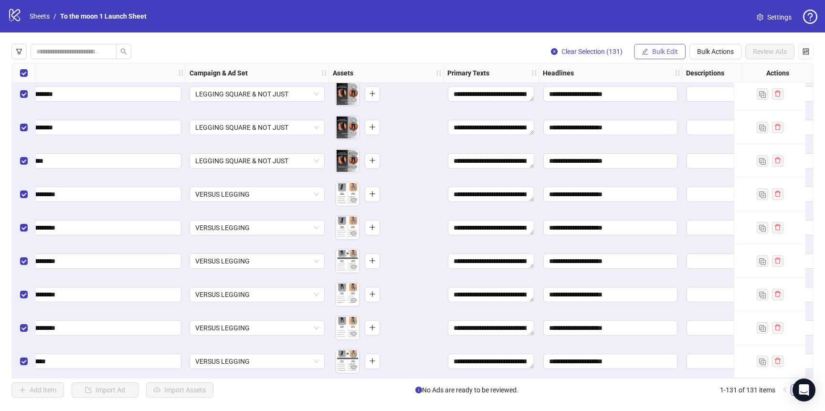
click at [655, 52] on span "Bulk Edit" at bounding box center [665, 52] width 26 height 8
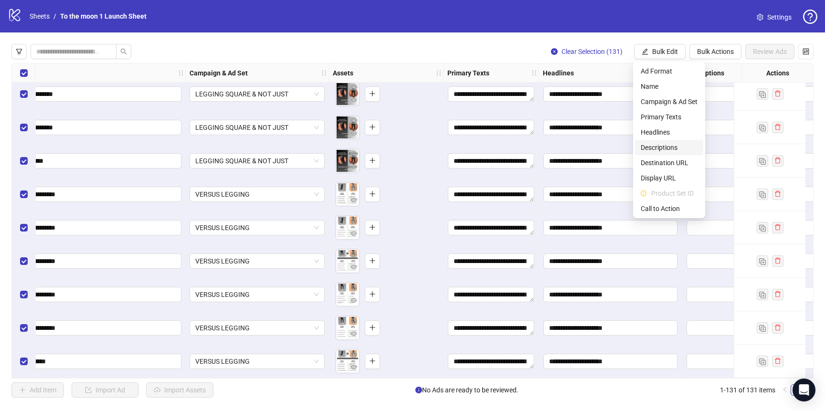
click at [670, 151] on span "Descriptions" at bounding box center [668, 147] width 57 height 10
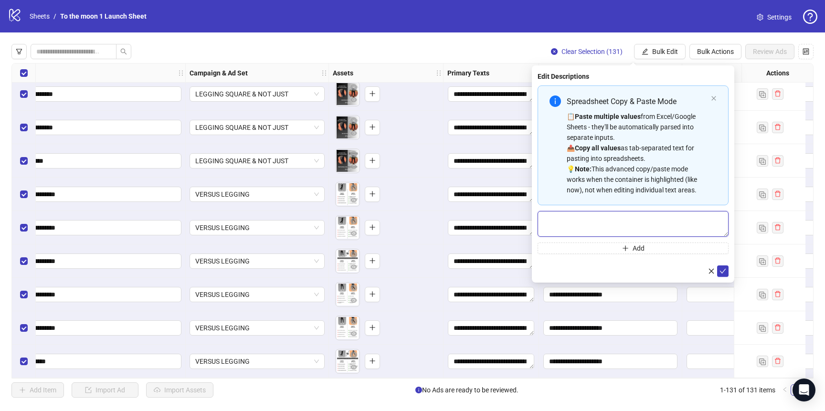
click at [623, 219] on textarea "Multi-text input container - paste or copy values" at bounding box center [632, 224] width 191 height 26
paste textarea "**********"
type textarea "**********"
click at [721, 270] on icon "check" at bounding box center [722, 271] width 7 height 7
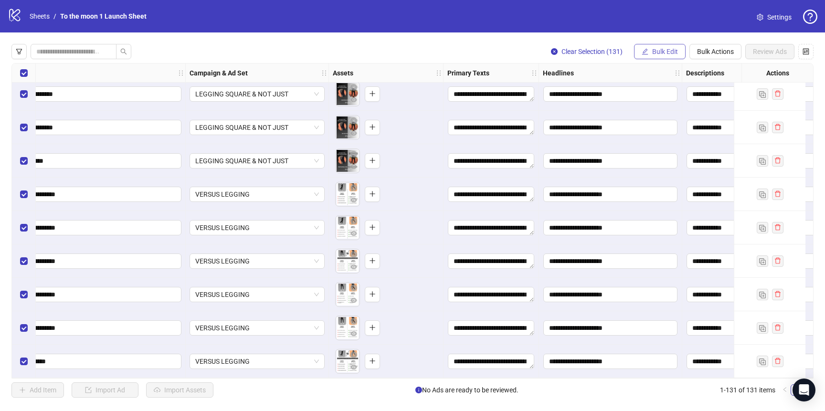
click at [674, 51] on span "Bulk Edit" at bounding box center [665, 52] width 26 height 8
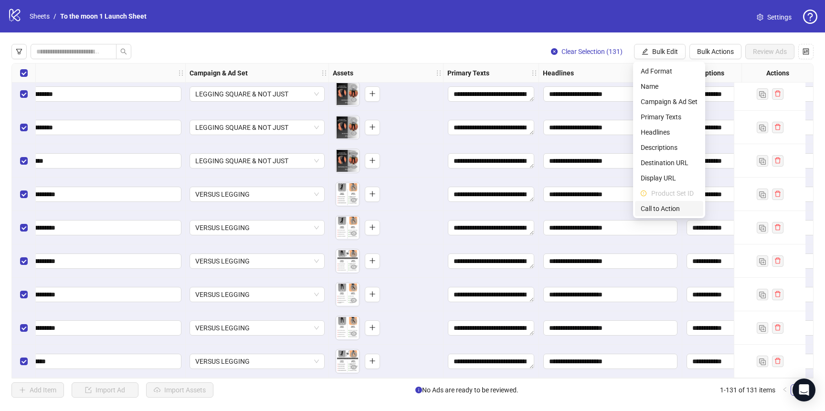
click at [665, 210] on span "Call to Action" at bounding box center [668, 208] width 57 height 10
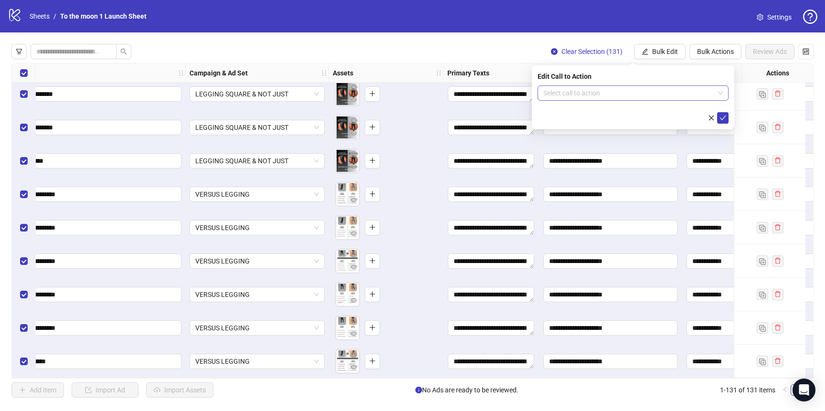
click at [679, 92] on input "search" at bounding box center [628, 93] width 171 height 14
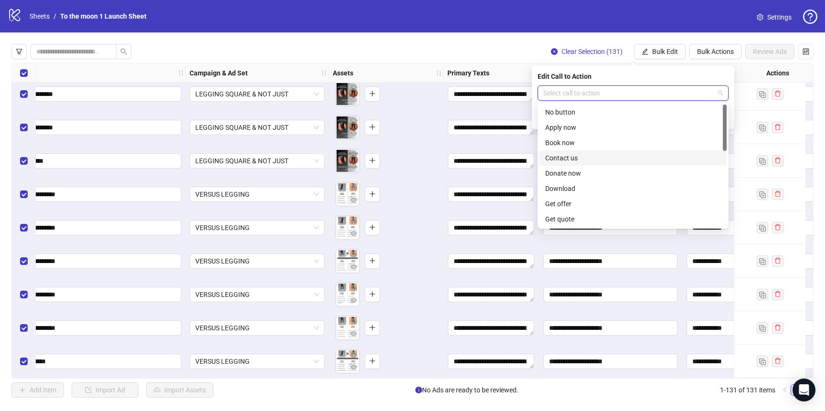
scroll to position [198, 0]
click at [575, 142] on div "Shop now" at bounding box center [633, 142] width 176 height 10
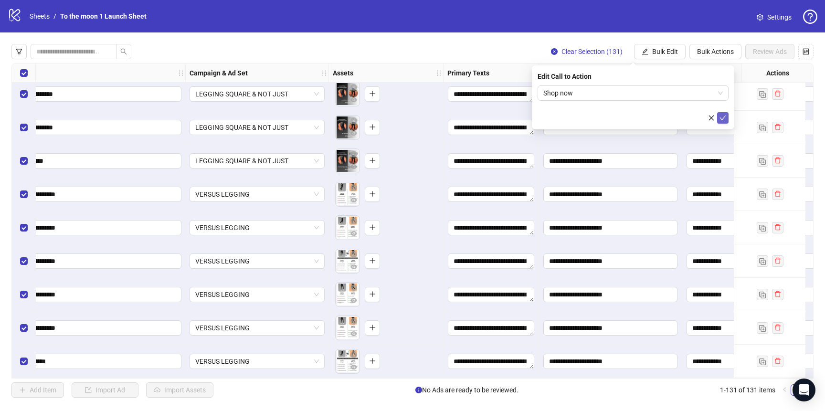
click at [721, 119] on icon "check" at bounding box center [723, 117] width 6 height 5
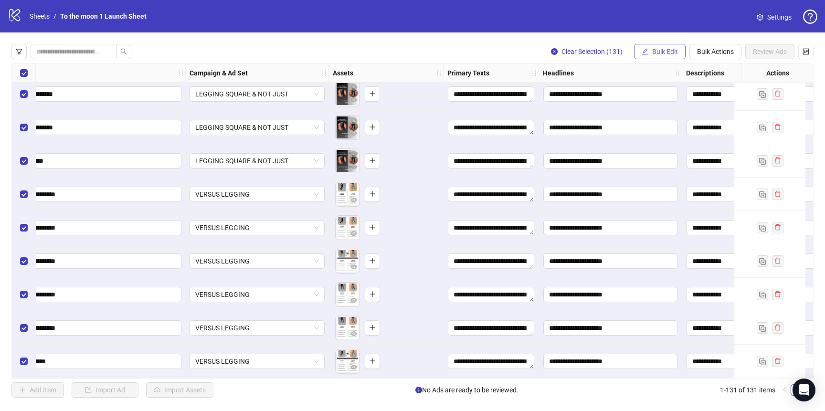
click at [662, 52] on span "Bulk Edit" at bounding box center [665, 52] width 26 height 8
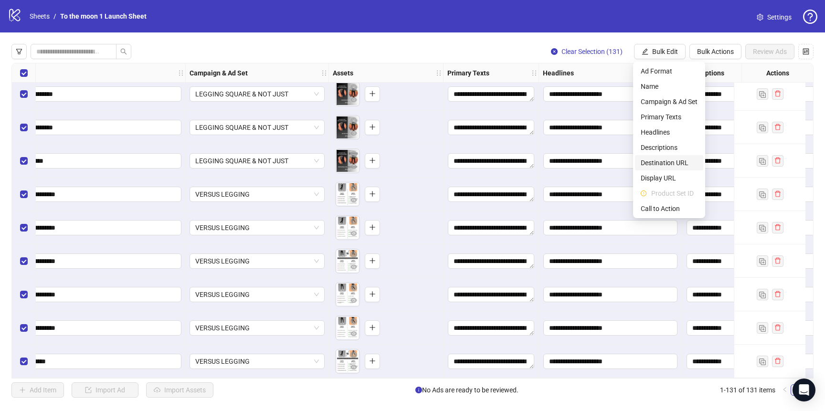
click at [666, 164] on span "Destination URL" at bounding box center [668, 162] width 57 height 10
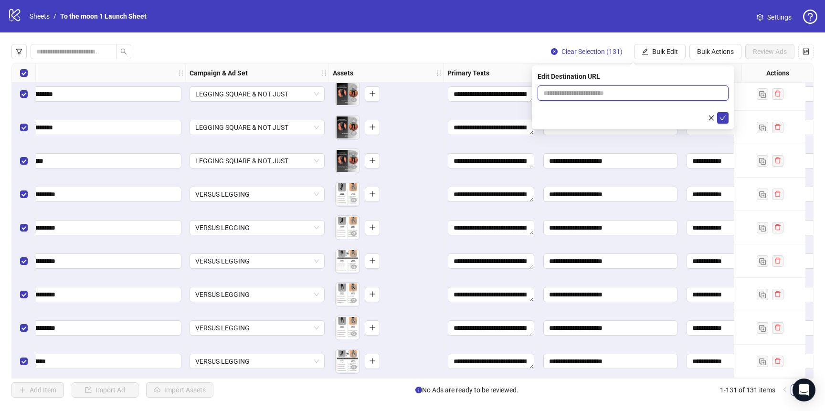
click at [616, 93] on input "text" at bounding box center [629, 93] width 172 height 10
paste input "**********"
type input "**********"
click at [723, 116] on icon "check" at bounding box center [722, 118] width 7 height 7
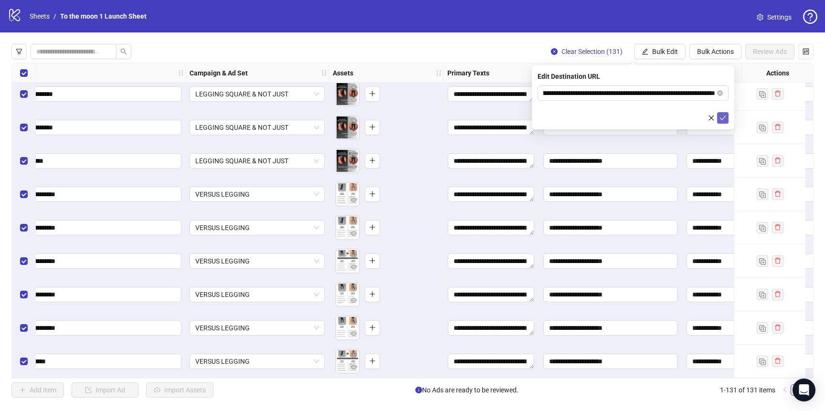
scroll to position [0, 0]
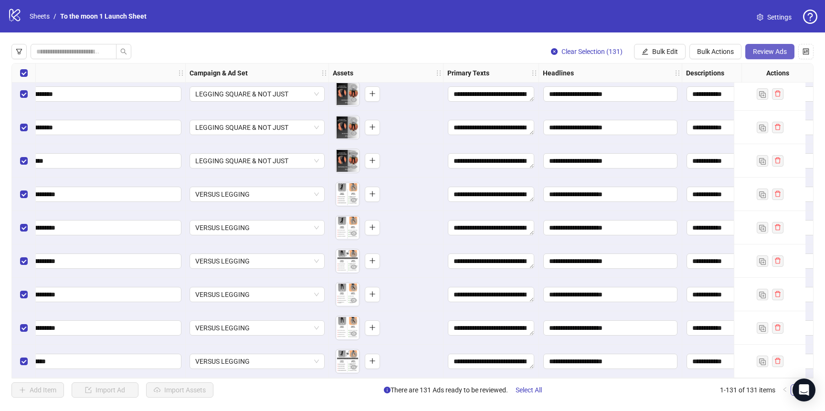
click at [765, 53] on span "Review Ads" at bounding box center [769, 52] width 34 height 8
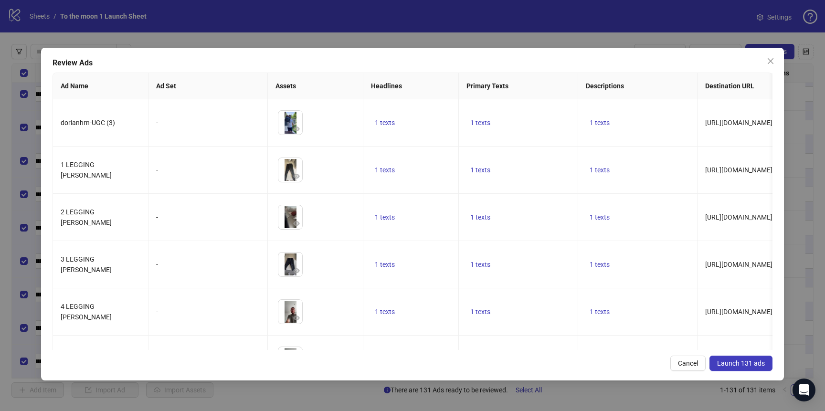
click at [736, 363] on span "Launch 131 ads" at bounding box center [741, 363] width 48 height 8
